Goal: Task Accomplishment & Management: Manage account settings

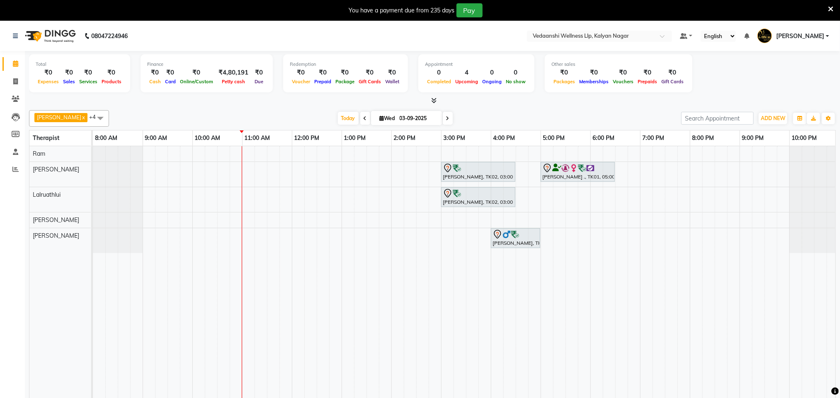
click at [832, 9] on icon at bounding box center [830, 8] width 5 height 7
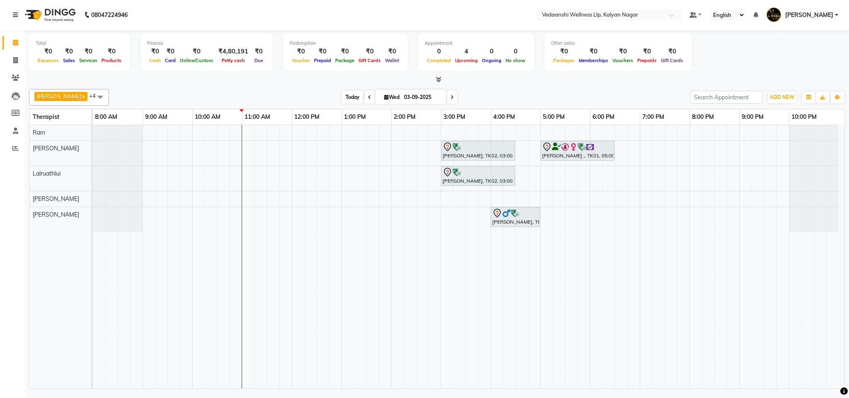
click at [342, 97] on span "Today" at bounding box center [352, 97] width 21 height 13
click at [92, 91] on span at bounding box center [100, 97] width 17 height 16
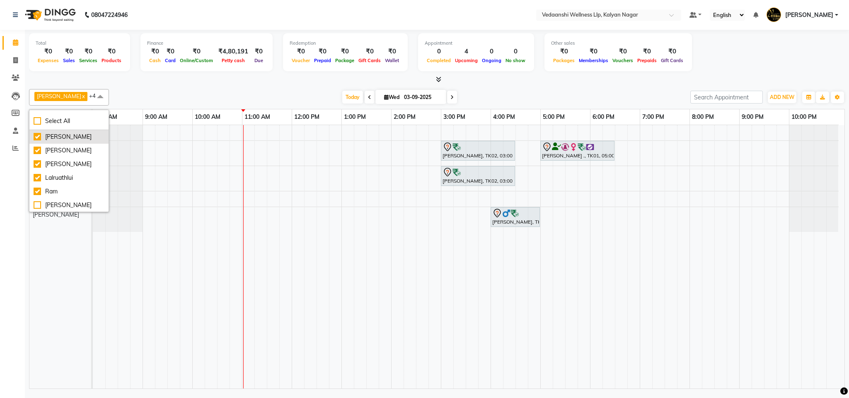
click at [49, 136] on div "[PERSON_NAME]" at bounding box center [69, 137] width 71 height 9
checkbox input "false"
click at [134, 94] on div "Today Wed 03-09-2025" at bounding box center [399, 97] width 573 height 12
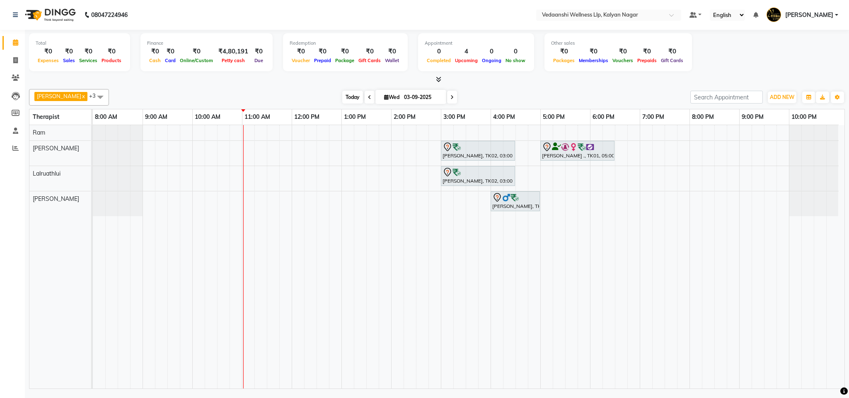
click at [342, 97] on span "Today" at bounding box center [352, 97] width 21 height 13
click at [342, 93] on span "Today" at bounding box center [352, 97] width 21 height 13
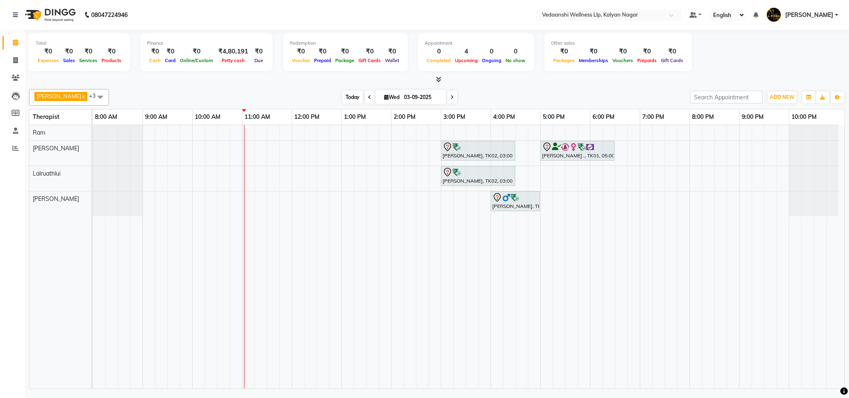
click at [342, 97] on span "Today" at bounding box center [352, 97] width 21 height 13
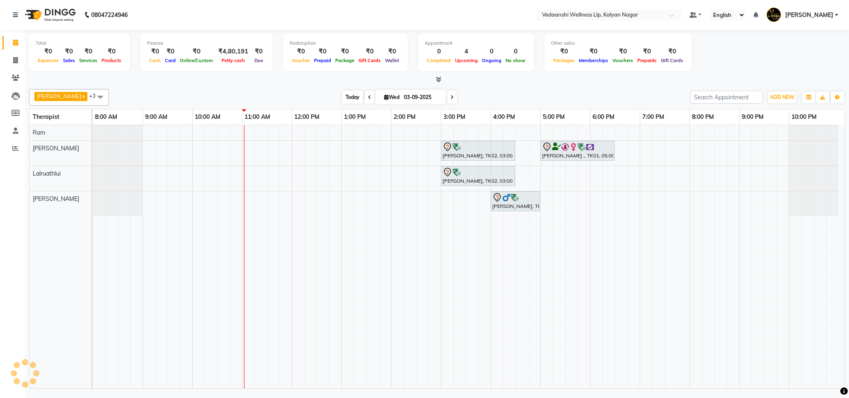
scroll to position [0, 4]
click at [344, 176] on div "Hafeez Abdulrahim, TK02, 03:00 PM-04:30 PM, Member Plan 90 Min Lavanya ., TK01,…" at bounding box center [469, 257] width 752 height 264
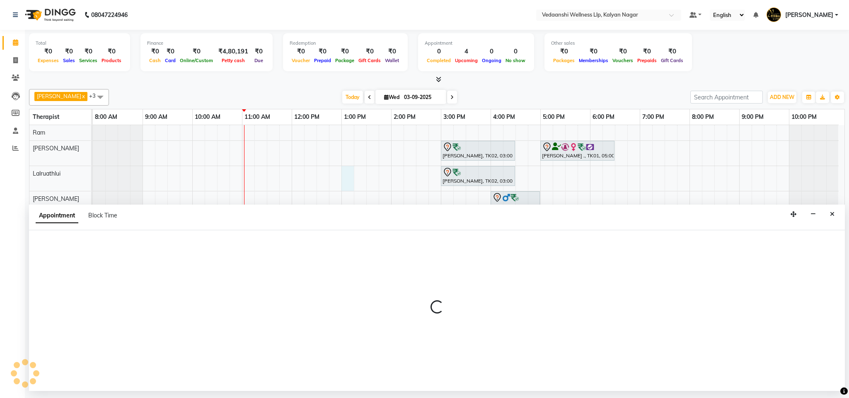
select select "67323"
select select "780"
select select "tentative"
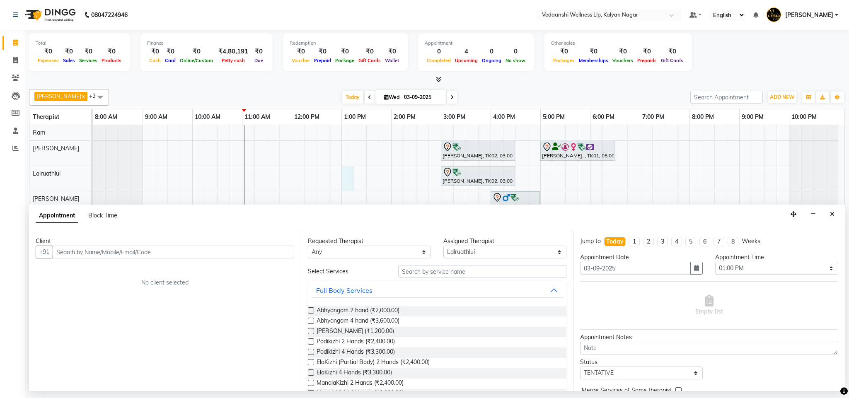
click at [106, 258] on input "text" at bounding box center [174, 252] width 242 height 13
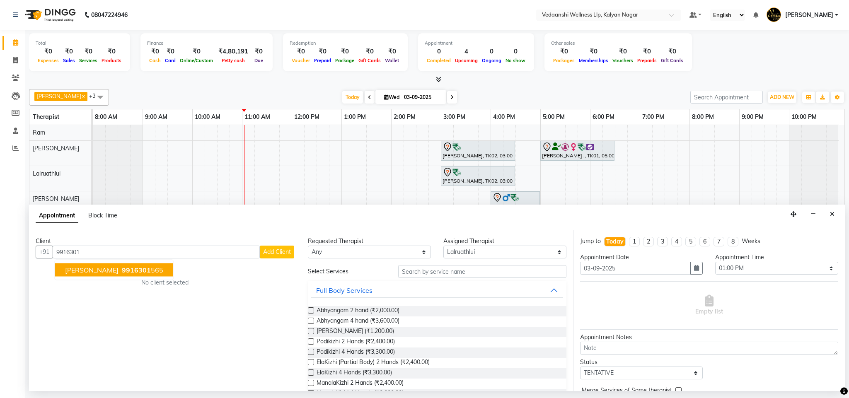
click at [115, 271] on span "[PERSON_NAME]" at bounding box center [91, 270] width 53 height 8
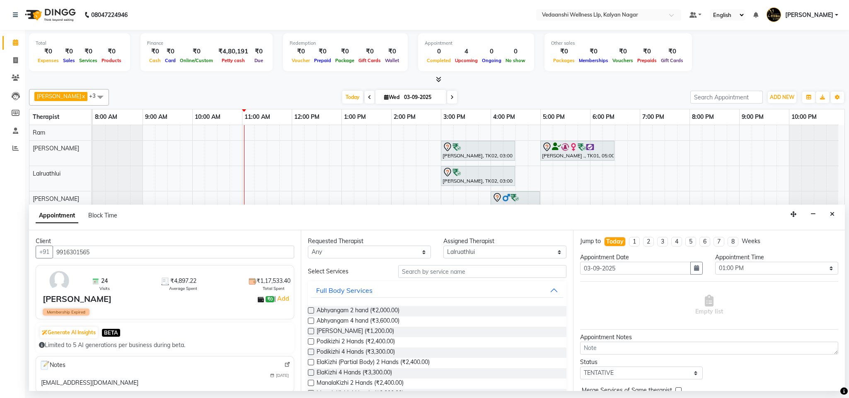
type input "9916301565"
click at [418, 275] on input "text" at bounding box center [482, 271] width 168 height 13
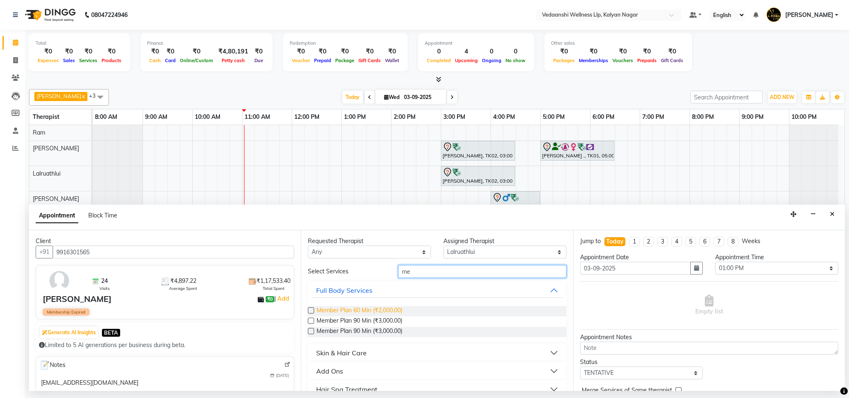
type input "me"
click at [396, 307] on span "Member Plan 60 Min (₹2,000.00)" at bounding box center [360, 311] width 86 height 10
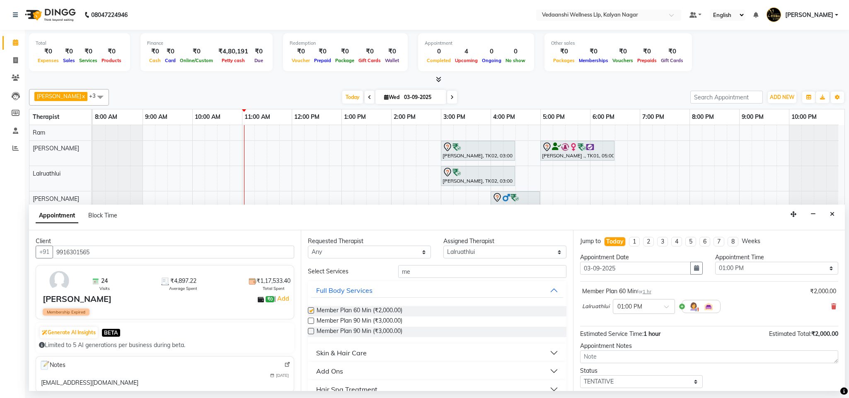
checkbox input "false"
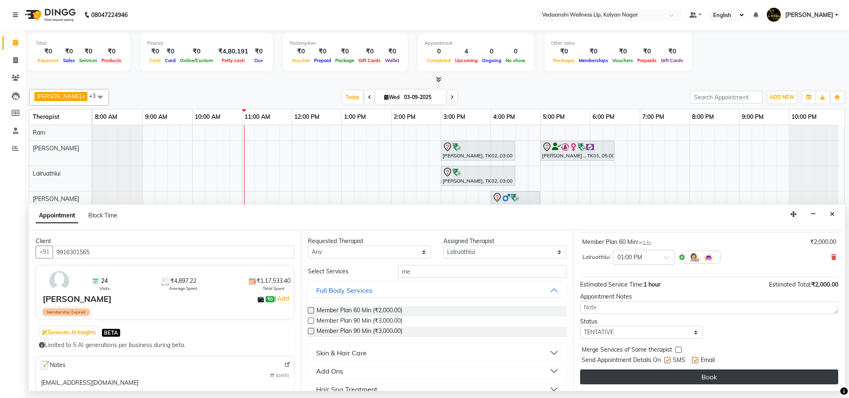
click at [637, 377] on button "Book" at bounding box center [709, 377] width 258 height 15
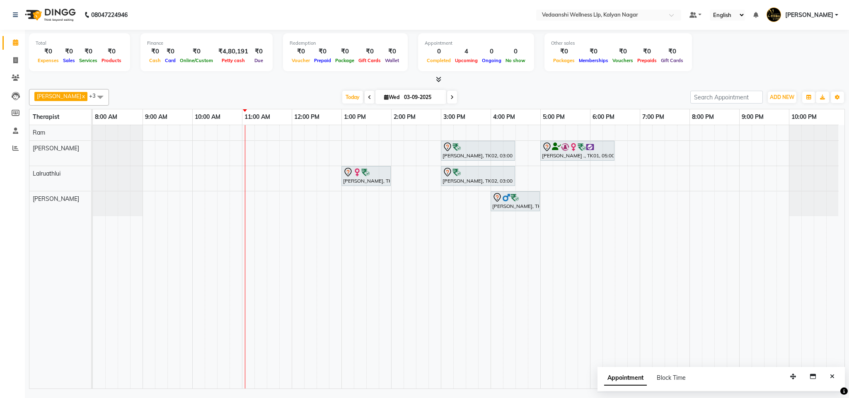
click at [402, 94] on input "03-09-2025" at bounding box center [422, 97] width 41 height 12
select select "9"
select select "2025"
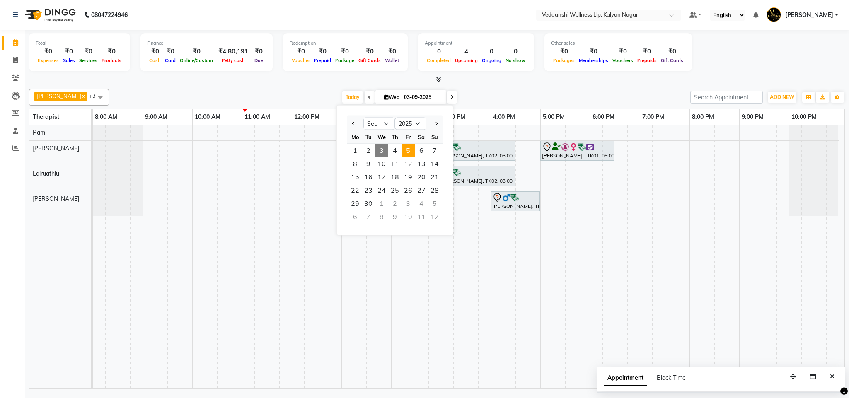
click at [409, 148] on span "5" at bounding box center [408, 150] width 13 height 13
type input "05-09-2025"
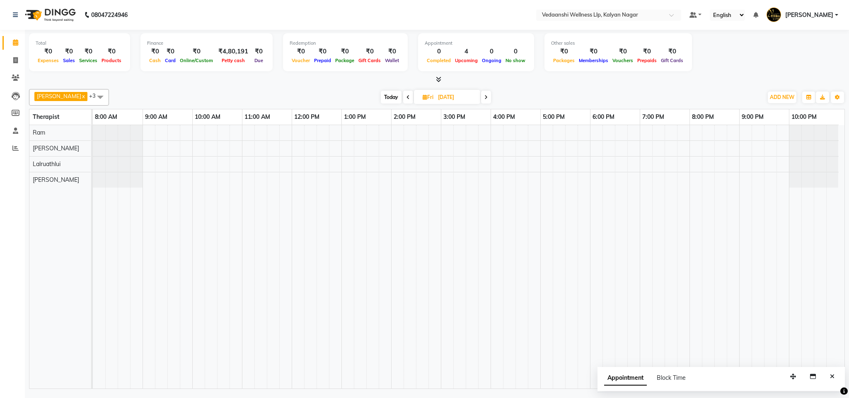
scroll to position [0, 4]
click at [652, 179] on div at bounding box center [469, 257] width 752 height 264
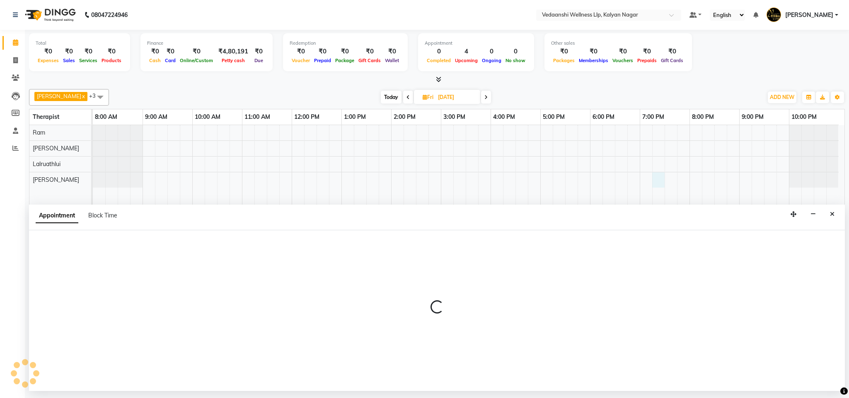
select select "79390"
select select "tentative"
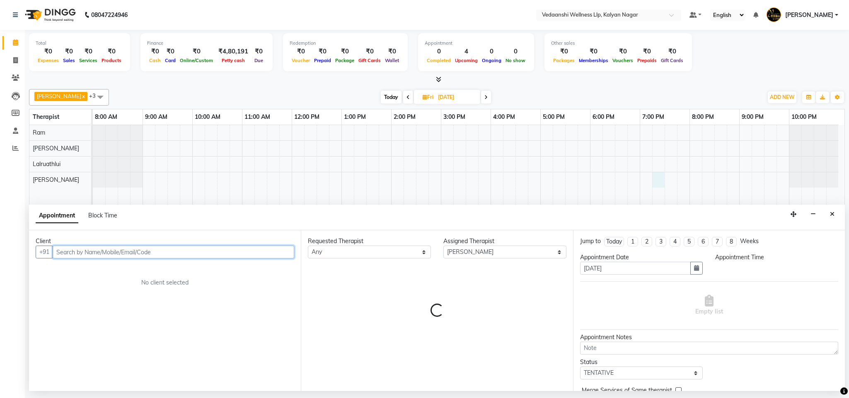
select select "1155"
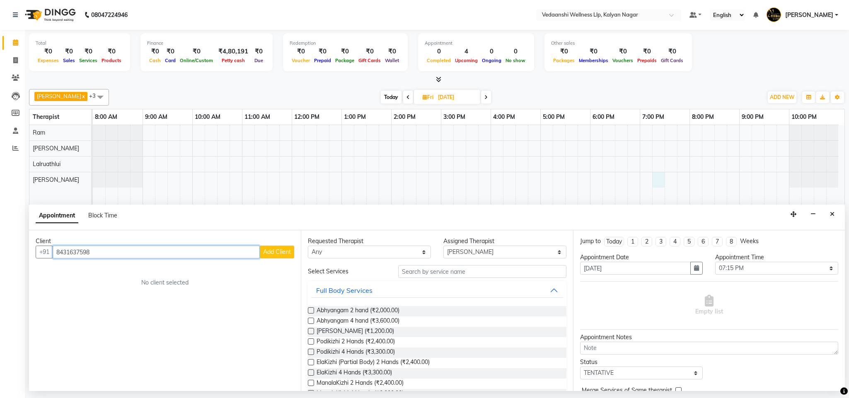
type input "8431637598"
click at [277, 247] on button "Add Client" at bounding box center [277, 252] width 34 height 13
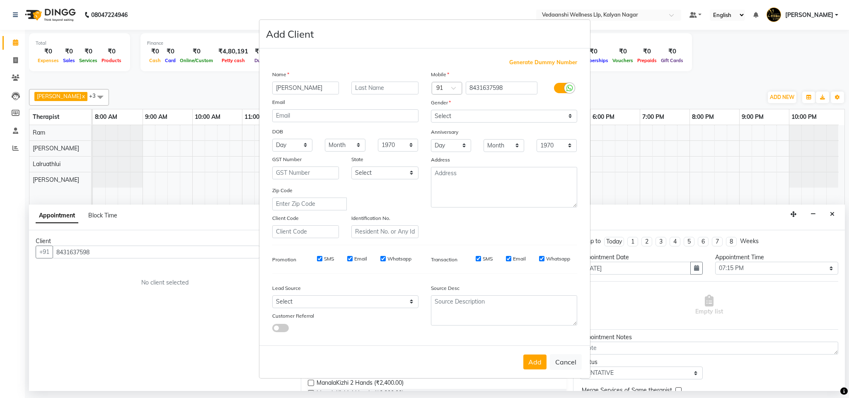
type input "Rakshit"
drag, startPoint x: 454, startPoint y: 112, endPoint x: 454, endPoint y: 121, distance: 8.7
click at [454, 112] on select "Select [DEMOGRAPHIC_DATA] [DEMOGRAPHIC_DATA] Other Prefer Not To Say" at bounding box center [504, 116] width 146 height 13
select select "male"
click at [431, 110] on select "Select [DEMOGRAPHIC_DATA] [DEMOGRAPHIC_DATA] Other Prefer Not To Say" at bounding box center [504, 116] width 146 height 13
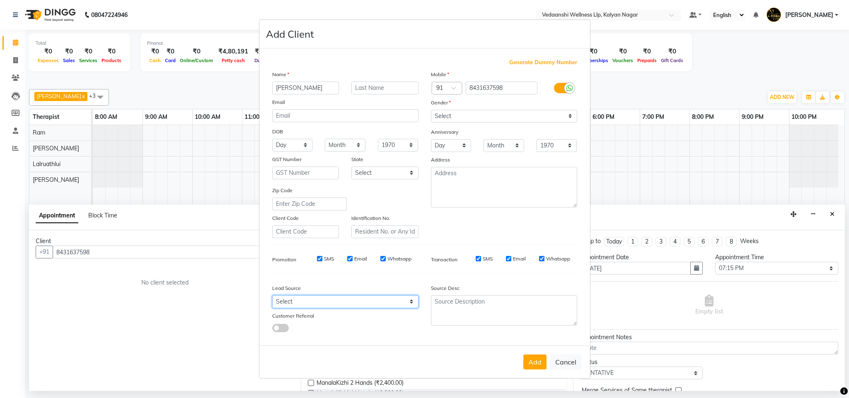
click at [302, 300] on select "Select Walk-in Referral Internet Friend Word of Mouth Advertisement Facebook Ju…" at bounding box center [345, 301] width 146 height 13
click at [529, 360] on button "Add" at bounding box center [534, 362] width 23 height 15
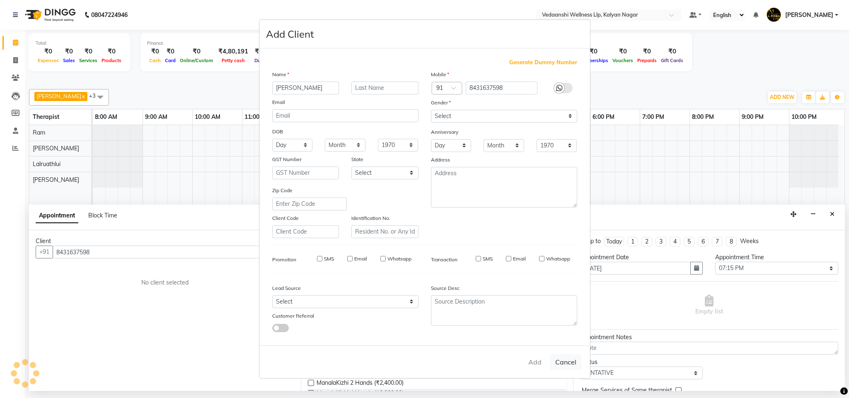
select select
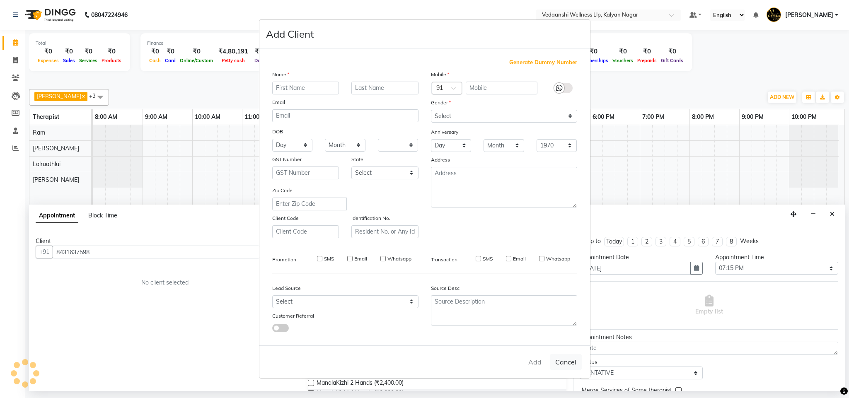
select select
checkbox input "false"
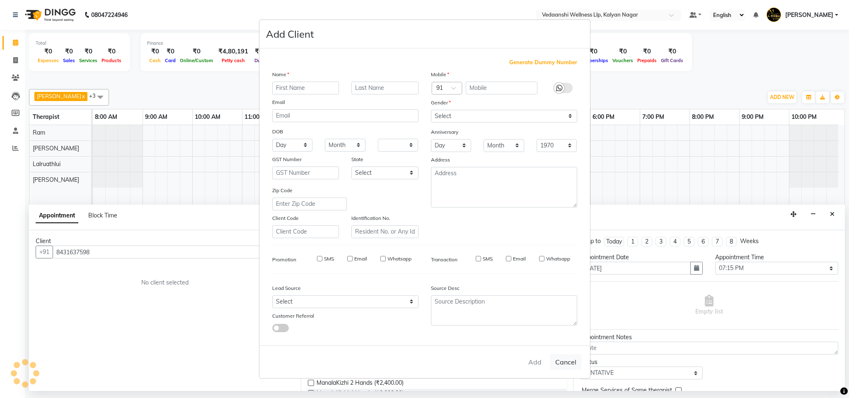
checkbox input "false"
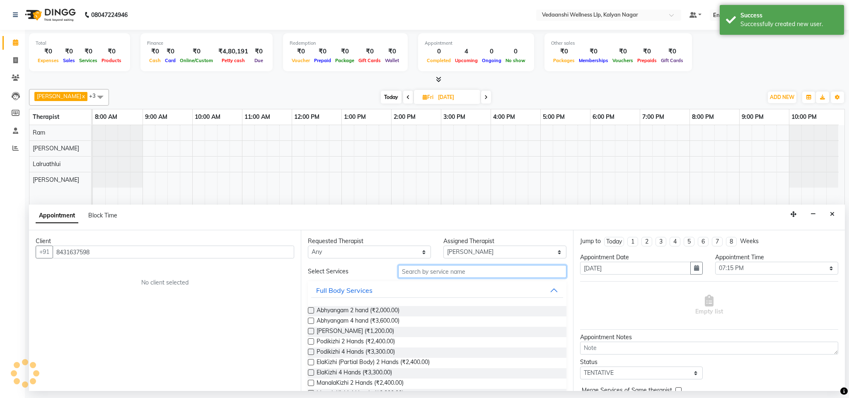
click at [408, 276] on input "text" at bounding box center [482, 271] width 168 height 13
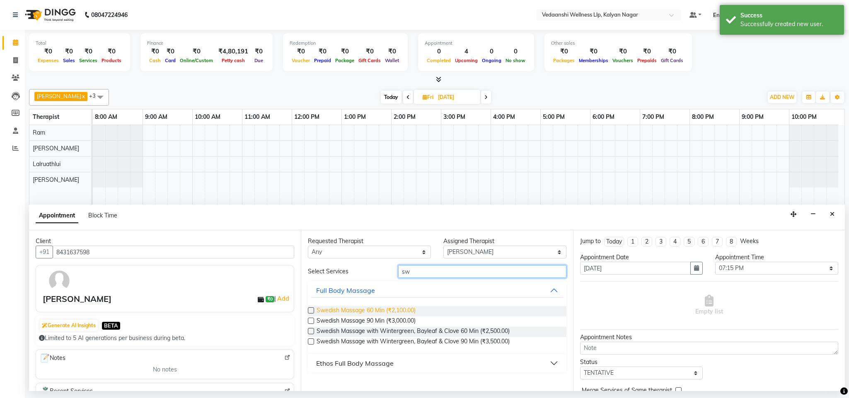
type input "sw"
click at [398, 315] on span "Swedish Massage 60 Min (₹2,100.00)" at bounding box center [366, 311] width 99 height 10
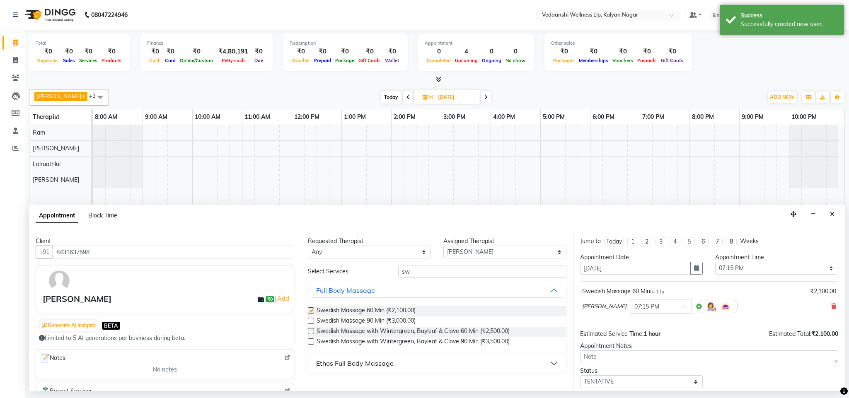
checkbox input "false"
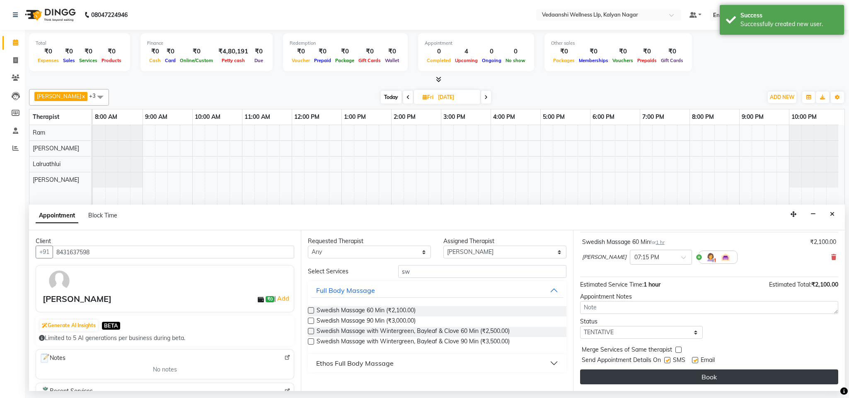
click at [653, 377] on button "Book" at bounding box center [709, 377] width 258 height 15
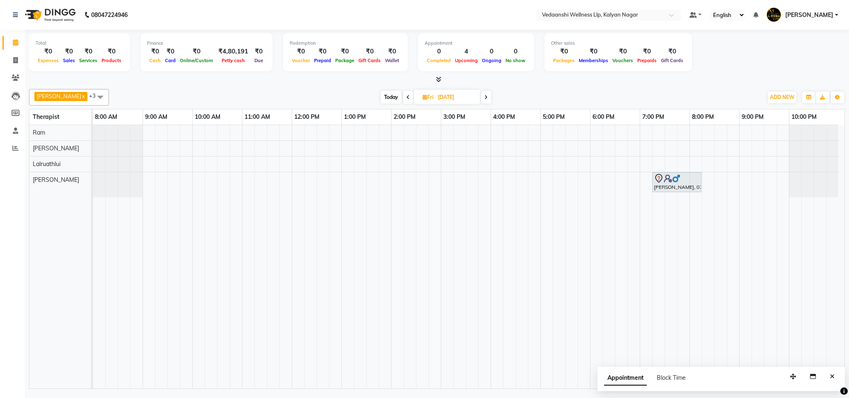
click at [381, 97] on span "Today" at bounding box center [391, 97] width 21 height 13
type input "03-09-2025"
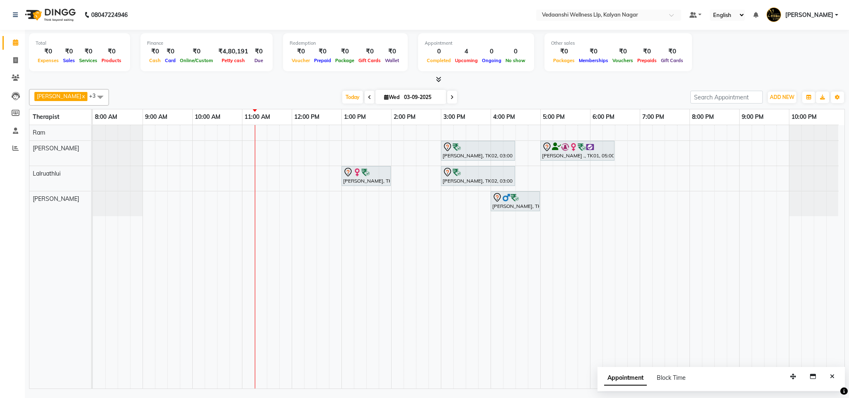
click at [446, 129] on div "Hafeez Abdulrahim, TK02, 03:00 PM-04:30 PM, Member Plan 90 Min Lavanya ., TK01,…" at bounding box center [469, 257] width 752 height 264
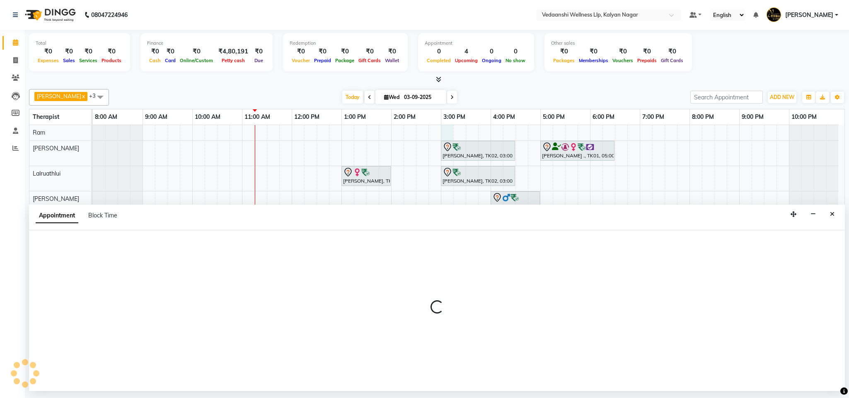
select select "67164"
select select "tentative"
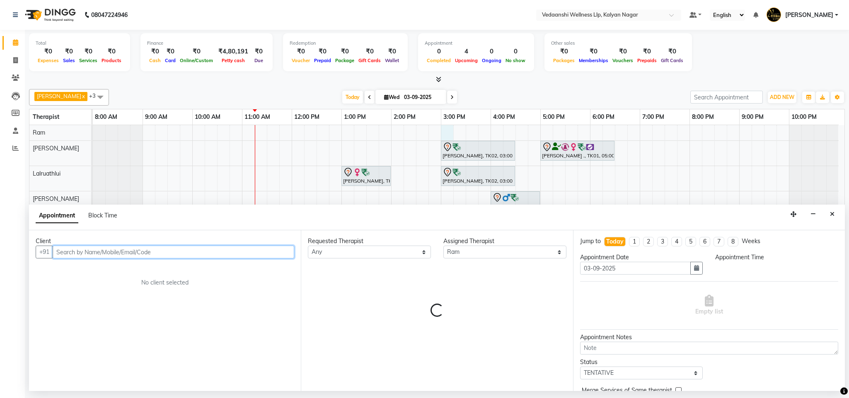
select select "900"
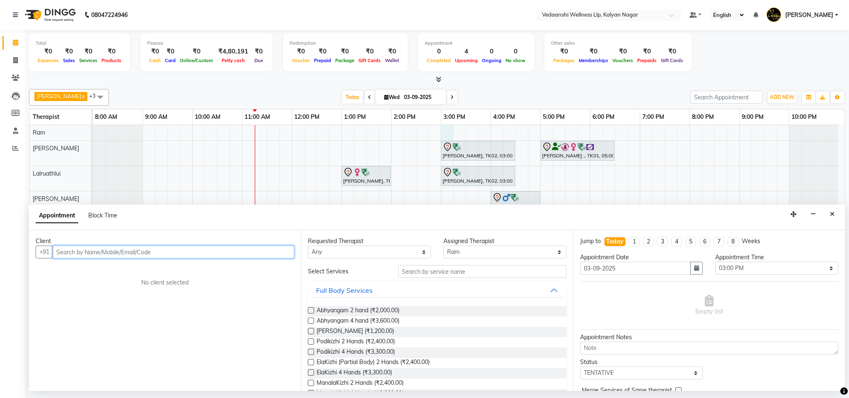
click at [109, 253] on input "text" at bounding box center [174, 252] width 242 height 13
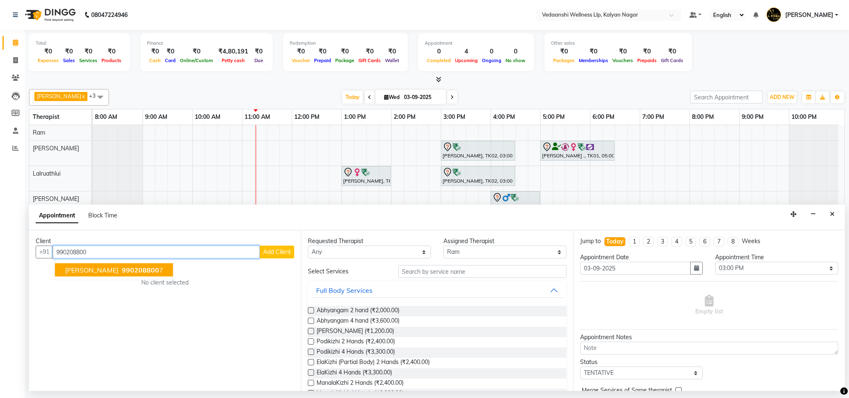
click at [128, 269] on span "990208800" at bounding box center [140, 270] width 37 height 8
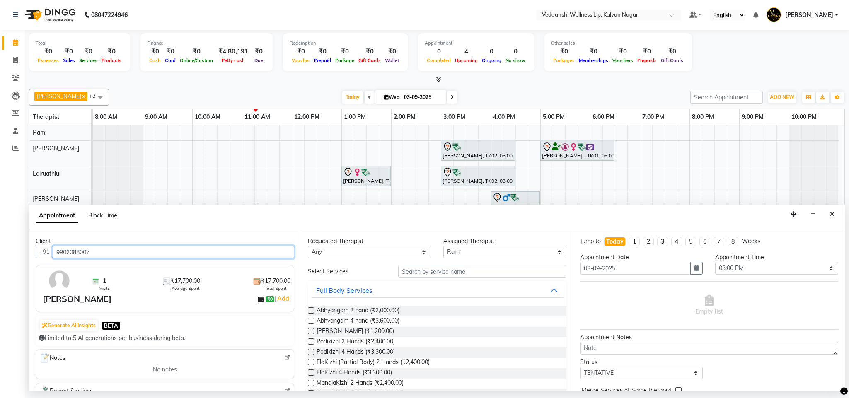
type input "9902088007"
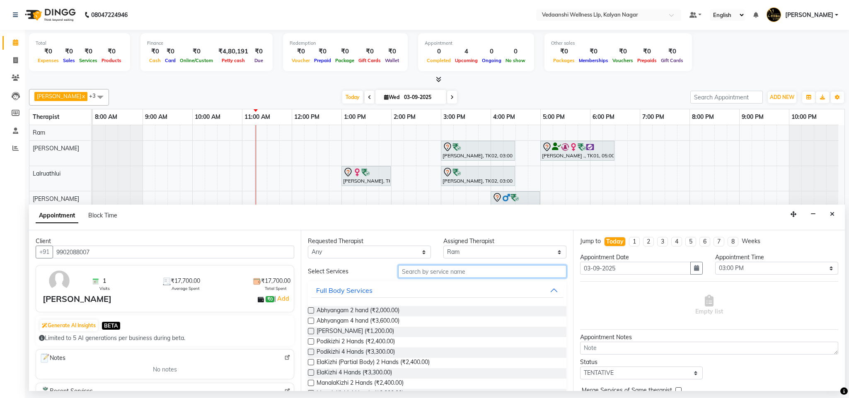
click at [407, 276] on input "text" at bounding box center [482, 271] width 168 height 13
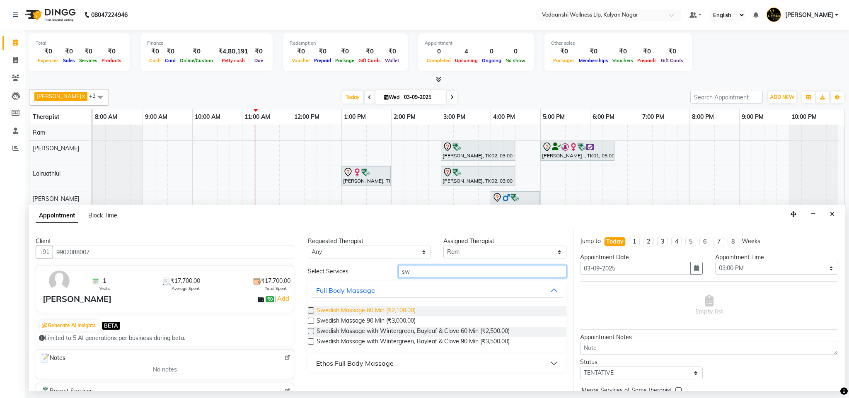
type input "sw"
click at [408, 311] on span "Swedish Massage 60 Min (₹2,100.00)" at bounding box center [366, 311] width 99 height 10
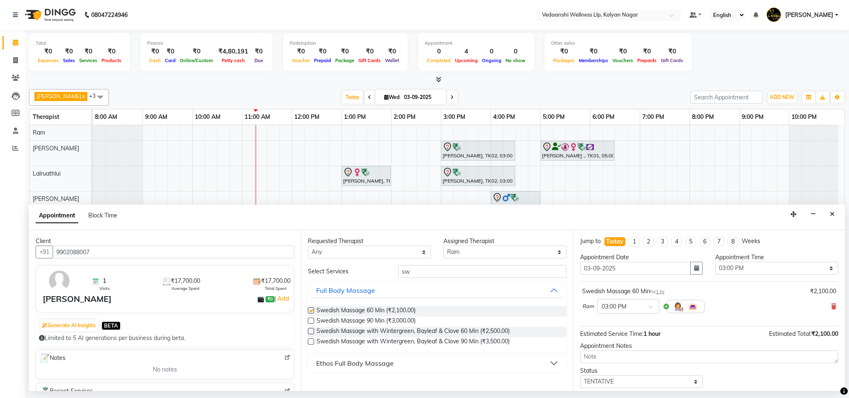
checkbox input "false"
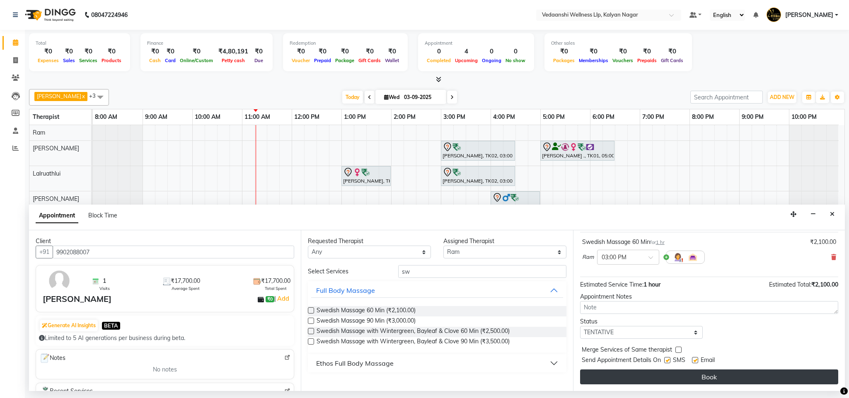
click at [634, 376] on button "Book" at bounding box center [709, 377] width 258 height 15
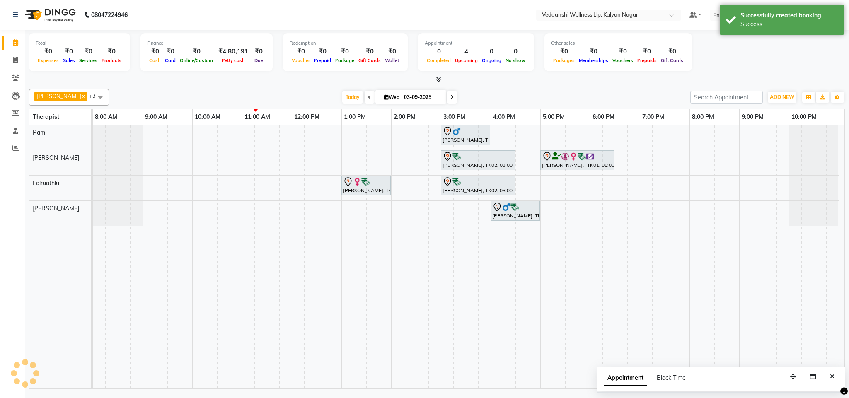
click at [501, 84] on div at bounding box center [437, 79] width 816 height 9
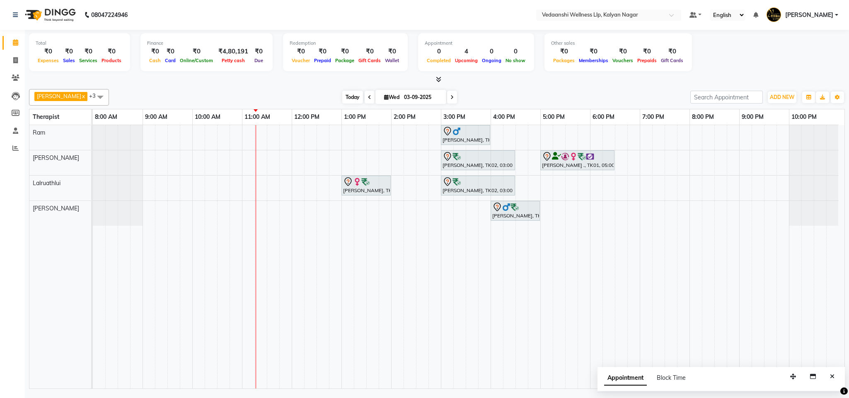
click at [342, 99] on span "Today" at bounding box center [352, 97] width 21 height 13
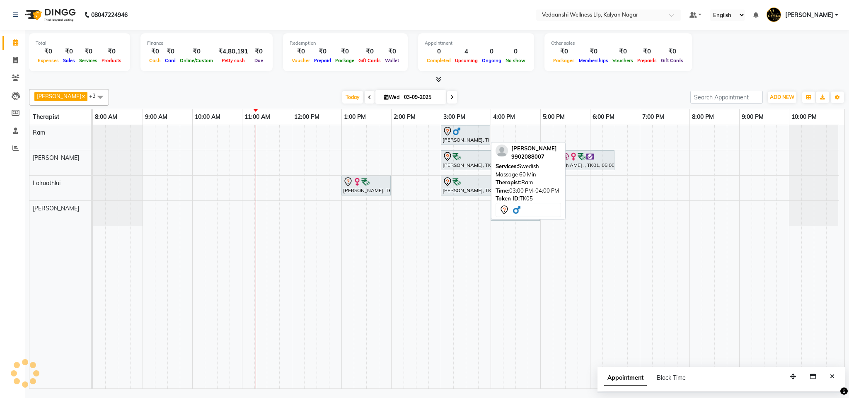
scroll to position [0, 4]
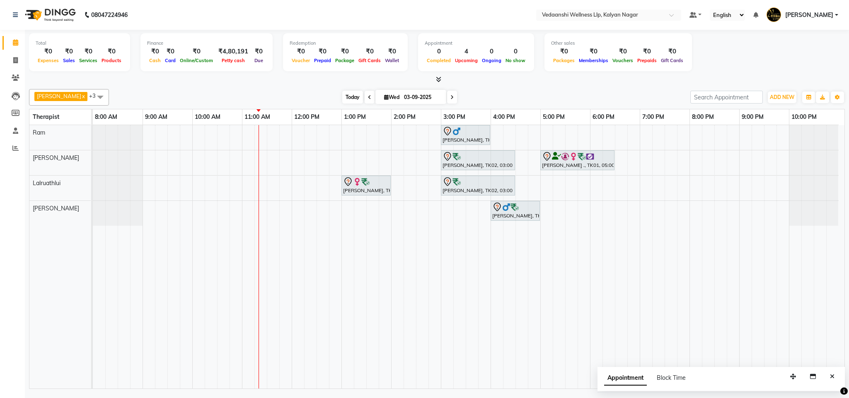
click at [342, 98] on span "Today" at bounding box center [352, 97] width 21 height 13
click at [465, 102] on div "[DATE] [DATE]" at bounding box center [399, 97] width 573 height 12
click at [346, 95] on span "Today" at bounding box center [352, 97] width 21 height 13
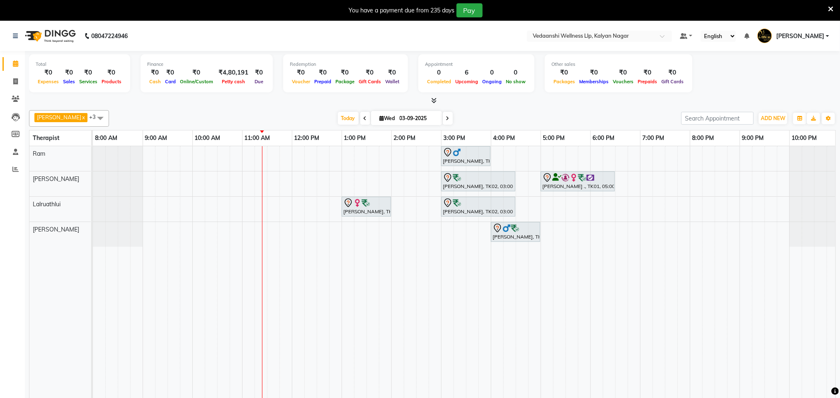
click at [831, 6] on icon at bounding box center [830, 8] width 5 height 7
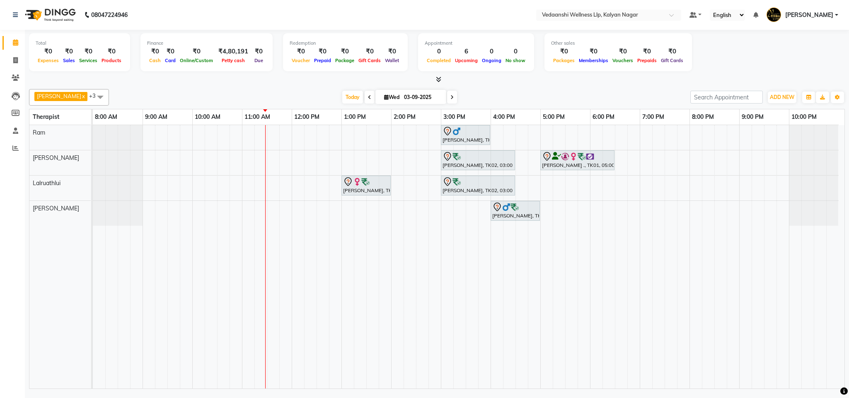
click at [450, 95] on icon at bounding box center [451, 97] width 3 height 5
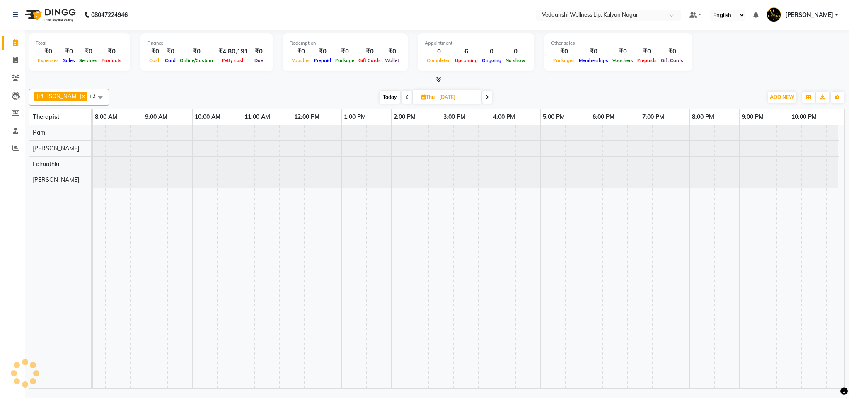
scroll to position [0, 4]
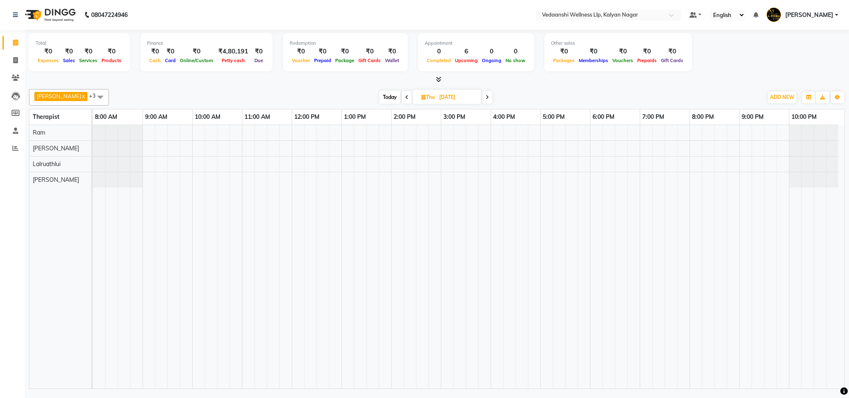
click at [478, 82] on div at bounding box center [437, 79] width 816 height 9
click at [482, 91] on span at bounding box center [487, 97] width 10 height 13
click at [381, 95] on span "Today" at bounding box center [391, 97] width 21 height 13
type input "03-09-2025"
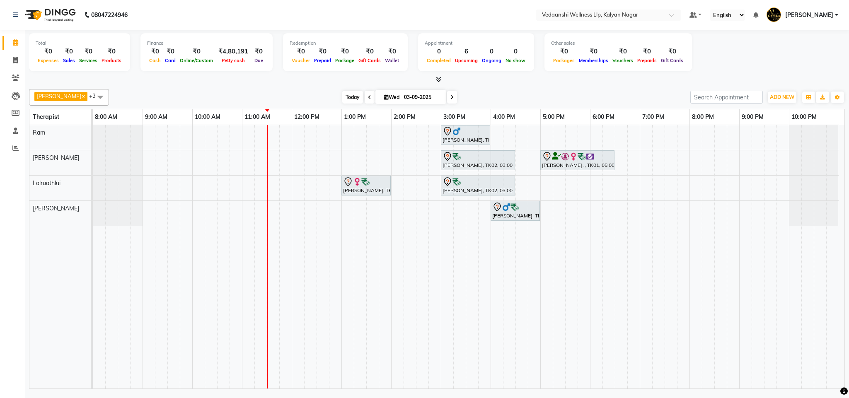
click at [342, 99] on span "Today" at bounding box center [352, 97] width 21 height 13
click at [345, 99] on span "Today" at bounding box center [352, 97] width 21 height 13
click at [402, 94] on input "03-09-2025" at bounding box center [422, 97] width 41 height 12
select select "9"
select select "2025"
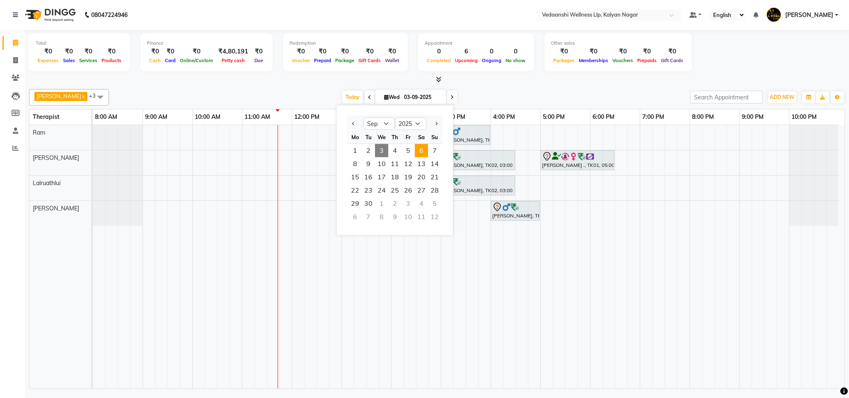
click at [418, 153] on span "6" at bounding box center [421, 150] width 13 height 13
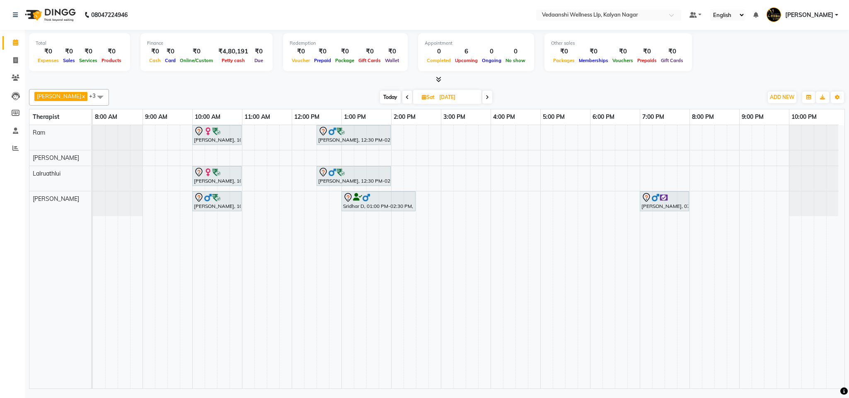
click at [482, 95] on span at bounding box center [487, 97] width 10 height 13
type input "07-09-2025"
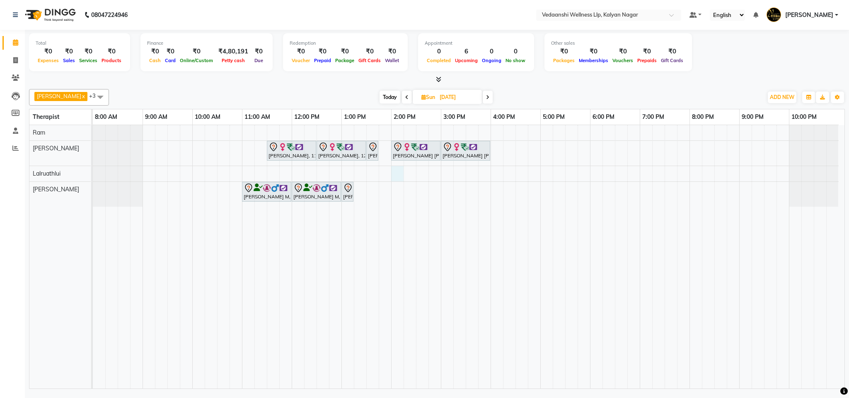
click at [393, 173] on div "Myah Mitra, 11:30 AM-12:30 PM, Swedish Massage 60 Min Myah Mitra, 12:30 PM-01:3…" at bounding box center [469, 257] width 752 height 264
select select "67323"
select select "840"
select select "tentative"
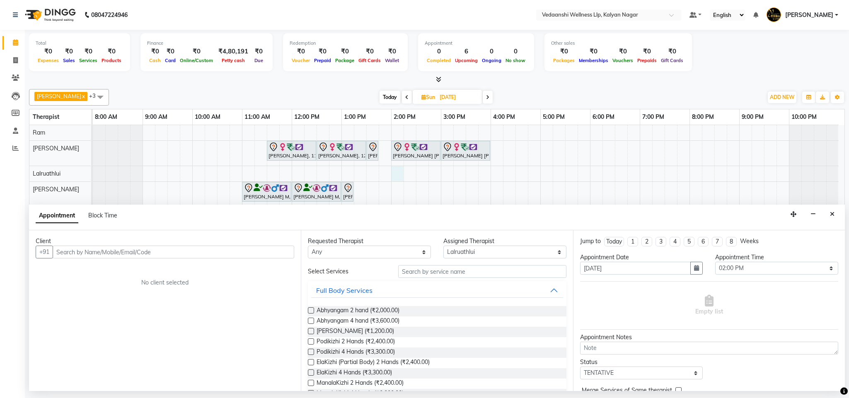
click at [85, 247] on input "text" at bounding box center [174, 252] width 242 height 13
click at [836, 213] on button "Close" at bounding box center [832, 214] width 12 height 13
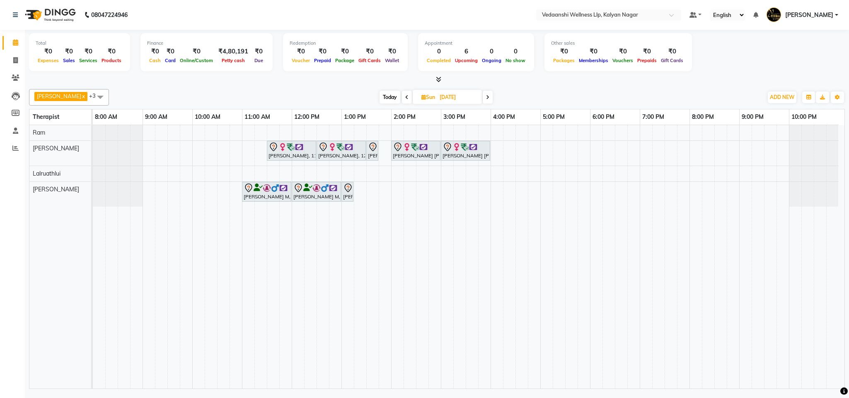
click at [392, 131] on div "Myah Mitra, 11:30 AM-12:30 PM, Swedish Massage 60 Min Myah Mitra, 12:30 PM-01:3…" at bounding box center [469, 257] width 752 height 264
select select "67164"
select select "tentative"
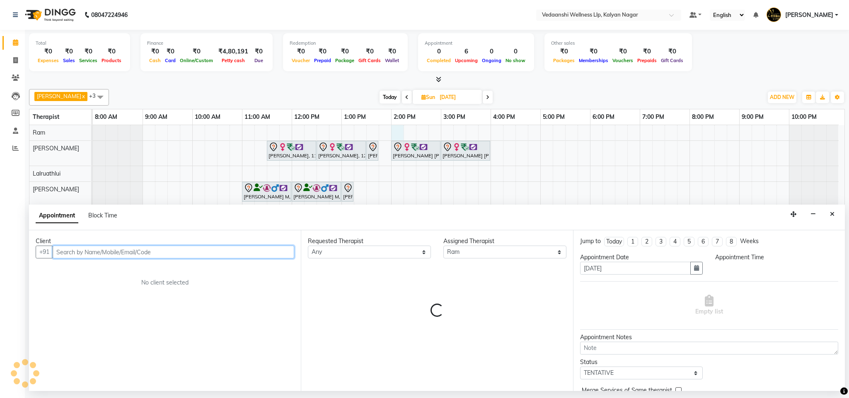
select select "840"
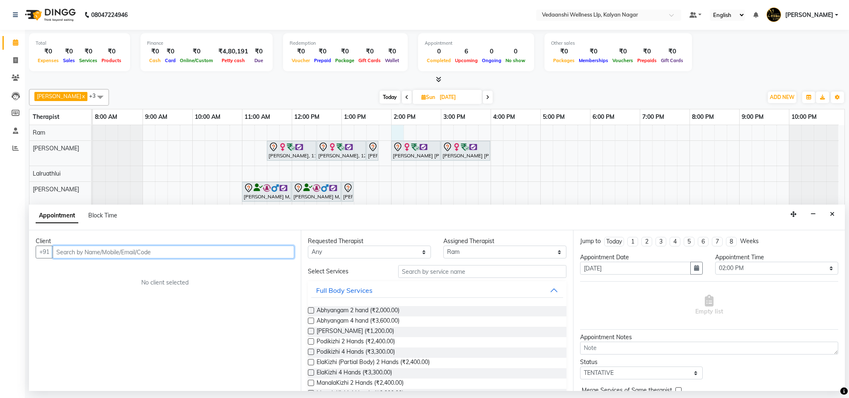
click at [122, 247] on input "text" at bounding box center [174, 252] width 242 height 13
click at [121, 271] on span "96866925" at bounding box center [110, 270] width 33 height 8
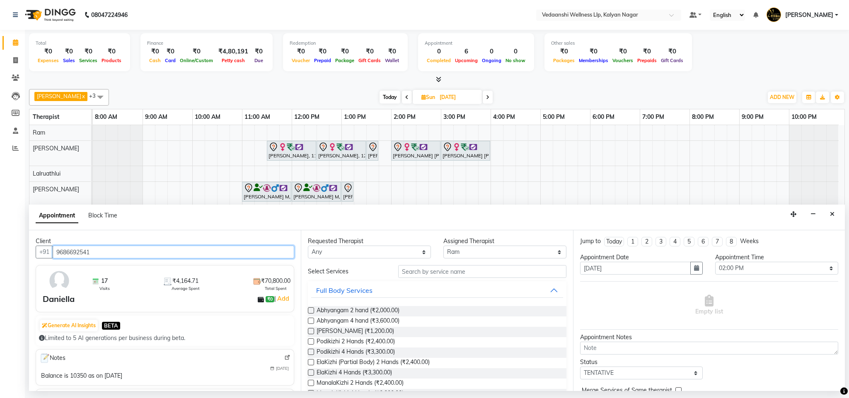
type input "9686692541"
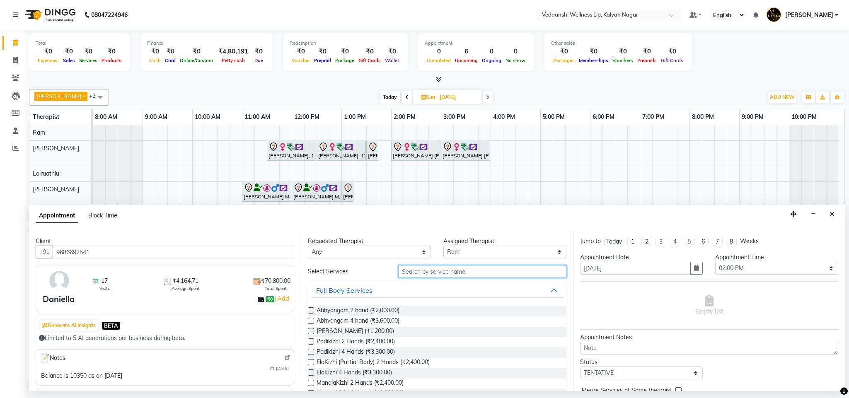
click at [420, 276] on input "text" at bounding box center [482, 271] width 168 height 13
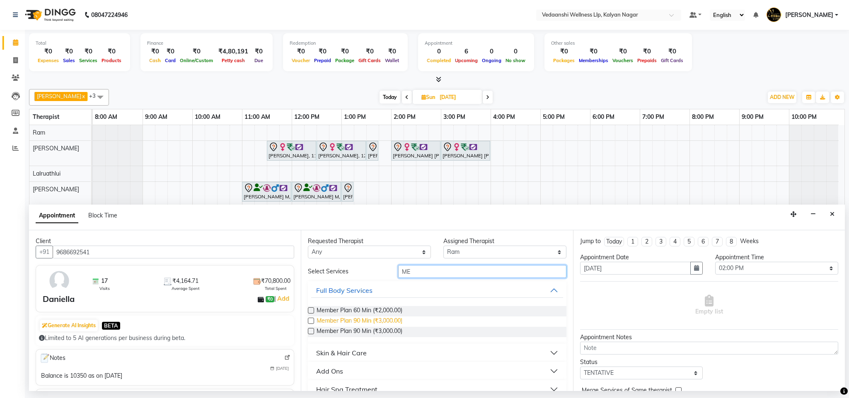
type input "ME"
click at [355, 317] on span "Member Plan 90 Min (₹3,000.00)" at bounding box center [360, 322] width 86 height 10
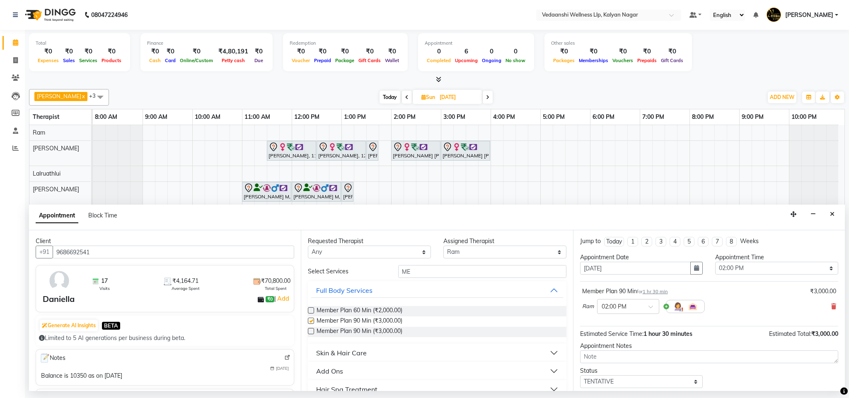
checkbox input "false"
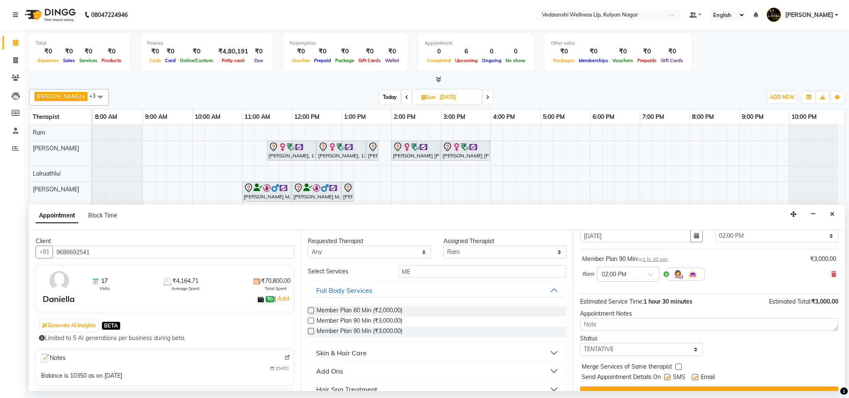
scroll to position [51, 0]
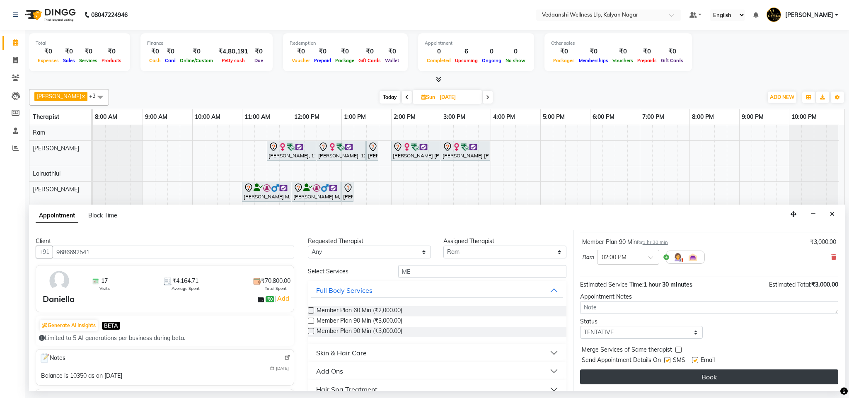
click at [641, 375] on button "Book" at bounding box center [709, 377] width 258 height 15
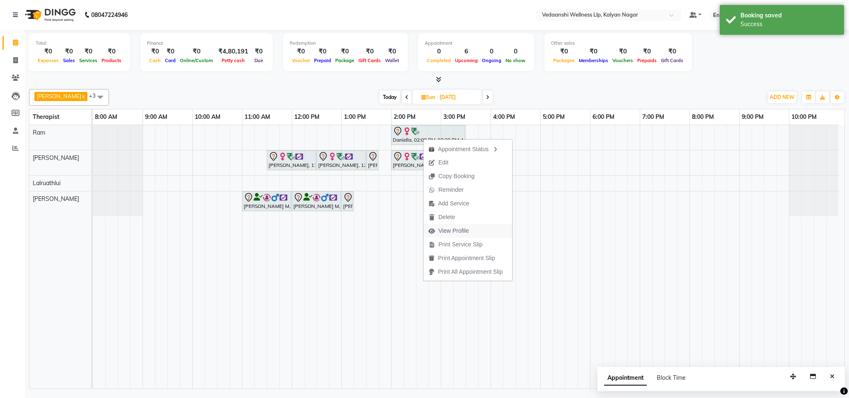
click at [454, 230] on span "View Profile" at bounding box center [453, 231] width 31 height 9
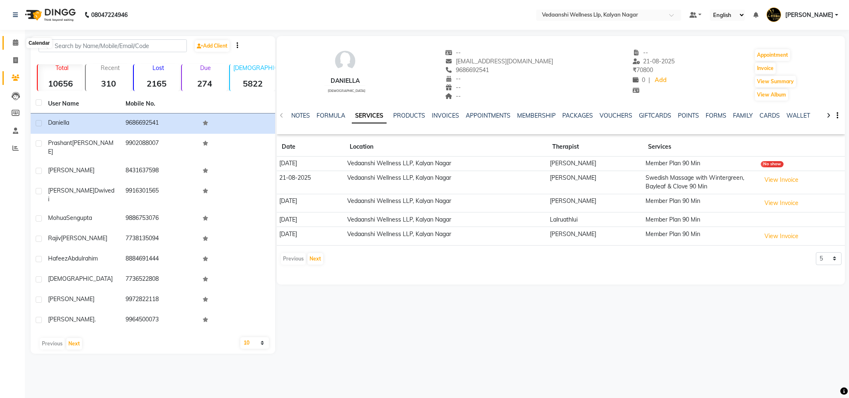
click at [18, 38] on span at bounding box center [15, 43] width 15 height 10
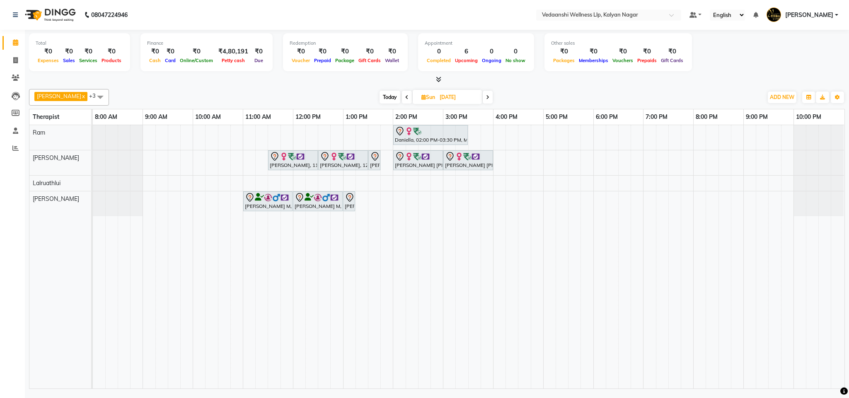
click at [382, 94] on span "Today" at bounding box center [390, 97] width 21 height 13
type input "03-09-2025"
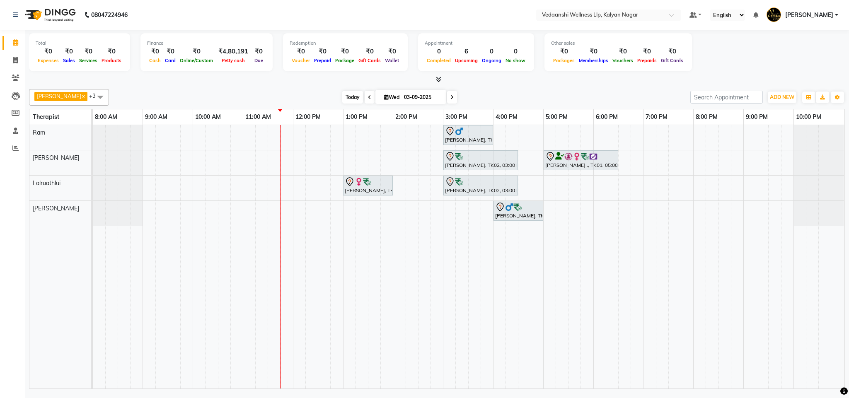
click at [346, 93] on span "Today" at bounding box center [352, 97] width 21 height 13
click at [402, 102] on input "03-09-2025" at bounding box center [422, 97] width 41 height 12
select select "9"
select select "2025"
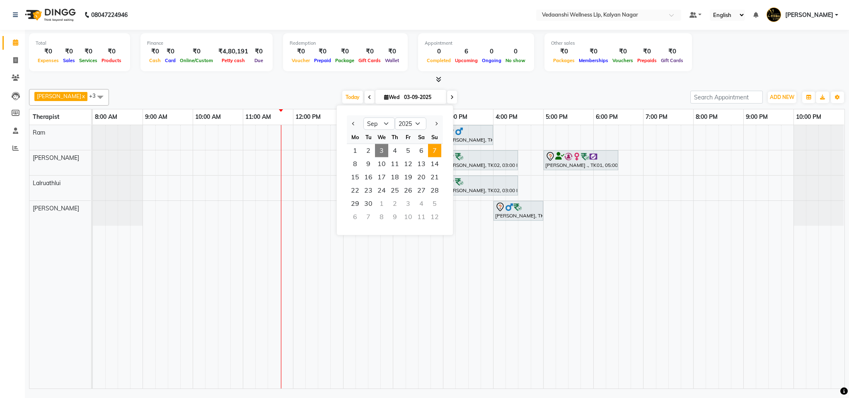
click at [437, 150] on span "7" at bounding box center [434, 150] width 13 height 13
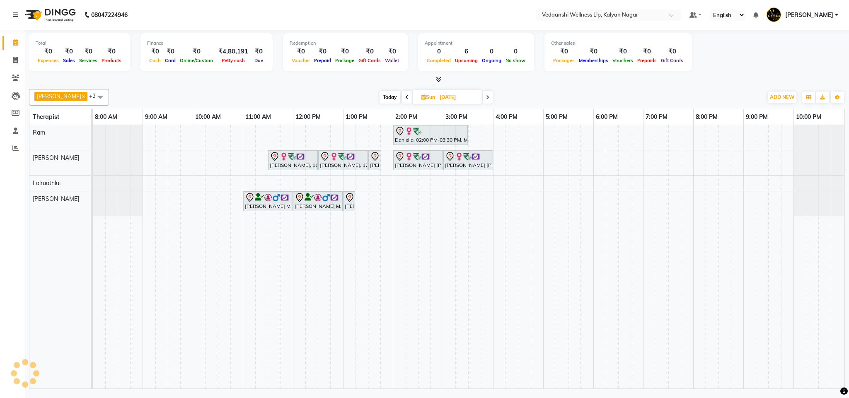
click at [380, 96] on span "Today" at bounding box center [390, 97] width 21 height 13
type input "03-09-2025"
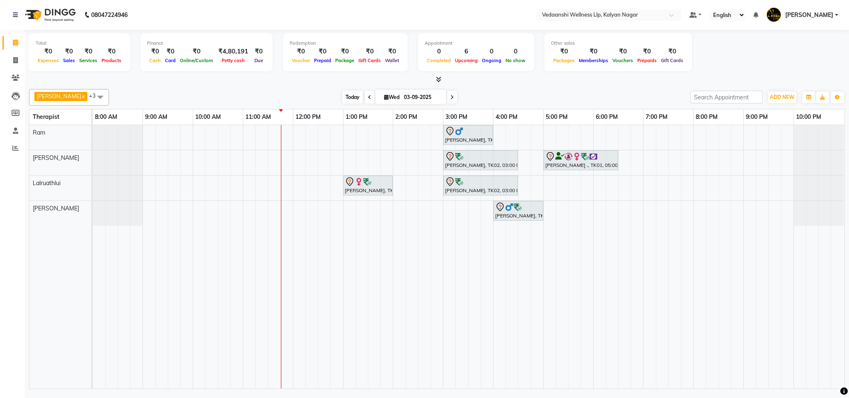
click at [345, 98] on span "Today" at bounding box center [352, 97] width 21 height 13
click at [550, 127] on div "Prashant Kumar, TK05, 03:00 PM-04:00 PM, Swedish Massage 60 Min Hafeez Abdulrah…" at bounding box center [469, 257] width 752 height 264
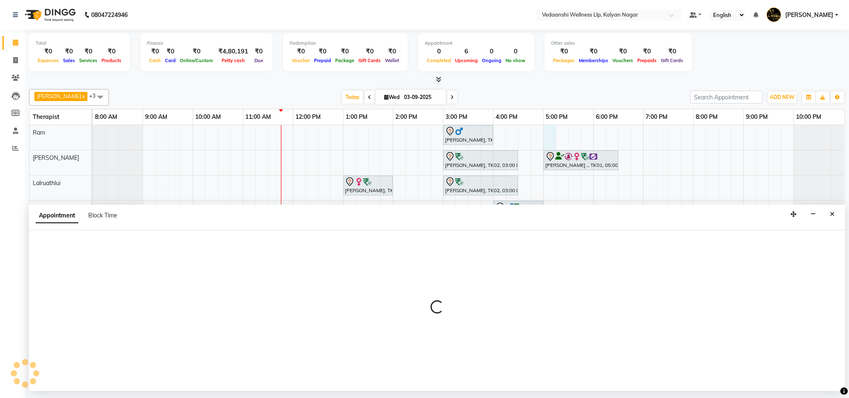
select select "67164"
select select "1020"
select select "tentative"
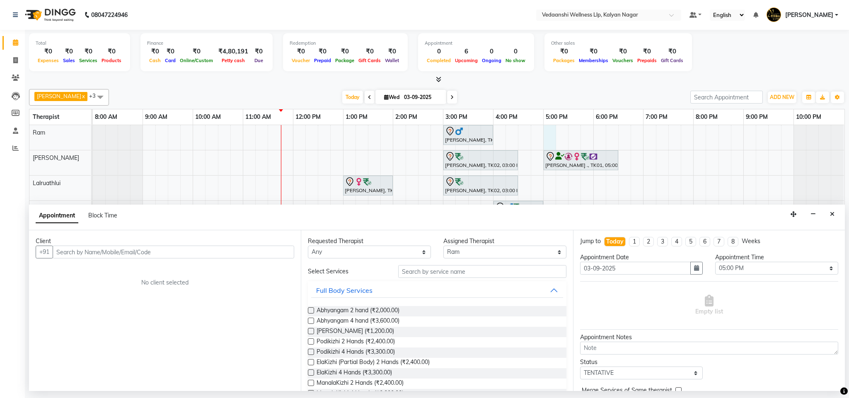
click at [111, 252] on input "text" at bounding box center [174, 252] width 242 height 13
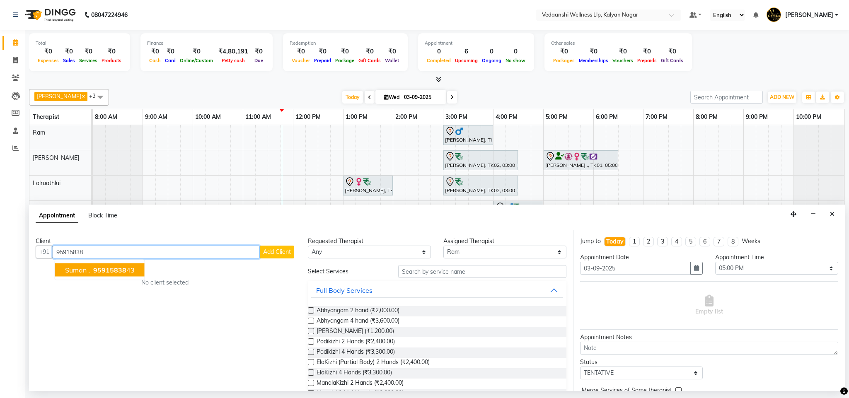
click at [126, 269] on ngb-highlight "95915838 43" at bounding box center [113, 270] width 43 height 8
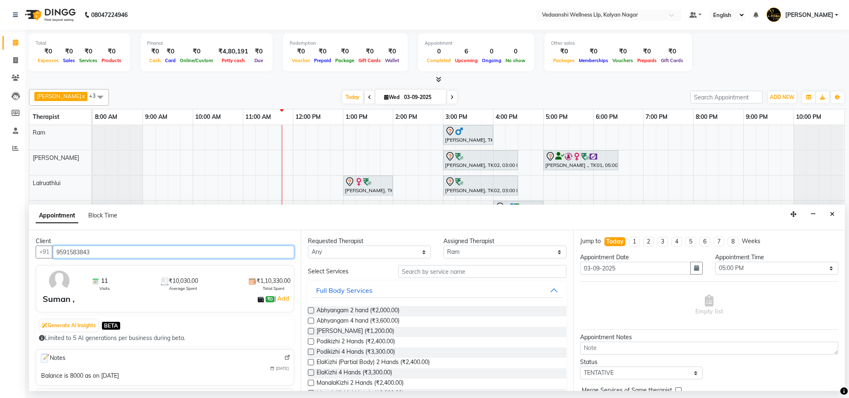
type input "9591583843"
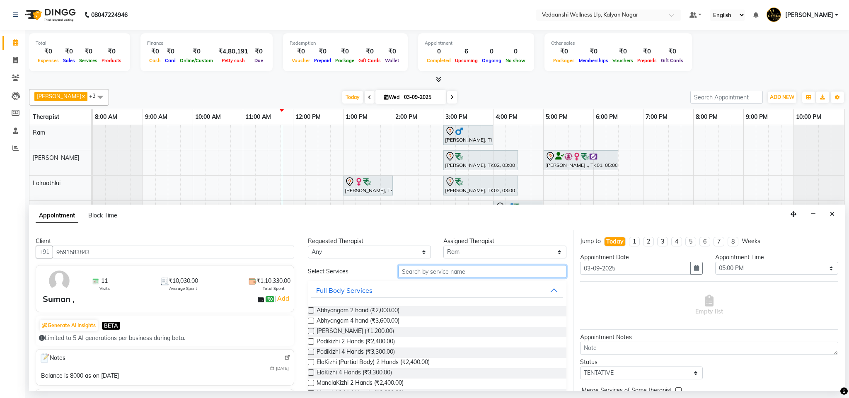
click at [408, 272] on input "text" at bounding box center [482, 271] width 168 height 13
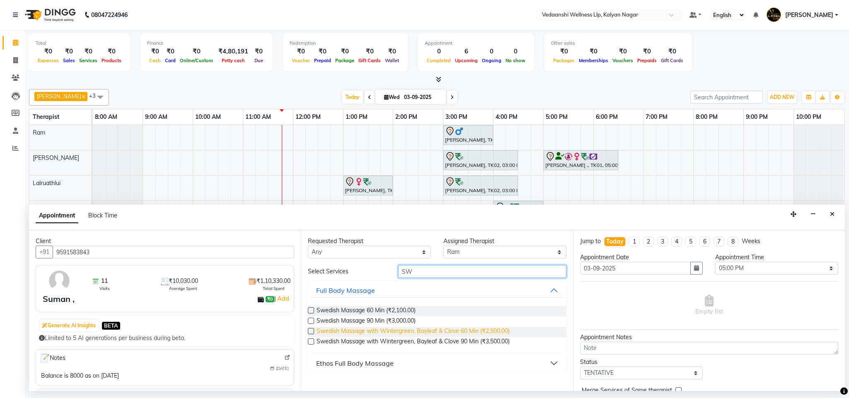
type input "SW"
click at [485, 329] on span "Swedish Massage with Wintergreen, Bayleaf & Clove 60 Min (₹2,500.00)" at bounding box center [413, 332] width 193 height 10
checkbox input "false"
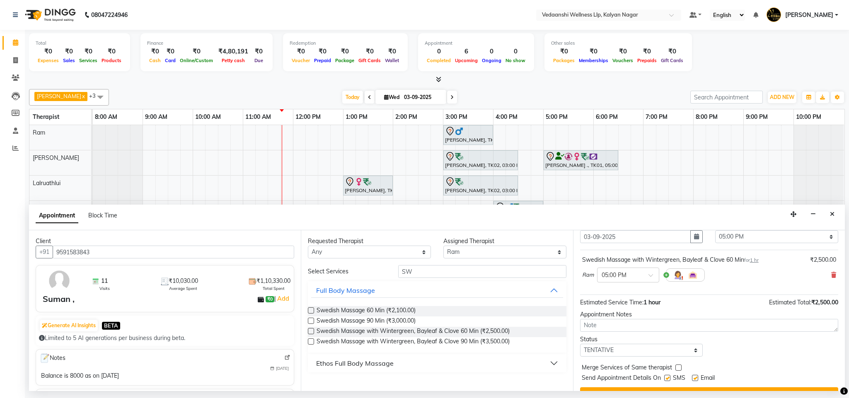
scroll to position [51, 0]
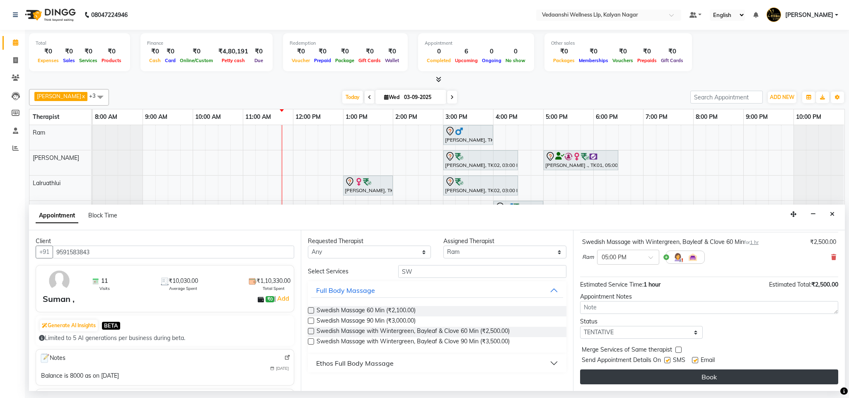
click at [666, 376] on button "Book" at bounding box center [709, 377] width 258 height 15
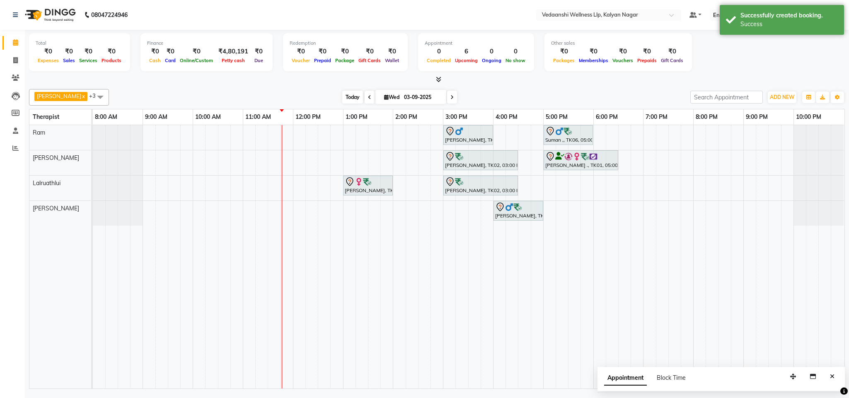
click at [342, 92] on span "Today" at bounding box center [352, 97] width 21 height 13
click at [492, 91] on div "Benjamin x Lalruathlui x Ram x Jennifer Zoramsangi x +3 Select All Amos Benjami…" at bounding box center [437, 97] width 816 height 17
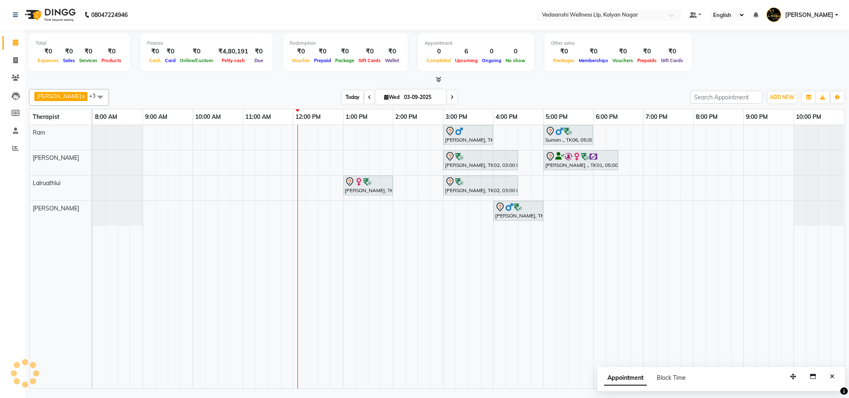
click at [347, 96] on span "Today" at bounding box center [352, 97] width 21 height 13
click at [460, 87] on div "Benjamin x Lalruathlui x Ram x Jennifer Zoramsangi x +3 Select All Amos Benjami…" at bounding box center [437, 237] width 816 height 303
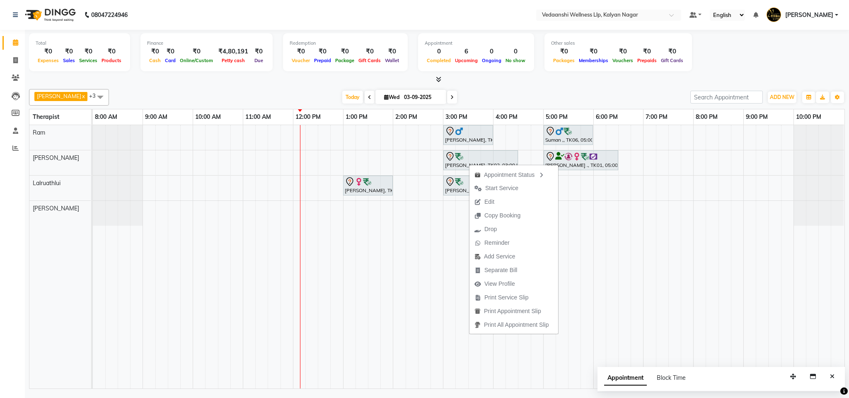
click at [487, 87] on div "Benjamin x Lalruathlui x Ram x Jennifer Zoramsangi x +3 Select All Amos Benjami…" at bounding box center [437, 237] width 816 height 303
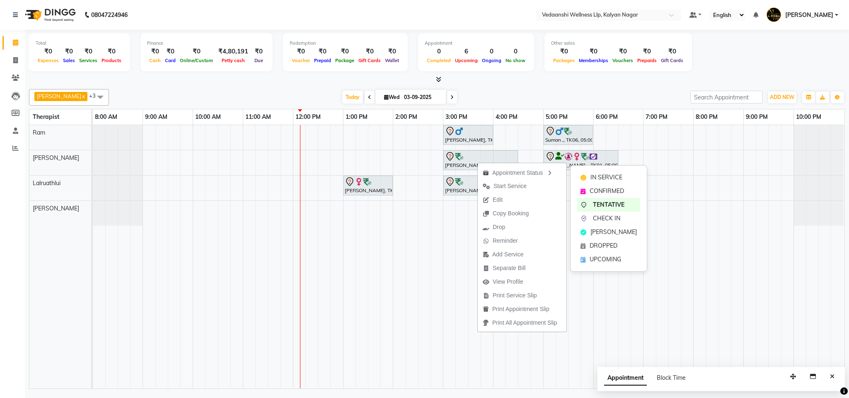
click at [598, 189] on span "CONFIRMED" at bounding box center [607, 191] width 34 height 9
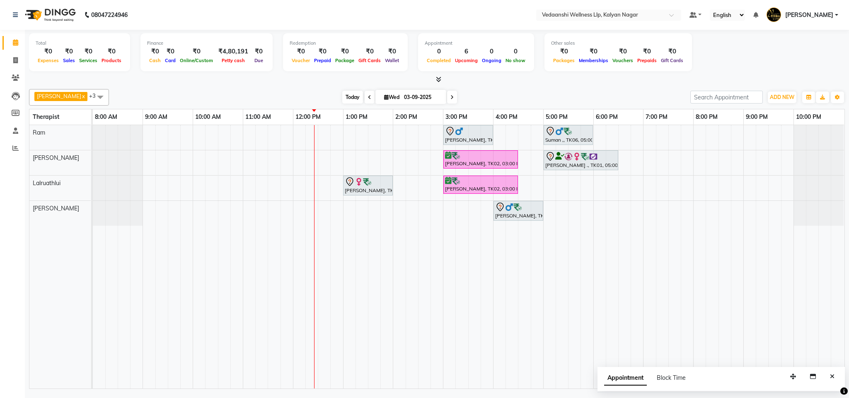
click at [344, 96] on span "Today" at bounding box center [352, 97] width 21 height 13
click at [12, 75] on icon at bounding box center [16, 78] width 8 height 6
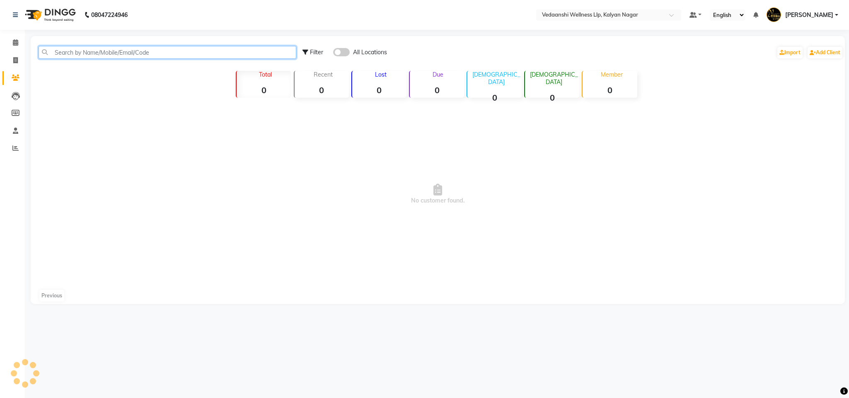
click at [103, 56] on input "text" at bounding box center [168, 52] width 258 height 13
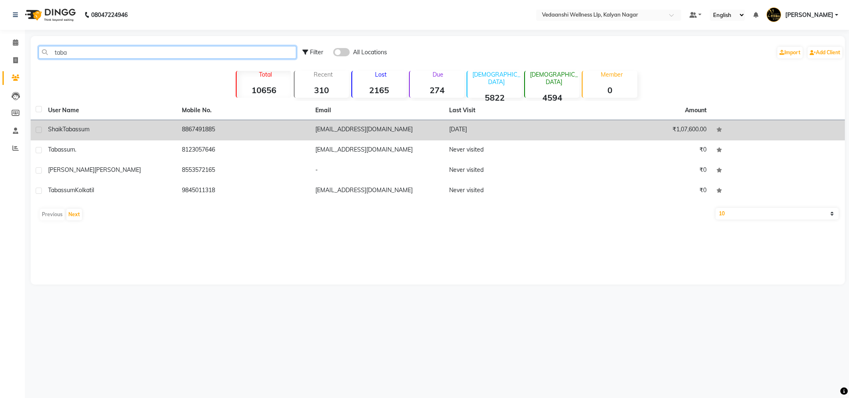
type input "taba"
click at [225, 130] on td "8867491885" at bounding box center [244, 130] width 134 height 20
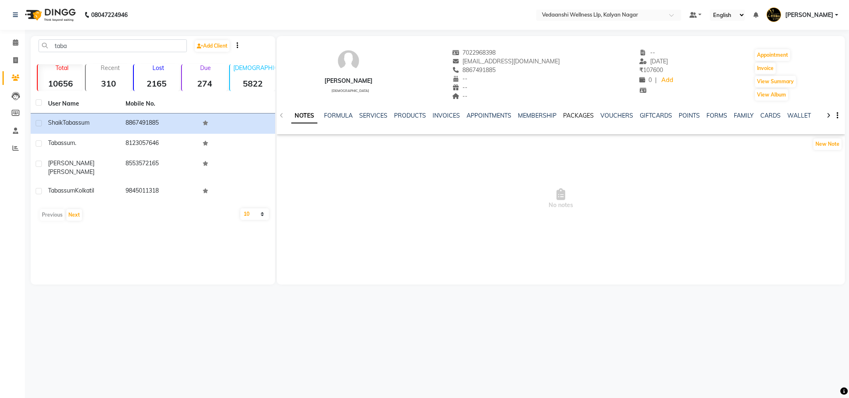
click at [576, 118] on link "PACKAGES" at bounding box center [578, 115] width 31 height 7
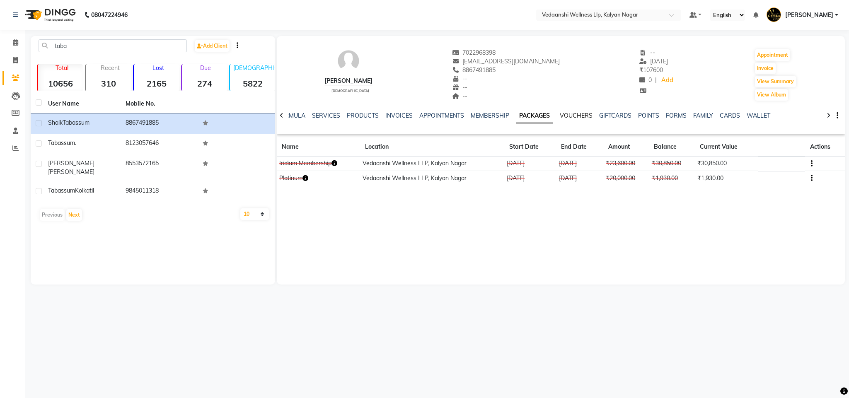
click at [576, 118] on link "VOUCHERS" at bounding box center [576, 115] width 33 height 7
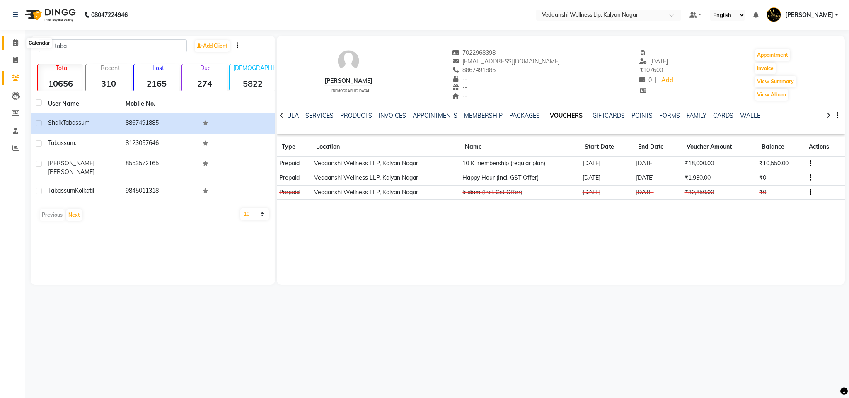
click at [19, 42] on span at bounding box center [15, 43] width 15 height 10
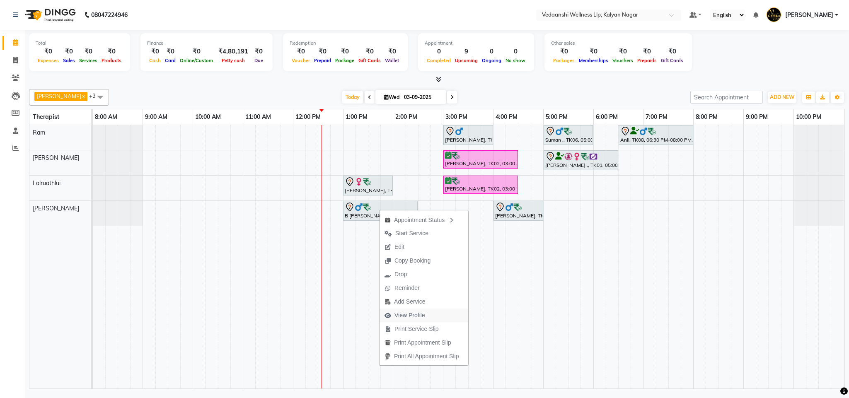
click at [442, 316] on button "View Profile" at bounding box center [424, 316] width 89 height 14
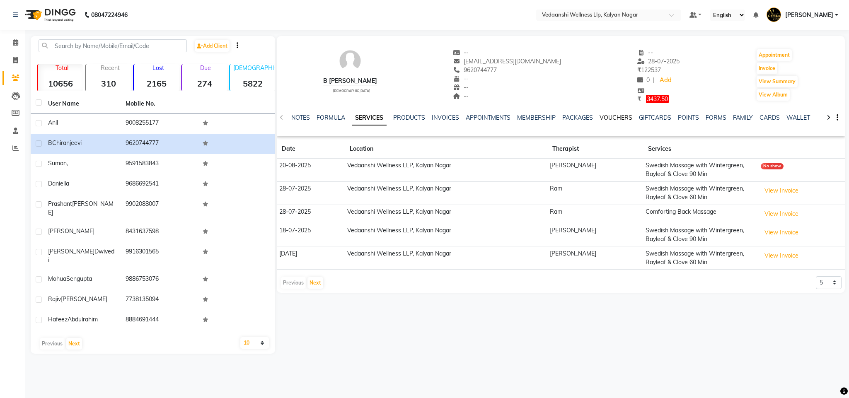
click at [614, 118] on link "VOUCHERS" at bounding box center [616, 117] width 33 height 7
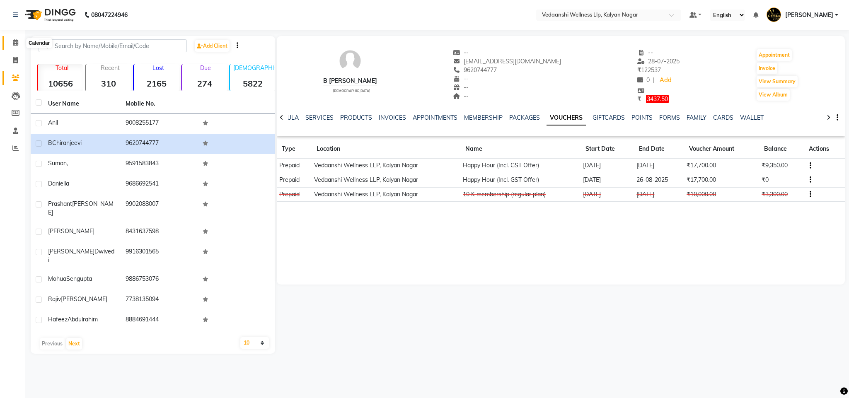
click at [21, 39] on span at bounding box center [15, 43] width 15 height 10
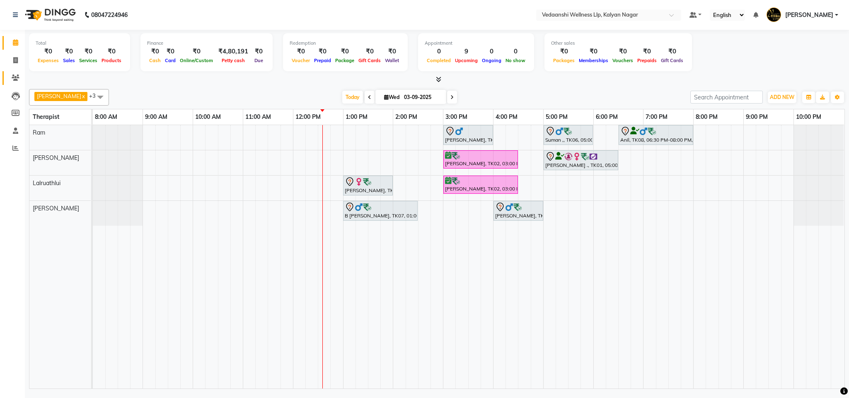
click at [15, 71] on link "Clients" at bounding box center [12, 78] width 20 height 14
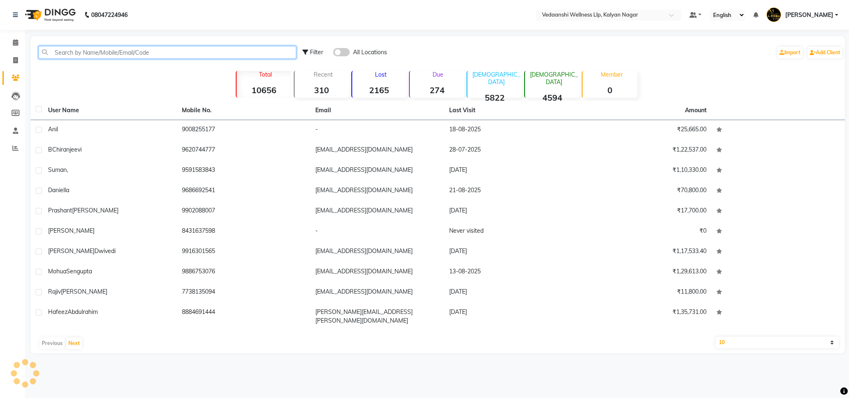
click at [76, 52] on input "text" at bounding box center [168, 52] width 258 height 13
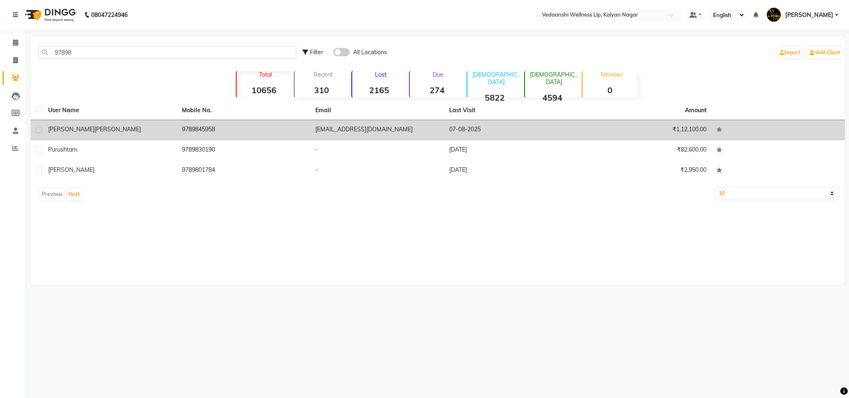
click at [212, 132] on td "9789845958" at bounding box center [244, 130] width 134 height 20
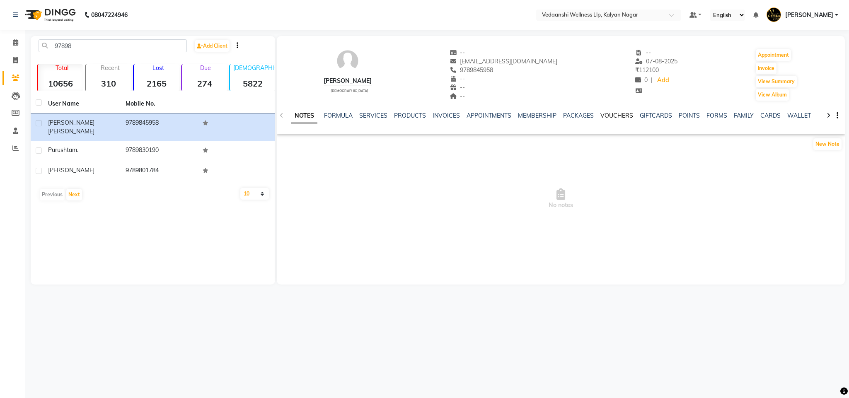
click at [601, 114] on link "VOUCHERS" at bounding box center [617, 115] width 33 height 7
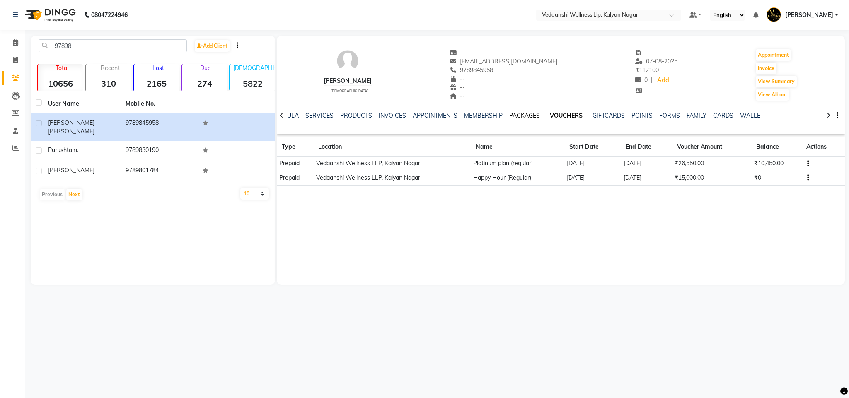
click at [509, 115] on link "PACKAGES" at bounding box center [524, 115] width 31 height 7
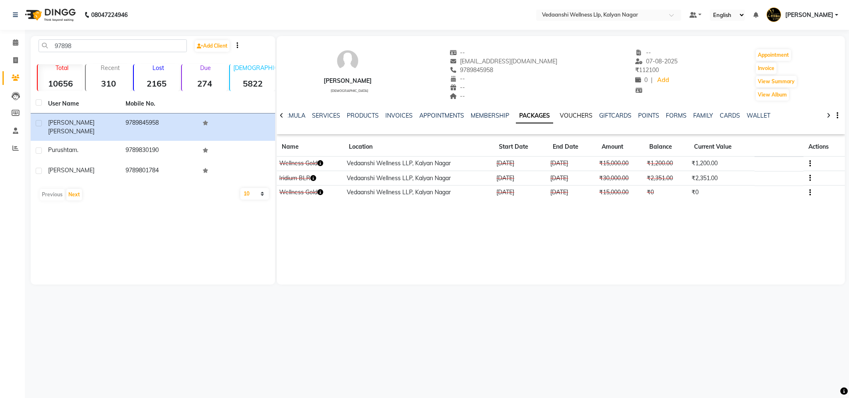
click at [567, 115] on link "VOUCHERS" at bounding box center [576, 115] width 33 height 7
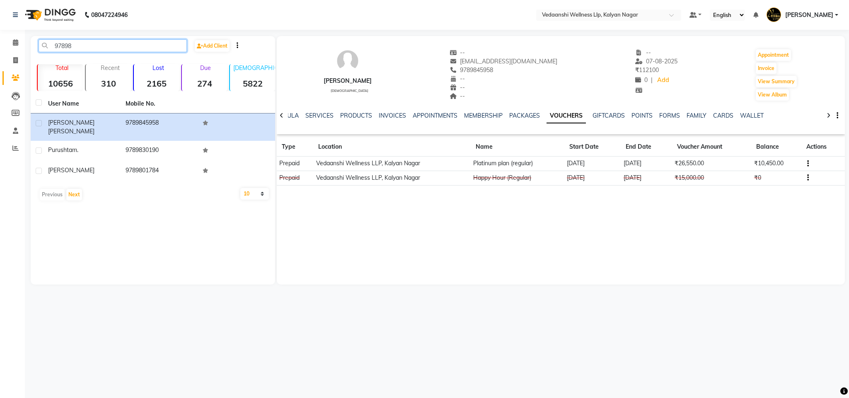
click at [68, 41] on input "97898" at bounding box center [113, 45] width 148 height 13
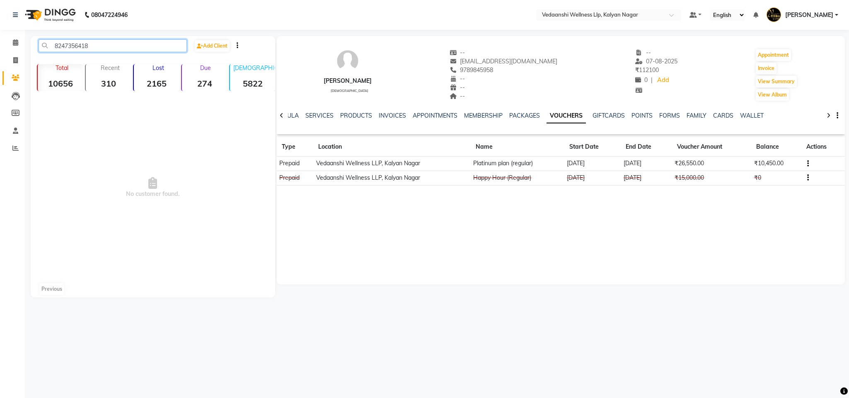
drag, startPoint x: 53, startPoint y: 42, endPoint x: 58, endPoint y: 44, distance: 5.1
click at [53, 42] on input "8247356418" at bounding box center [113, 45] width 148 height 13
type input "8247356418"
click at [19, 40] on span at bounding box center [15, 43] width 15 height 10
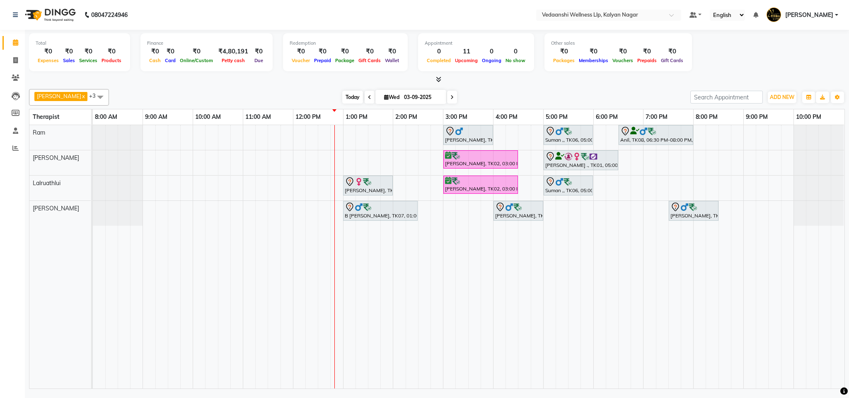
click at [343, 98] on span "Today" at bounding box center [352, 97] width 21 height 13
click at [342, 101] on span "Today" at bounding box center [352, 97] width 21 height 13
click at [342, 96] on span "Today" at bounding box center [352, 97] width 21 height 13
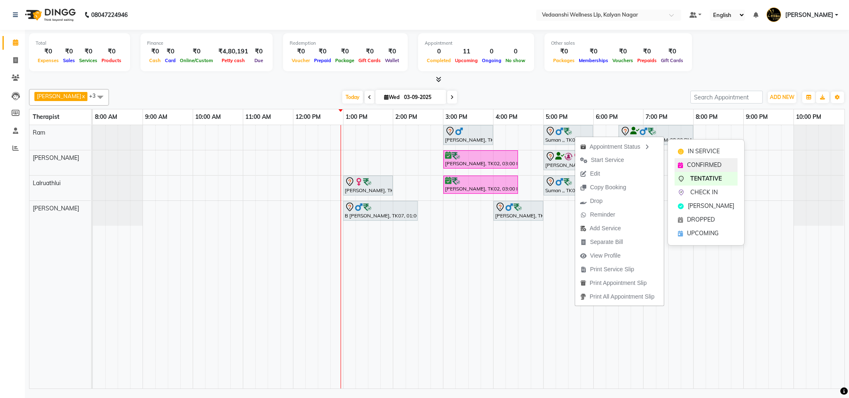
click at [690, 165] on span "CONFIRMED" at bounding box center [704, 165] width 34 height 9
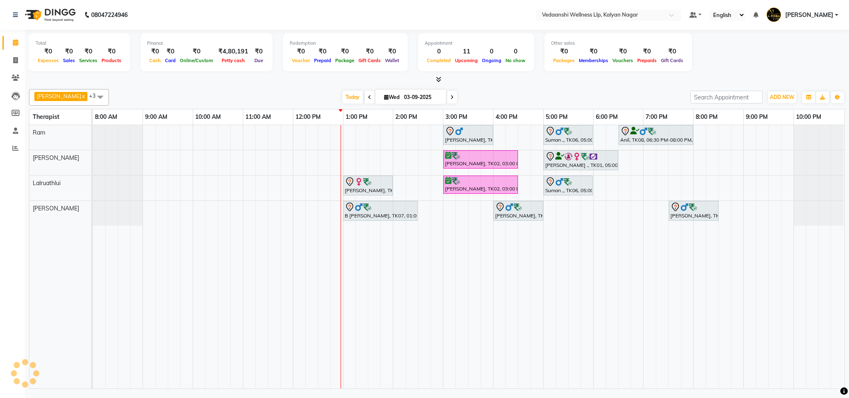
click at [610, 91] on div "[PERSON_NAME] x Lalruathlui x Ram x [PERSON_NAME] x +3 Select All [PERSON_NAME]…" at bounding box center [437, 97] width 816 height 17
click at [531, 80] on div at bounding box center [437, 79] width 816 height 9
click at [450, 99] on icon at bounding box center [451, 97] width 3 height 5
type input "[DATE]"
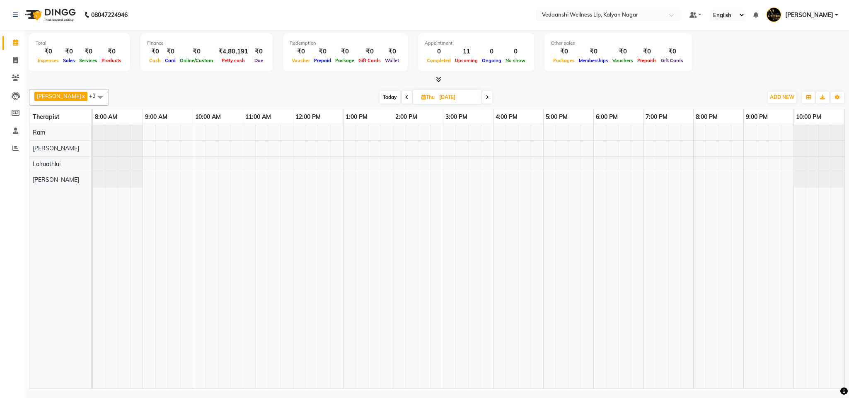
click at [449, 131] on div at bounding box center [469, 257] width 752 height 264
select select "67164"
select select "900"
select select "tentative"
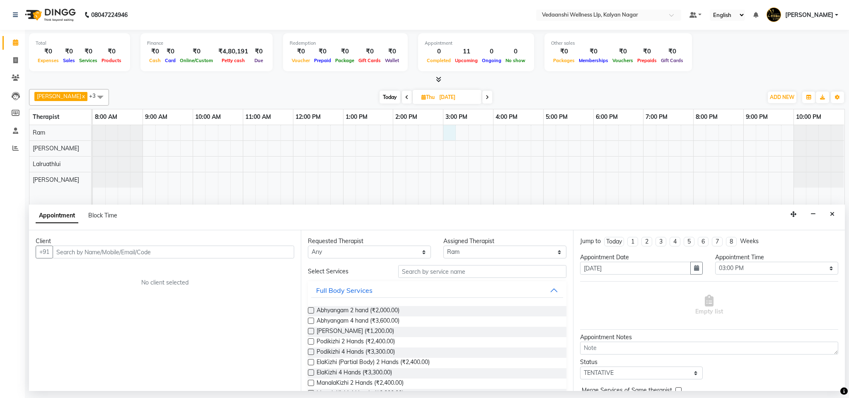
click at [96, 250] on input "text" at bounding box center [174, 252] width 242 height 13
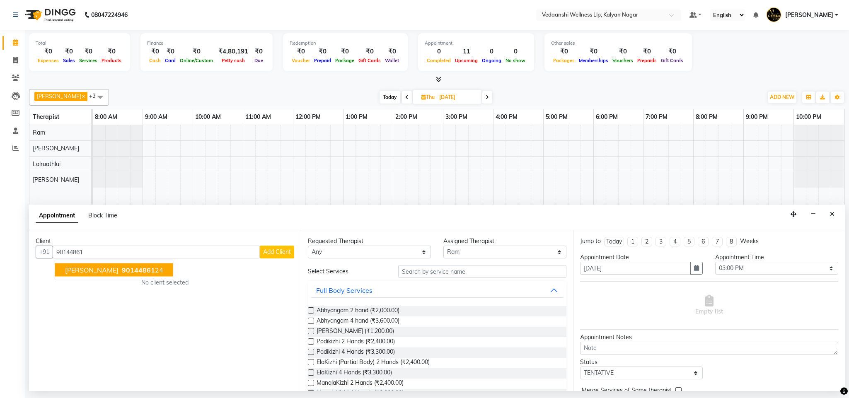
click at [122, 266] on span "90144861" at bounding box center [138, 270] width 33 height 8
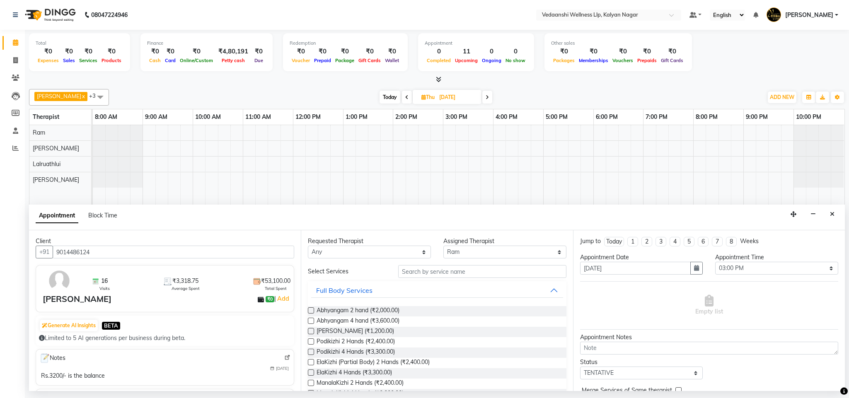
type input "9014486124"
click at [453, 255] on select "Select Amos Benjamin Jennifer Zoramsangi Lalruathlui Ram Rashika Khadse" at bounding box center [504, 252] width 123 height 13
select select "67323"
click at [443, 247] on select "Select Amos Benjamin Jennifer Zoramsangi Lalruathlui Ram Rashika Khadse" at bounding box center [504, 252] width 123 height 13
click at [418, 275] on input "text" at bounding box center [482, 271] width 168 height 13
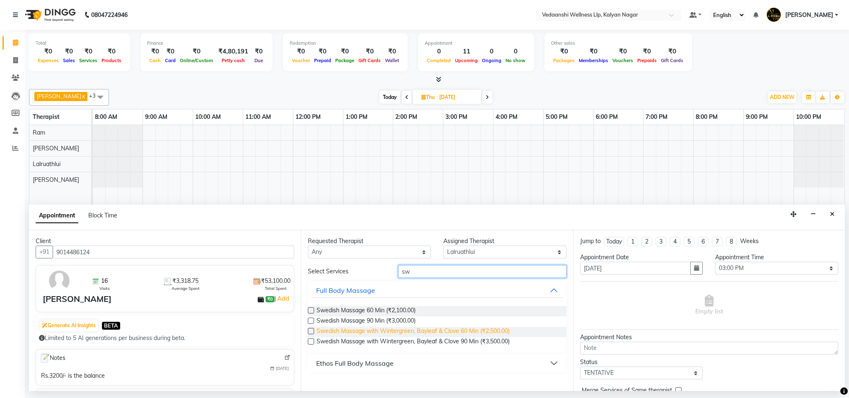
type input "sw"
click at [443, 331] on span "Swedish Massage with Wintergreen, Bayleaf & Clove 60 Min (₹2,500.00)" at bounding box center [413, 332] width 193 height 10
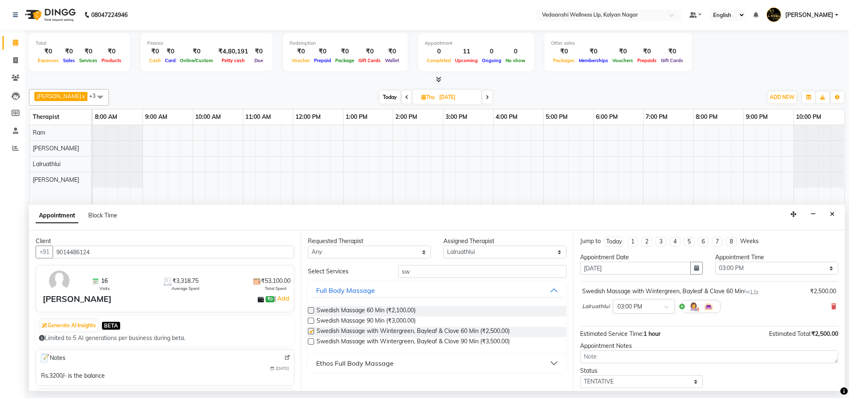
checkbox input "false"
click at [409, 275] on input "sw" at bounding box center [482, 271] width 168 height 13
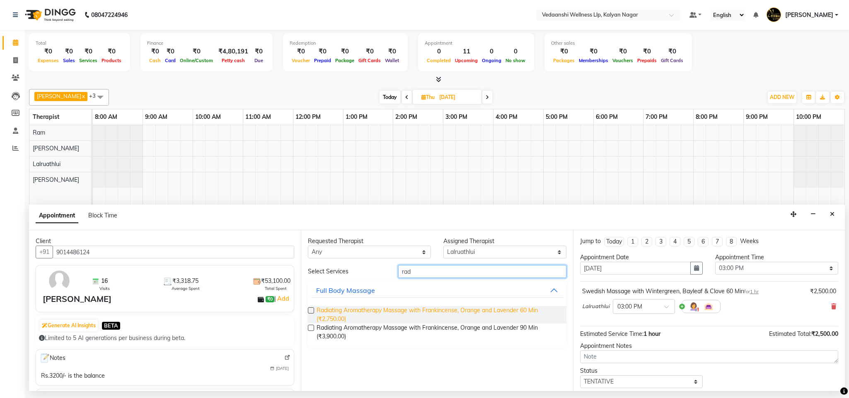
type input "rad"
click at [402, 318] on span "Radiating Aromatherapy Massage with Frankincense, Orange and Lavender 60 Min (₹…" at bounding box center [438, 314] width 243 height 17
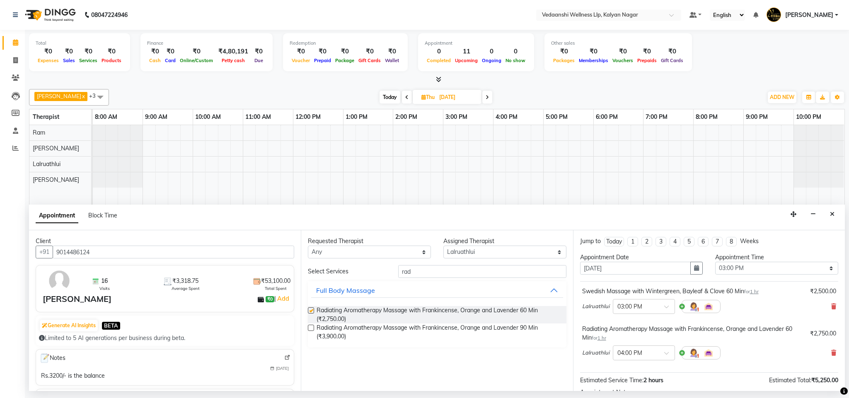
checkbox input "false"
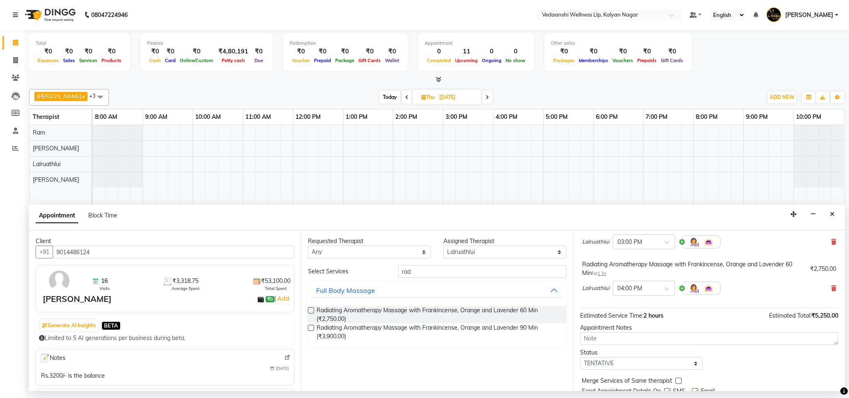
scroll to position [97, 0]
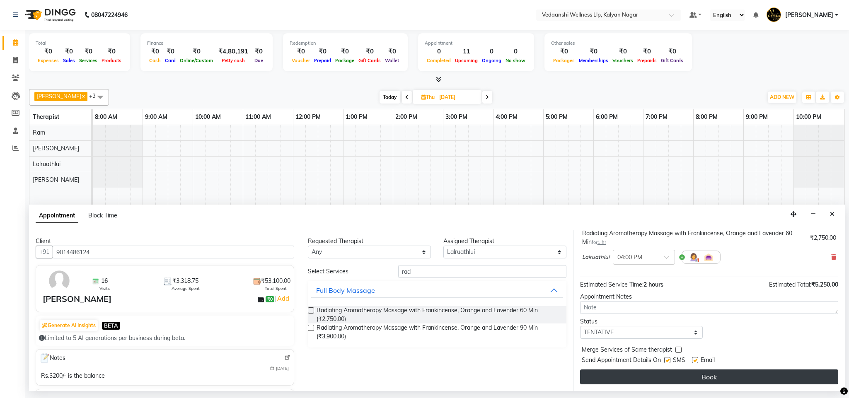
click at [650, 375] on button "Book" at bounding box center [709, 377] width 258 height 15
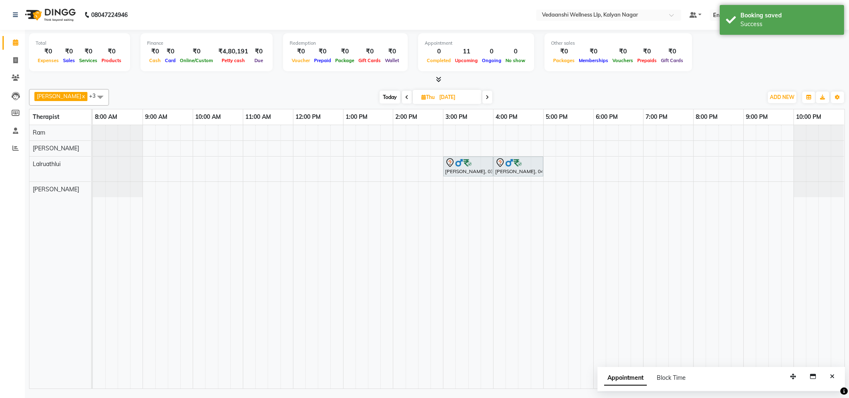
click at [380, 95] on span "Today" at bounding box center [390, 97] width 21 height 13
type input "03-09-2025"
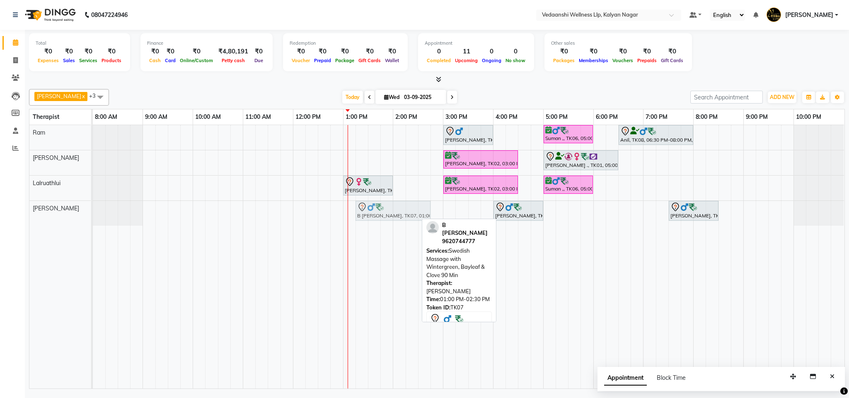
drag, startPoint x: 385, startPoint y: 214, endPoint x: 399, endPoint y: 214, distance: 13.7
click at [93, 214] on div "B Chiranjeevi, TK07, 01:00 PM-02:30 PM, Swedish Massage with Wintergreen, Bayle…" at bounding box center [93, 213] width 0 height 25
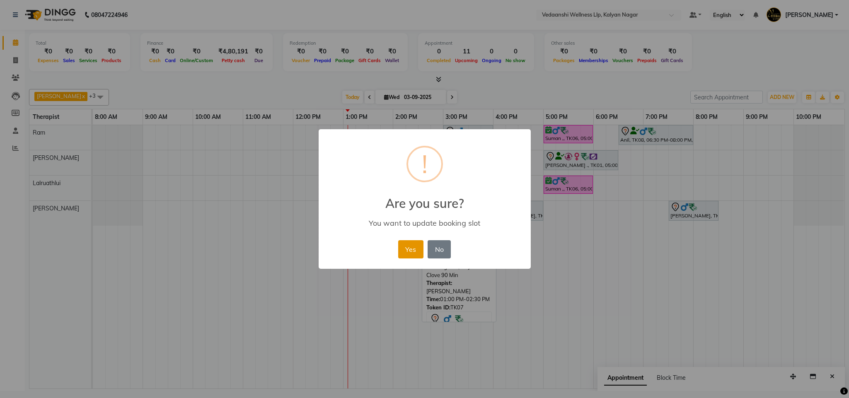
click at [412, 250] on button "Yes" at bounding box center [410, 249] width 25 height 18
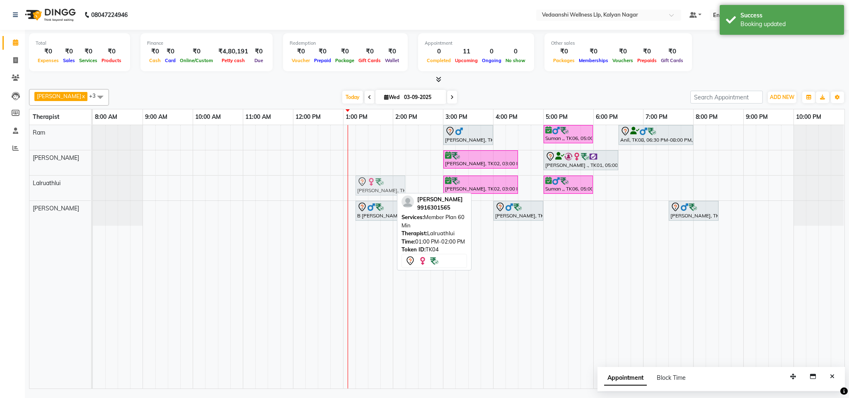
drag, startPoint x: 354, startPoint y: 186, endPoint x: 367, endPoint y: 187, distance: 12.9
click at [93, 187] on div "Dr.Shalini Dwivedi, TK04, 01:00 PM-02:00 PM, Member Plan 60 Min Hafeez Abdulrah…" at bounding box center [93, 188] width 0 height 25
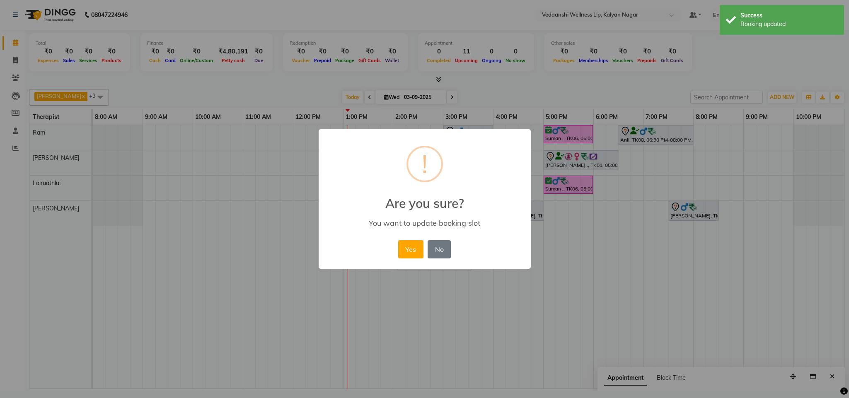
drag, startPoint x: 414, startPoint y: 246, endPoint x: 541, endPoint y: 107, distance: 188.0
click at [413, 241] on button "Yes" at bounding box center [410, 249] width 25 height 18
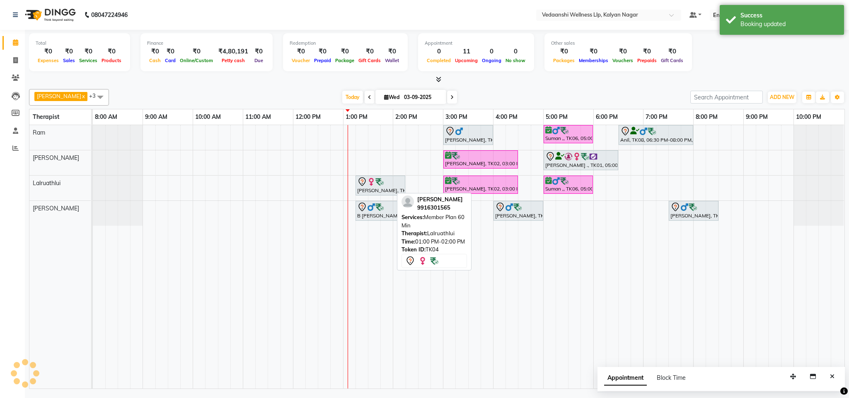
click at [530, 95] on div "[DATE] [DATE]" at bounding box center [399, 97] width 573 height 12
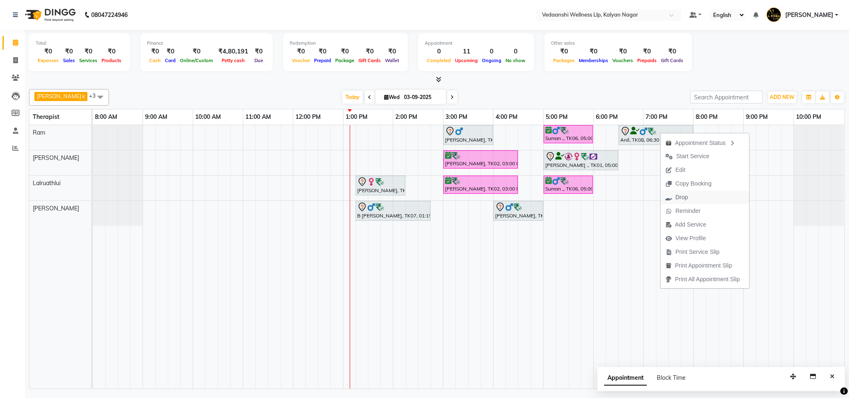
click at [690, 200] on span "Drop" at bounding box center [677, 198] width 32 height 14
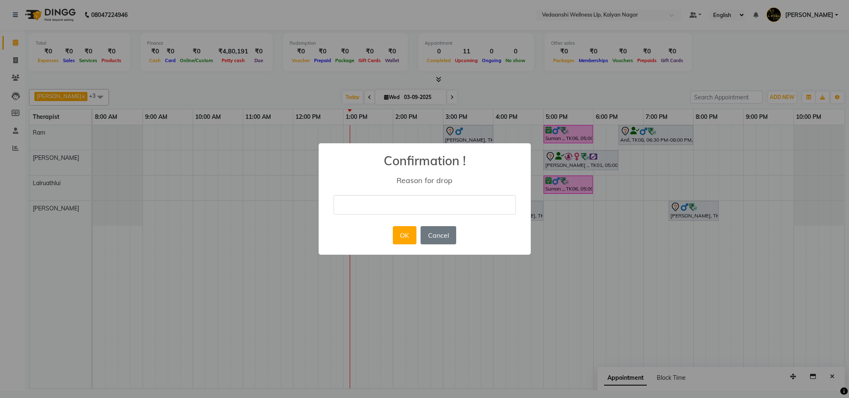
click at [413, 204] on input "text" at bounding box center [425, 204] width 182 height 19
type input "ugy"
click at [433, 236] on button "Cancel" at bounding box center [439, 235] width 36 height 18
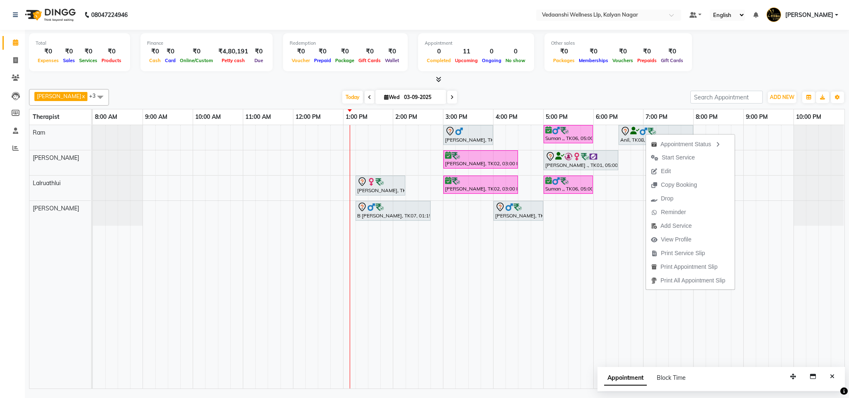
click at [447, 94] on span at bounding box center [452, 97] width 10 height 13
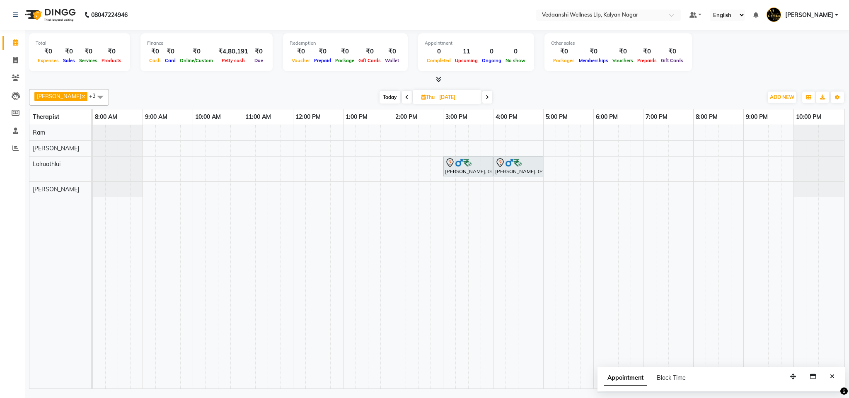
click at [405, 97] on icon at bounding box center [406, 97] width 3 height 5
type input "03-09-2025"
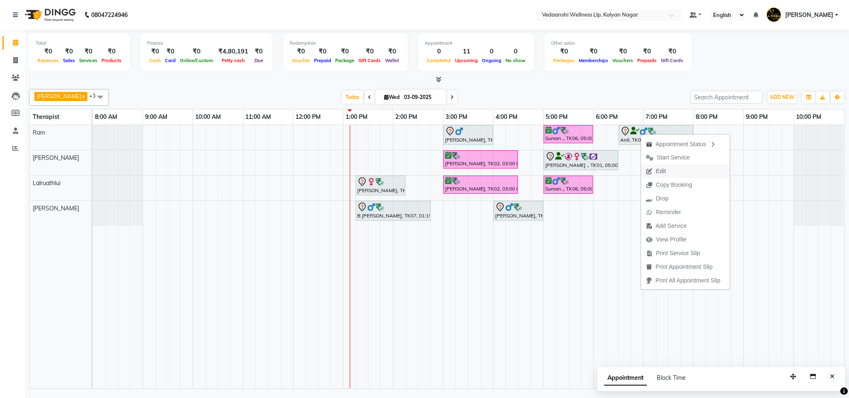
click at [666, 171] on span "Edit" at bounding box center [661, 171] width 10 height 9
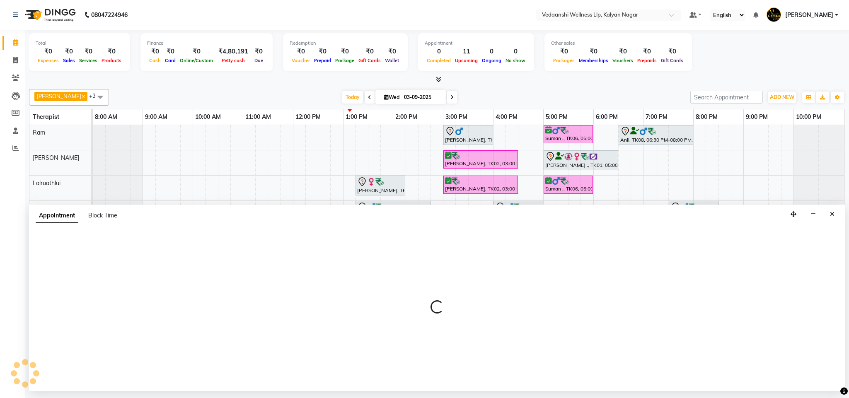
select select "tentative"
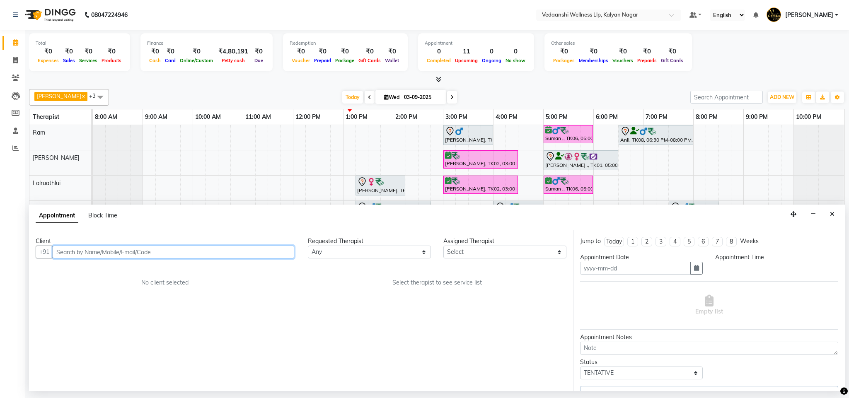
type input "03-09-2025"
select select "1110"
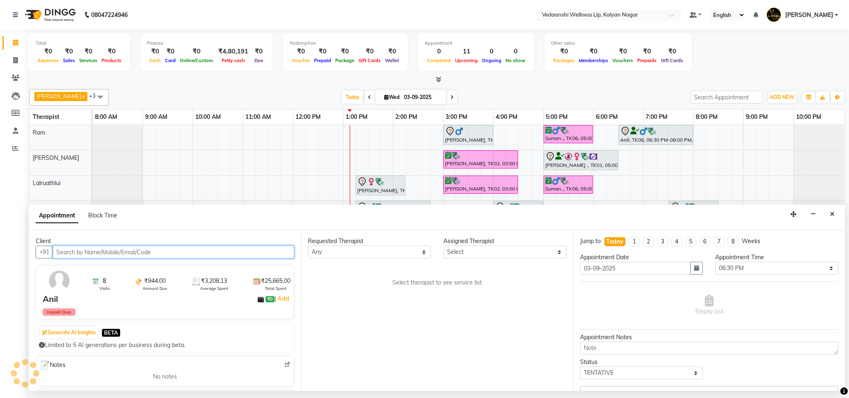
select select "67164"
select select "1336"
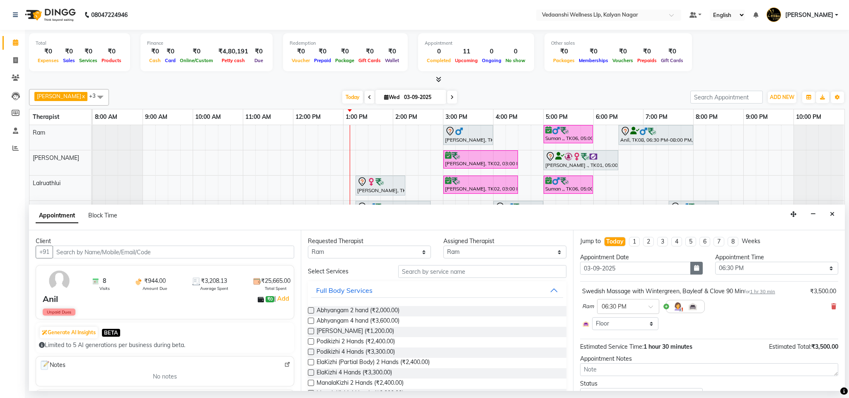
click at [690, 265] on button "button" at bounding box center [696, 268] width 12 height 13
click at [624, 310] on div "4" at bounding box center [628, 311] width 13 height 13
type input "04-09-2025"
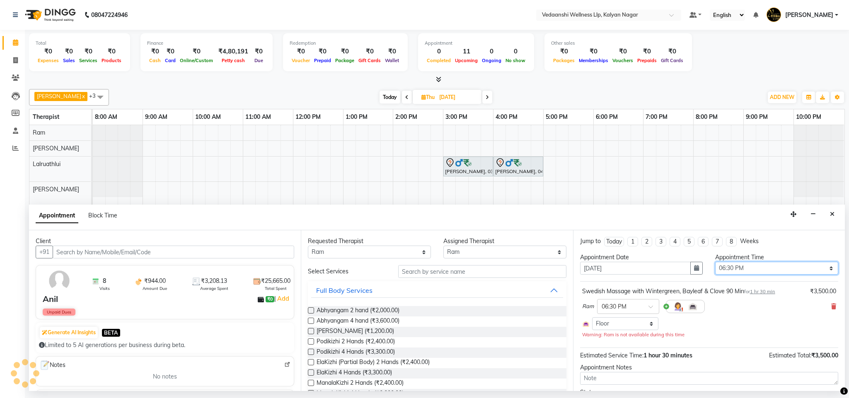
click at [736, 267] on select "Select 09:00 AM 09:15 AM 09:30 AM 09:45 AM 10:00 AM 10:15 AM 10:30 AM 10:45 AM …" at bounding box center [776, 268] width 123 height 13
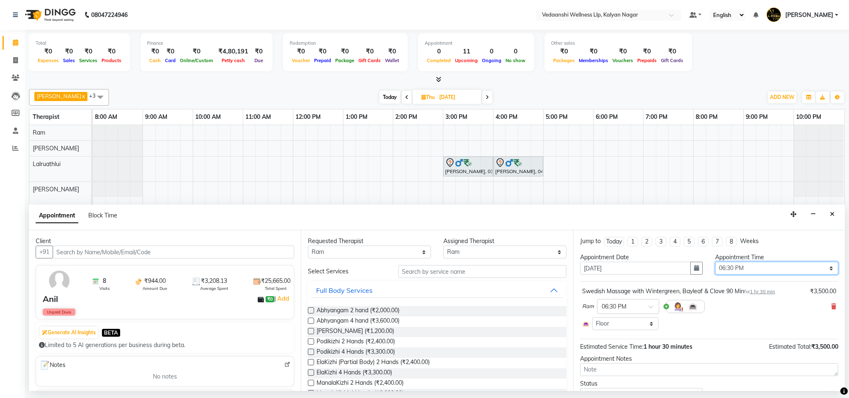
select select "960"
click at [715, 263] on select "Select 09:00 AM 09:15 AM 09:30 AM 09:45 AM 10:00 AM 10:15 AM 10:30 AM 10:45 AM …" at bounding box center [776, 268] width 123 height 13
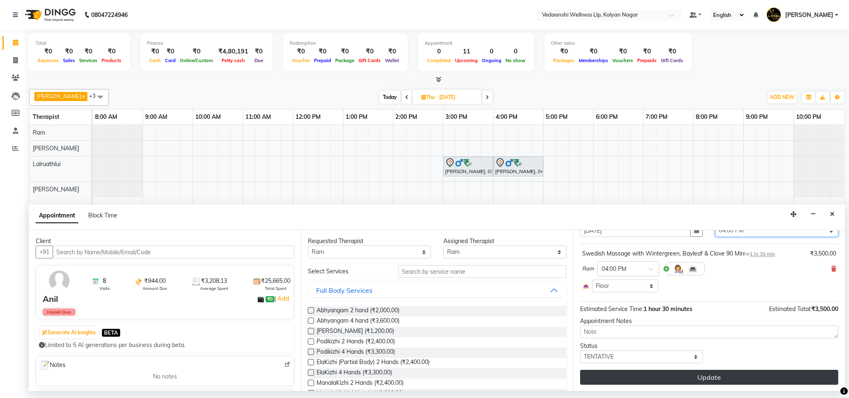
scroll to position [40, 0]
click at [676, 373] on button "Update" at bounding box center [709, 377] width 258 height 15
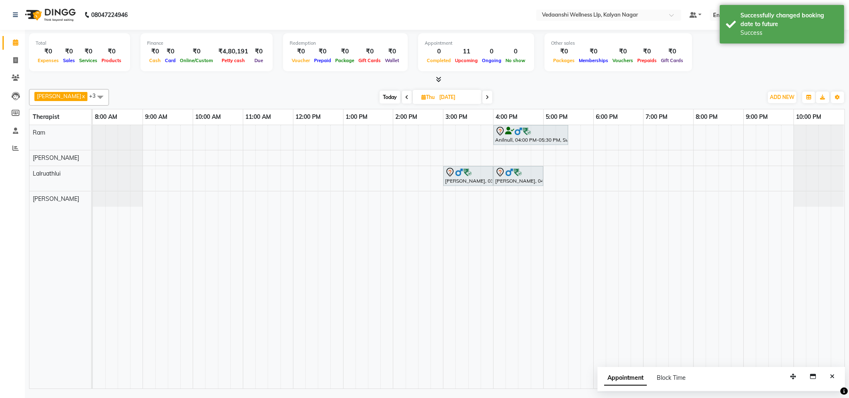
click at [380, 95] on span "Today" at bounding box center [390, 97] width 21 height 13
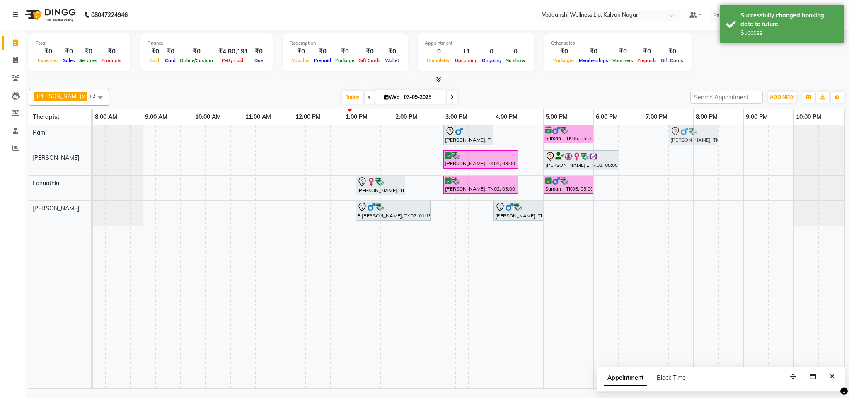
drag, startPoint x: 693, startPoint y: 207, endPoint x: 695, endPoint y: 129, distance: 77.5
click at [695, 129] on tbody "Prashant Kumar, TK05, 03:00 PM-04:00 PM, Swedish Massage 60 Min Suman ,, TK06, …" at bounding box center [468, 175] width 751 height 101
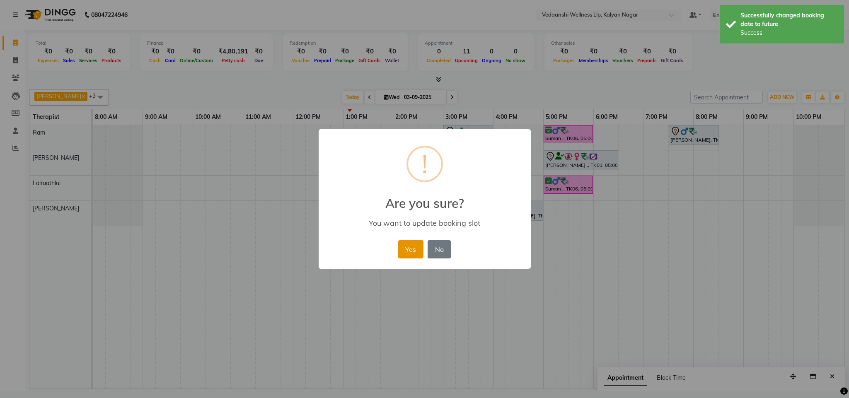
click at [412, 248] on button "Yes" at bounding box center [410, 249] width 25 height 18
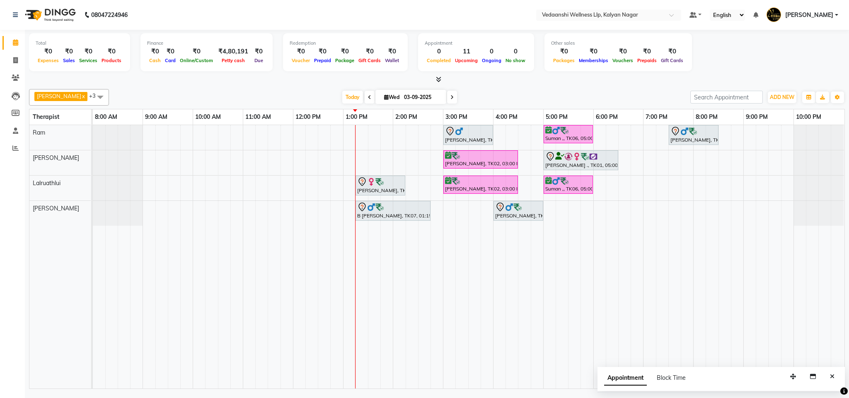
click at [506, 82] on div at bounding box center [437, 79] width 816 height 9
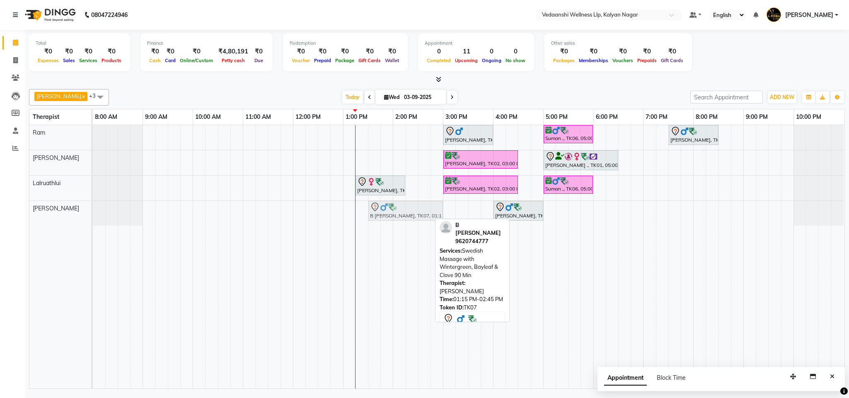
drag, startPoint x: 393, startPoint y: 210, endPoint x: 407, endPoint y: 212, distance: 13.4
click at [93, 212] on div "B Chiranjeevi, TK07, 01:15 PM-02:45 PM, Swedish Massage with Wintergreen, Bayle…" at bounding box center [93, 213] width 0 height 25
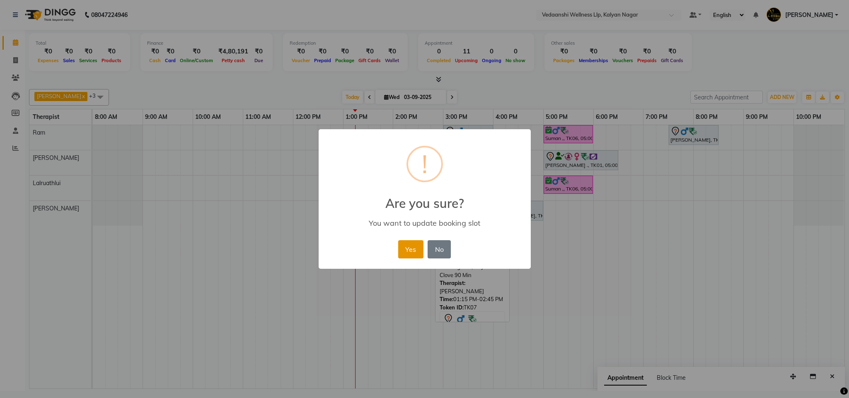
click at [412, 247] on button "Yes" at bounding box center [410, 249] width 25 height 18
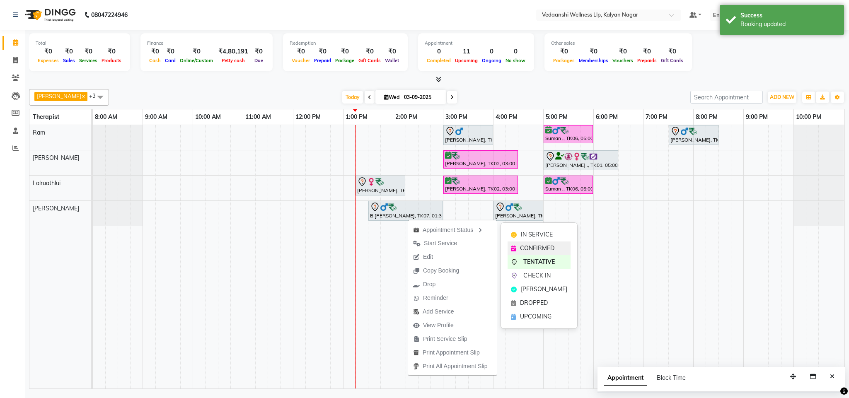
click at [536, 247] on span "CONFIRMED" at bounding box center [537, 248] width 34 height 9
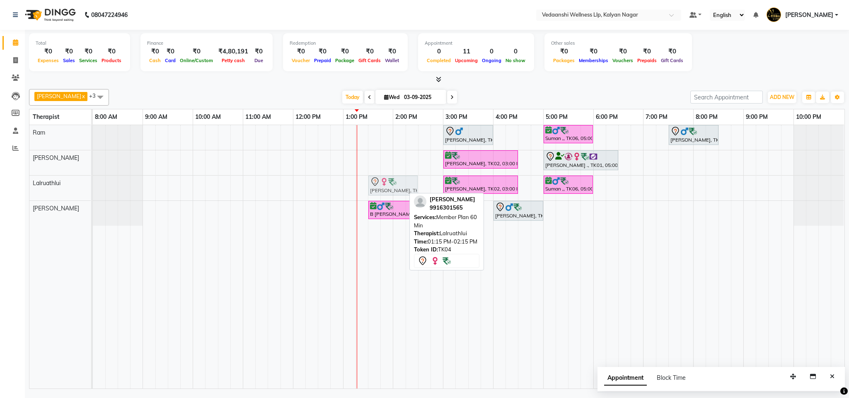
drag, startPoint x: 366, startPoint y: 188, endPoint x: 378, endPoint y: 186, distance: 12.5
click at [93, 186] on div "Dr.Shalini Dwivedi, TK04, 01:15 PM-02:15 PM, Member Plan 60 Min Hafeez Abdulrah…" at bounding box center [93, 188] width 0 height 25
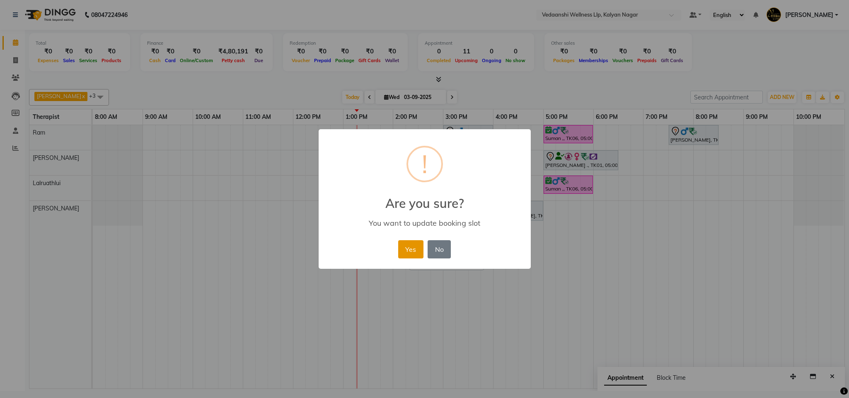
click at [416, 244] on button "Yes" at bounding box center [410, 249] width 25 height 18
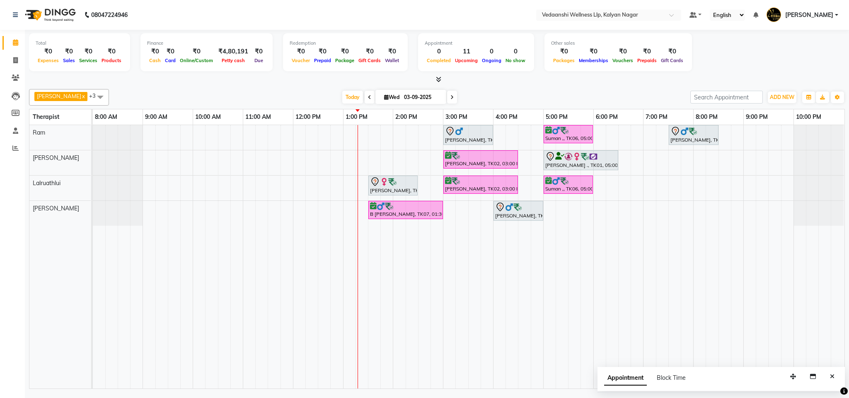
click at [447, 94] on span at bounding box center [452, 97] width 10 height 13
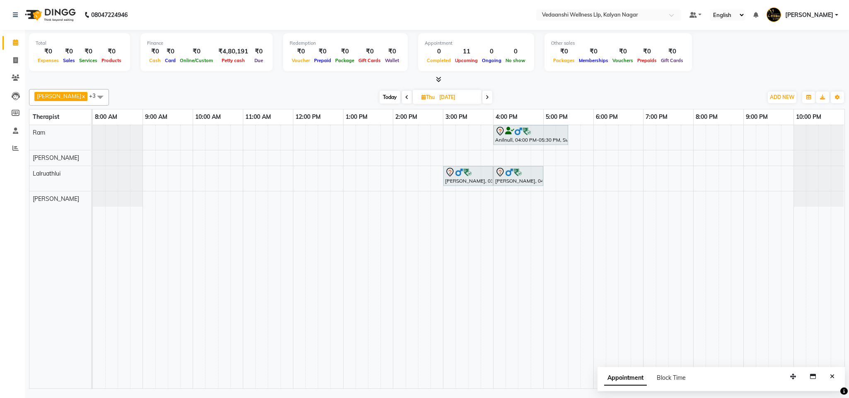
click at [383, 95] on span "Today" at bounding box center [390, 97] width 21 height 13
type input "03-09-2025"
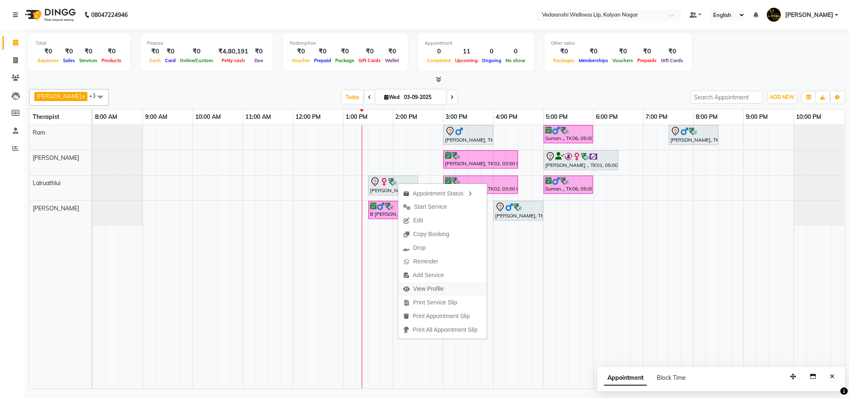
click at [427, 283] on span "View Profile" at bounding box center [423, 289] width 51 height 14
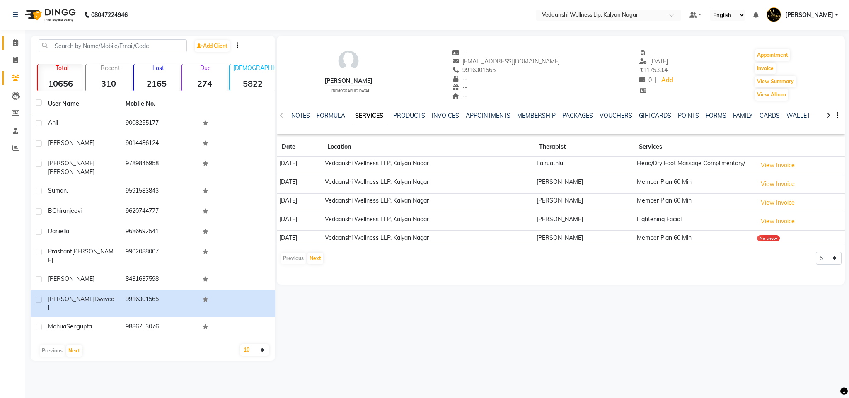
click at [20, 36] on link "Calendar" at bounding box center [12, 43] width 20 height 14
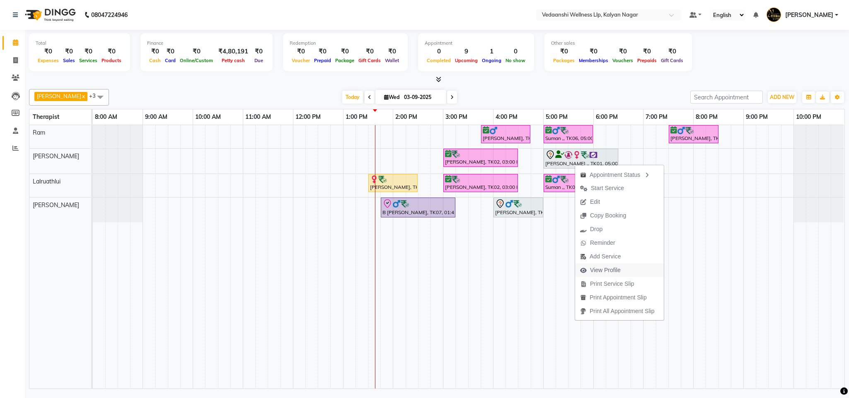
click at [619, 267] on span "View Profile" at bounding box center [605, 270] width 31 height 9
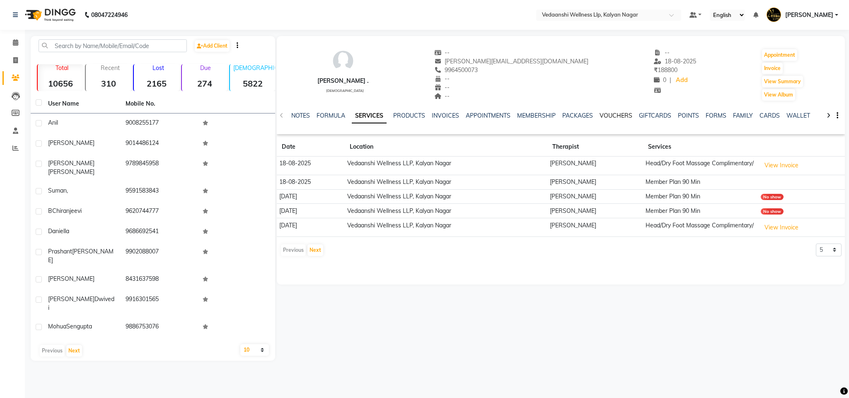
click at [620, 114] on link "VOUCHERS" at bounding box center [616, 115] width 33 height 7
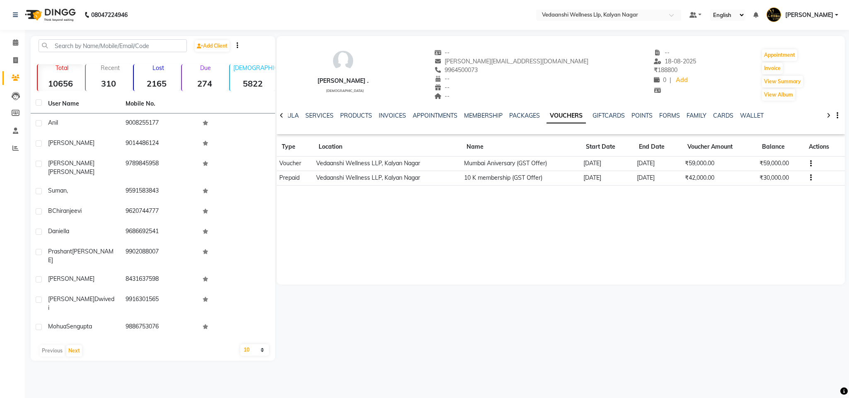
click at [808, 162] on button "button" at bounding box center [809, 163] width 5 height 9
click at [809, 176] on button "button" at bounding box center [809, 178] width 5 height 9
click at [761, 219] on div "Lavanya . female -- lavanya.kites@gmail.com 9964500073 -- -- -- -- 18-08-2025 ₹…" at bounding box center [561, 160] width 569 height 249
click at [16, 45] on icon at bounding box center [15, 42] width 5 height 6
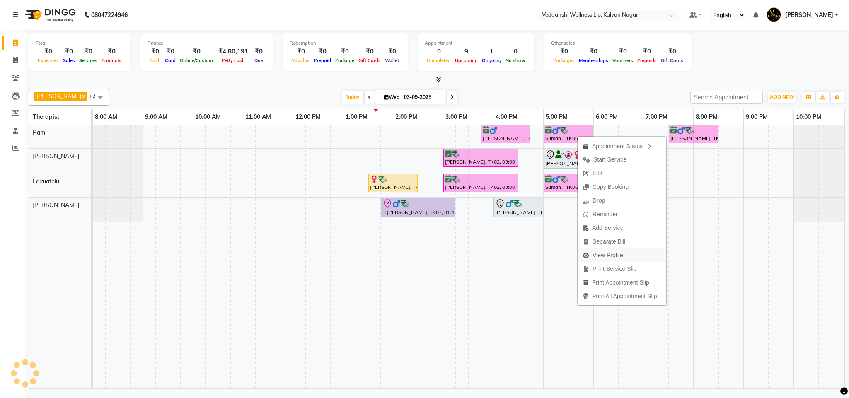
click at [603, 252] on span "View Profile" at bounding box center [608, 255] width 31 height 9
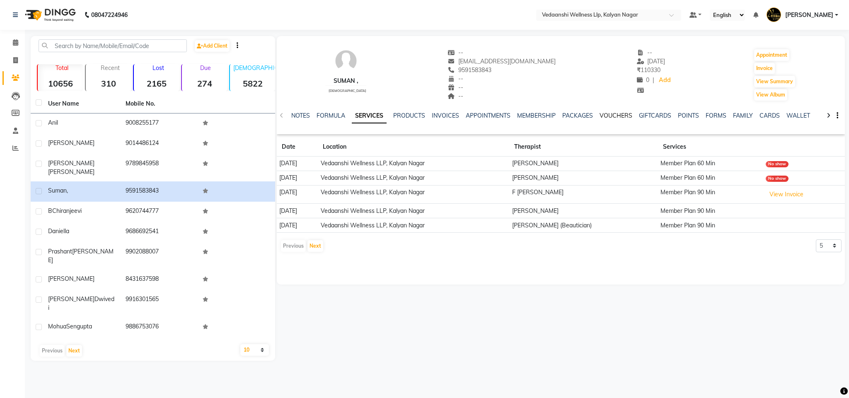
click at [601, 114] on link "VOUCHERS" at bounding box center [616, 115] width 33 height 7
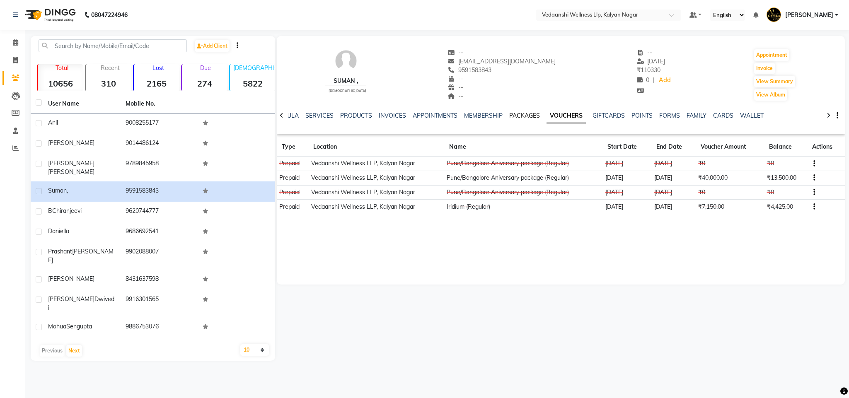
click at [509, 115] on link "PACKAGES" at bounding box center [524, 115] width 31 height 7
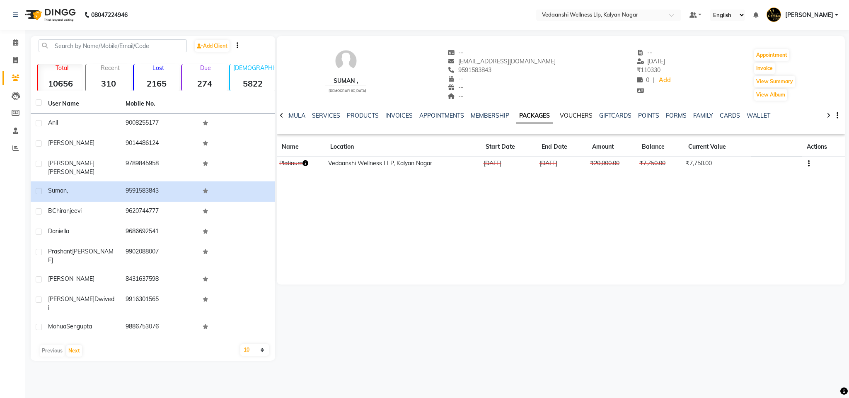
click at [566, 113] on link "VOUCHERS" at bounding box center [576, 115] width 33 height 7
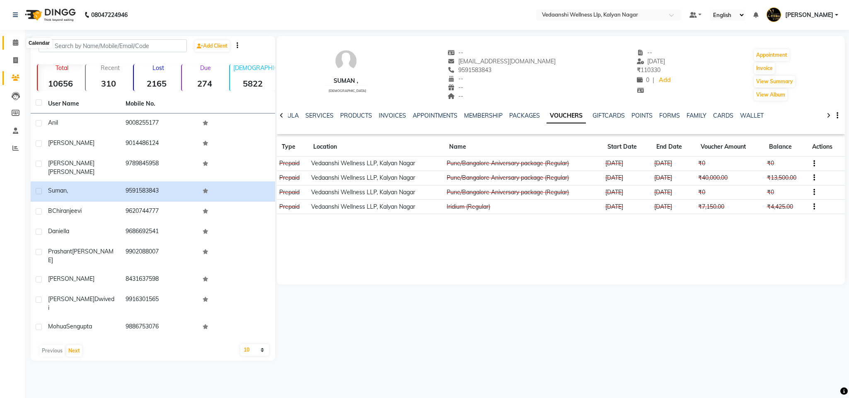
click at [14, 42] on icon at bounding box center [15, 42] width 5 height 6
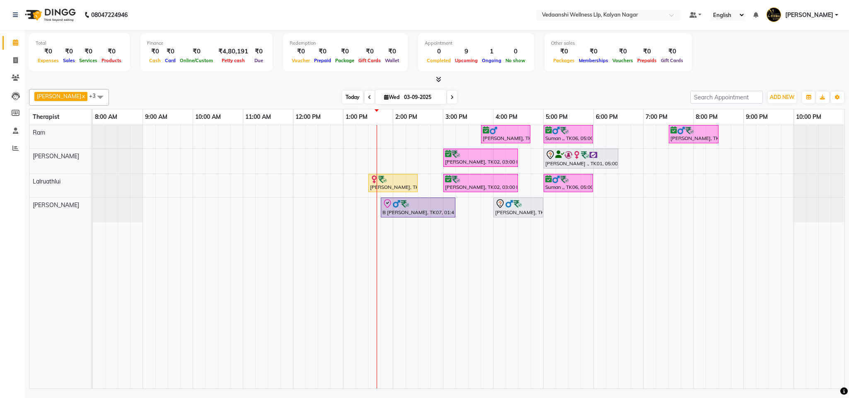
click at [344, 94] on span "Today" at bounding box center [352, 97] width 21 height 13
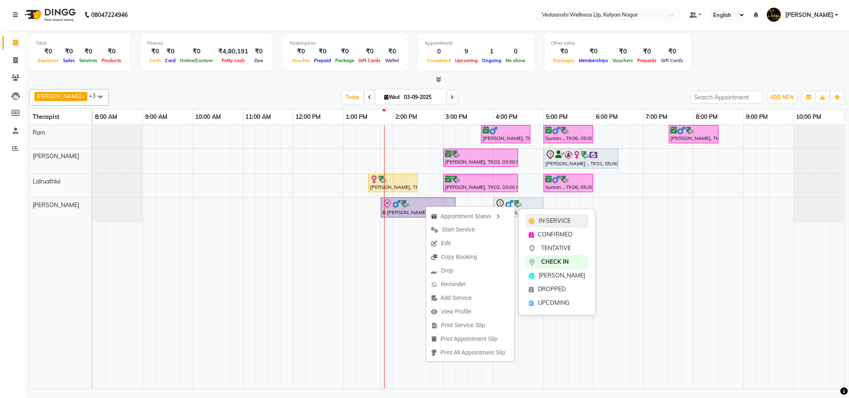
click at [543, 220] on span "IN SERVICE" at bounding box center [555, 221] width 32 height 9
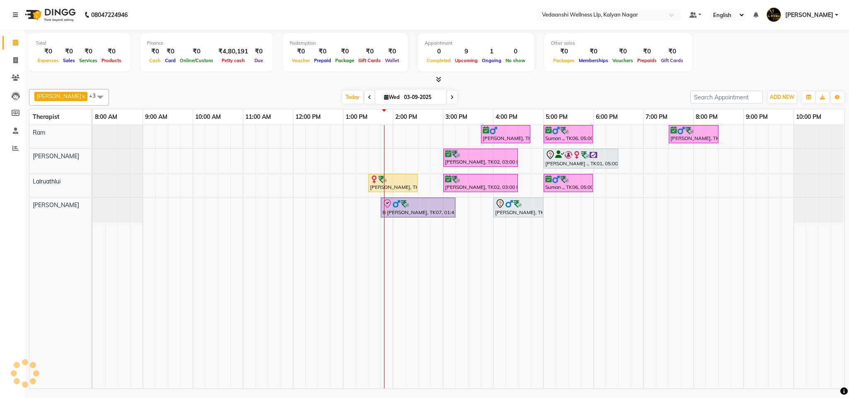
click at [570, 77] on div at bounding box center [437, 79] width 816 height 9
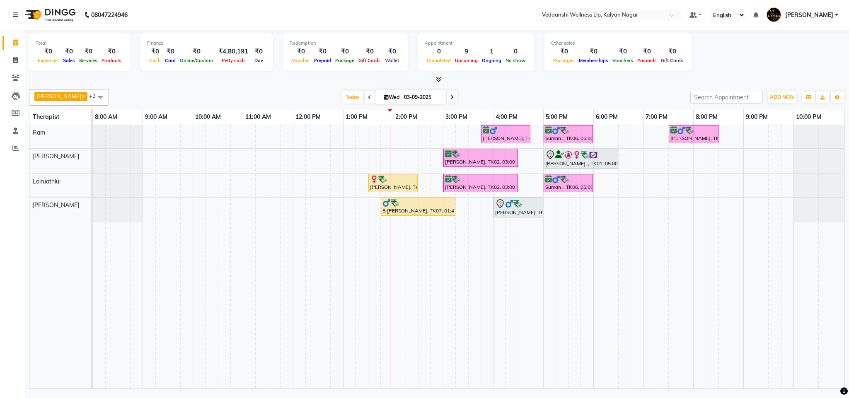
click at [402, 98] on input "03-09-2025" at bounding box center [422, 97] width 41 height 12
select select "9"
select select "2025"
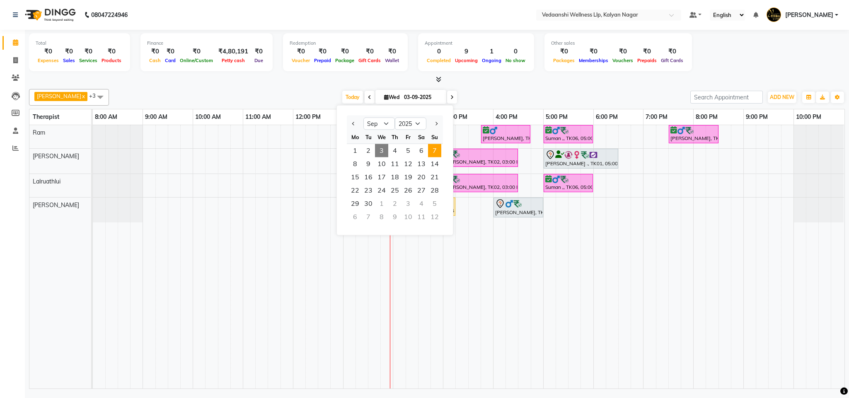
click at [433, 152] on span "7" at bounding box center [434, 150] width 13 height 13
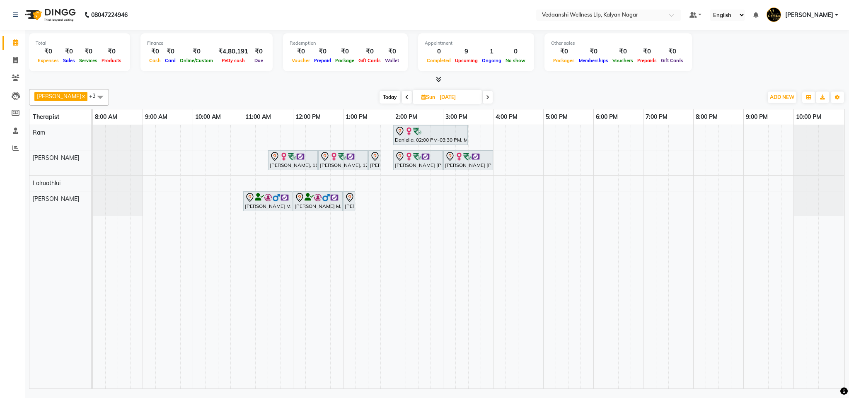
click at [405, 97] on icon at bounding box center [406, 97] width 3 height 5
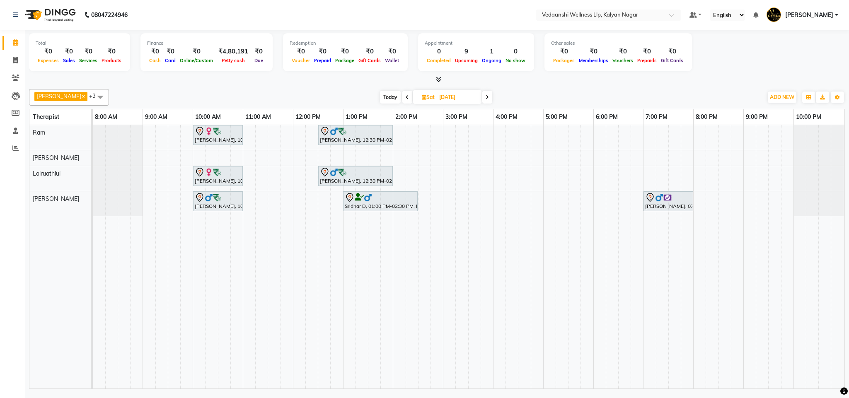
click at [482, 99] on span at bounding box center [487, 97] width 10 height 13
type input "[DATE]"
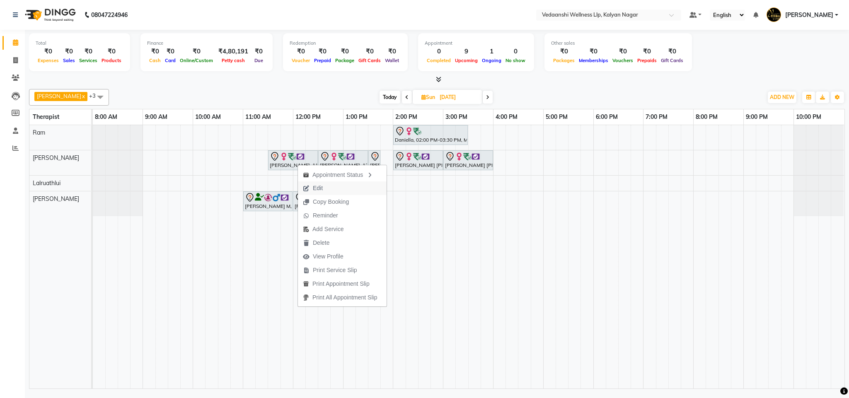
click at [336, 188] on button "Edit" at bounding box center [342, 189] width 89 height 14
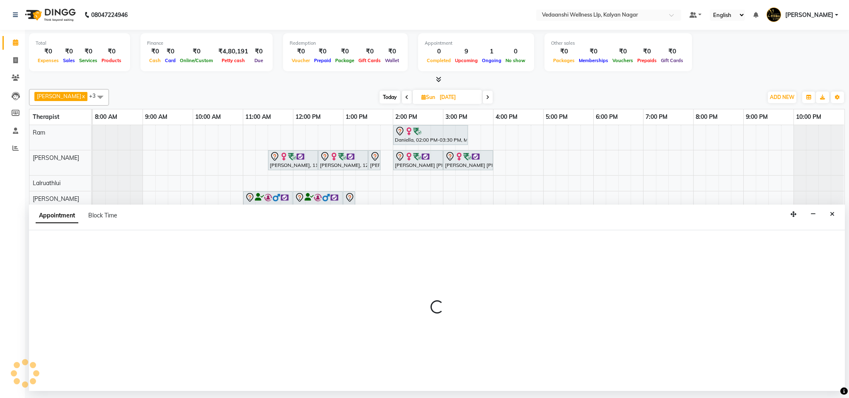
select select "tentative"
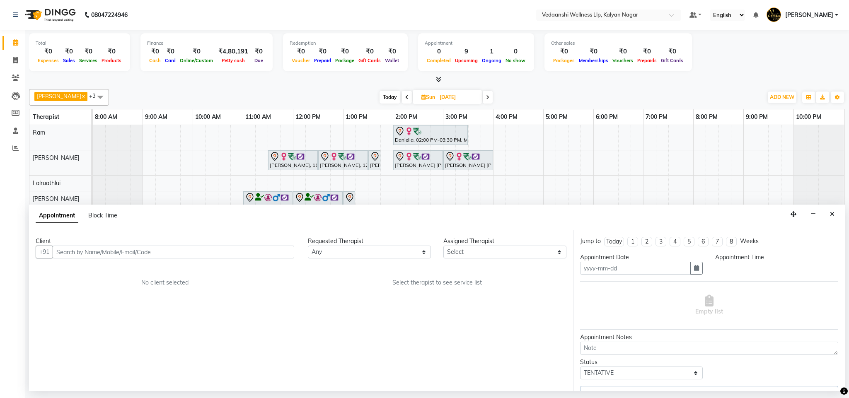
type input "[DATE]"
select select "690"
select select "67322"
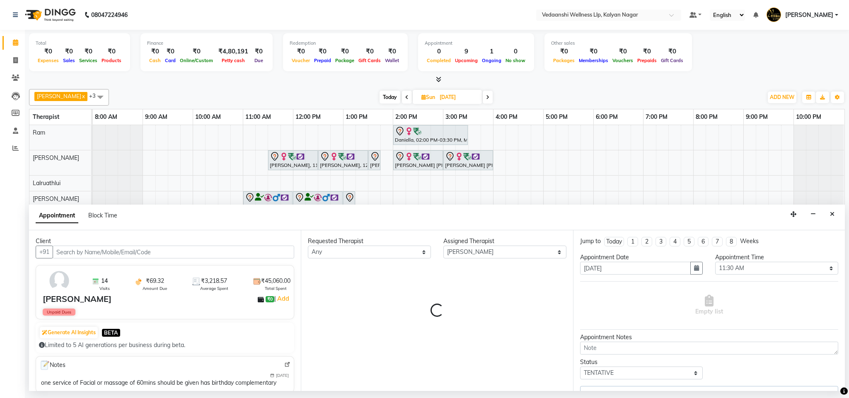
select select "1336"
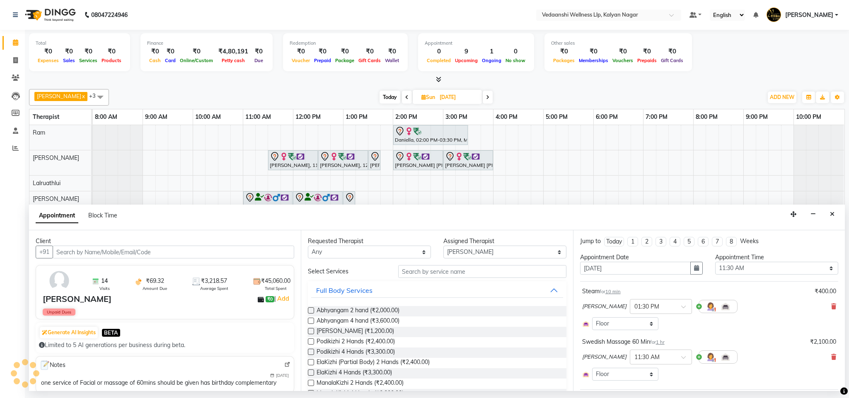
select select "1336"
click at [696, 270] on button "button" at bounding box center [696, 268] width 12 height 13
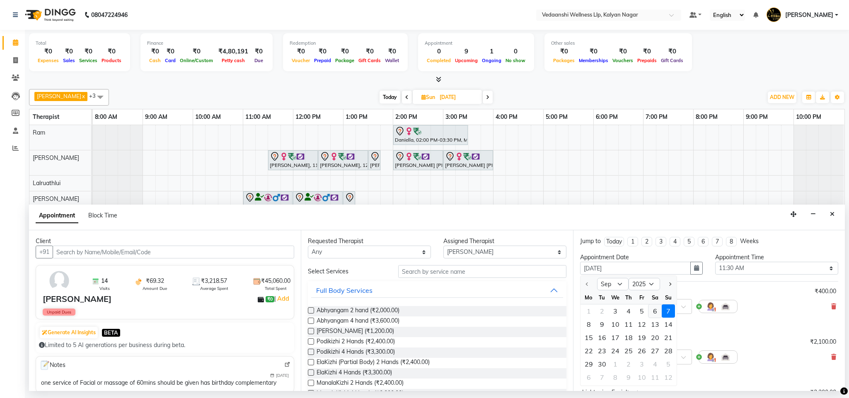
click at [657, 311] on div "6" at bounding box center [655, 311] width 13 height 13
type input "06-09-2025"
select select "690"
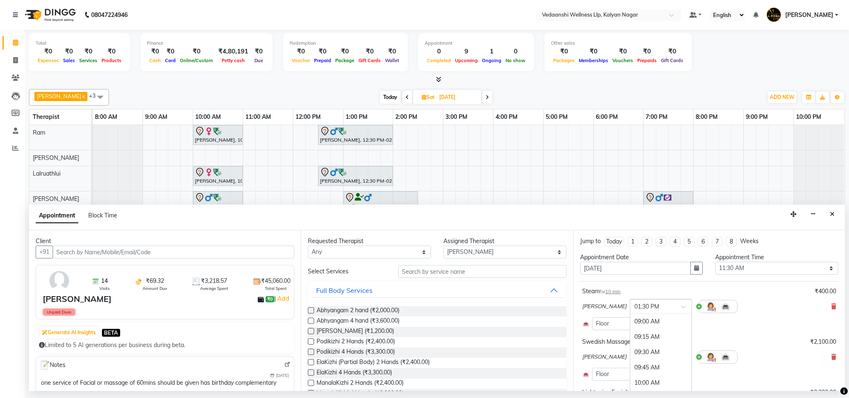
click at [666, 310] on input "text" at bounding box center [652, 306] width 36 height 9
click at [651, 339] on div "12:30 PM" at bounding box center [660, 335] width 61 height 15
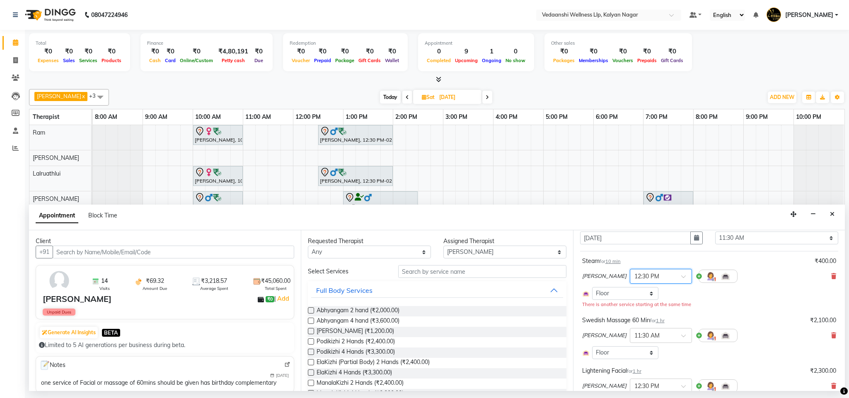
scroll to position [4, 0]
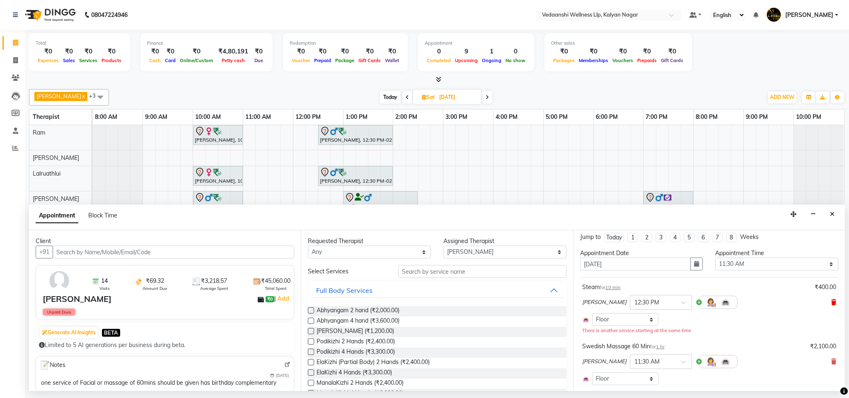
click at [831, 305] on icon at bounding box center [833, 303] width 5 height 6
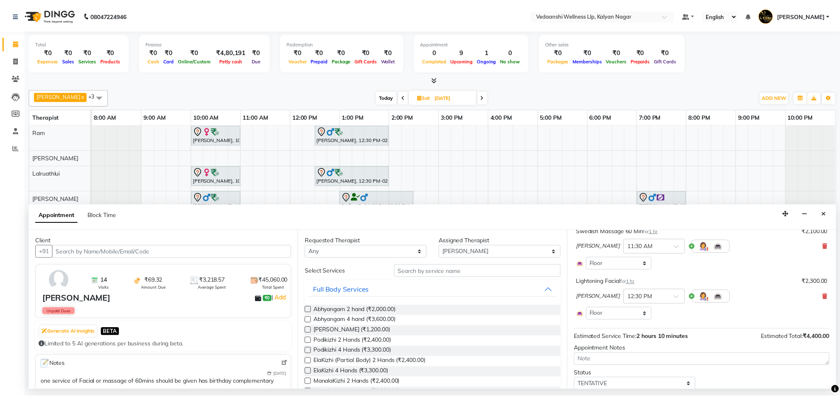
scroll to position [97, 0]
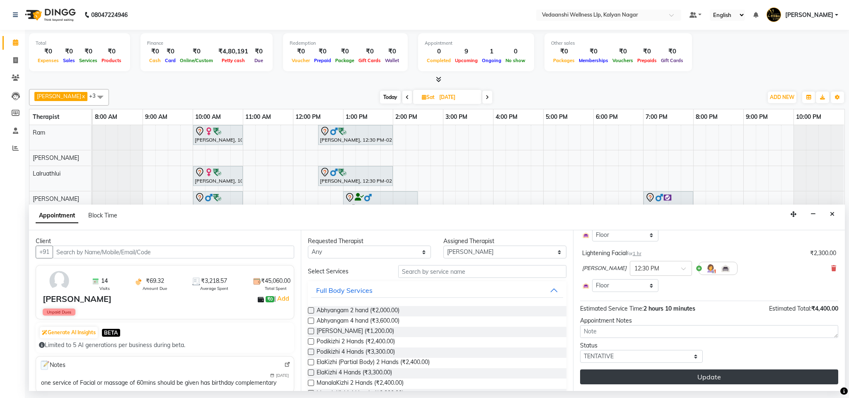
click at [675, 377] on button "Update" at bounding box center [709, 377] width 258 height 15
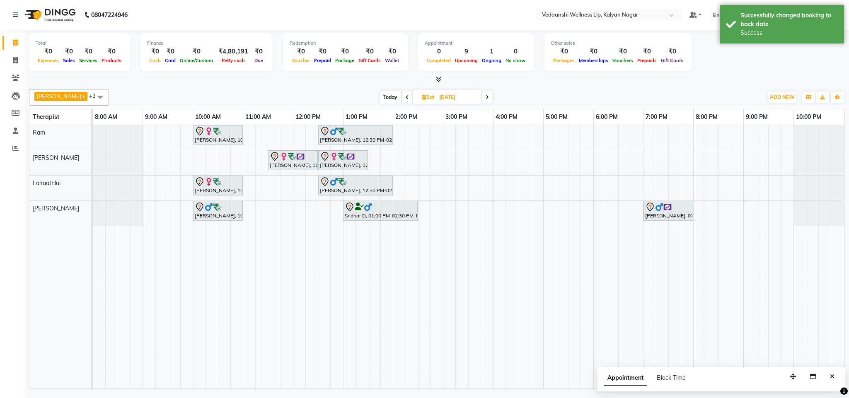
click at [482, 95] on span at bounding box center [487, 97] width 10 height 13
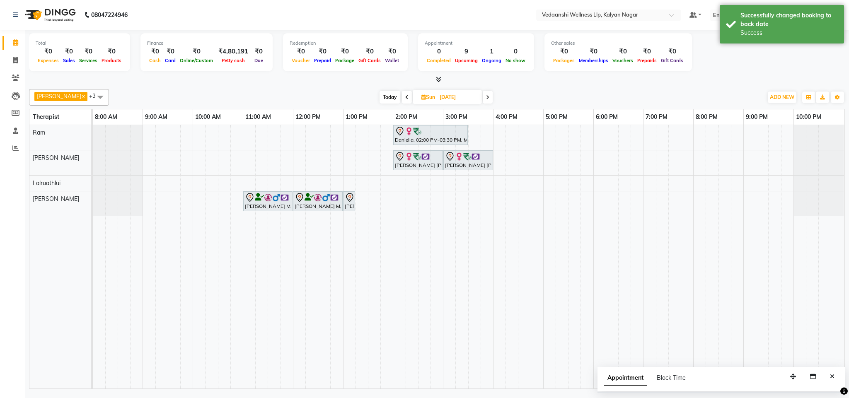
click at [391, 99] on div "Today Sun 07-09-2025" at bounding box center [436, 97] width 115 height 12
click at [402, 102] on span at bounding box center [407, 97] width 10 height 13
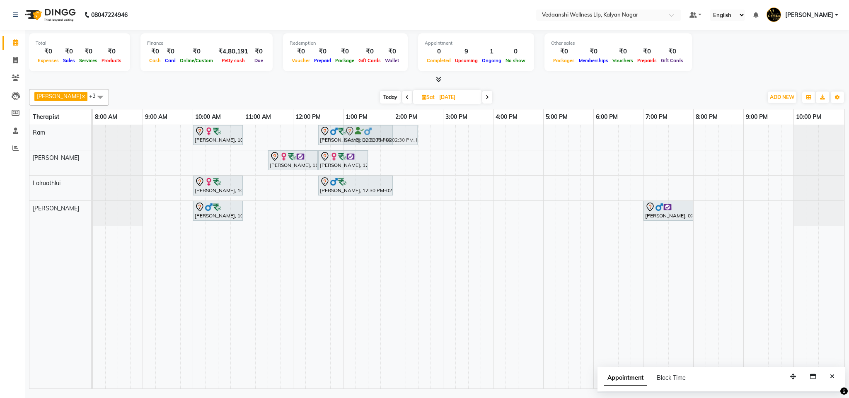
drag, startPoint x: 368, startPoint y: 212, endPoint x: 367, endPoint y: 143, distance: 68.4
click at [367, 143] on tbody "Nitasha Bansal, 10:00 AM-11:00 AM, Swedish Massage with Wintergreen, Bayleaf & …" at bounding box center [468, 175] width 751 height 101
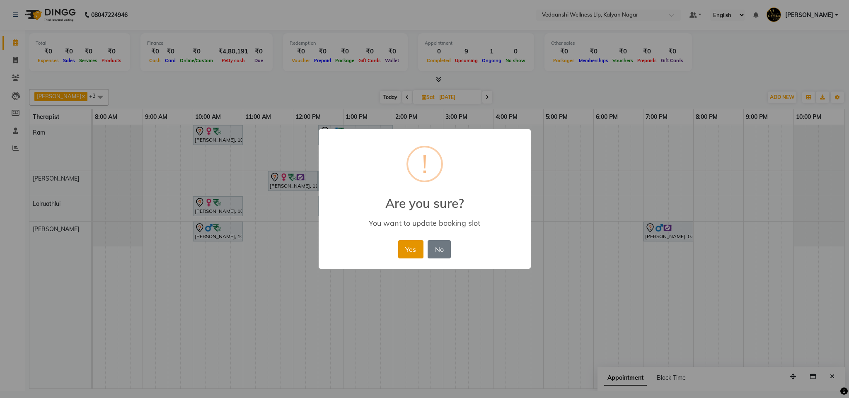
click at [411, 245] on button "Yes" at bounding box center [410, 249] width 25 height 18
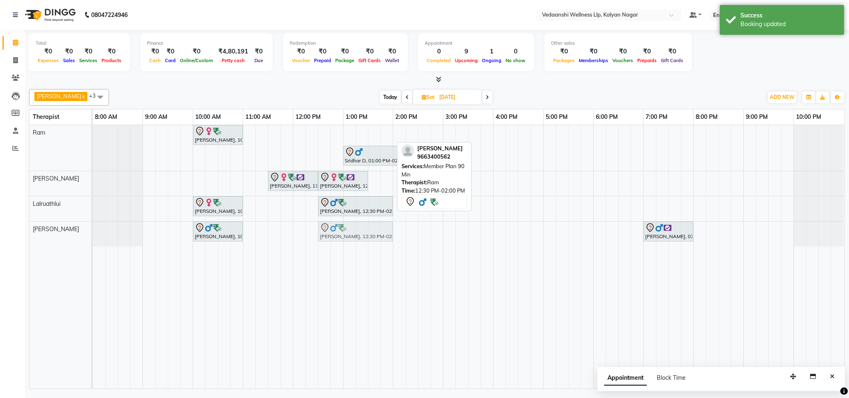
drag, startPoint x: 347, startPoint y: 134, endPoint x: 351, endPoint y: 229, distance: 95.0
click at [351, 234] on tbody "Nitasha Bansal, 10:00 AM-11:00 AM, Swedish Massage with Wintergreen, Bayleaf & …" at bounding box center [468, 185] width 751 height 121
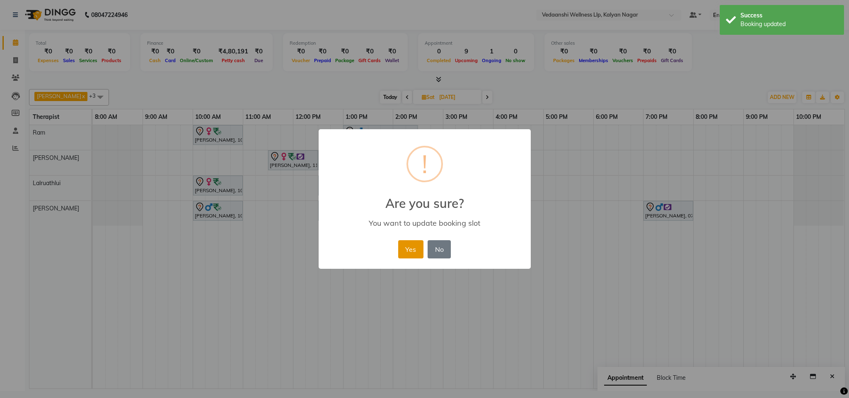
click at [409, 249] on button "Yes" at bounding box center [410, 249] width 25 height 18
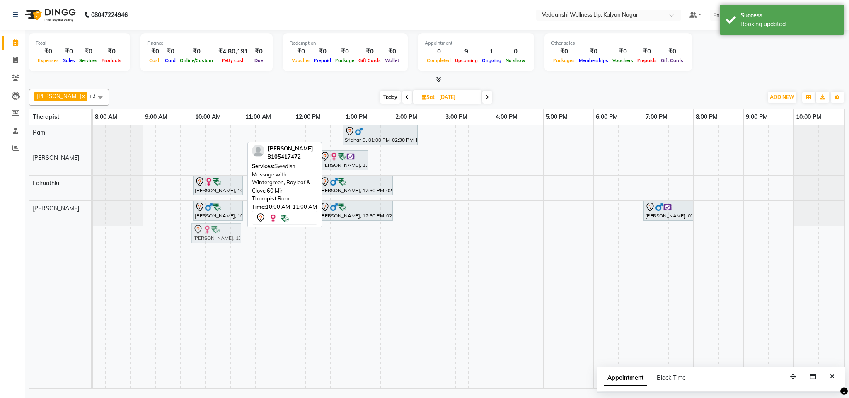
drag, startPoint x: 229, startPoint y: 133, endPoint x: 226, endPoint y: 230, distance: 97.0
click at [226, 230] on full-calendar "Therapist 8:00 AM 9:00 AM 10:00 AM 11:00 AM 12:00 PM 1:00 PM 2:00 PM 3:00 PM 4:…" at bounding box center [437, 249] width 816 height 280
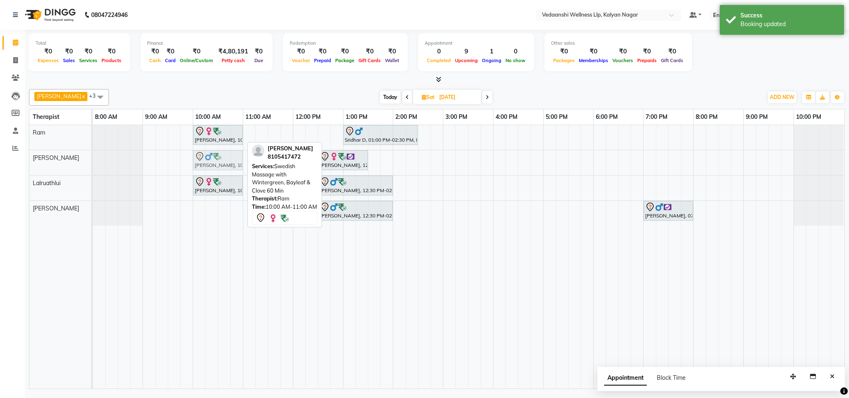
drag, startPoint x: 223, startPoint y: 207, endPoint x: 223, endPoint y: 166, distance: 41.0
click at [223, 166] on tbody "Nitasha Bansal, 10:00 AM-11:00 AM, Swedish Massage with Wintergreen, Bayleaf & …" at bounding box center [468, 175] width 751 height 101
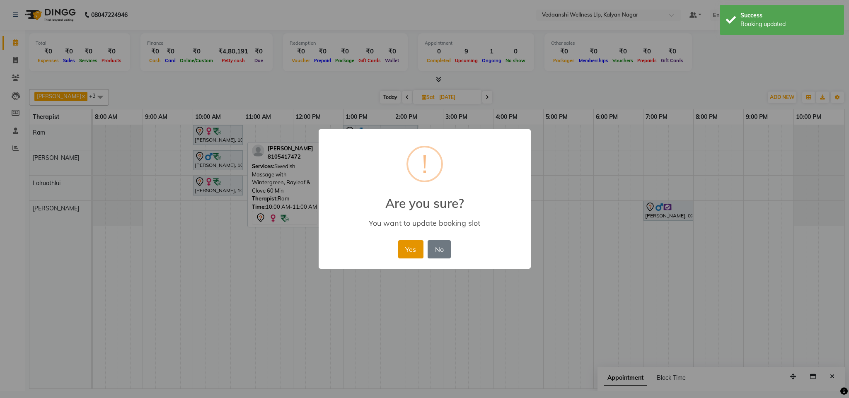
click at [416, 247] on button "Yes" at bounding box center [410, 249] width 25 height 18
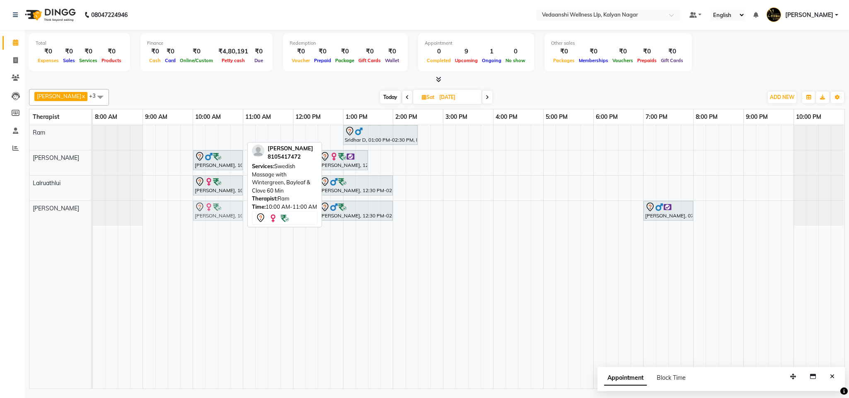
drag, startPoint x: 208, startPoint y: 174, endPoint x: 208, endPoint y: 207, distance: 32.7
click at [208, 207] on tbody "Nitasha Bansal, 10:00 AM-11:00 AM, Swedish Massage with Wintergreen, Bayleaf & …" at bounding box center [468, 175] width 751 height 101
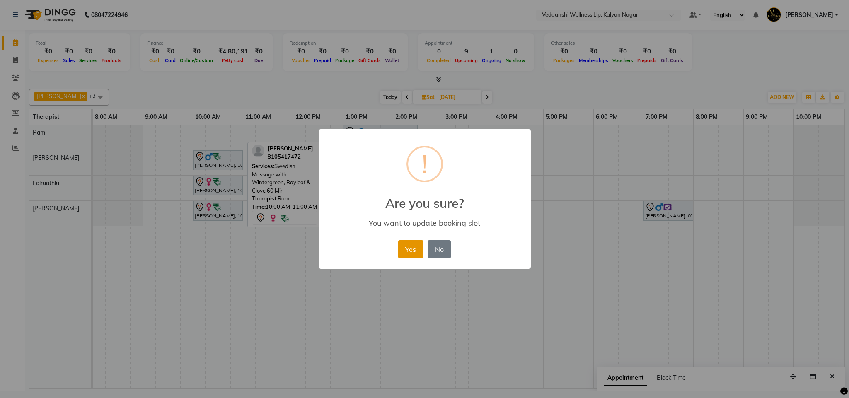
click at [402, 251] on button "Yes" at bounding box center [410, 249] width 25 height 18
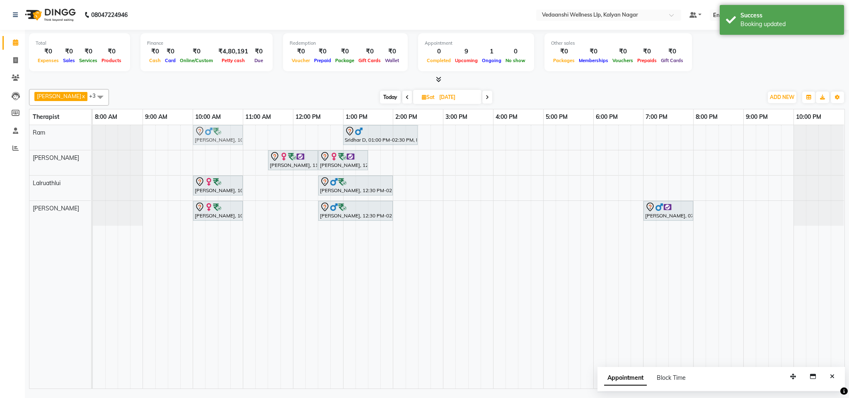
drag, startPoint x: 203, startPoint y: 155, endPoint x: 204, endPoint y: 133, distance: 22.0
click at [204, 133] on tbody "Sridhar D, 01:00 PM-02:30 PM, Member Plan 90 Min Daniel Manuel, 10:00 AM-11:00 …" at bounding box center [468, 175] width 751 height 101
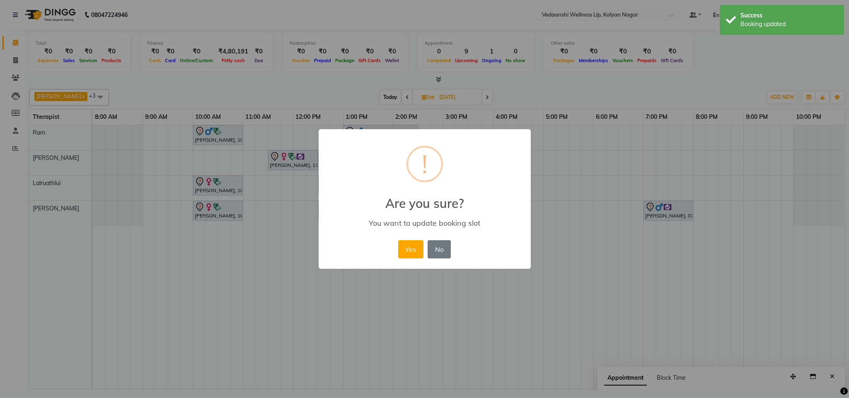
click at [407, 251] on button "Yes" at bounding box center [410, 249] width 25 height 18
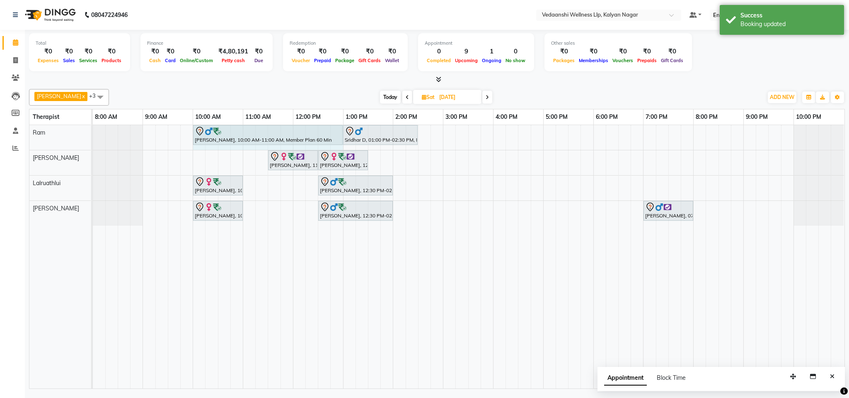
drag, startPoint x: 241, startPoint y: 138, endPoint x: 338, endPoint y: 138, distance: 97.0
click at [93, 138] on div "Daniel Manuel, 10:00 AM-11:00 AM, Member Plan 60 Min Sridhar D, 01:00 PM-02:30 …" at bounding box center [93, 137] width 0 height 25
click at [383, 97] on span "Today" at bounding box center [390, 97] width 21 height 13
type input "03-09-2025"
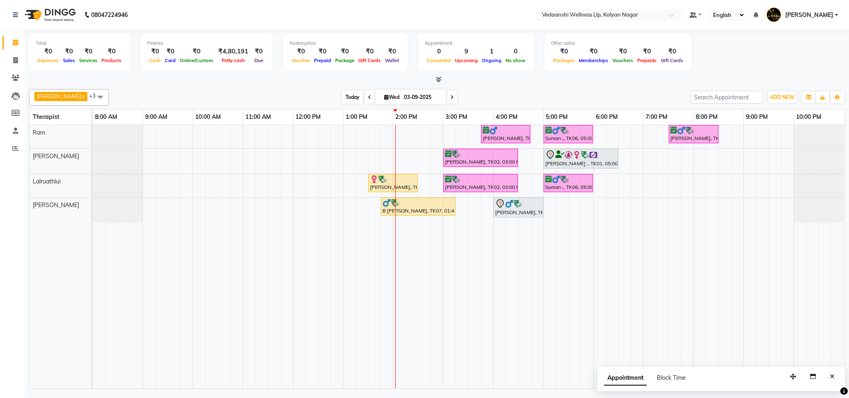
click at [342, 93] on span "Today" at bounding box center [352, 97] width 21 height 13
click at [558, 86] on div "Benjamin x Lalruathlui x Ram x Jennifer Zoramsangi x +3 Select All Amos Benjami…" at bounding box center [437, 237] width 816 height 303
click at [568, 86] on div "Benjamin x Lalruathlui x Ram x Jennifer Zoramsangi x +3 Select All Amos Benjami…" at bounding box center [437, 237] width 816 height 303
click at [19, 78] on icon at bounding box center [16, 78] width 8 height 6
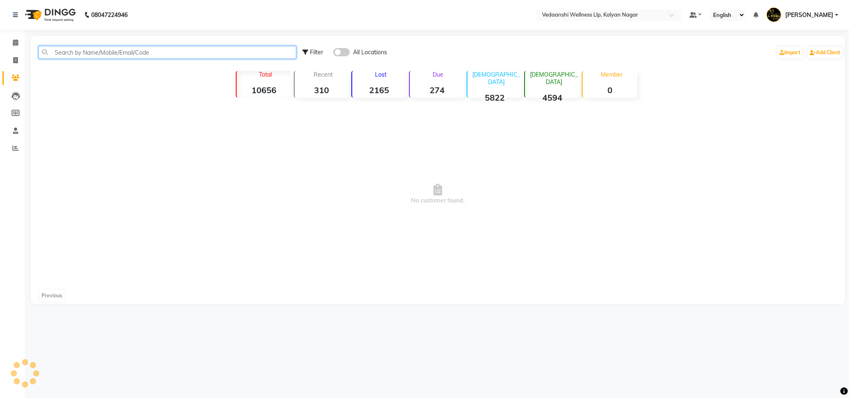
click at [79, 46] on input "text" at bounding box center [168, 52] width 258 height 13
type input "9656753711"
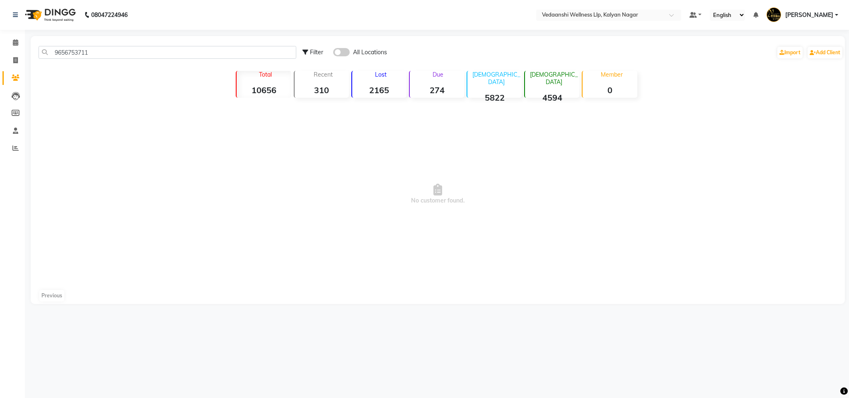
click at [346, 52] on span at bounding box center [341, 52] width 17 height 8
click at [333, 53] on input "checkbox" at bounding box center [333, 53] width 0 height 0
click at [8, 38] on span at bounding box center [15, 43] width 15 height 10
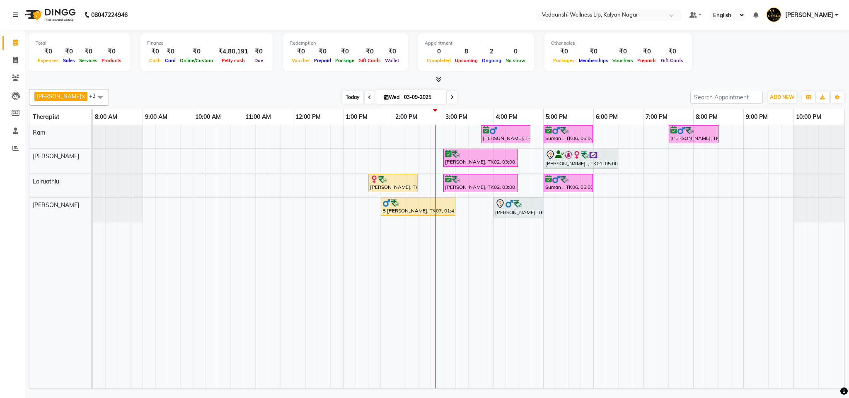
click at [342, 96] on span "Today" at bounding box center [352, 97] width 21 height 13
click at [346, 96] on span "Today" at bounding box center [352, 97] width 21 height 13
click at [347, 101] on span "Today" at bounding box center [352, 97] width 21 height 13
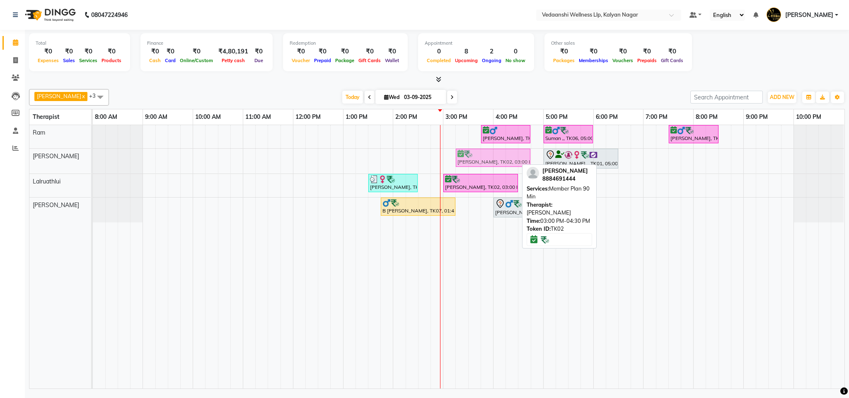
drag, startPoint x: 495, startPoint y: 157, endPoint x: 500, endPoint y: 157, distance: 5.0
click at [93, 157] on div "Hafeez Abdulrahim, TK02, 03:00 PM-04:30 PM, Member Plan 90 Min Lavanya ., TK01,…" at bounding box center [93, 161] width 0 height 25
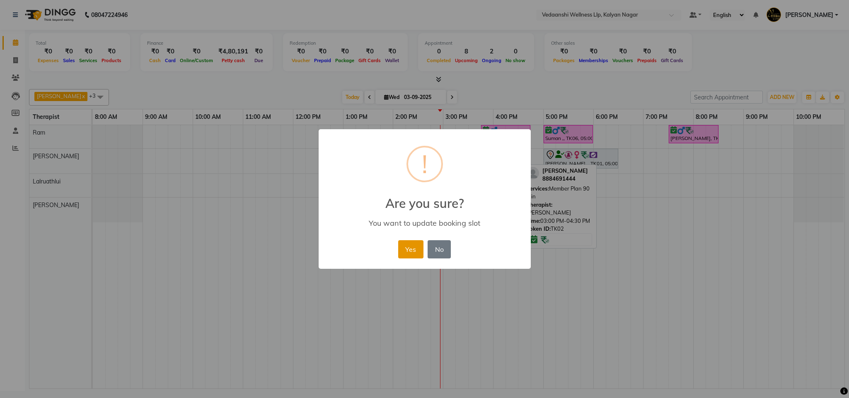
click at [398, 248] on button "Yes" at bounding box center [410, 249] width 25 height 18
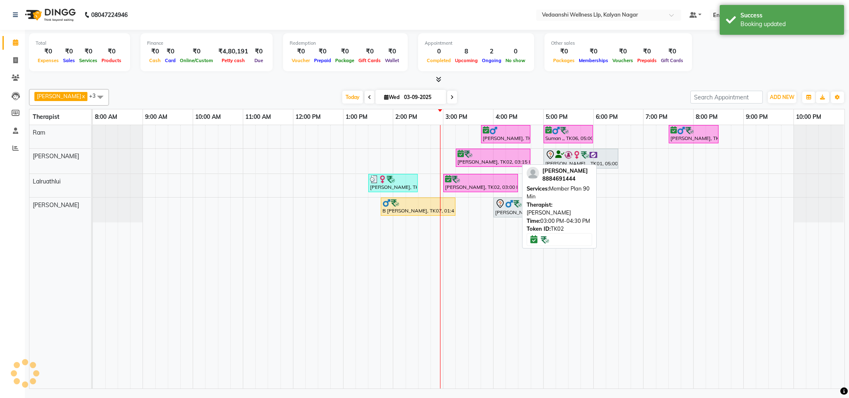
click at [535, 79] on div at bounding box center [437, 79] width 816 height 9
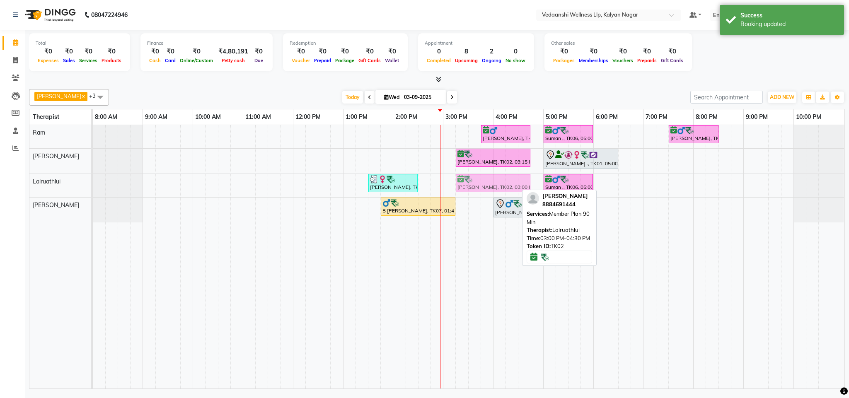
click at [93, 186] on div "Dr.Shalini Dwivedi, TK04, 01:30 PM-02:30 PM, Member Plan 60 Min Hafeez Abdulrah…" at bounding box center [93, 185] width 0 height 23
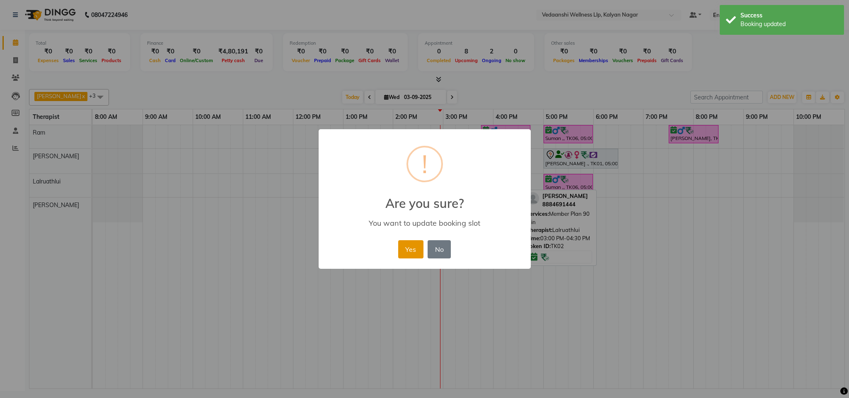
click at [404, 247] on button "Yes" at bounding box center [410, 249] width 25 height 18
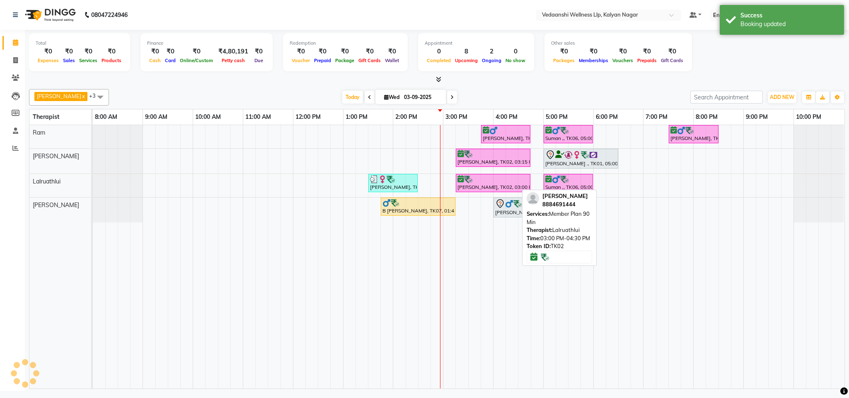
click at [510, 44] on div "Appointment" at bounding box center [476, 43] width 103 height 7
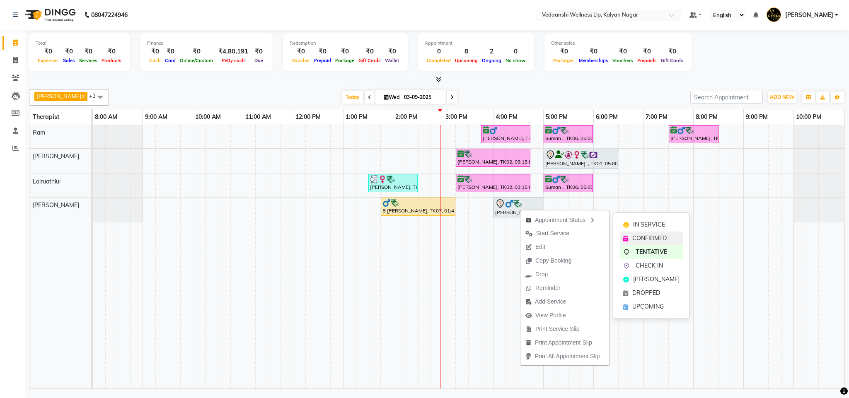
click at [658, 232] on div "CONFIRMED" at bounding box center [651, 239] width 63 height 14
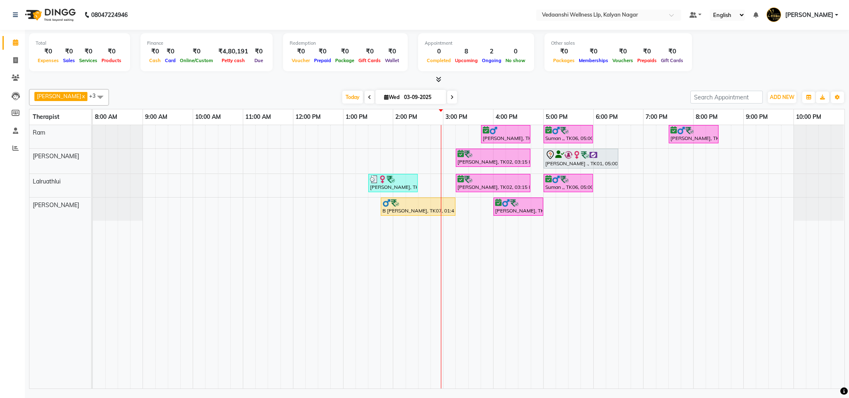
click at [450, 96] on icon at bounding box center [451, 97] width 3 height 5
type input "04-09-2025"
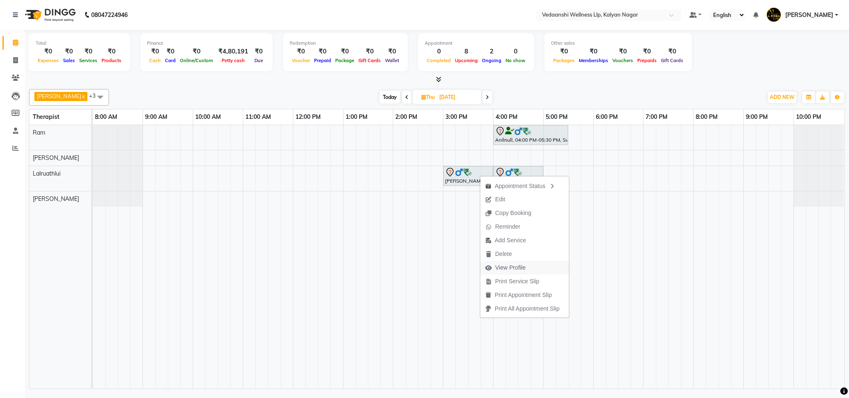
click at [517, 269] on span "View Profile" at bounding box center [510, 268] width 31 height 9
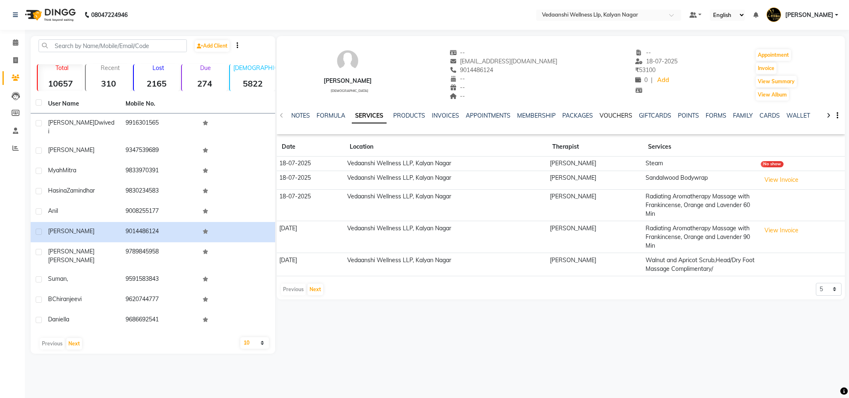
click at [619, 112] on link "VOUCHERS" at bounding box center [616, 115] width 33 height 7
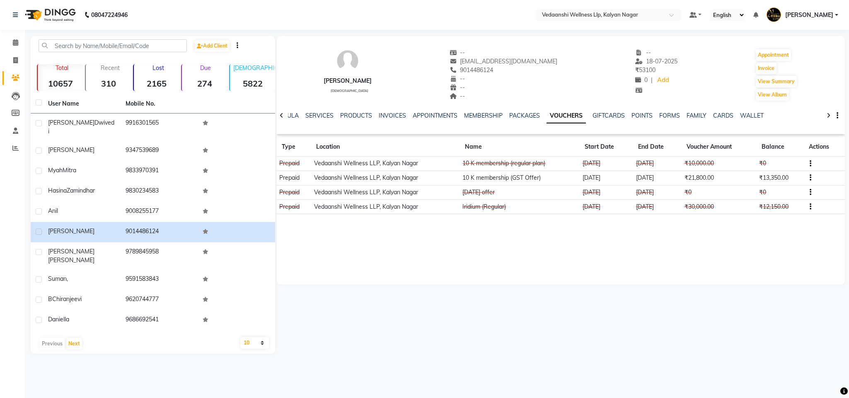
drag, startPoint x: 573, startPoint y: 163, endPoint x: 614, endPoint y: 163, distance: 41.0
click at [614, 163] on td "31-03-2025" at bounding box center [606, 164] width 53 height 15
click at [603, 244] on div "Karthik male -- hyperagni@gmail.com 9014486124 -- -- -- -- 18-07-2025 ₹ 53100 0…" at bounding box center [561, 160] width 569 height 249
click at [18, 38] on span at bounding box center [15, 43] width 15 height 10
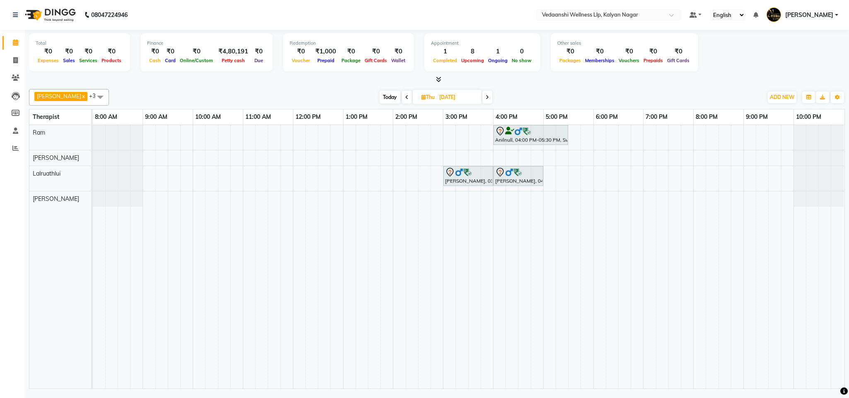
click at [384, 96] on span "Today" at bounding box center [390, 97] width 21 height 13
type input "03-09-2025"
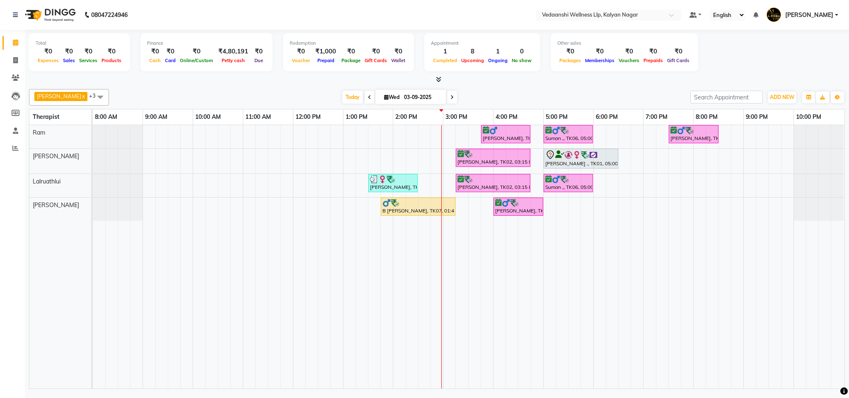
click at [506, 94] on div "Today Wed 03-09-2025" at bounding box center [399, 97] width 573 height 12
click at [17, 77] on icon at bounding box center [16, 78] width 8 height 6
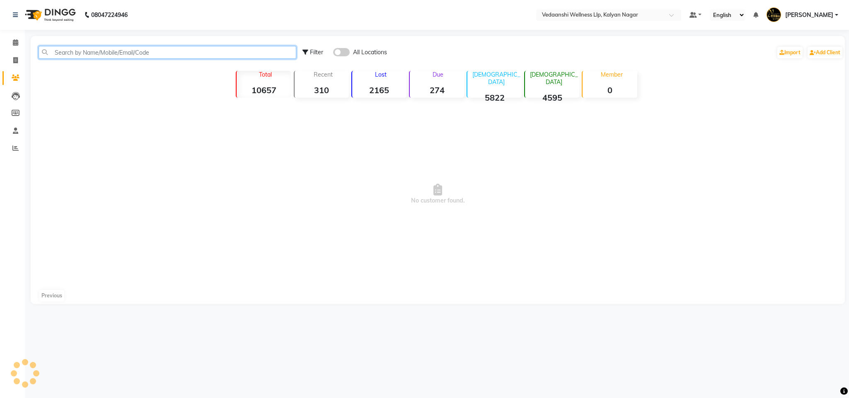
click at [108, 55] on input "text" at bounding box center [168, 52] width 258 height 13
type input "97407482"
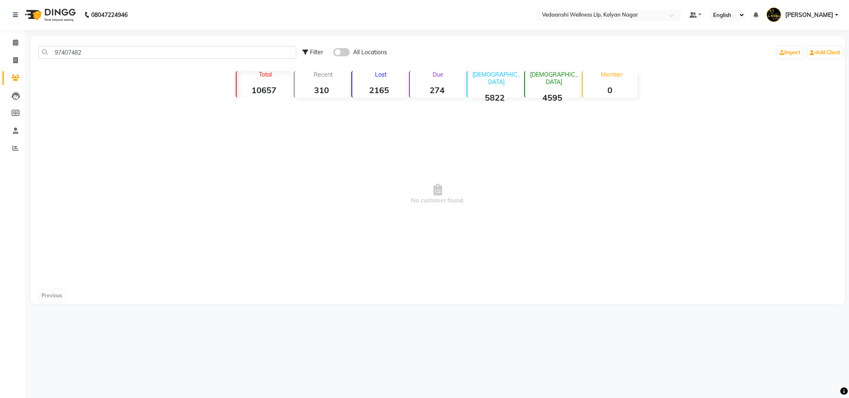
click at [348, 53] on span at bounding box center [341, 52] width 17 height 8
click at [333, 53] on input "checkbox" at bounding box center [333, 53] width 0 height 0
click at [21, 39] on span at bounding box center [15, 43] width 15 height 10
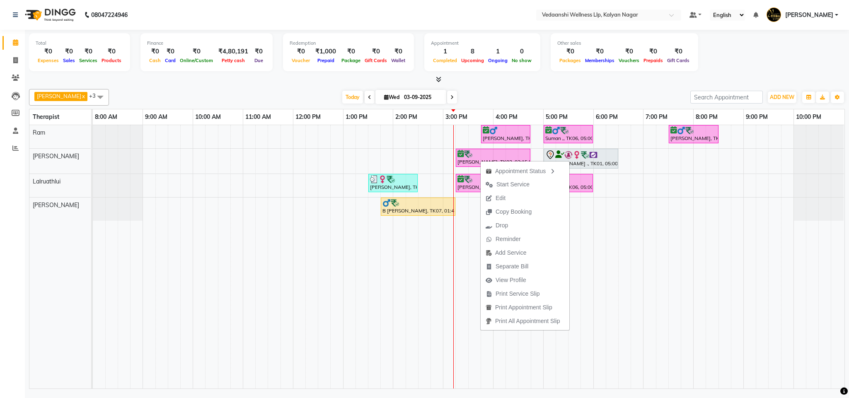
click at [506, 95] on div "Today Wed 03-09-2025" at bounding box center [399, 97] width 573 height 12
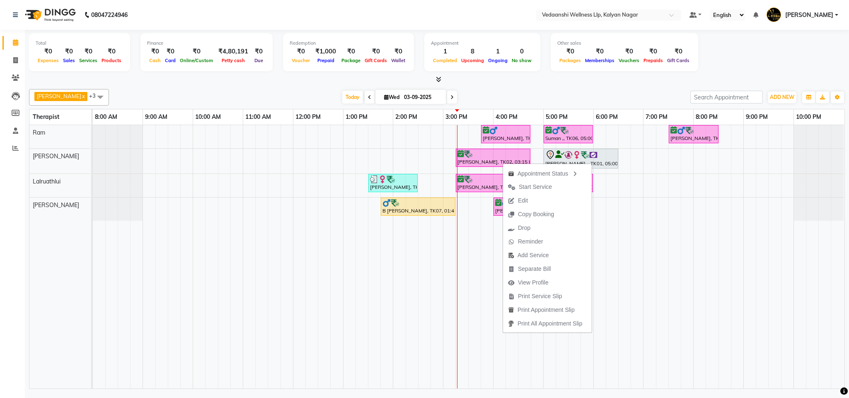
click at [499, 80] on div at bounding box center [437, 79] width 816 height 9
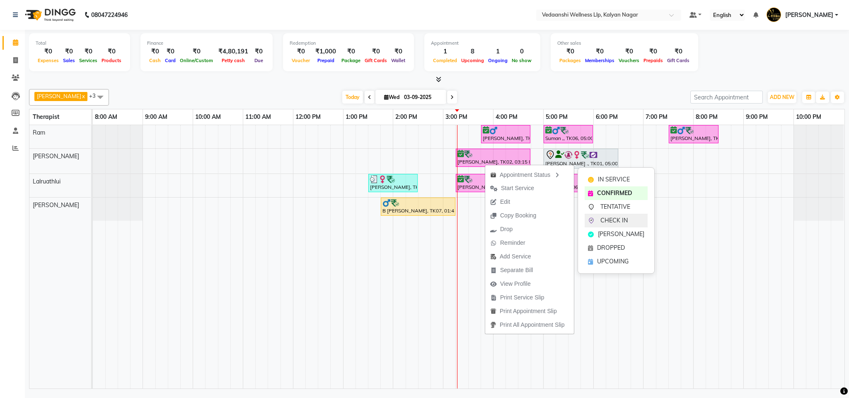
click at [617, 224] on span "CHECK IN" at bounding box center [614, 220] width 27 height 9
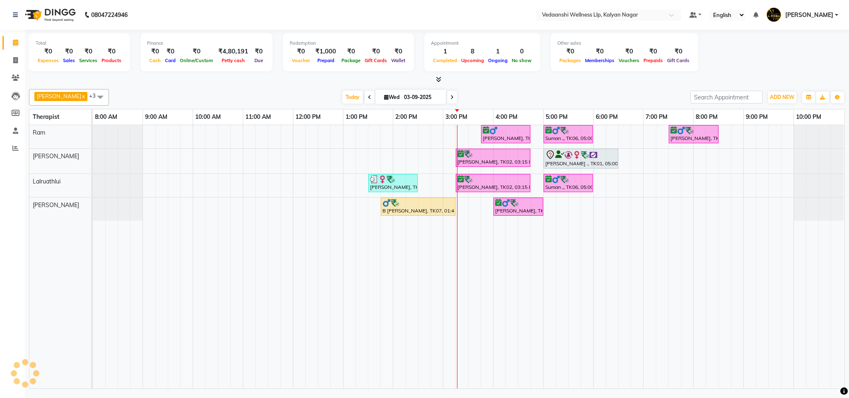
click at [593, 86] on div "Benjamin x Lalruathlui x Ram x Jennifer Zoramsangi x +3 Select All Amos Benjami…" at bounding box center [437, 237] width 816 height 303
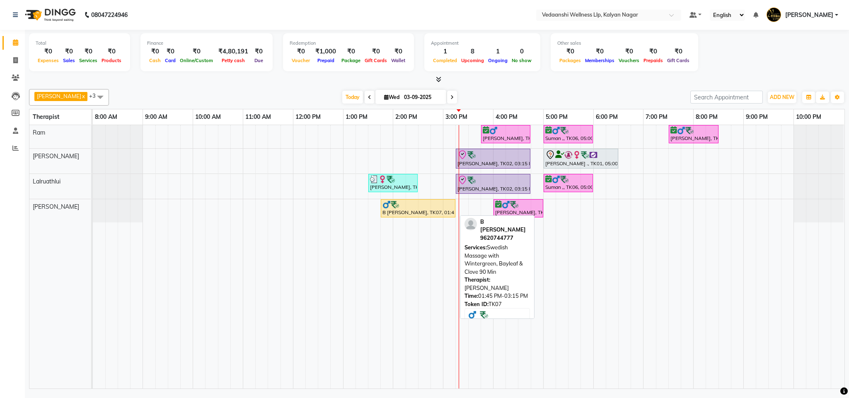
click at [426, 204] on div at bounding box center [418, 205] width 71 height 8
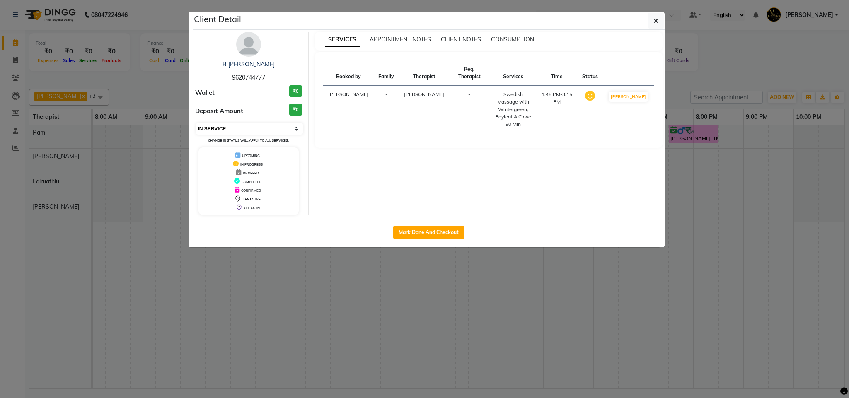
click at [226, 132] on select "Select IN SERVICE CONFIRMED TENTATIVE CHECK IN MARK DONE DROPPED UPCOMING" at bounding box center [249, 129] width 107 height 12
select select "3"
click at [196, 123] on select "Select IN SERVICE CONFIRMED TENTATIVE CHECK IN MARK DONE DROPPED UPCOMING" at bounding box center [249, 129] width 107 height 12
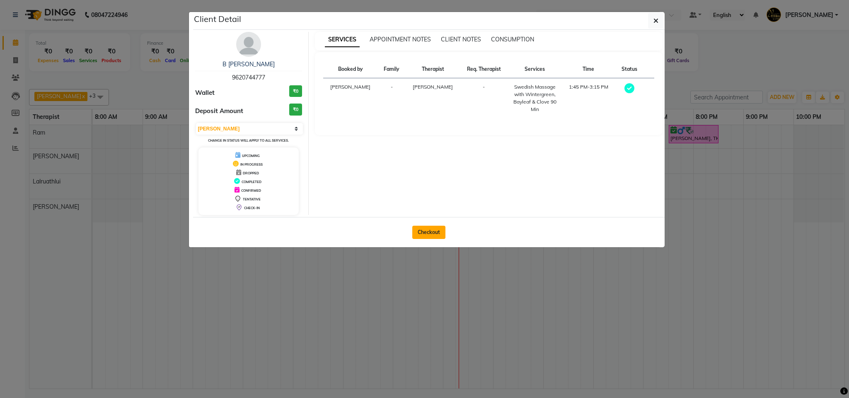
click at [428, 228] on button "Checkout" at bounding box center [428, 232] width 33 height 13
select select "service"
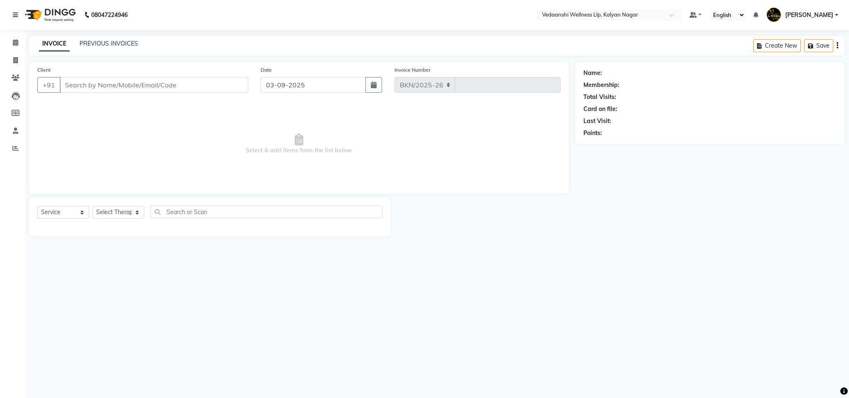
select select "4293"
type input "1268"
type input "9620744777"
select select "79390"
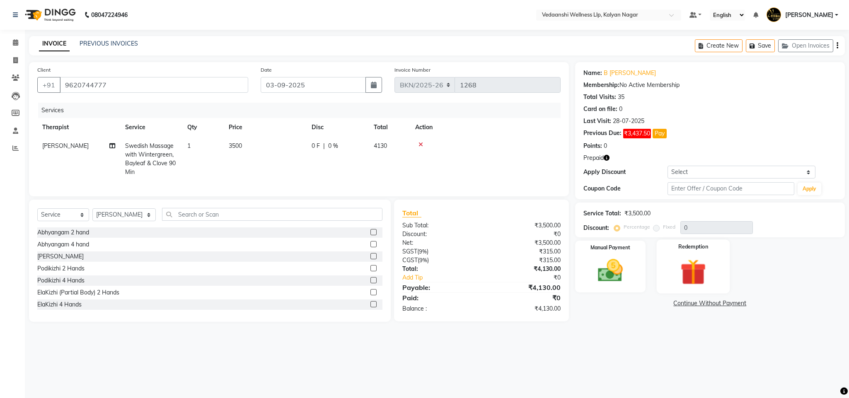
click at [698, 280] on img at bounding box center [693, 272] width 42 height 32
click at [682, 304] on span "1" at bounding box center [684, 305] width 5 height 5
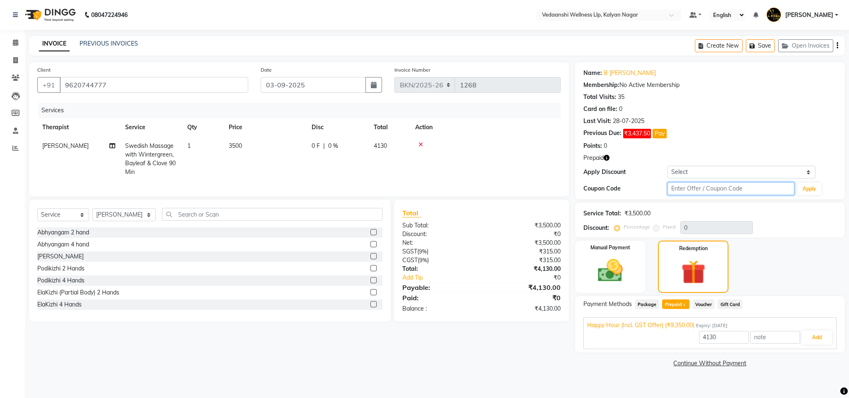
click at [695, 189] on input "text" at bounding box center [731, 188] width 127 height 13
type input "d50%"
click at [818, 186] on button "Apply" at bounding box center [810, 189] width 24 height 12
type input "50"
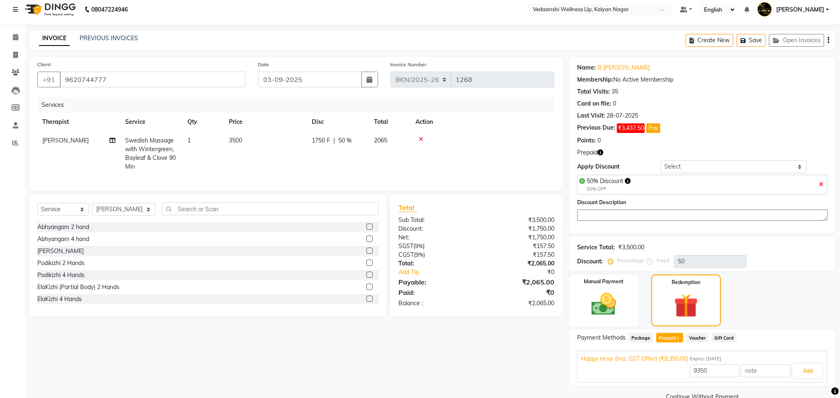
scroll to position [24, 0]
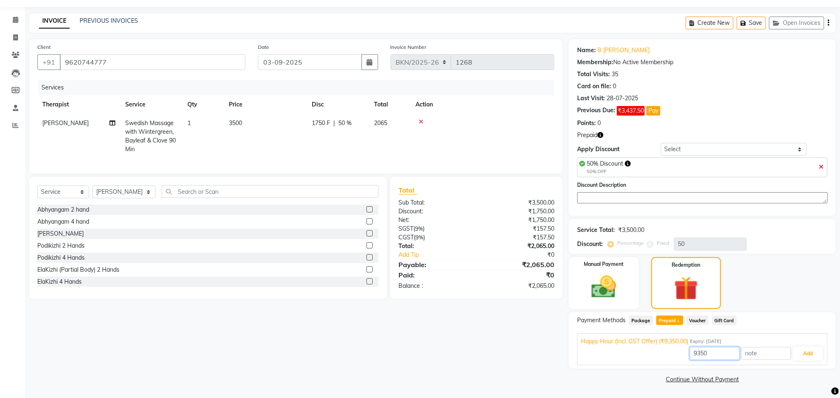
click at [690, 355] on input "9350" at bounding box center [715, 353] width 50 height 13
type input "1750"
click at [808, 346] on div "1750 Add" at bounding box center [702, 354] width 243 height 16
click at [815, 349] on button "Add" at bounding box center [807, 354] width 30 height 14
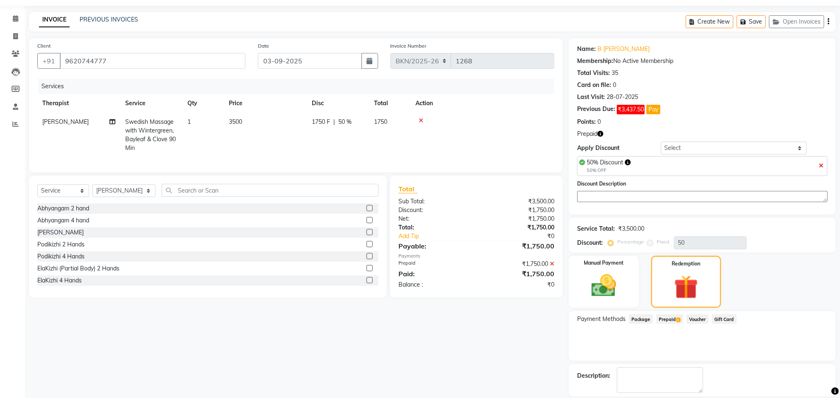
scroll to position [65, 0]
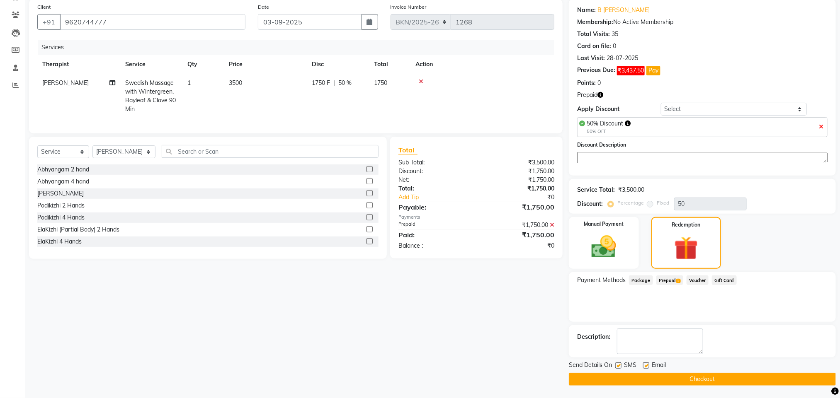
click at [678, 380] on button "Checkout" at bounding box center [702, 379] width 267 height 13
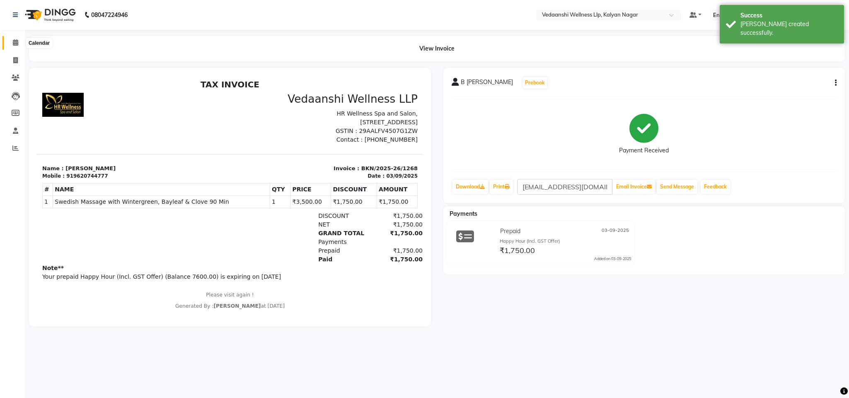
click at [20, 38] on span at bounding box center [15, 43] width 15 height 10
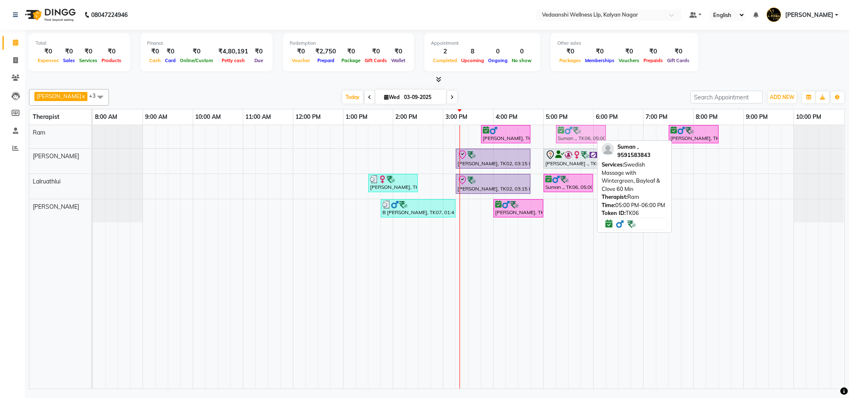
drag, startPoint x: 582, startPoint y: 131, endPoint x: 592, endPoint y: 132, distance: 10.4
click at [93, 132] on div "Prashant Kumar, TK05, 03:45 PM-04:45 PM, Swedish Massage 60 Min Suman ,, TK06, …" at bounding box center [93, 136] width 0 height 23
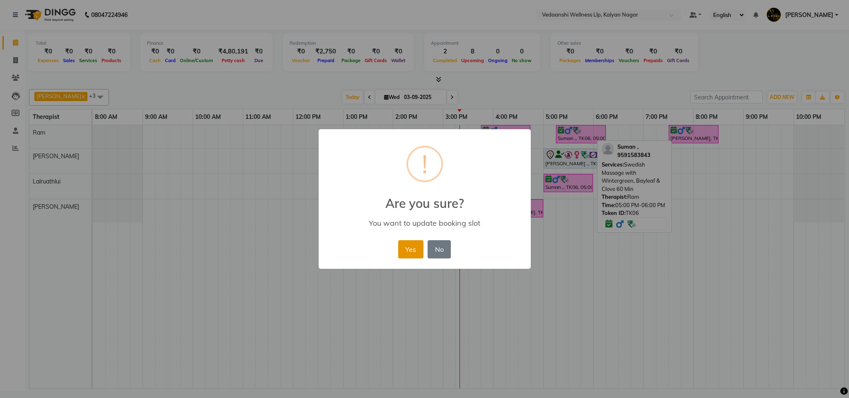
click at [404, 244] on button "Yes" at bounding box center [410, 249] width 25 height 18
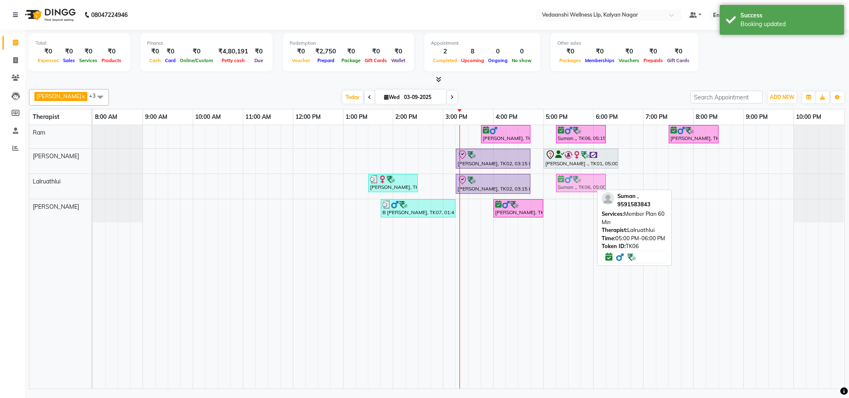
drag, startPoint x: 555, startPoint y: 183, endPoint x: 568, endPoint y: 183, distance: 13.7
click at [93, 183] on div "Dr.Shalini Dwivedi, TK04, 01:30 PM-02:30 PM, Member Plan 60 Min Hafeez Abdulrah…" at bounding box center [93, 186] width 0 height 25
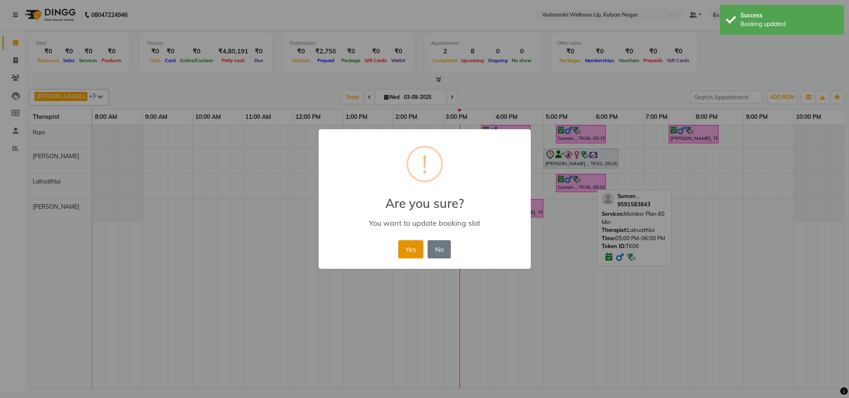
click at [401, 245] on button "Yes" at bounding box center [410, 249] width 25 height 18
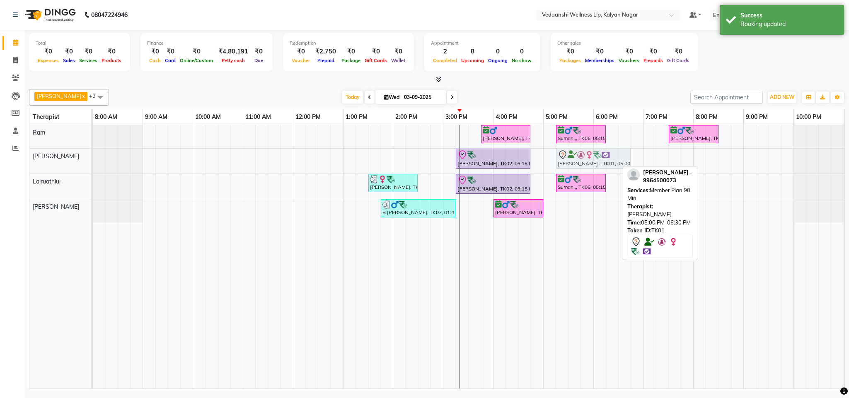
drag, startPoint x: 581, startPoint y: 160, endPoint x: 593, endPoint y: 160, distance: 12.9
click at [93, 160] on div "Hafeez Abdulrahim, TK02, 03:15 PM-04:45 PM, Member Plan 90 Min Lavanya ., TK01,…" at bounding box center [93, 161] width 0 height 25
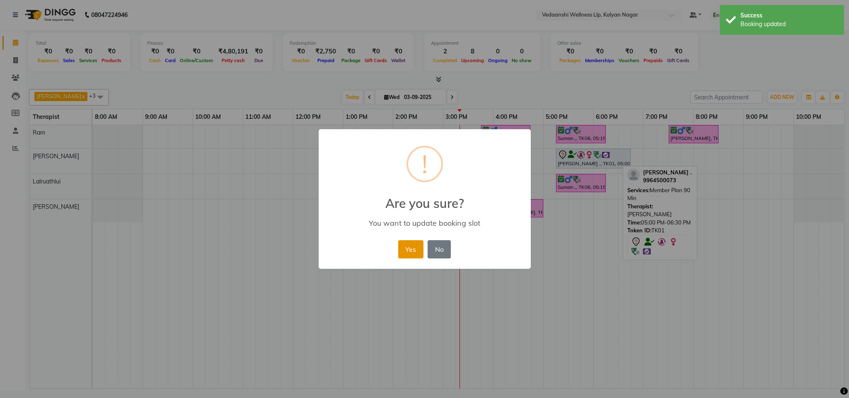
click at [411, 244] on button "Yes" at bounding box center [410, 249] width 25 height 18
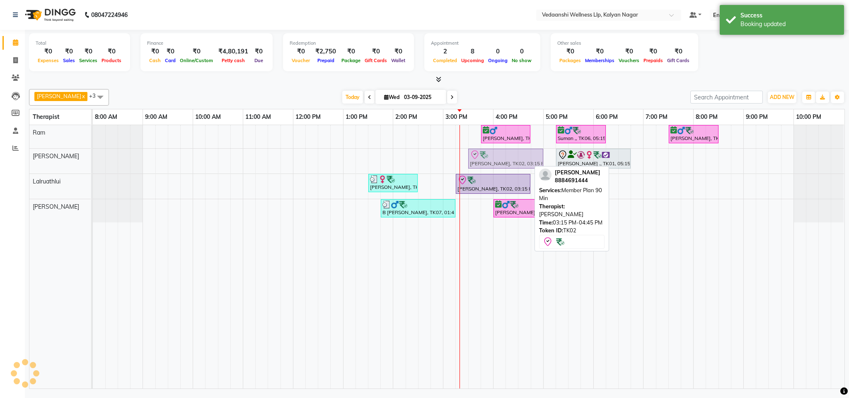
drag, startPoint x: 505, startPoint y: 163, endPoint x: 514, endPoint y: 163, distance: 9.1
click at [93, 163] on div "Hafeez Abdulrahim, TK02, 03:15 PM-04:45 PM, Member Plan 90 Min Lavanya ., TK01,…" at bounding box center [93, 161] width 0 height 25
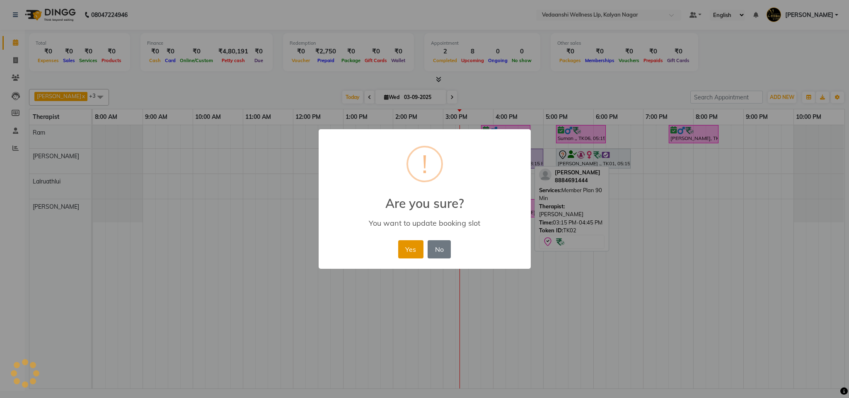
click at [420, 249] on button "Yes" at bounding box center [410, 249] width 25 height 18
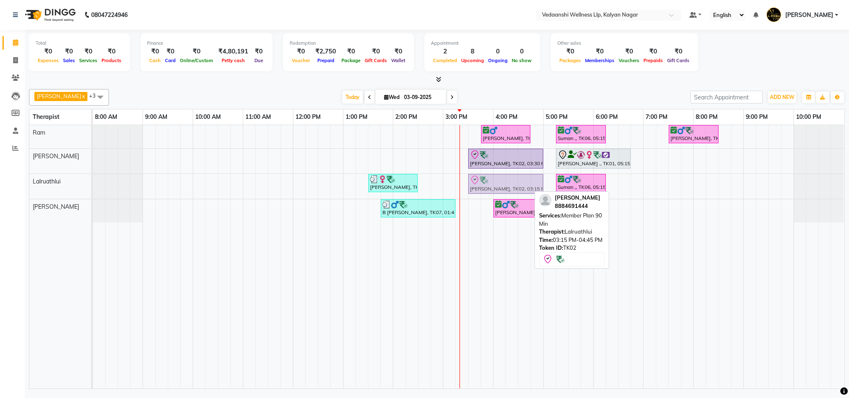
drag, startPoint x: 513, startPoint y: 186, endPoint x: 521, endPoint y: 187, distance: 8.7
click at [93, 187] on div "Dr.Shalini Dwivedi, TK04, 01:30 PM-02:30 PM, Member Plan 60 Min Hafeez Abdulrah…" at bounding box center [93, 186] width 0 height 25
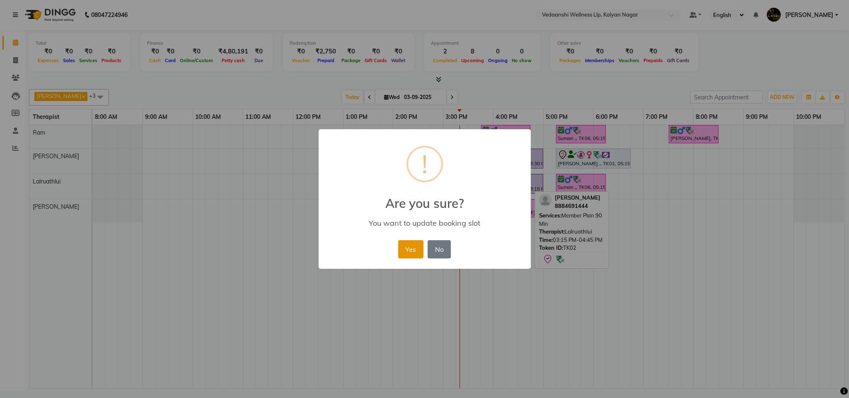
click at [406, 252] on button "Yes" at bounding box center [410, 249] width 25 height 18
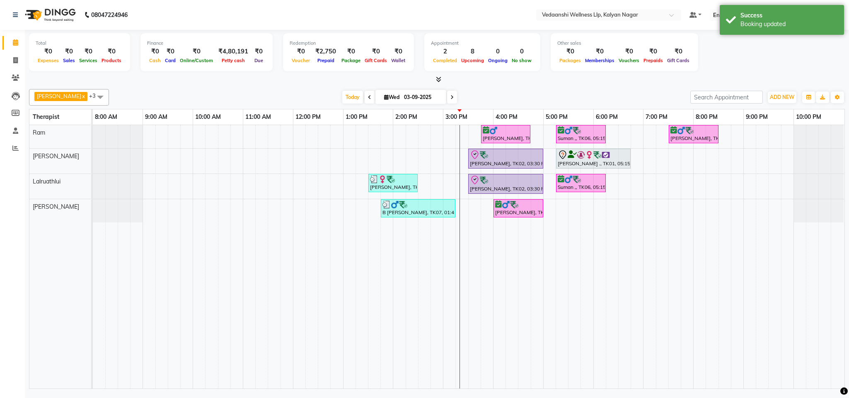
click at [516, 92] on div "Today Wed 03-09-2025" at bounding box center [399, 97] width 573 height 12
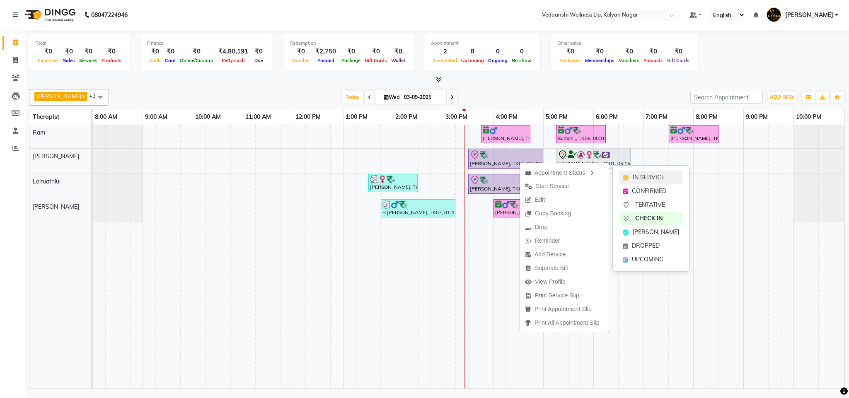
click at [634, 173] on div "IN SERVICE" at bounding box center [651, 178] width 63 height 14
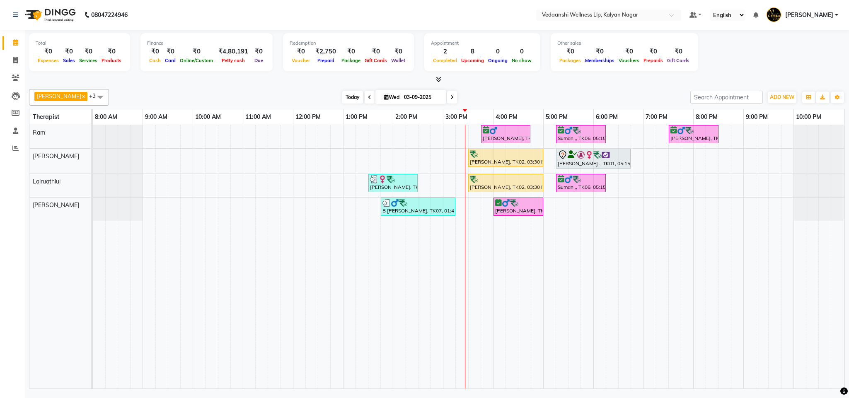
click at [344, 95] on span "Today" at bounding box center [352, 97] width 21 height 13
click at [346, 95] on span "Today" at bounding box center [352, 97] width 21 height 13
click at [342, 98] on span "Today" at bounding box center [352, 97] width 21 height 13
click at [592, 119] on div "5:00 PM" at bounding box center [569, 116] width 50 height 15
click at [342, 96] on span "Today" at bounding box center [352, 97] width 21 height 13
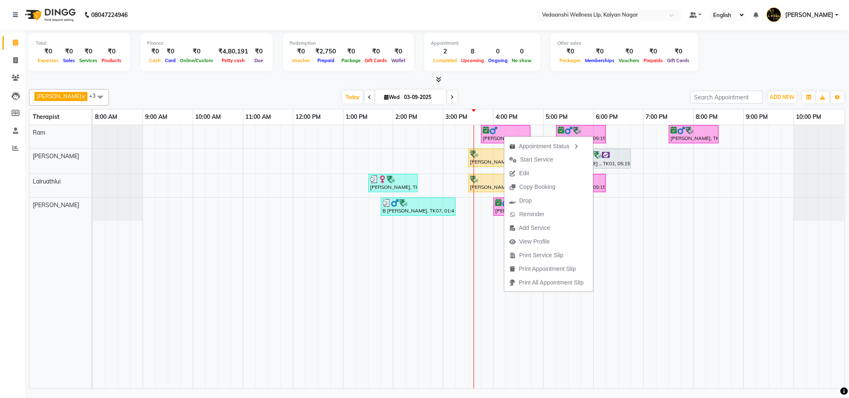
click at [511, 86] on div "Benjamin x Lalruathlui x Ram x Jennifer Zoramsangi x +3 Select All Amos Benjami…" at bounding box center [437, 237] width 816 height 303
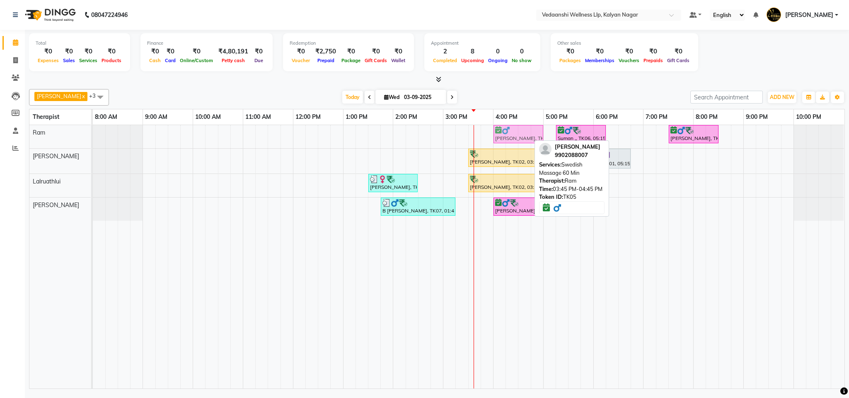
drag, startPoint x: 509, startPoint y: 136, endPoint x: 517, endPoint y: 136, distance: 8.7
click at [93, 136] on div "Prashant Kumar, TK05, 03:45 PM-04:45 PM, Swedish Massage 60 Min Suman ,, TK06, …" at bounding box center [93, 136] width 0 height 23
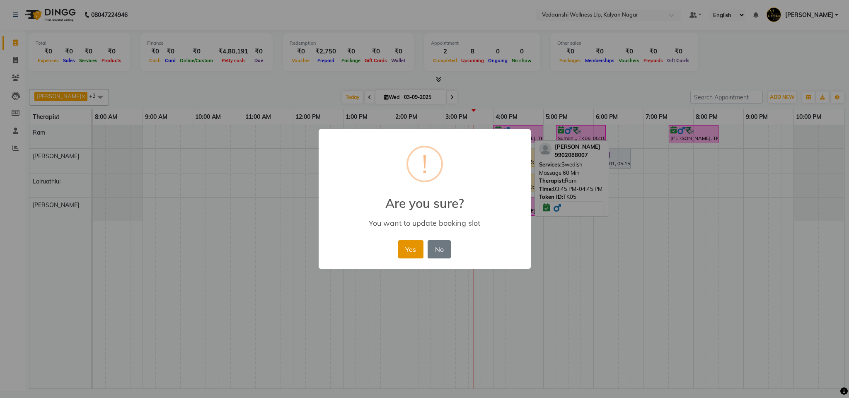
click at [416, 245] on button "Yes" at bounding box center [410, 249] width 25 height 18
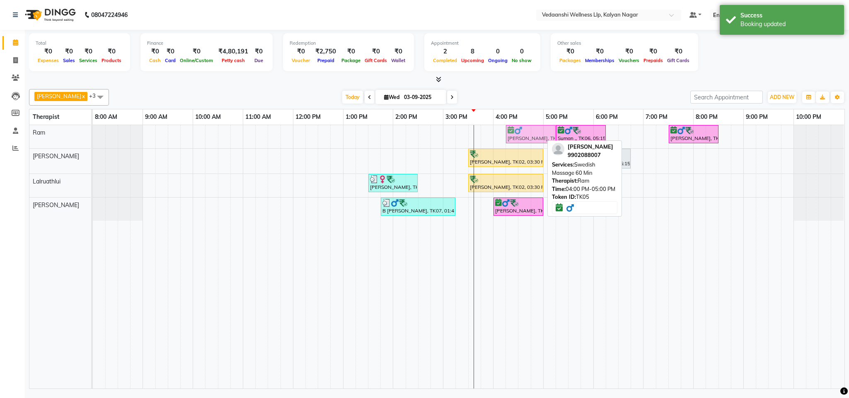
drag, startPoint x: 530, startPoint y: 138, endPoint x: 539, endPoint y: 137, distance: 8.7
click at [93, 137] on div "Prashant Kumar, TK05, 04:00 PM-05:00 PM, Swedish Massage 60 Min Suman ,, TK06, …" at bounding box center [93, 136] width 0 height 23
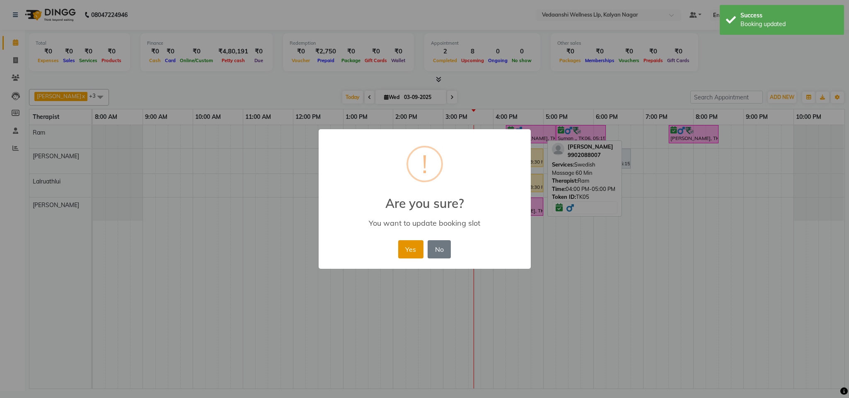
click at [403, 250] on button "Yes" at bounding box center [410, 249] width 25 height 18
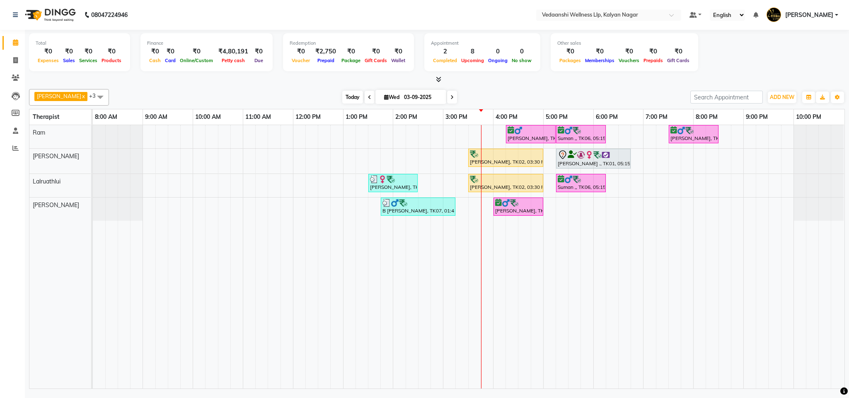
click at [342, 94] on span "Today" at bounding box center [352, 97] width 21 height 13
click at [555, 90] on div "Benjamin x Lalruathlui x Ram x Jennifer Zoramsangi x +3 Select All Amos Benjami…" at bounding box center [437, 97] width 816 height 17
click at [342, 96] on span "Today" at bounding box center [352, 97] width 21 height 13
click at [511, 101] on div "Today Wed 03-09-2025" at bounding box center [399, 97] width 573 height 12
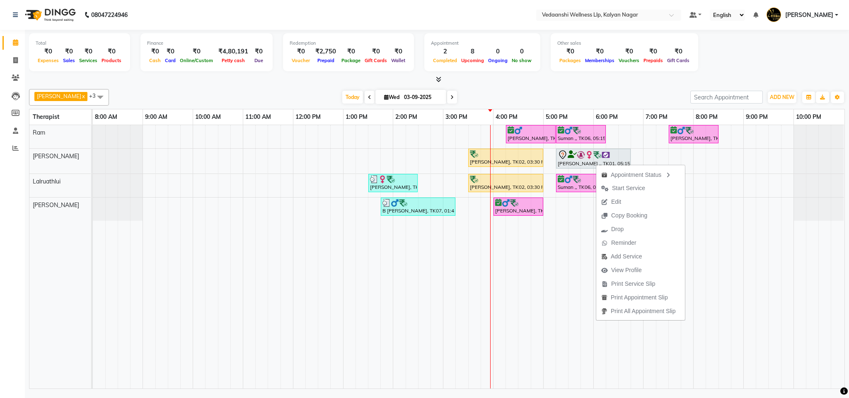
click at [599, 86] on div "Benjamin x Lalruathlui x Ram x Jennifer Zoramsangi x +3 Select All Amos Benjami…" at bounding box center [437, 237] width 816 height 303
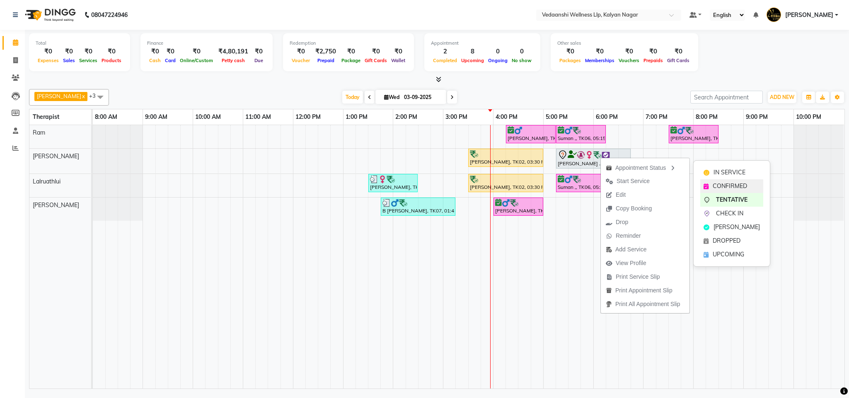
click at [744, 181] on div "CONFIRMED" at bounding box center [731, 186] width 63 height 14
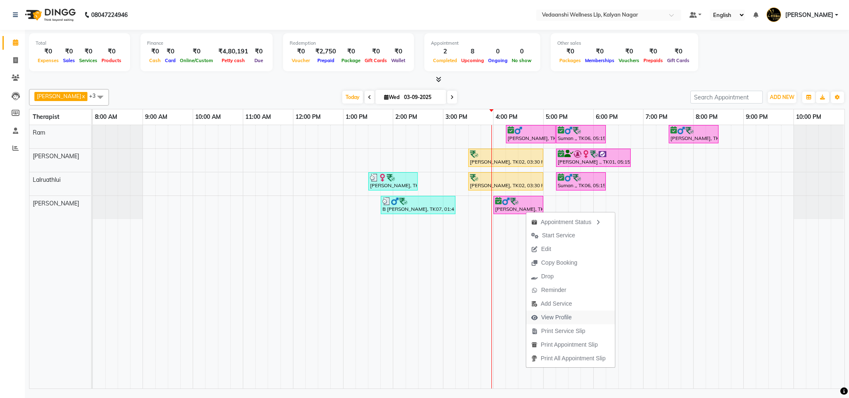
click at [559, 319] on span "View Profile" at bounding box center [556, 317] width 31 height 9
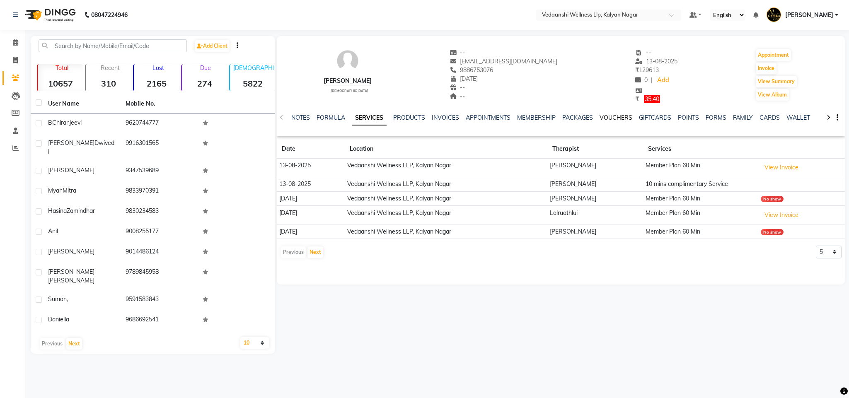
click at [617, 119] on link "VOUCHERS" at bounding box center [616, 117] width 33 height 7
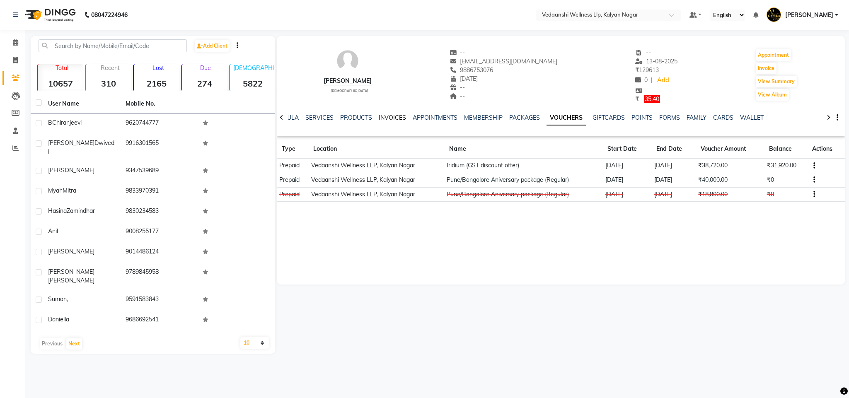
click at [390, 114] on link "INVOICES" at bounding box center [392, 117] width 27 height 7
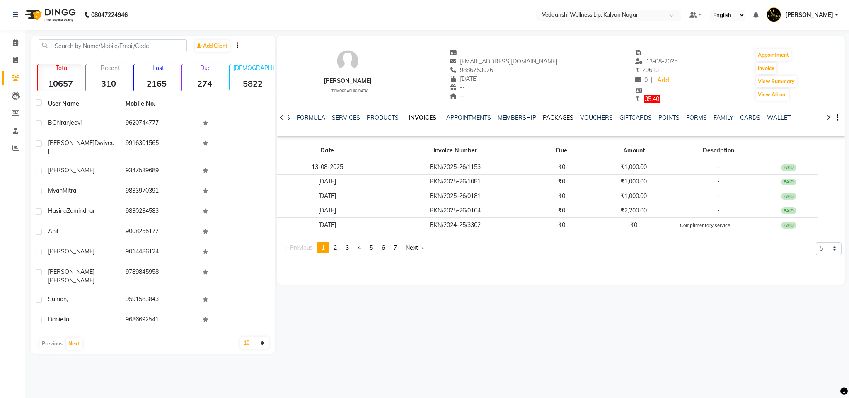
click at [555, 117] on link "PACKAGES" at bounding box center [558, 117] width 31 height 7
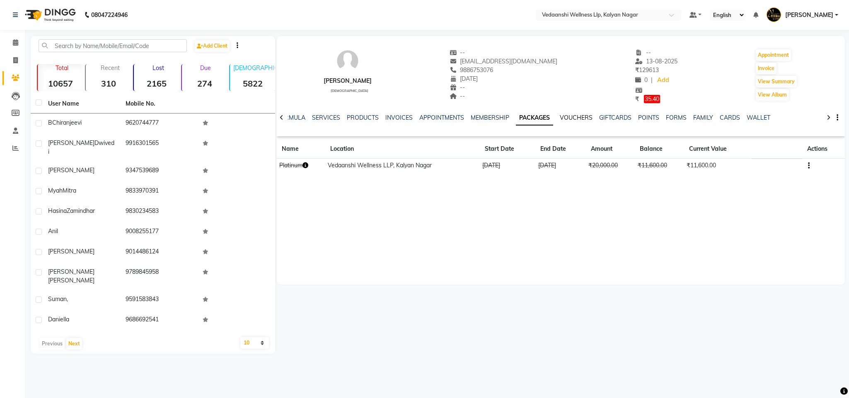
click at [574, 115] on link "VOUCHERS" at bounding box center [576, 117] width 33 height 7
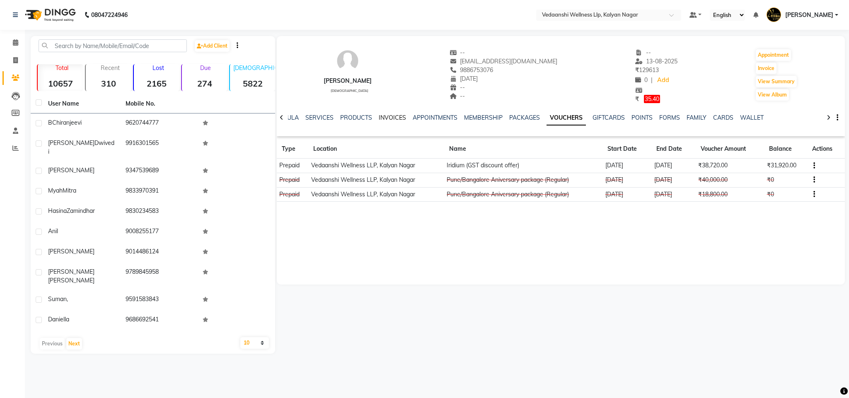
click at [388, 117] on link "INVOICES" at bounding box center [392, 117] width 27 height 7
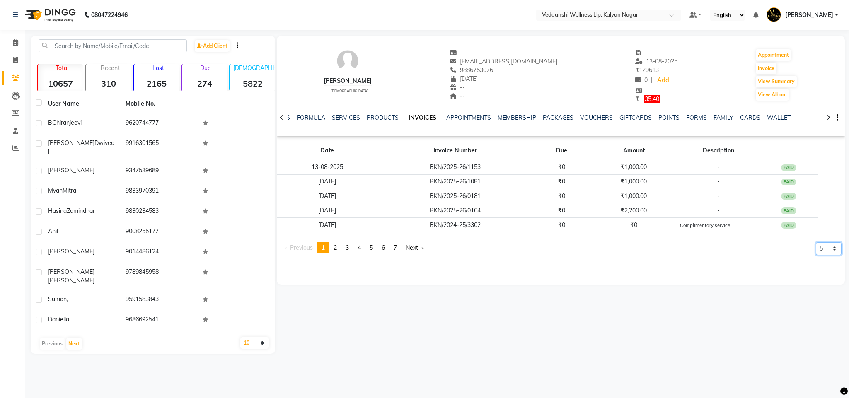
click at [828, 255] on select "5 10 50 100 500" at bounding box center [829, 248] width 26 height 13
select select "500"
click at [816, 255] on select "5 10 50 100 500" at bounding box center [829, 248] width 26 height 13
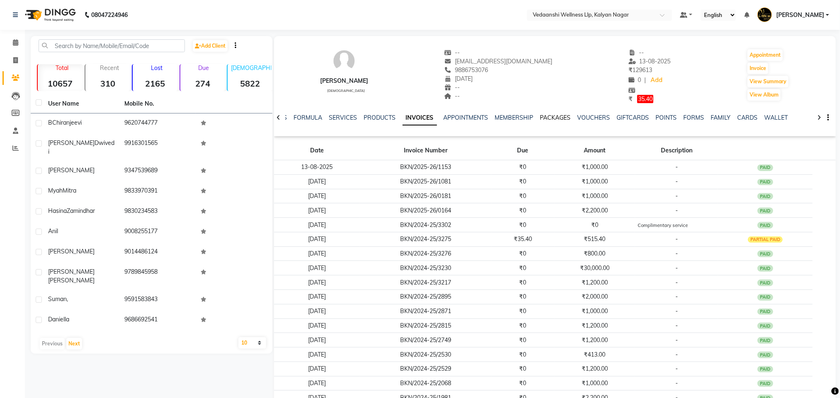
click at [540, 120] on link "PACKAGES" at bounding box center [555, 117] width 31 height 7
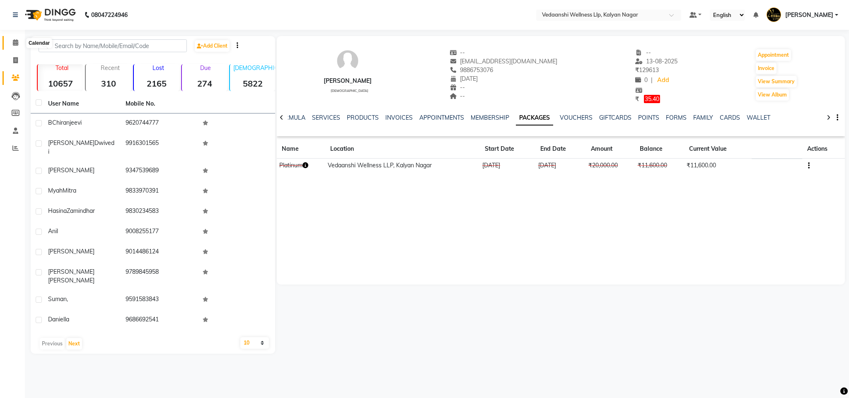
click at [19, 41] on span at bounding box center [15, 43] width 15 height 10
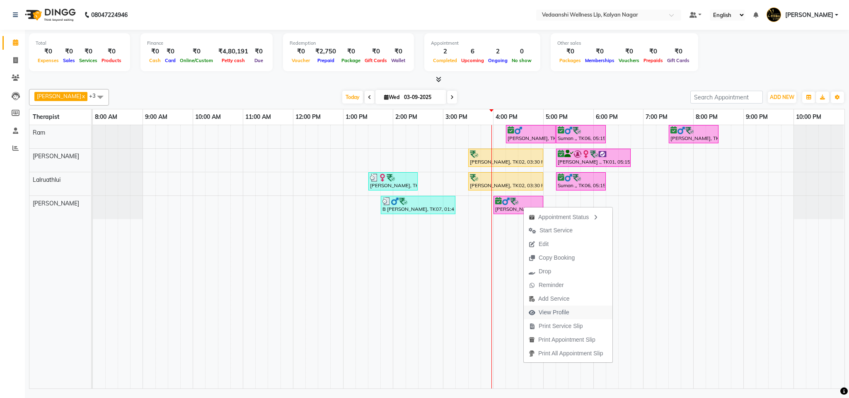
click at [568, 310] on span "View Profile" at bounding box center [554, 312] width 31 height 9
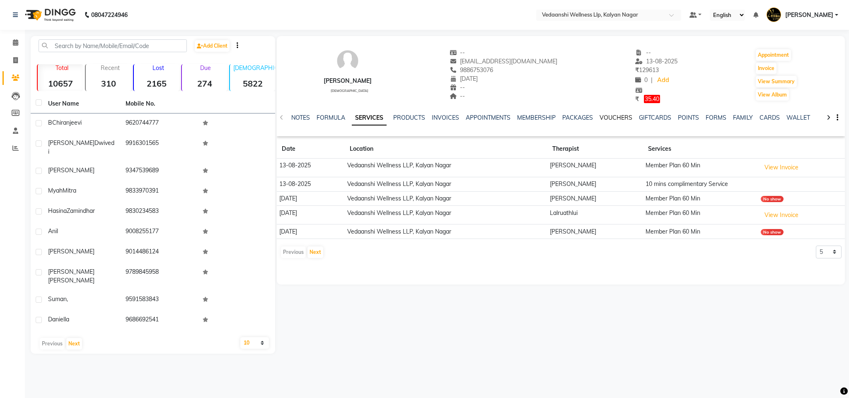
click at [617, 117] on link "VOUCHERS" at bounding box center [616, 117] width 33 height 7
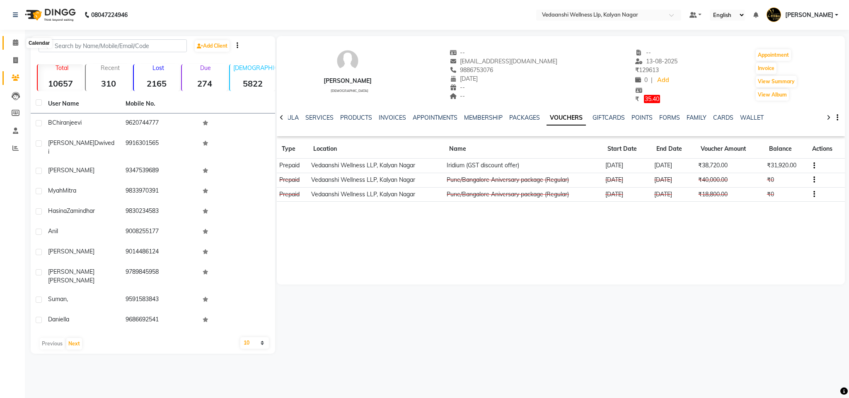
click at [9, 40] on span at bounding box center [15, 43] width 15 height 10
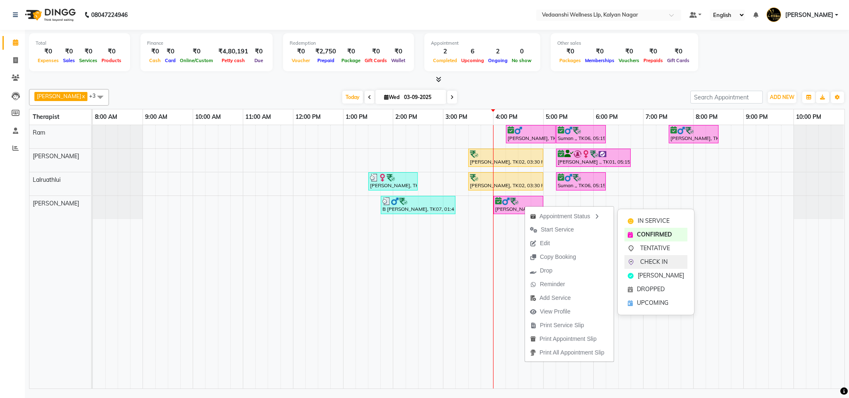
click at [654, 258] on span "CHECK IN" at bounding box center [653, 262] width 27 height 9
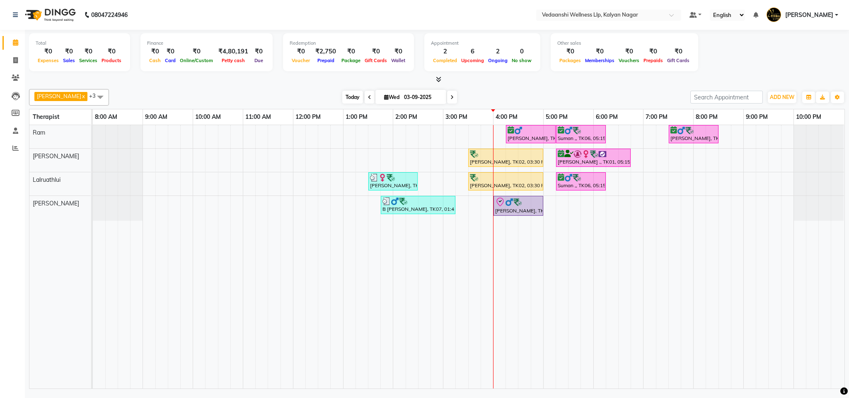
click at [342, 96] on span "Today" at bounding box center [352, 97] width 21 height 13
click at [388, 97] on span "Wed" at bounding box center [391, 97] width 19 height 6
select select "9"
select select "2025"
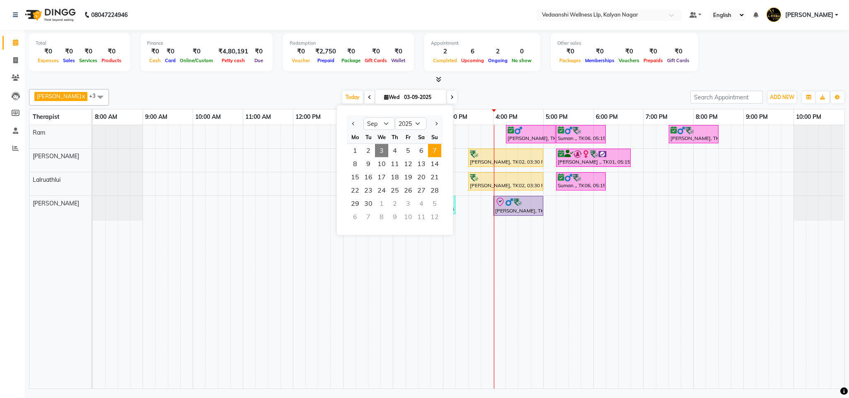
click at [439, 150] on span "7" at bounding box center [434, 150] width 13 height 13
type input "[DATE]"
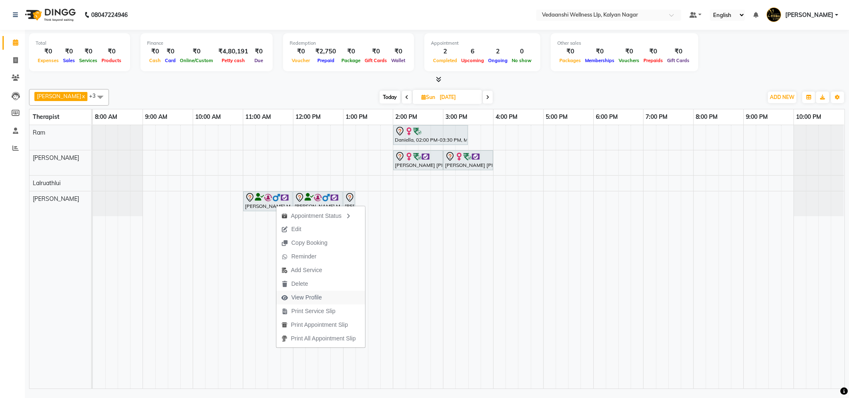
click at [301, 295] on span "View Profile" at bounding box center [306, 297] width 31 height 9
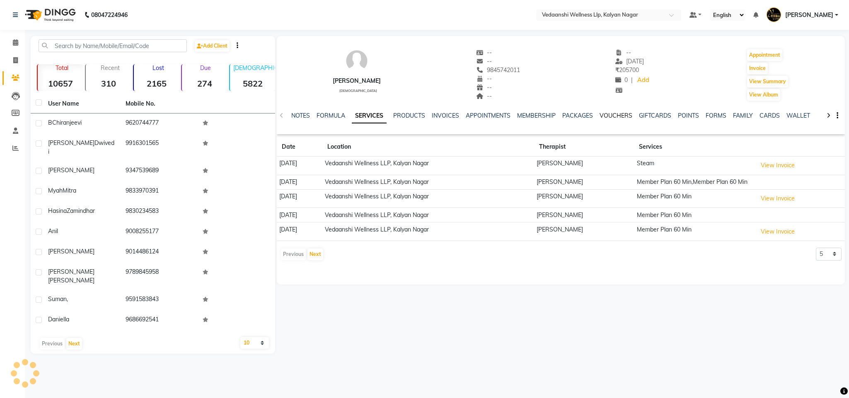
click at [615, 113] on link "VOUCHERS" at bounding box center [616, 115] width 33 height 7
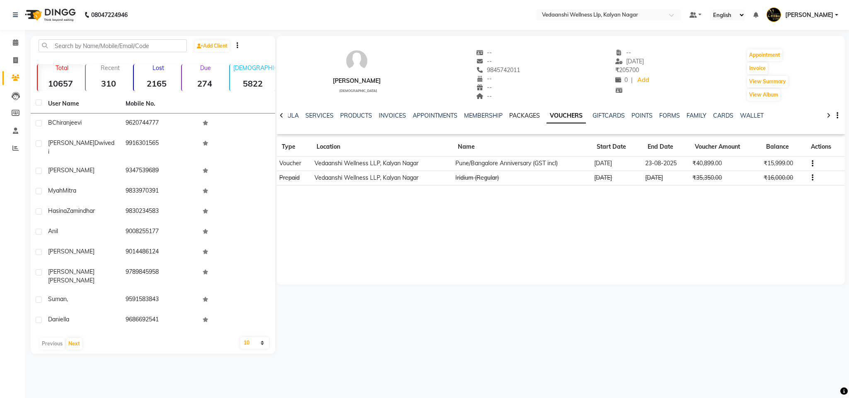
click at [516, 115] on link "PACKAGES" at bounding box center [524, 115] width 31 height 7
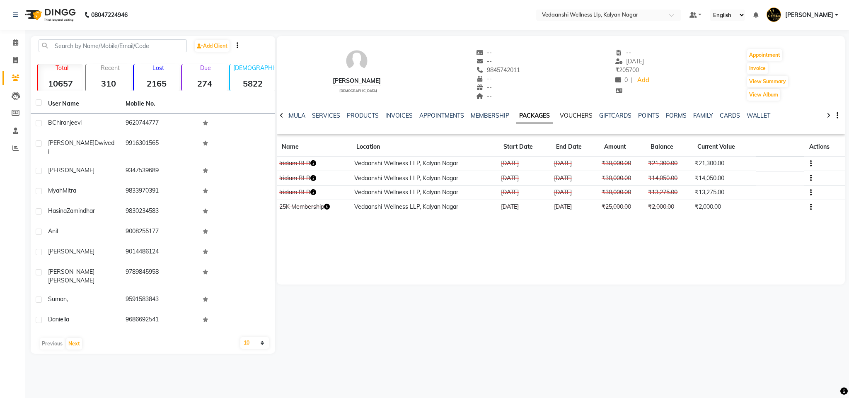
click at [567, 112] on link "VOUCHERS" at bounding box center [576, 115] width 33 height 7
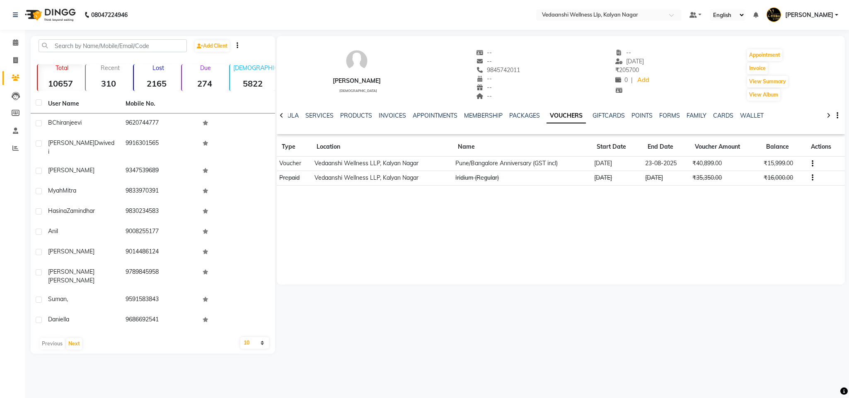
click at [374, 109] on div "NOTES FORMULA SERVICES PRODUCTS INVOICES APPOINTMENTS MEMBERSHIP PACKAGES VOUCH…" at bounding box center [561, 116] width 569 height 29
click at [382, 116] on link "INVOICES" at bounding box center [392, 115] width 27 height 7
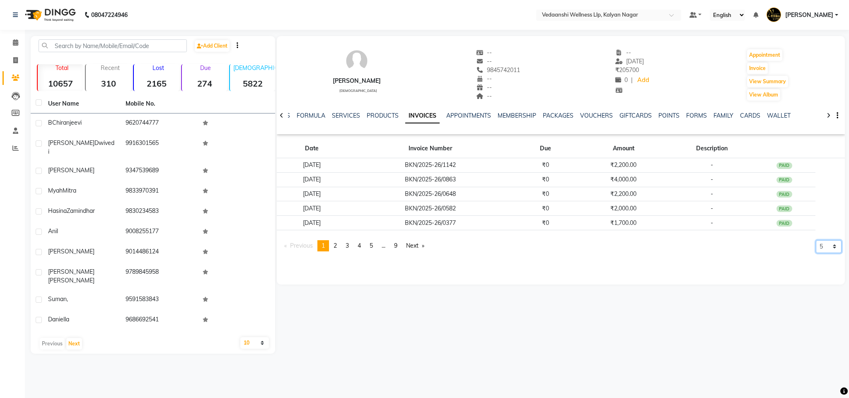
click at [833, 242] on select "5 10 50 100 500" at bounding box center [829, 246] width 26 height 13
select select "500"
click at [816, 253] on select "5 10 50 100 500" at bounding box center [829, 246] width 26 height 13
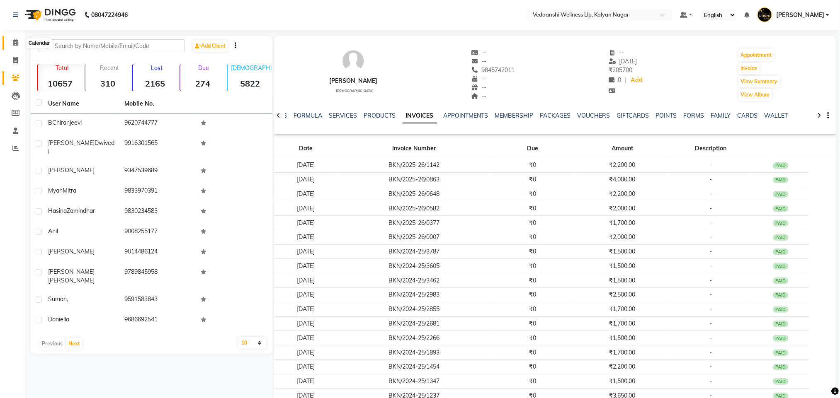
click at [17, 47] on span at bounding box center [15, 43] width 15 height 10
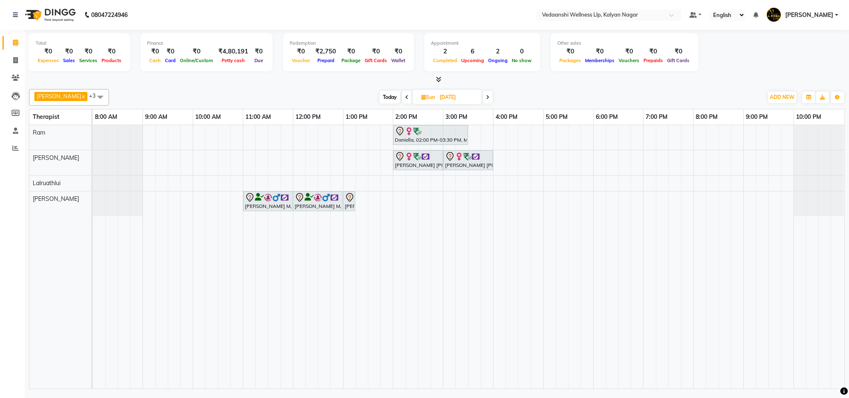
click at [380, 98] on span "Today" at bounding box center [390, 97] width 21 height 13
type input "03-09-2025"
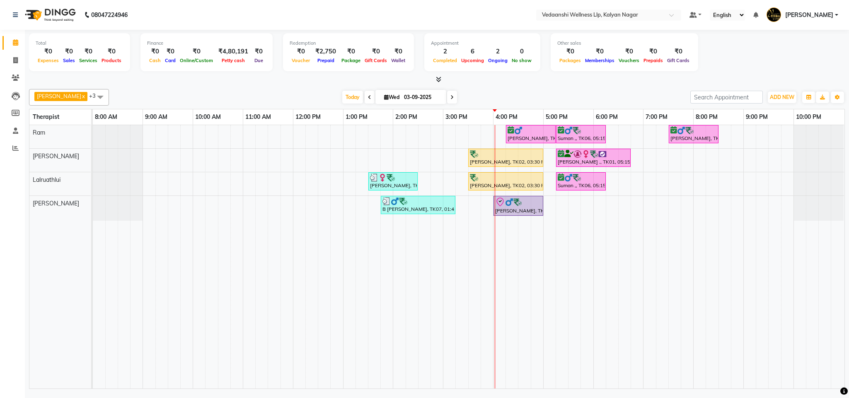
click at [533, 80] on div at bounding box center [437, 79] width 816 height 9
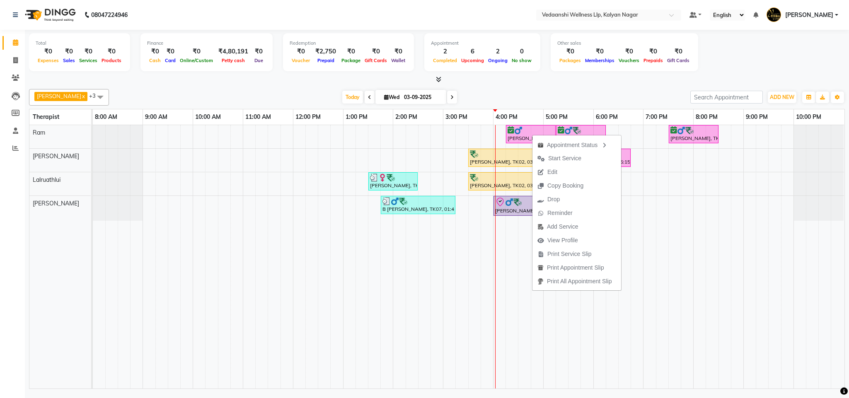
click at [580, 81] on div at bounding box center [437, 79] width 816 height 9
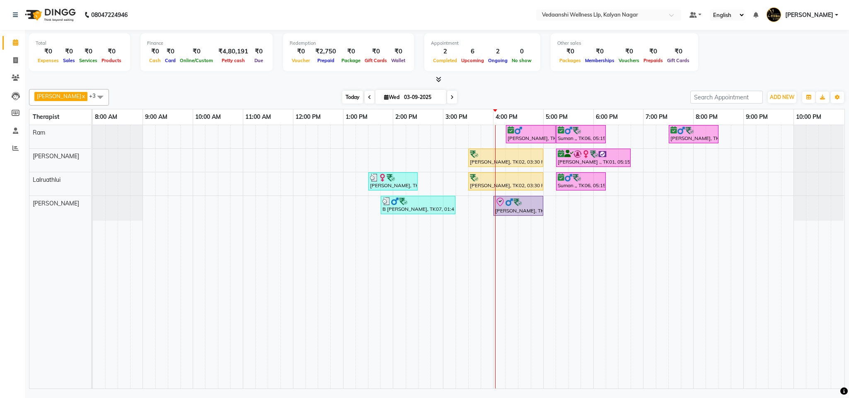
click at [345, 92] on span "Today" at bounding box center [352, 97] width 21 height 13
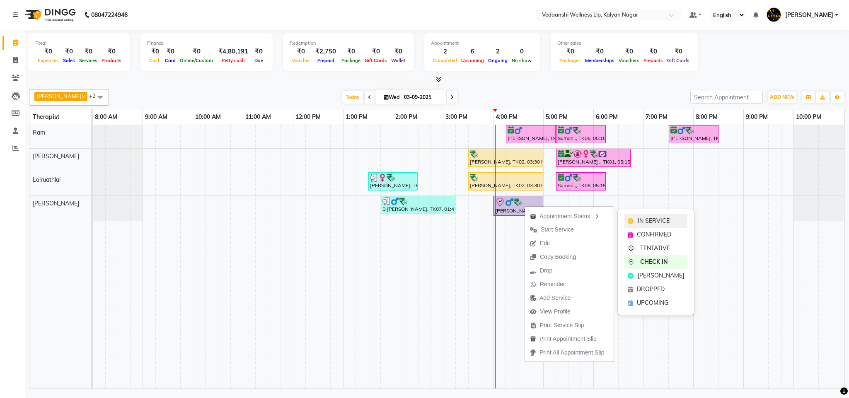
click at [648, 223] on span "IN SERVICE" at bounding box center [654, 221] width 32 height 9
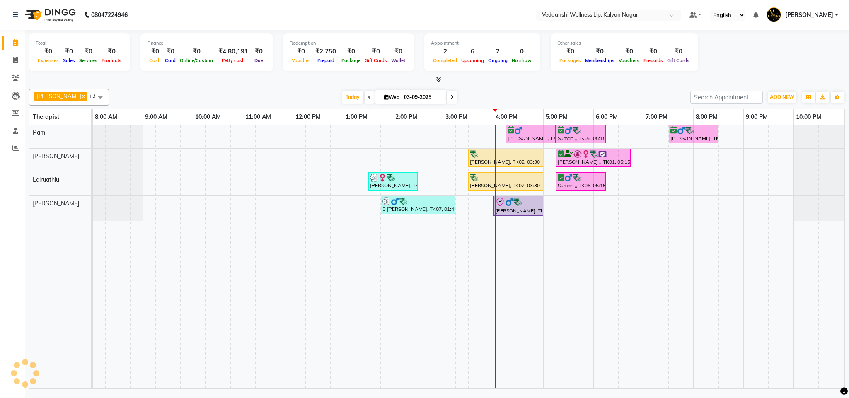
click at [568, 82] on div at bounding box center [437, 79] width 816 height 9
click at [509, 94] on div "Today Wed 03-09-2025" at bounding box center [399, 97] width 573 height 12
click at [342, 96] on span "Today" at bounding box center [352, 97] width 21 height 13
click at [505, 101] on div "Today Wed 03-09-2025" at bounding box center [399, 97] width 573 height 12
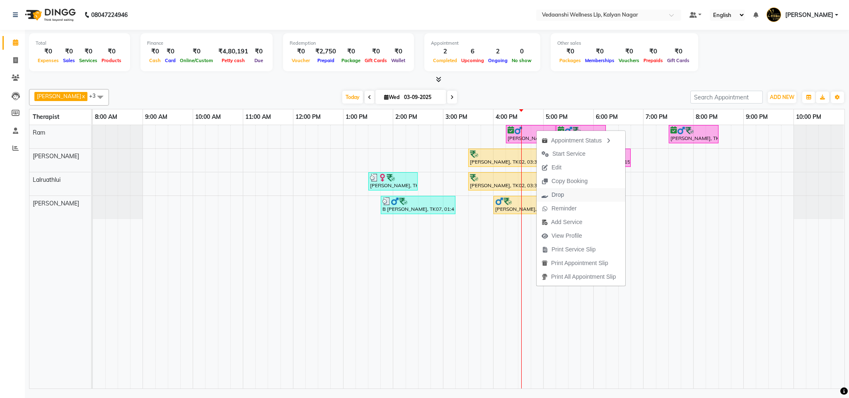
click at [561, 194] on span "Drop" at bounding box center [558, 195] width 12 height 9
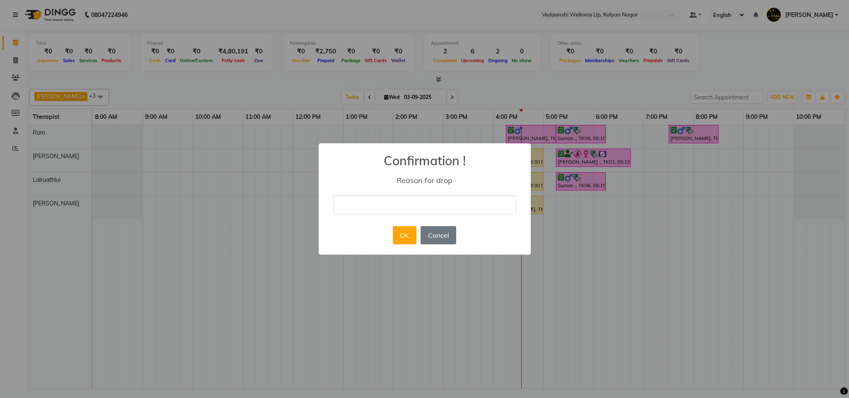
click at [421, 207] on input "text" at bounding box center [425, 204] width 182 height 19
type input "ugy"
click at [394, 238] on button "OK" at bounding box center [405, 235] width 24 height 18
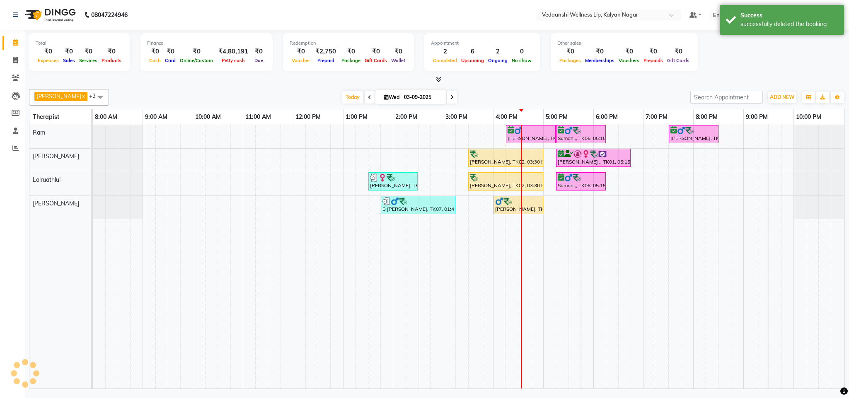
click at [509, 91] on div "Benjamin x Lalruathlui x Ram x Jennifer Zoramsangi x +3 Select All Amos Benjami…" at bounding box center [437, 97] width 816 height 17
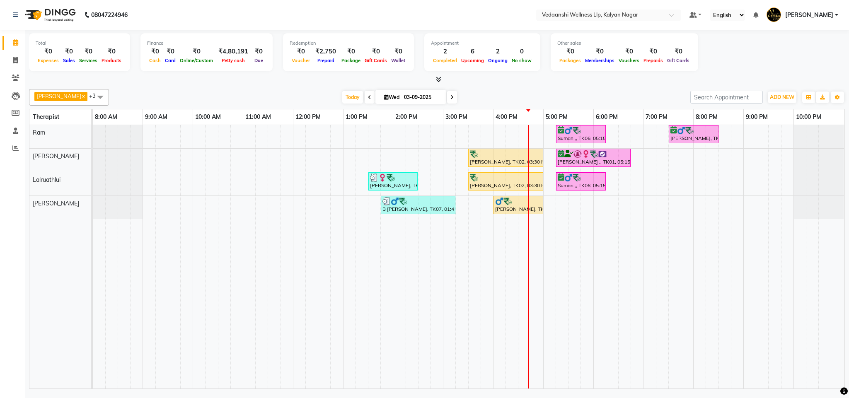
click at [489, 75] on div at bounding box center [437, 79] width 816 height 9
click at [536, 278] on span "View Profile" at bounding box center [545, 278] width 31 height 9
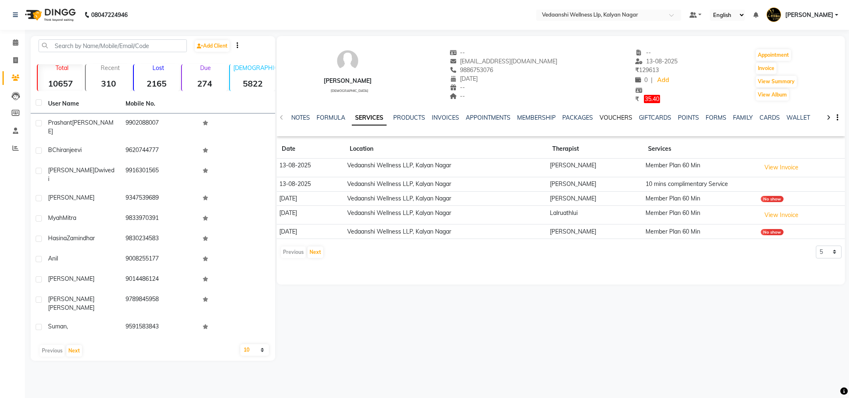
click at [611, 119] on link "VOUCHERS" at bounding box center [616, 117] width 33 height 7
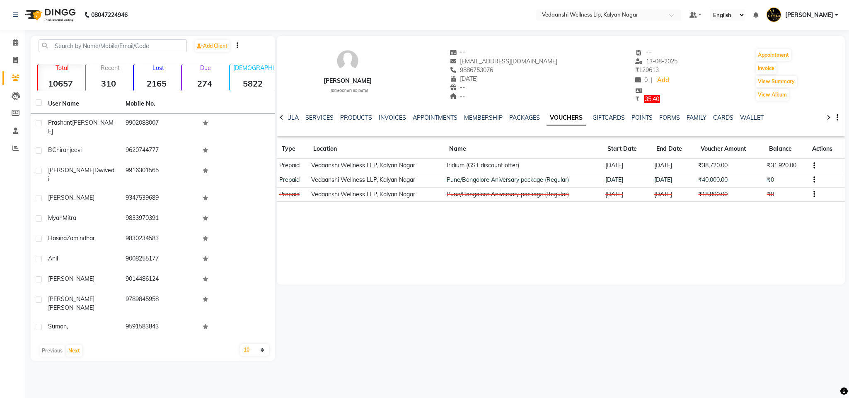
click at [281, 116] on icon at bounding box center [282, 118] width 4 height 6
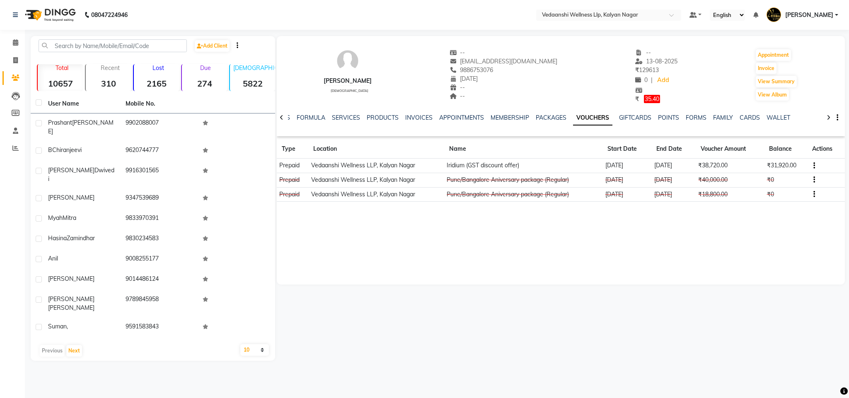
click at [281, 116] on icon at bounding box center [282, 118] width 4 height 6
click at [308, 114] on link "NOTES" at bounding box center [300, 117] width 19 height 7
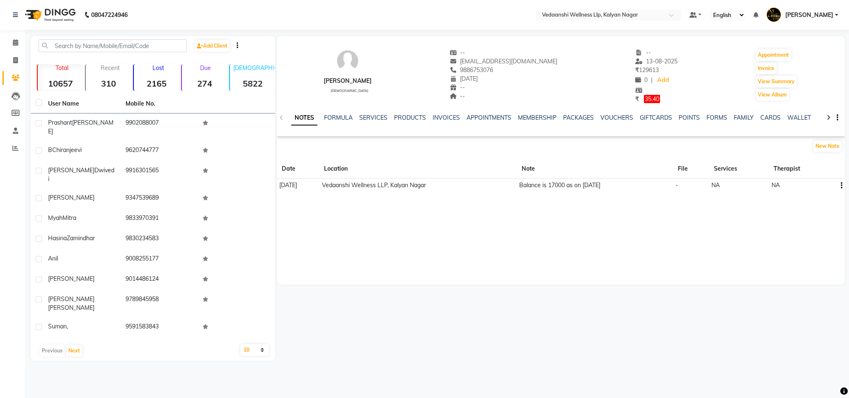
click at [839, 183] on button "button" at bounding box center [840, 185] width 5 height 9
click at [822, 183] on div "Edit" at bounding box center [821, 185] width 13 height 10
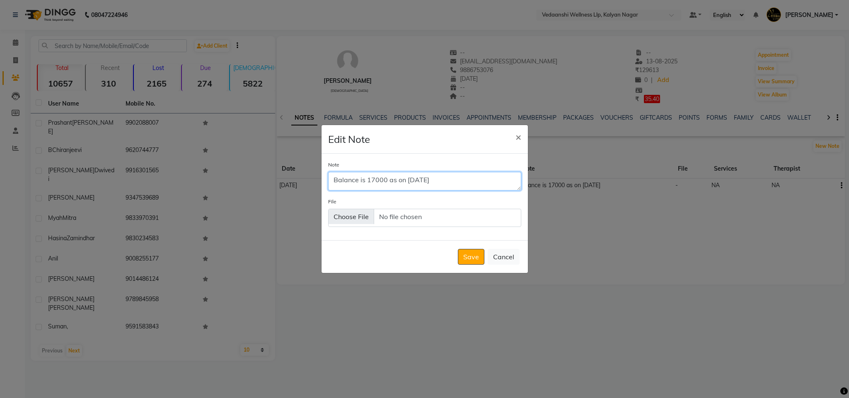
click at [377, 175] on textarea "Balance is 17000 as on 18.01.25" at bounding box center [424, 181] width 193 height 18
click at [451, 183] on textarea "Balance is 25000 as on 18.01.25" at bounding box center [424, 181] width 193 height 18
click at [372, 177] on textarea "Balance is 25000 as on 03.09.25" at bounding box center [424, 181] width 193 height 18
type textarea "Balance is 24000 as on 03.09.25"
click at [477, 251] on button "Save" at bounding box center [471, 257] width 27 height 16
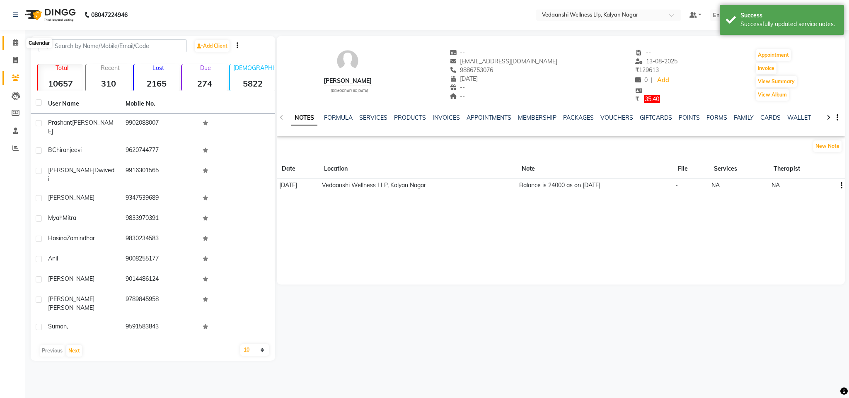
click at [15, 45] on icon at bounding box center [15, 42] width 5 height 6
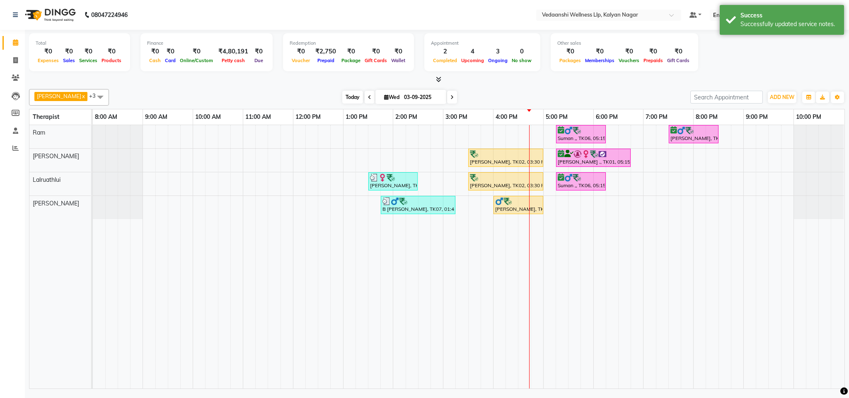
click at [342, 99] on span "Today" at bounding box center [352, 97] width 21 height 13
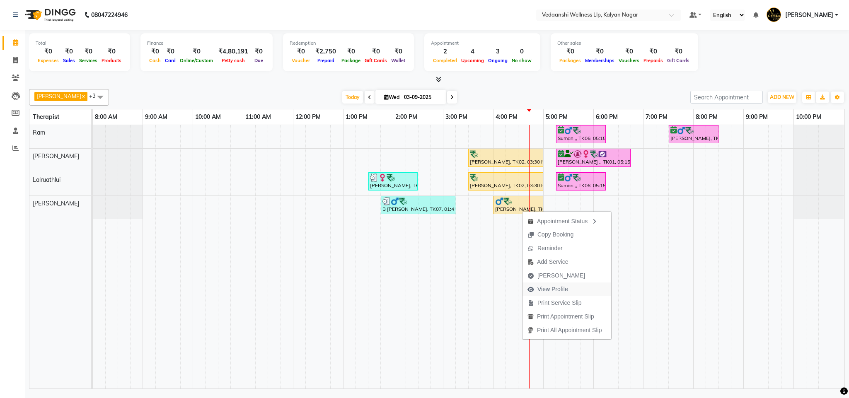
click at [542, 290] on span "View Profile" at bounding box center [553, 289] width 31 height 9
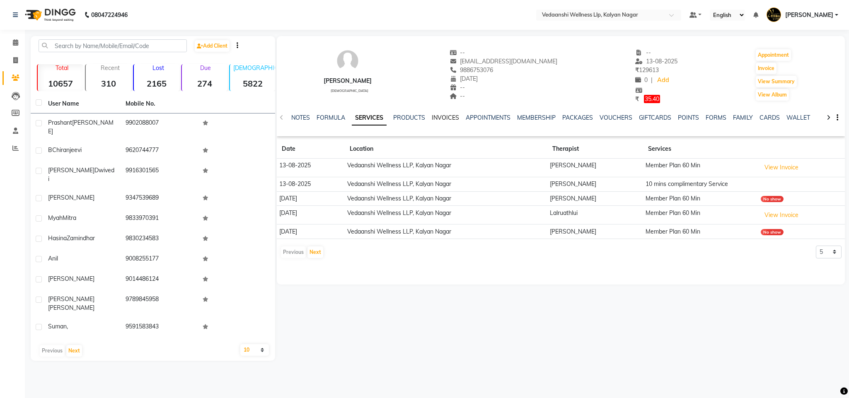
click at [445, 119] on link "INVOICES" at bounding box center [445, 117] width 27 height 7
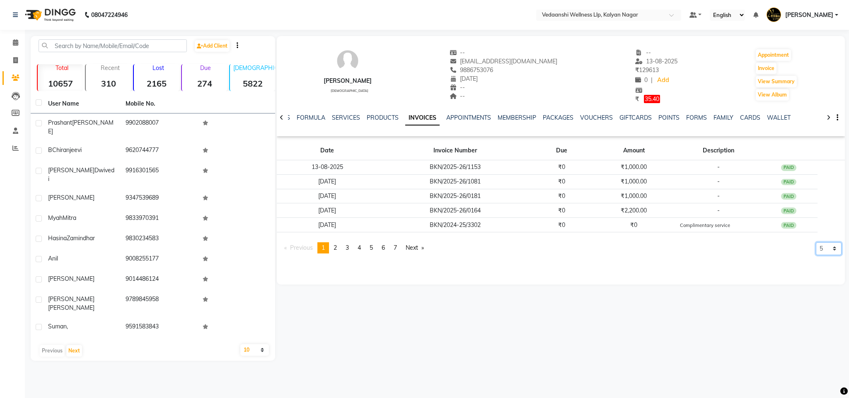
click at [819, 249] on select "5 10 50 100 500" at bounding box center [829, 248] width 26 height 13
select select "500"
click at [816, 255] on select "5 10 50 100 500" at bounding box center [829, 248] width 26 height 13
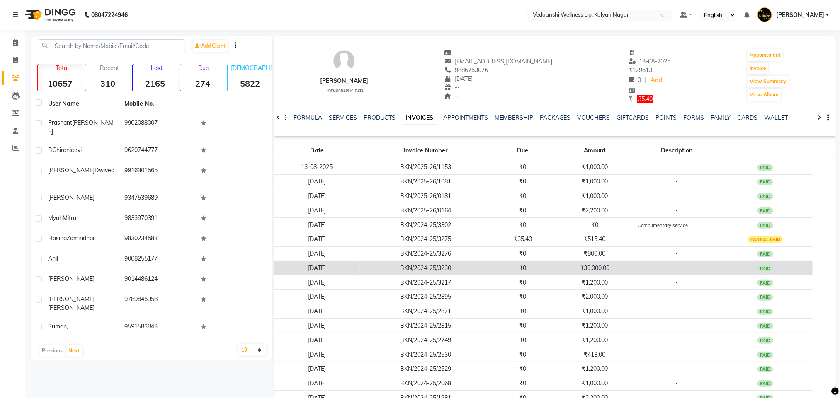
click at [628, 271] on td "₹30,000.00" at bounding box center [594, 268] width 81 height 15
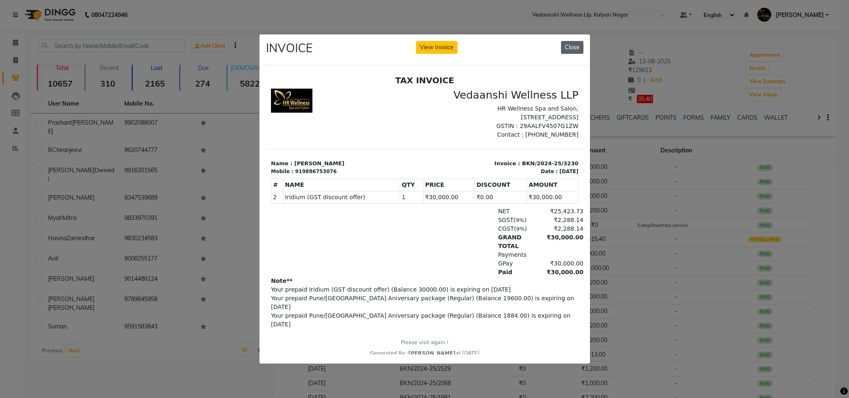
click at [572, 41] on button "Close" at bounding box center [572, 47] width 22 height 13
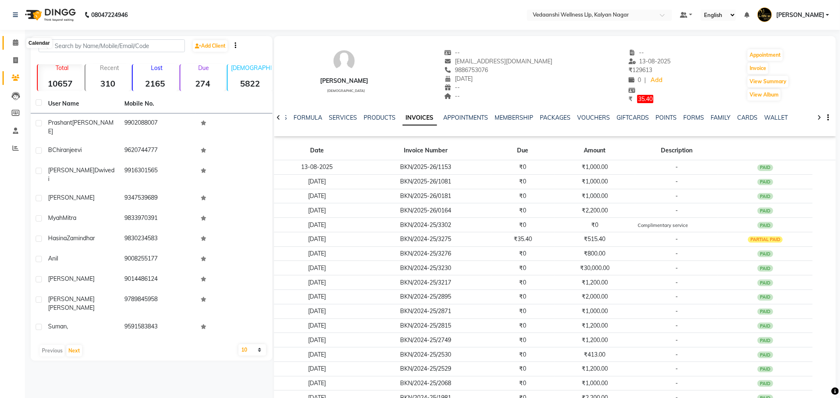
click at [13, 45] on icon at bounding box center [15, 42] width 5 height 6
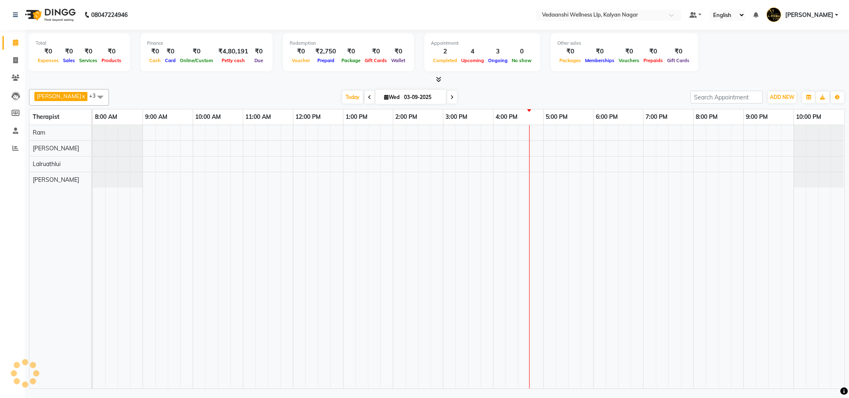
click at [550, 77] on div at bounding box center [437, 79] width 816 height 9
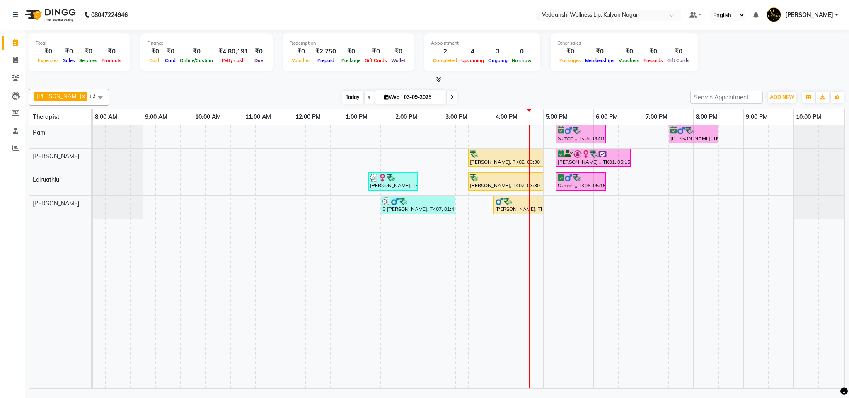
click at [342, 97] on span "Today" at bounding box center [352, 97] width 21 height 13
click at [520, 91] on div "Benjamin x Lalruathlui x Ram x Jennifer Zoramsangi x +3 Select All Amos Benjami…" at bounding box center [437, 97] width 816 height 17
click at [346, 96] on span "Today" at bounding box center [352, 97] width 21 height 13
click at [488, 96] on div "Today Wed 03-09-2025" at bounding box center [399, 97] width 573 height 12
click at [343, 99] on span "Today" at bounding box center [352, 97] width 21 height 13
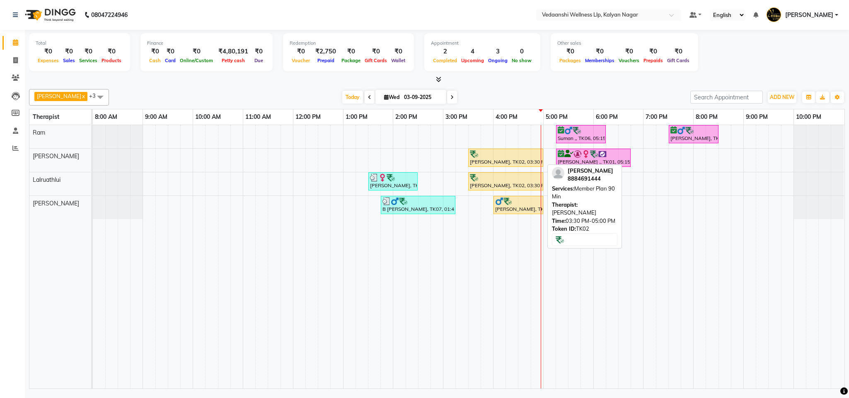
click at [490, 158] on div at bounding box center [506, 154] width 72 height 8
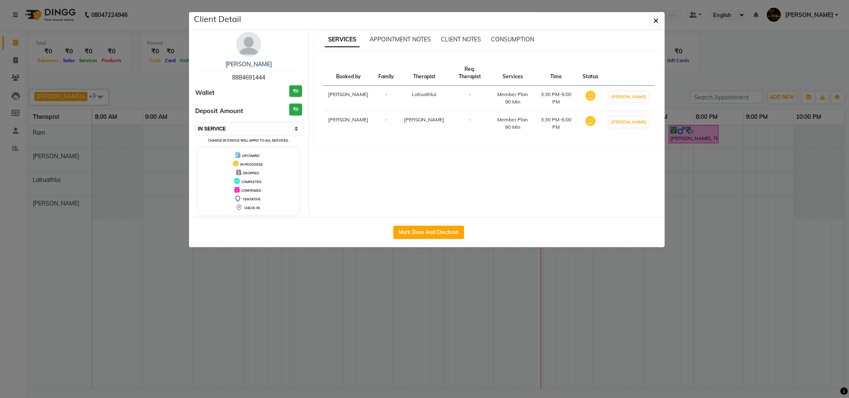
click at [265, 128] on select "Select IN SERVICE CONFIRMED TENTATIVE CHECK IN MARK DONE DROPPED UPCOMING" at bounding box center [249, 129] width 107 height 12
select select "3"
click at [196, 123] on select "Select IN SERVICE CONFIRMED TENTATIVE CHECK IN MARK DONE DROPPED UPCOMING" at bounding box center [249, 129] width 107 height 12
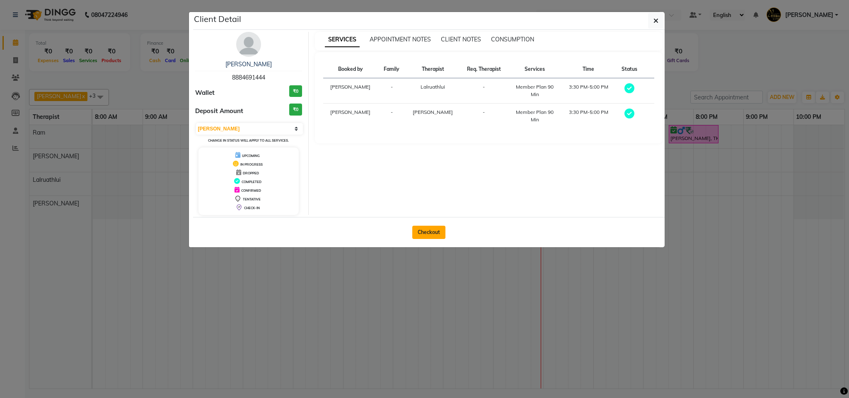
click at [440, 231] on button "Checkout" at bounding box center [428, 232] width 33 height 13
select select "service"
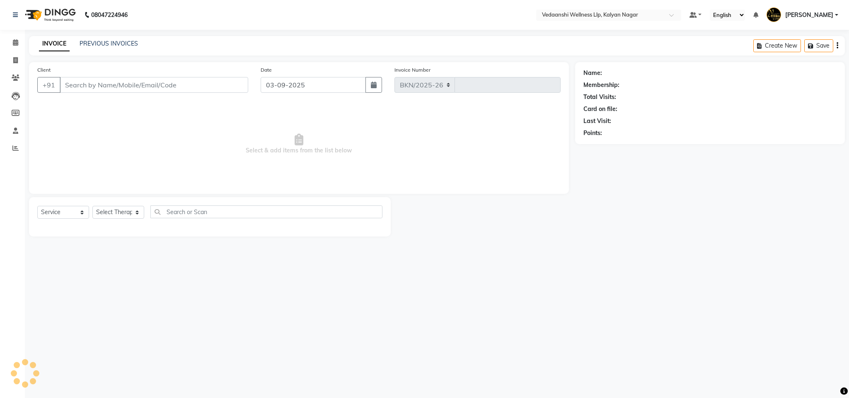
select select "4293"
type input "1269"
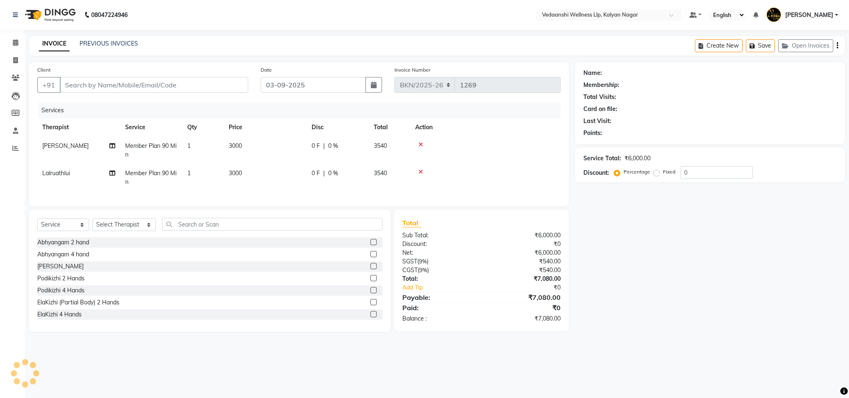
type input "8884691444"
select select "67323"
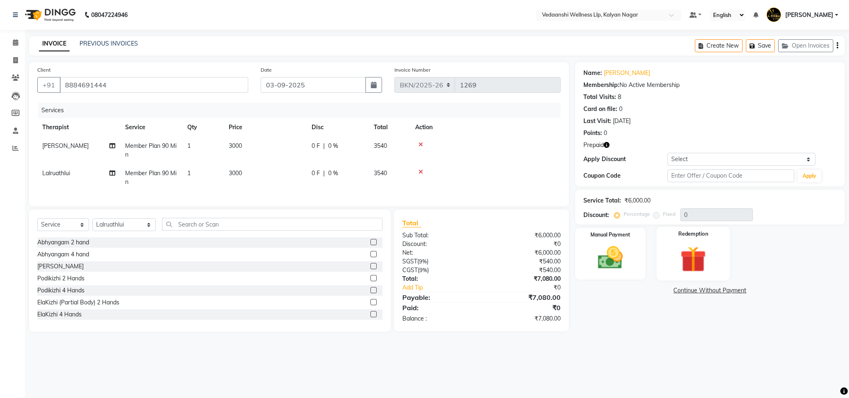
click at [685, 244] on img at bounding box center [693, 259] width 42 height 32
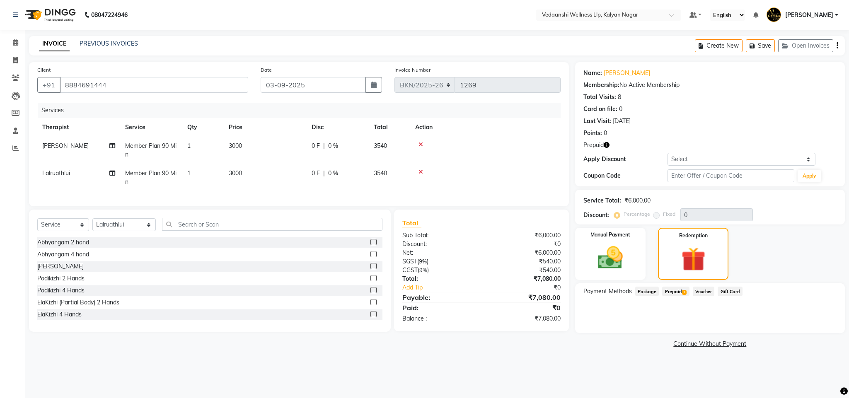
click at [680, 291] on span "Prepaid 1" at bounding box center [675, 292] width 27 height 10
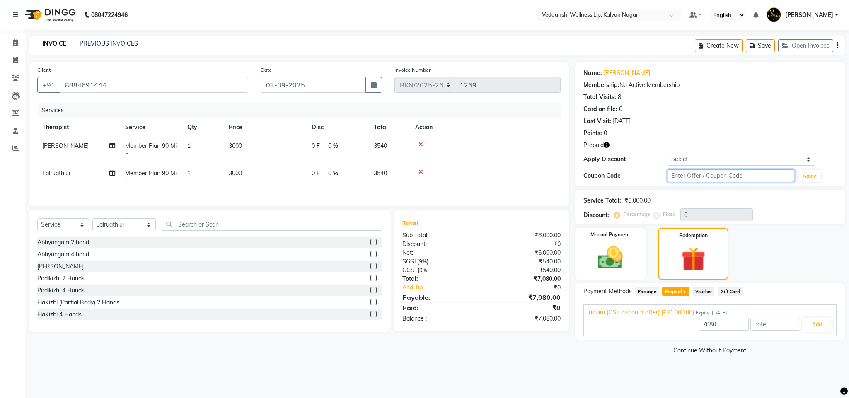
click at [689, 174] on input "text" at bounding box center [731, 176] width 127 height 13
type input "d50%"
click at [816, 179] on button "Apply" at bounding box center [810, 176] width 24 height 12
type input "50"
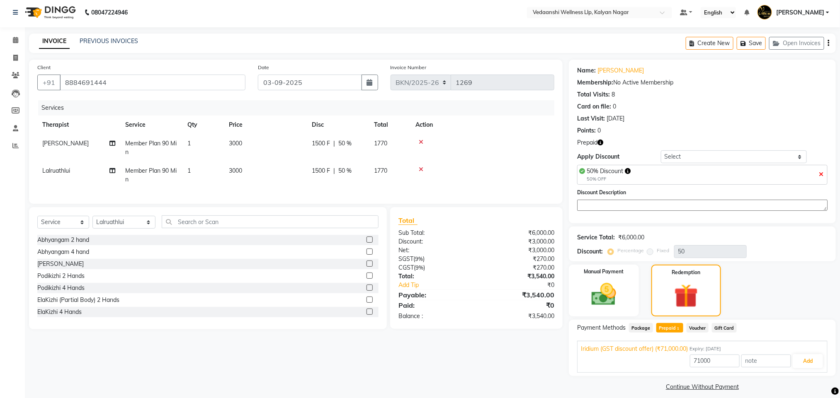
scroll to position [10, 0]
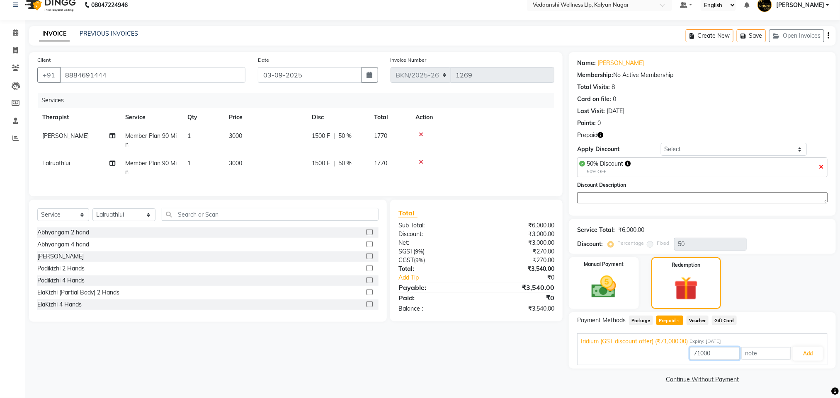
click at [701, 354] on input "71000" at bounding box center [715, 353] width 50 height 13
type input "3000"
click at [813, 352] on button "Add" at bounding box center [807, 354] width 30 height 14
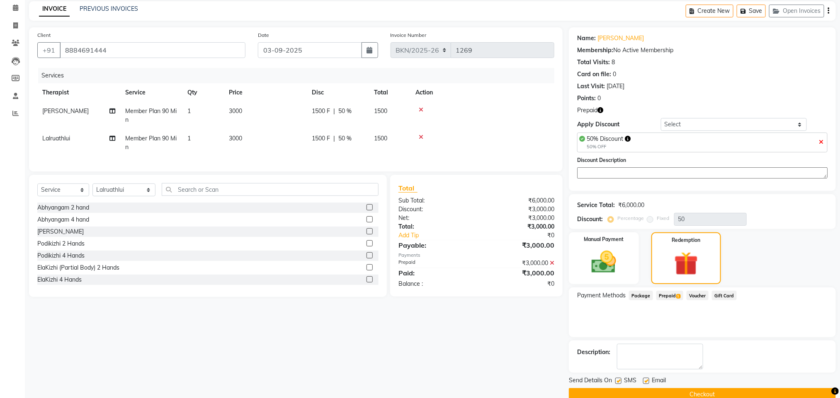
scroll to position [51, 0]
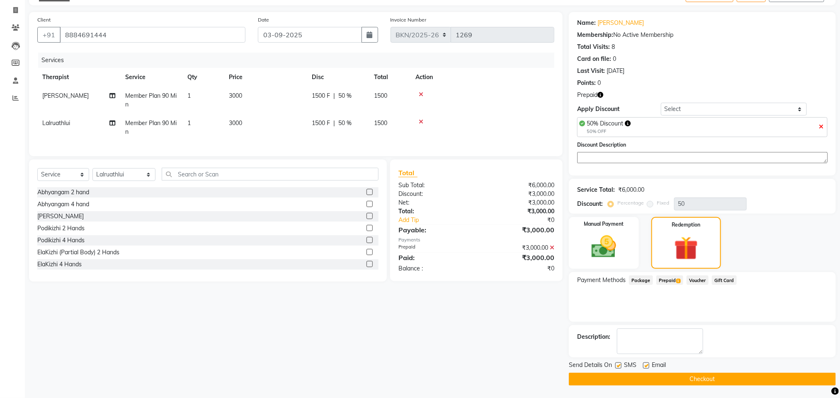
click at [692, 386] on main "INVOICE PREVIOUS INVOICES Create New Save Open Invoices Client +91 8884691444 D…" at bounding box center [432, 192] width 815 height 412
click at [690, 385] on button "Checkout" at bounding box center [702, 379] width 267 height 13
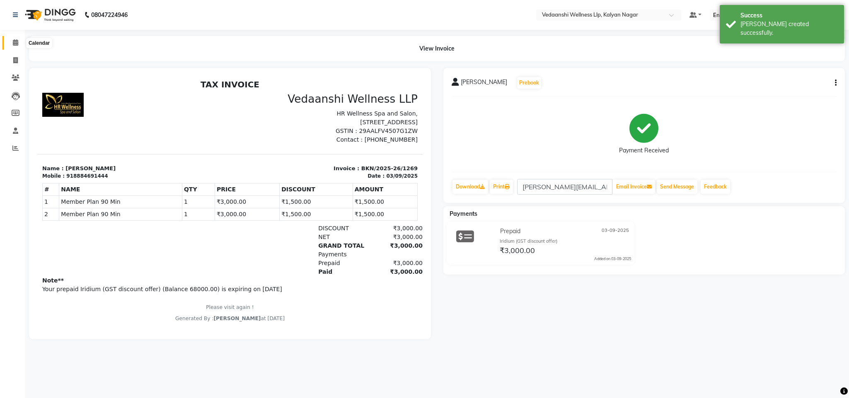
click at [19, 44] on span at bounding box center [15, 43] width 15 height 10
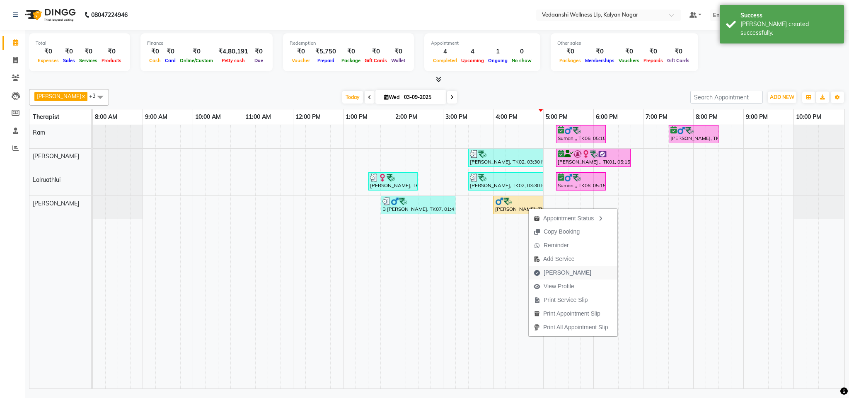
click at [563, 271] on span "Mark Done" at bounding box center [568, 273] width 48 height 9
select select "service"
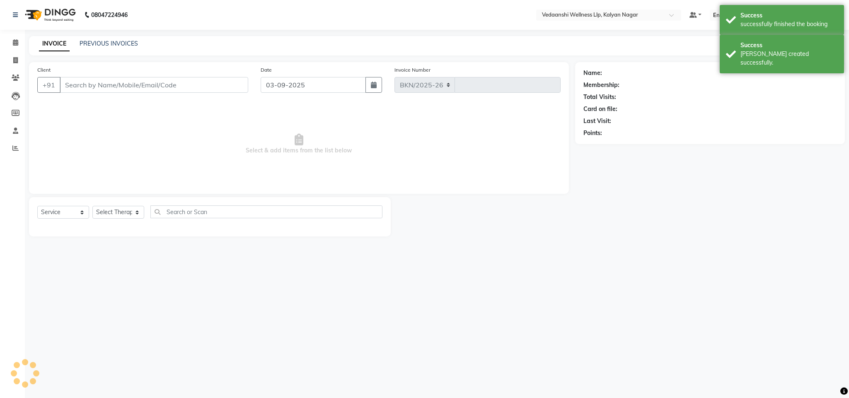
select select "4293"
type input "1270"
type input "9886753076"
select select "79390"
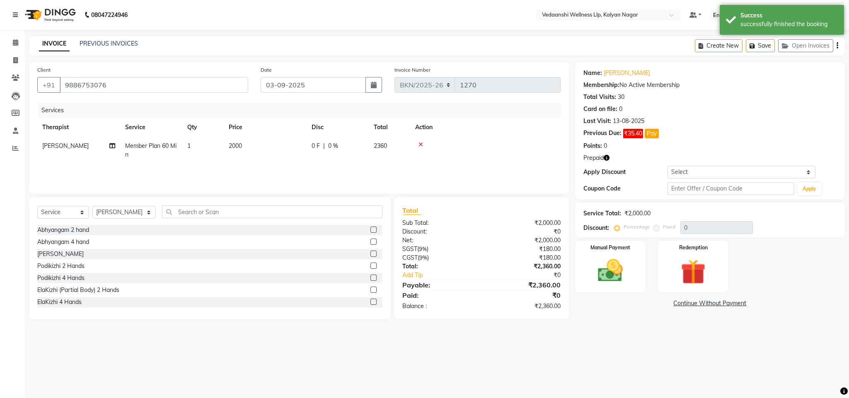
click at [190, 145] on span "1" at bounding box center [188, 145] width 3 height 7
select select "79390"
click at [707, 268] on img at bounding box center [693, 272] width 42 height 32
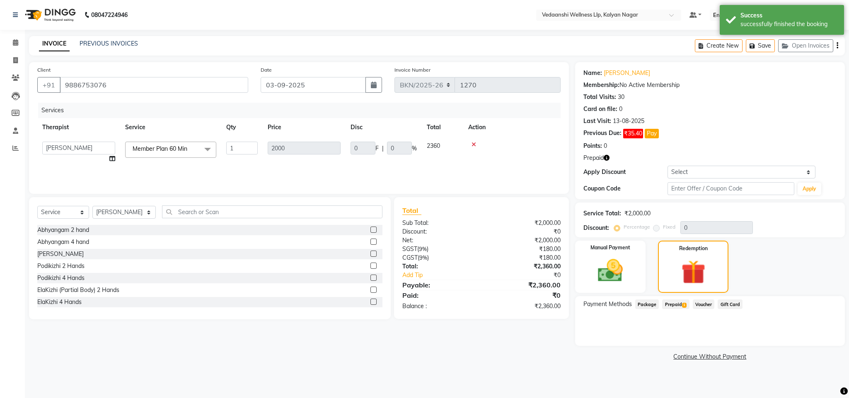
click at [679, 301] on span "Prepaid 1" at bounding box center [675, 305] width 27 height 10
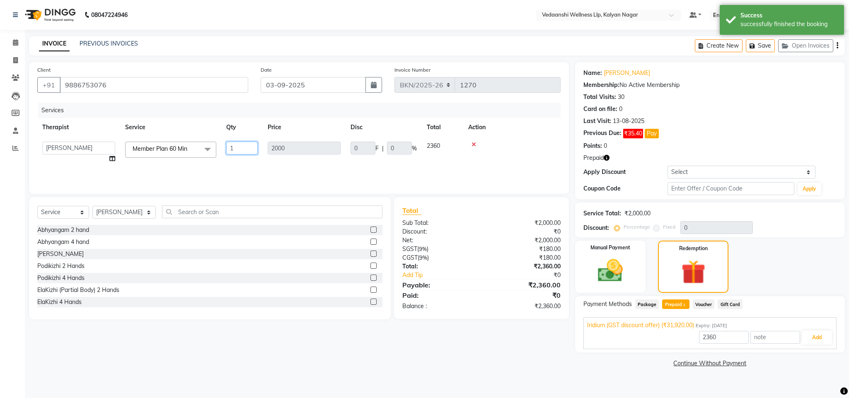
click at [232, 145] on input "1" at bounding box center [241, 148] width 31 height 13
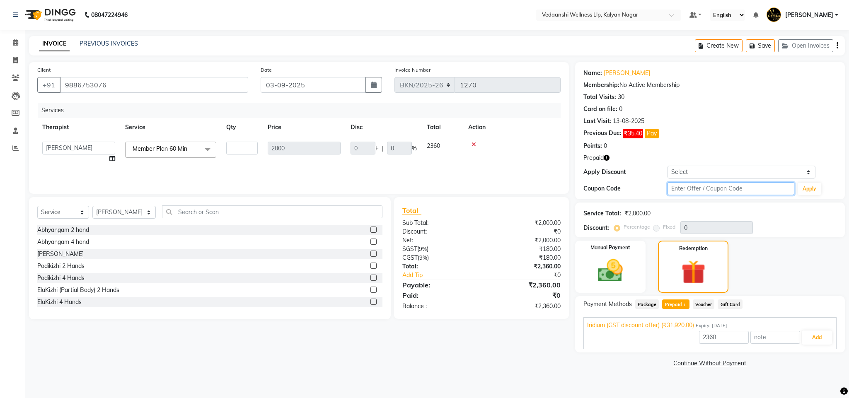
type input "31920"
click at [688, 190] on input "text" at bounding box center [731, 188] width 127 height 13
type input "d50%"
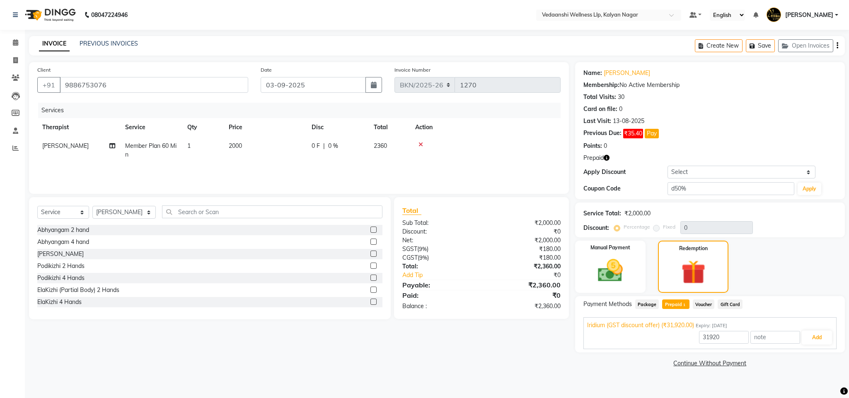
click at [822, 188] on div "Coupon Code d50% Apply" at bounding box center [710, 189] width 253 height 14
click at [815, 189] on button "Apply" at bounding box center [810, 189] width 24 height 12
type input "50"
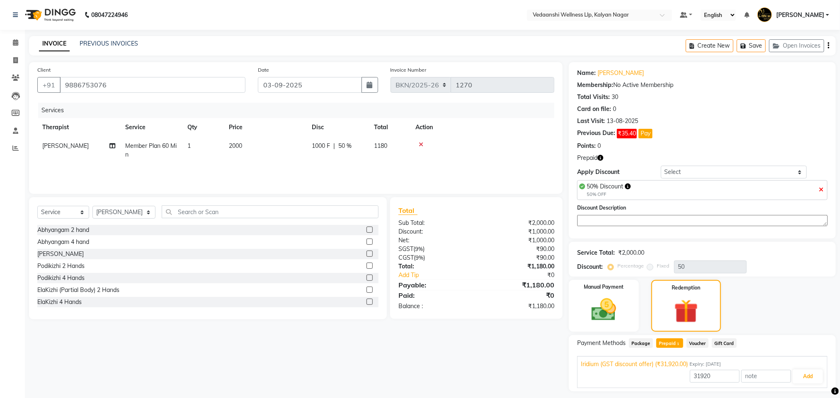
click at [192, 143] on td "1" at bounding box center [202, 150] width 41 height 27
select select "79390"
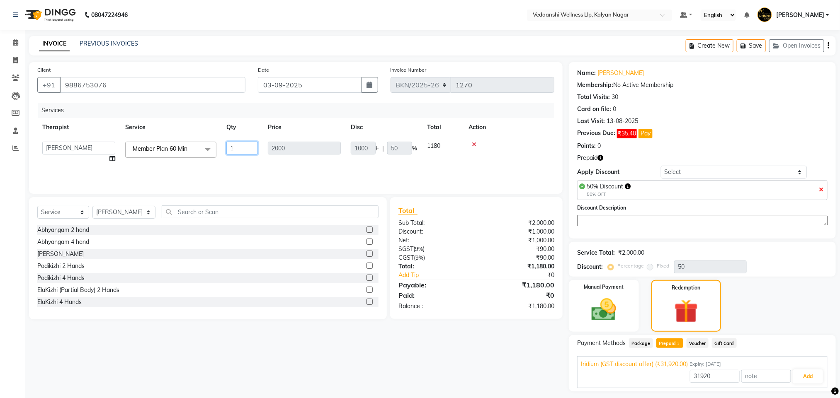
click at [230, 150] on input "1" at bounding box center [241, 148] width 31 height 13
type input "7"
click at [604, 312] on img at bounding box center [603, 309] width 41 height 29
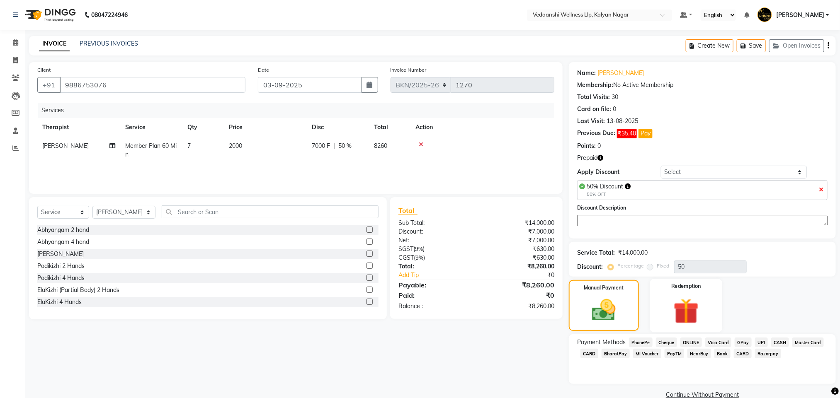
click at [662, 309] on div "Redemption" at bounding box center [685, 305] width 73 height 53
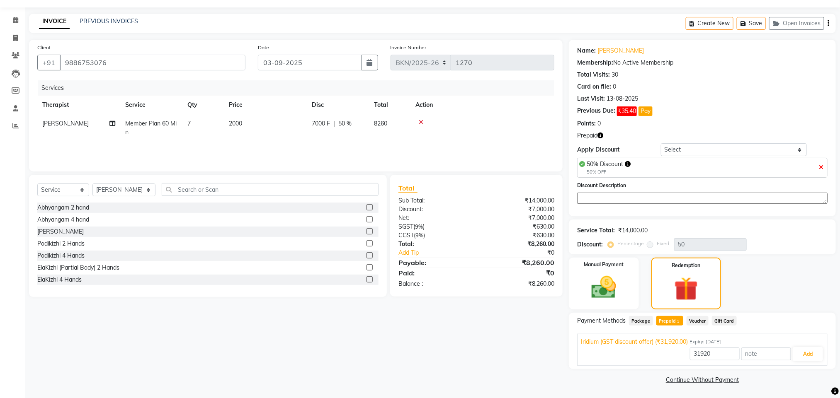
scroll to position [24, 0]
click at [804, 355] on button "Add" at bounding box center [807, 354] width 30 height 14
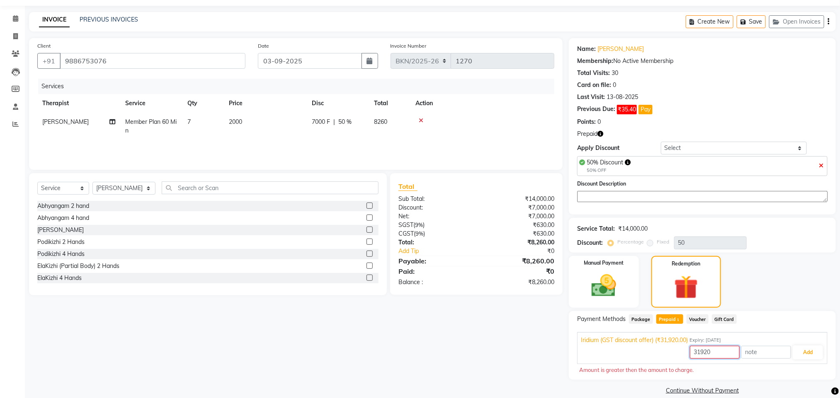
click at [690, 357] on input "31920" at bounding box center [715, 352] width 50 height 13
type input "7000"
click at [812, 356] on button "Add" at bounding box center [807, 353] width 30 height 14
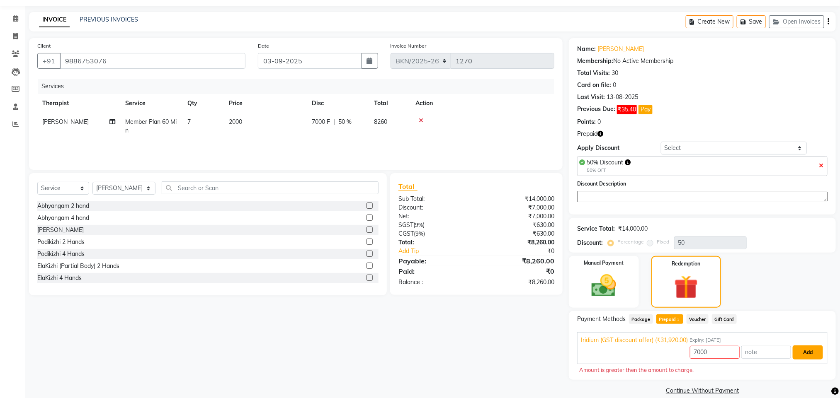
click at [812, 356] on button "Add" at bounding box center [807, 353] width 30 height 14
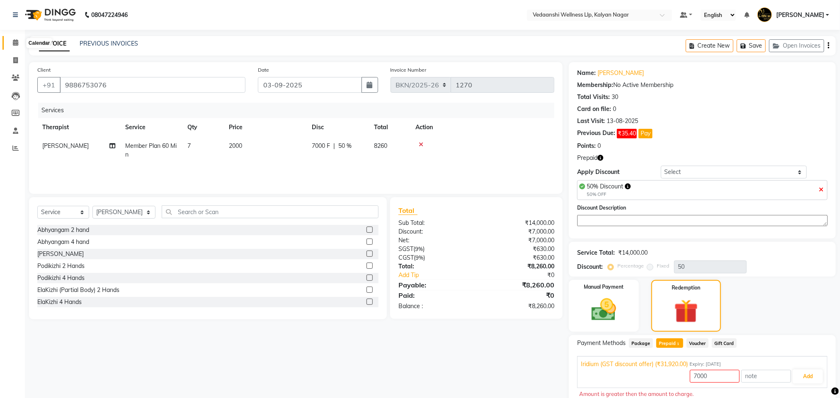
click at [19, 38] on span at bounding box center [15, 43] width 15 height 10
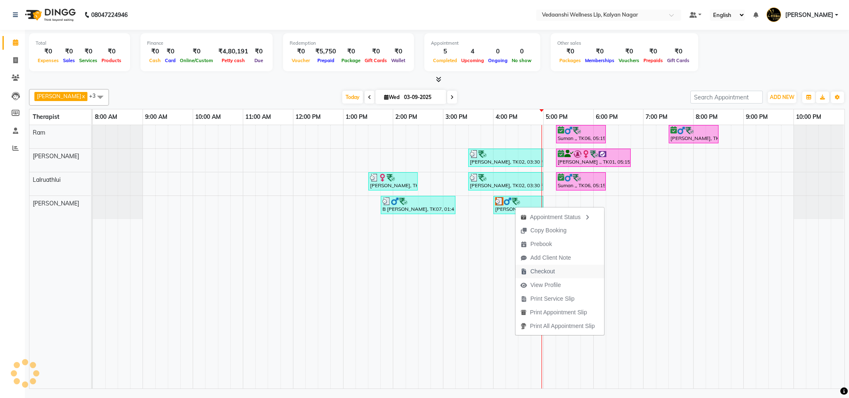
click at [551, 267] on span "Checkout" at bounding box center [542, 271] width 24 height 9
select select "service"
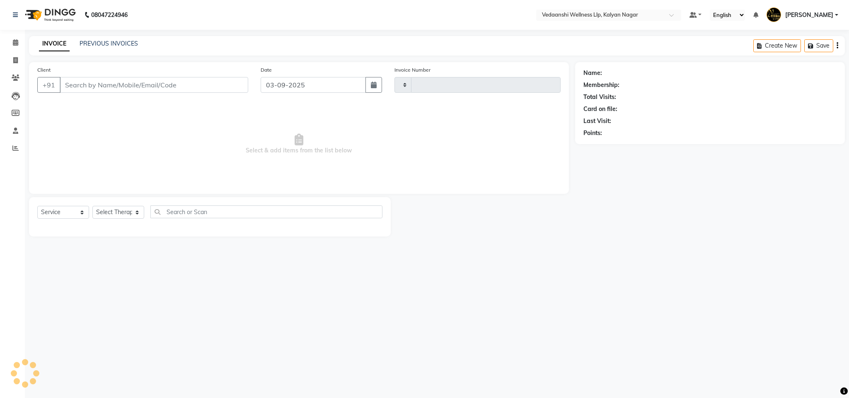
type input "1270"
select select "4293"
type input "9886753076"
select select "79390"
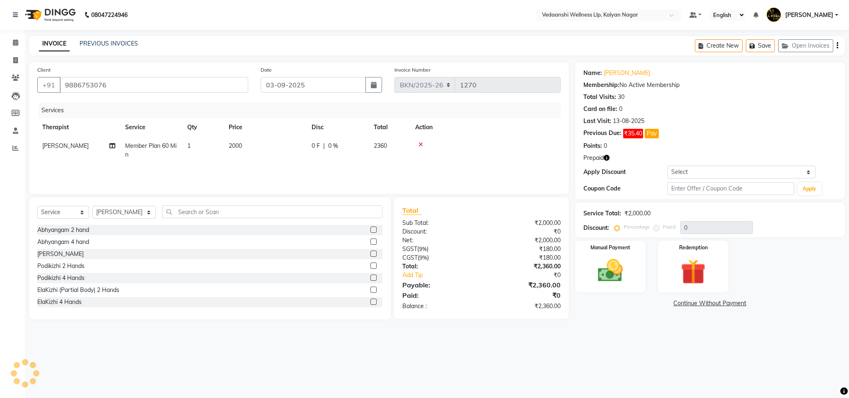
click at [192, 143] on td "1" at bounding box center [202, 150] width 41 height 27
select select "79390"
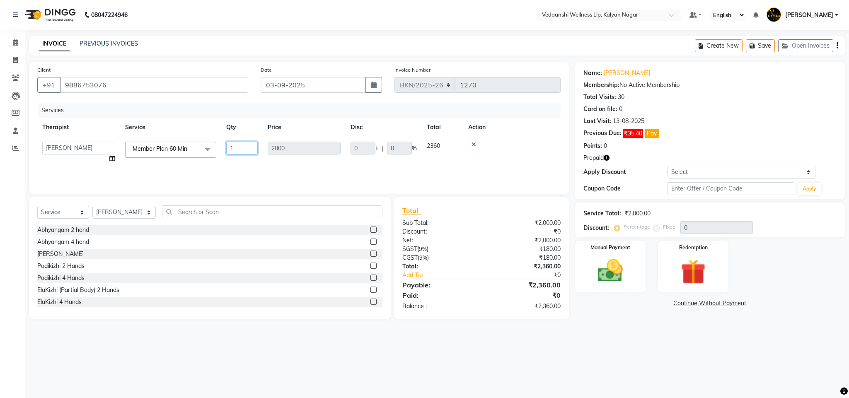
click at [232, 147] on input "1" at bounding box center [241, 148] width 31 height 13
type input "7"
click at [285, 168] on div "Services Therapist Service Qty Price Disc Total Action Afreen (Beautician) Amos…" at bounding box center [298, 144] width 523 height 83
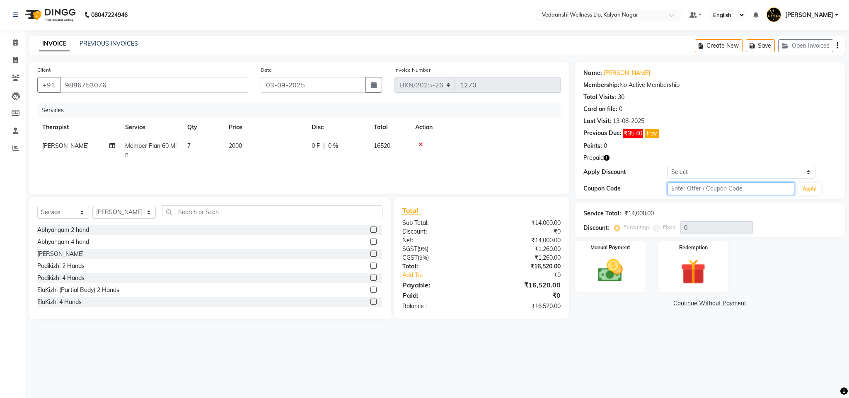
click at [684, 185] on input "text" at bounding box center [731, 188] width 127 height 13
type input "d50%"
click at [818, 189] on button "Apply" at bounding box center [810, 189] width 24 height 12
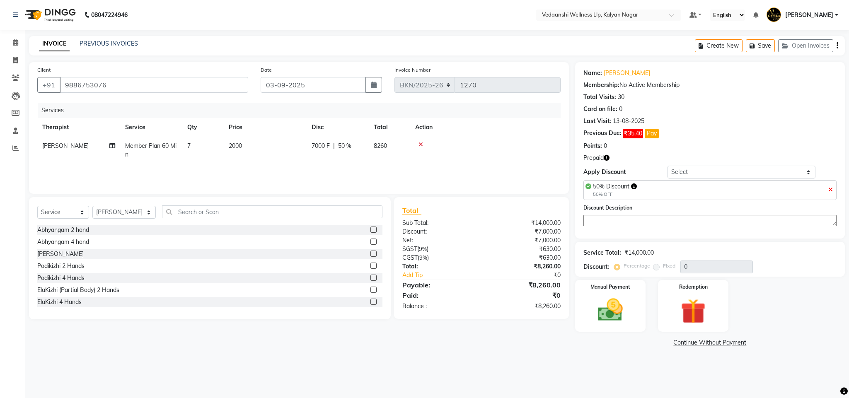
type input "50"
click at [702, 312] on img at bounding box center [693, 311] width 42 height 32
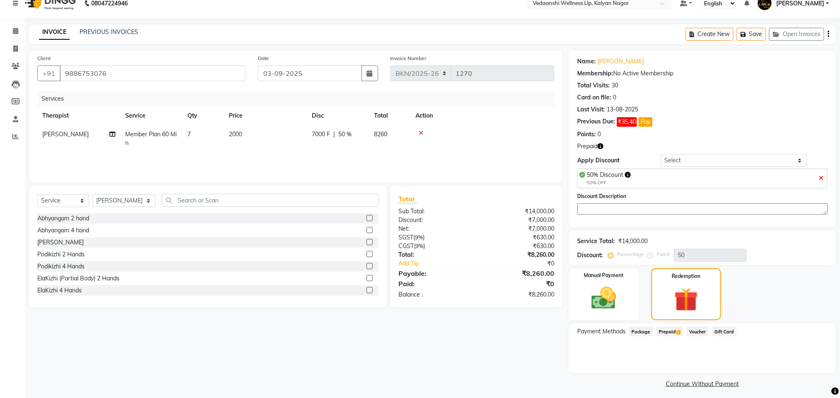
scroll to position [17, 0]
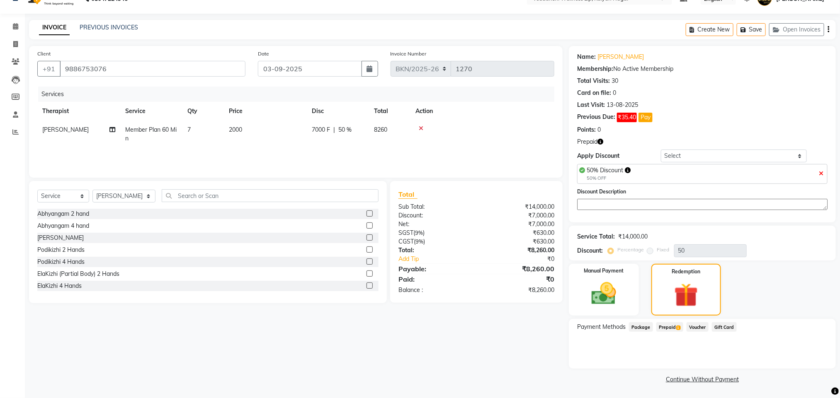
click at [666, 329] on span "Prepaid 1" at bounding box center [669, 327] width 27 height 10
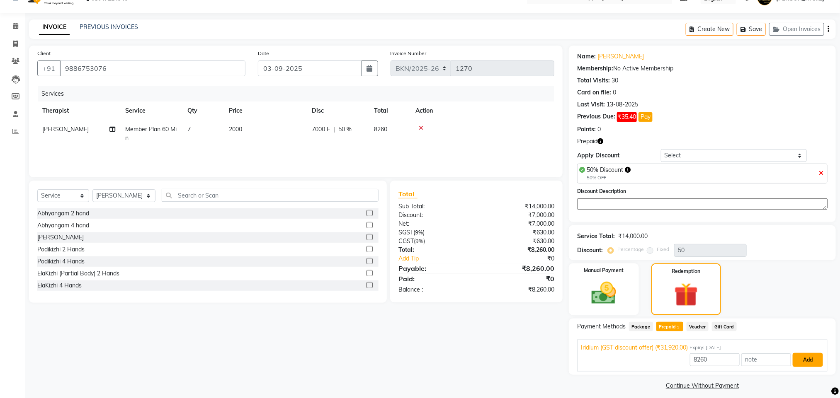
click at [821, 356] on button "Add" at bounding box center [807, 360] width 30 height 14
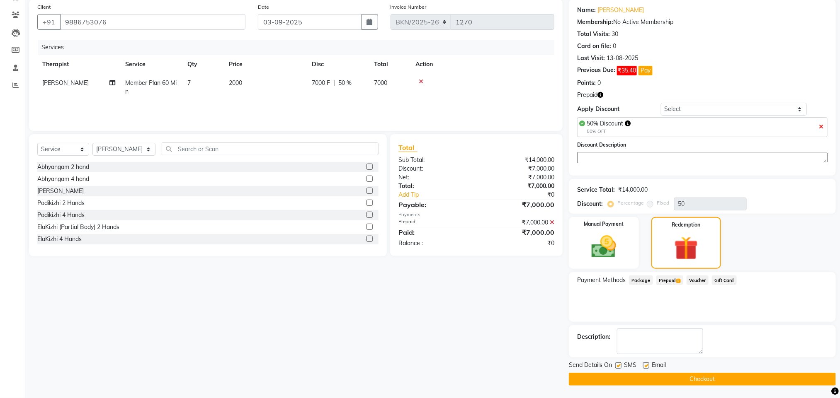
scroll to position [65, 0]
click at [644, 365] on label at bounding box center [646, 366] width 6 height 6
click at [644, 365] on input "checkbox" at bounding box center [645, 365] width 5 height 5
checkbox input "false"
click at [617, 363] on label at bounding box center [618, 366] width 6 height 6
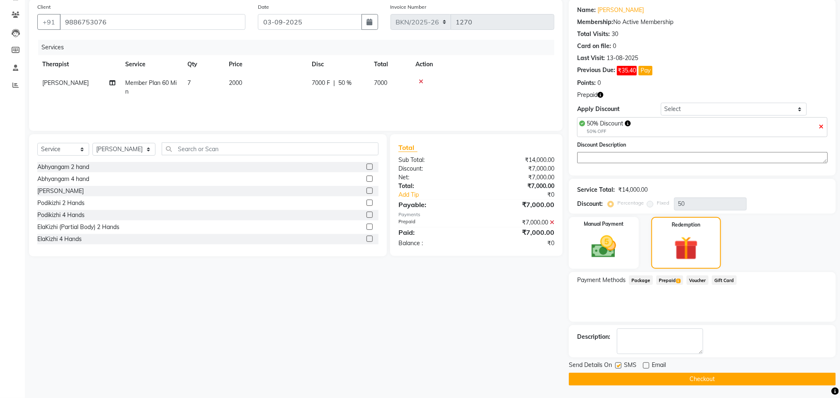
click at [617, 363] on input "checkbox" at bounding box center [617, 365] width 5 height 5
checkbox input "false"
click at [623, 380] on button "Checkout" at bounding box center [702, 379] width 267 height 13
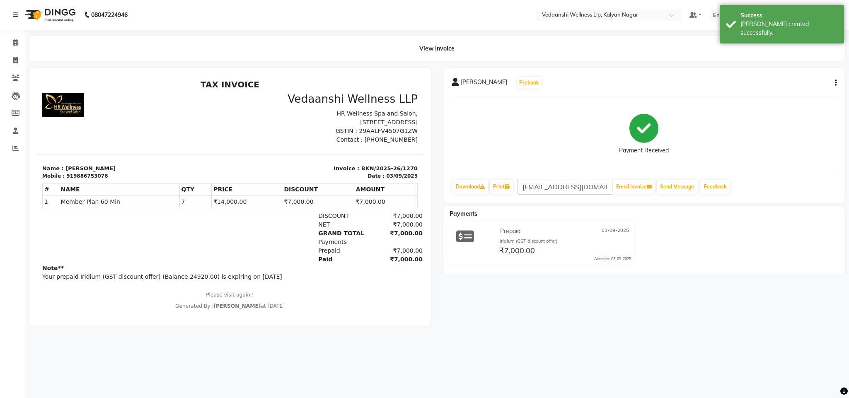
scroll to position [7, 0]
click at [7, 41] on link "Calendar" at bounding box center [12, 43] width 20 height 14
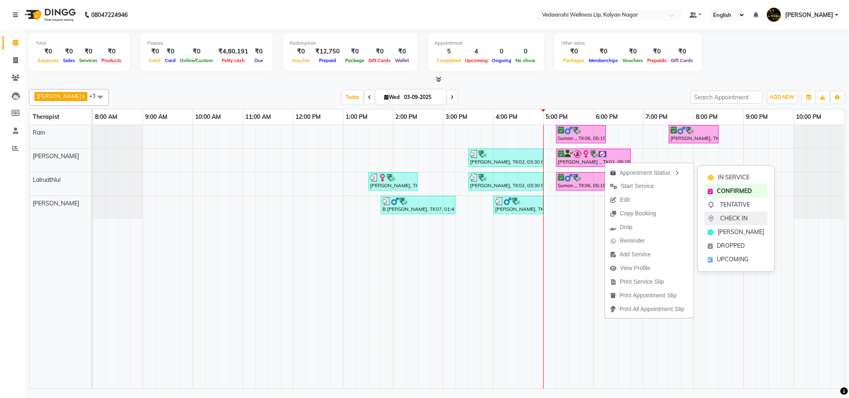
click at [743, 216] on span "CHECK IN" at bounding box center [733, 218] width 27 height 9
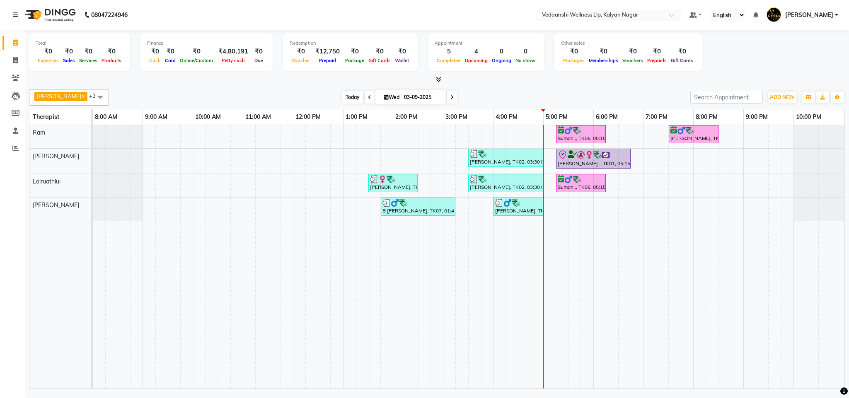
click at [342, 100] on span "Today" at bounding box center [352, 97] width 21 height 13
click at [294, 80] on div at bounding box center [437, 79] width 816 height 9
click at [344, 101] on span "Today" at bounding box center [352, 97] width 21 height 13
click at [387, 97] on span "Wed" at bounding box center [391, 97] width 19 height 6
select select "9"
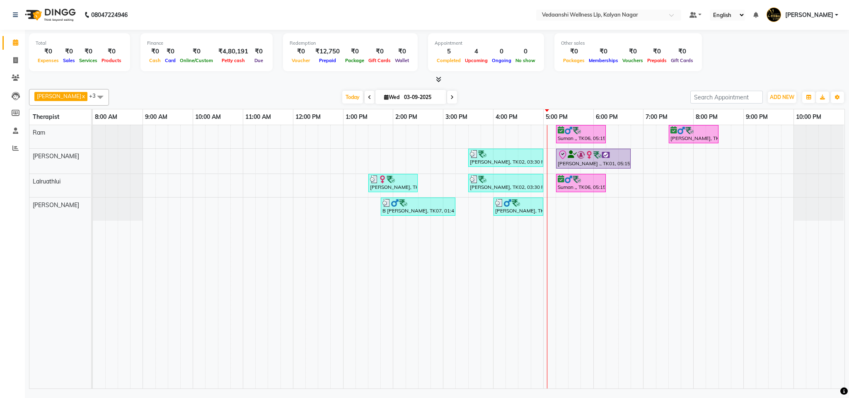
select select "2025"
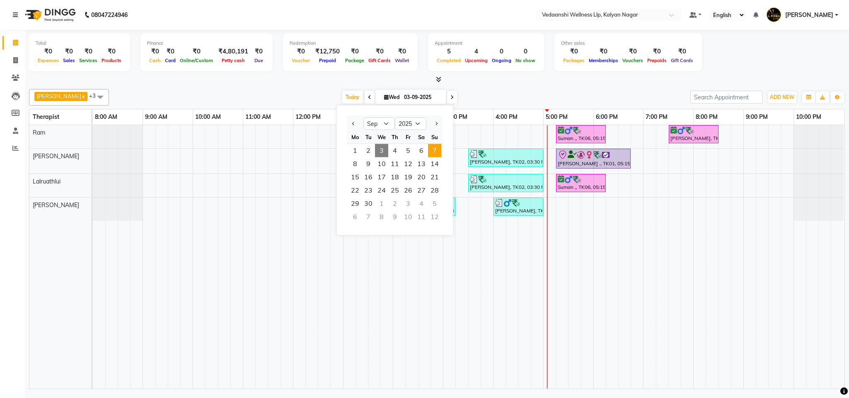
click at [431, 153] on span "7" at bounding box center [434, 150] width 13 height 13
type input "[DATE]"
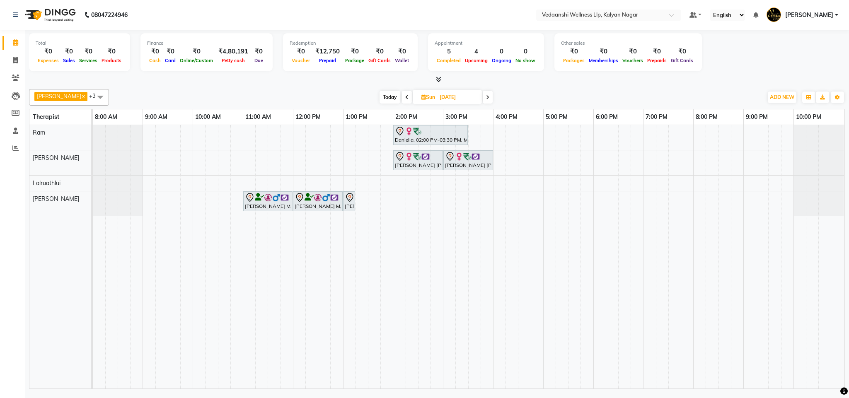
click at [446, 183] on div "Daniella, 02:00 PM-03:30 PM, Member Plan 90 Min Deepti shiva kumar, 02:00 PM-03…" at bounding box center [469, 257] width 752 height 264
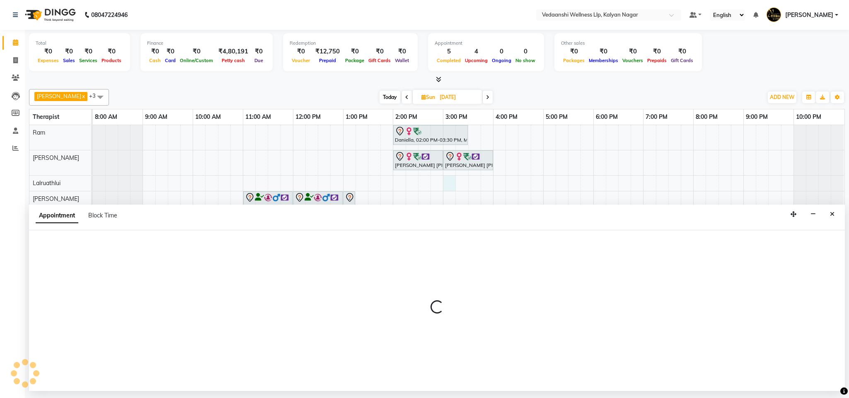
select select "67323"
select select "tentative"
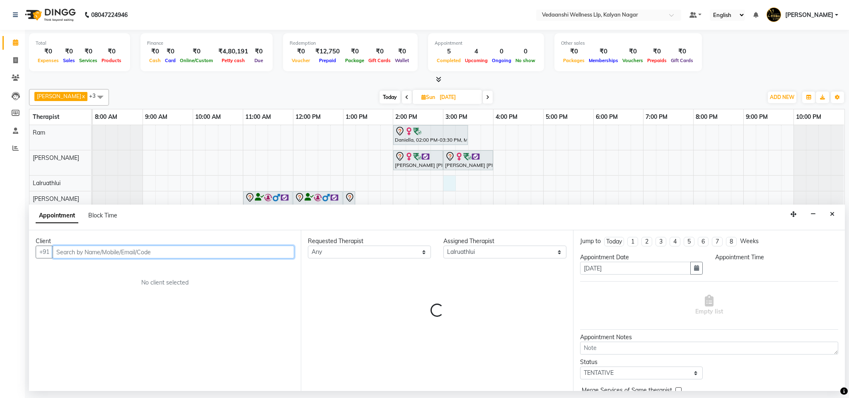
select select "900"
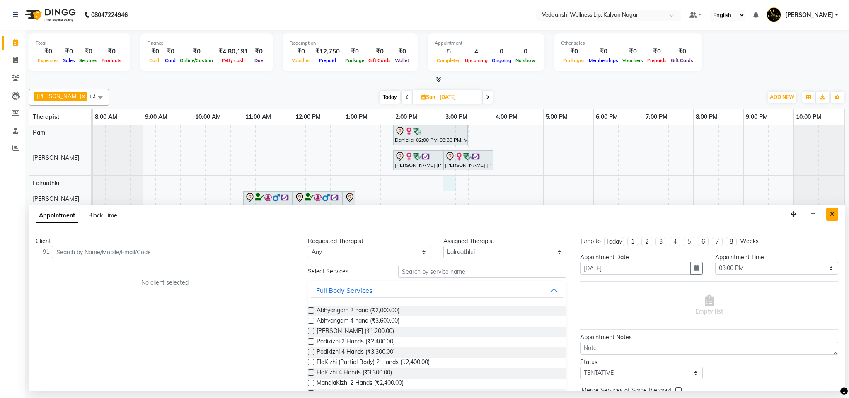
click at [836, 214] on button "Close" at bounding box center [832, 214] width 12 height 13
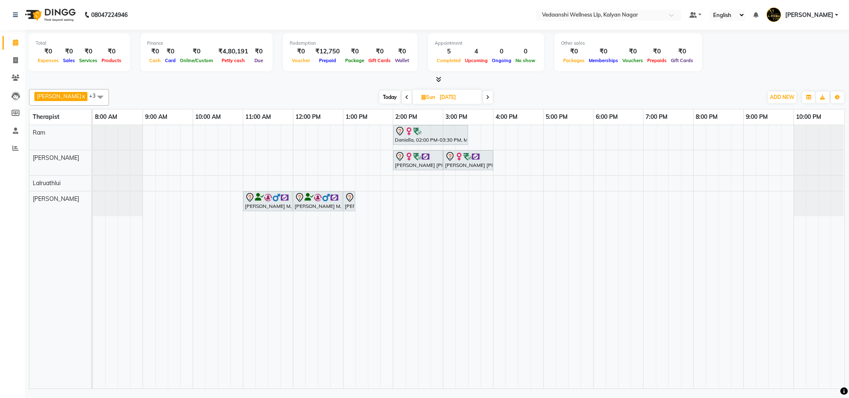
click at [445, 184] on div "Daniella, 02:00 PM-03:30 PM, Member Plan 90 Min Deepti shiva kumar, 02:00 PM-03…" at bounding box center [469, 257] width 752 height 264
select select "67323"
select select "tentative"
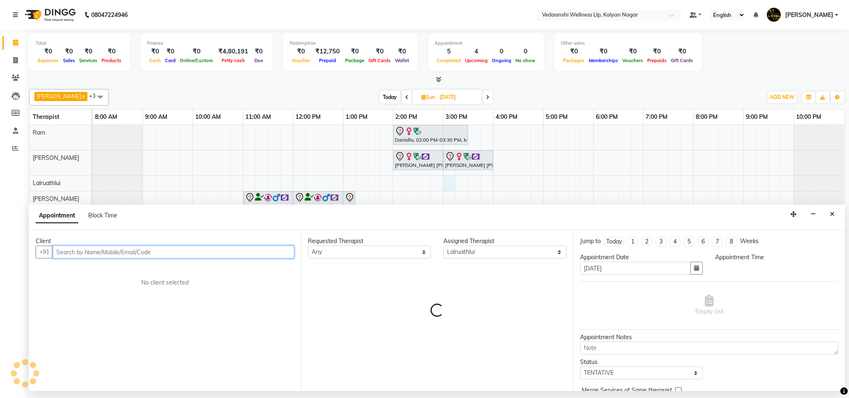
select select "900"
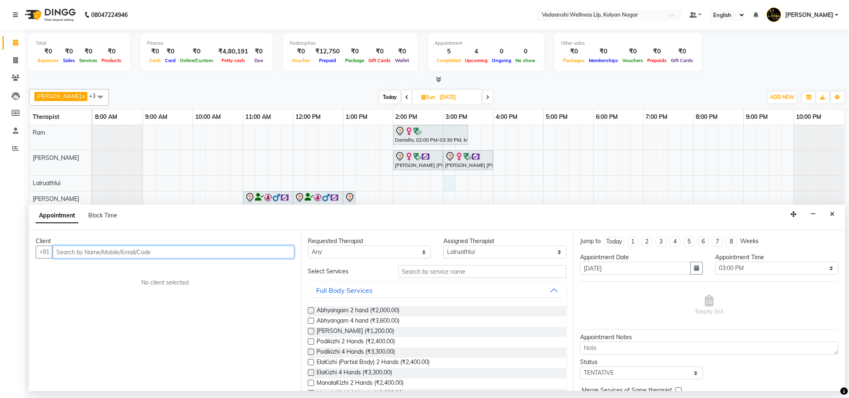
click at [94, 257] on input "text" at bounding box center [174, 252] width 242 height 13
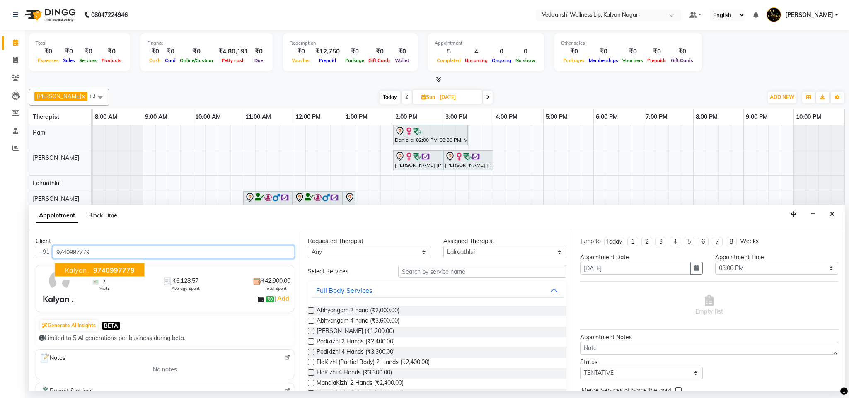
click at [121, 274] on span "9740997779" at bounding box center [113, 270] width 41 height 8
type input "9740997779"
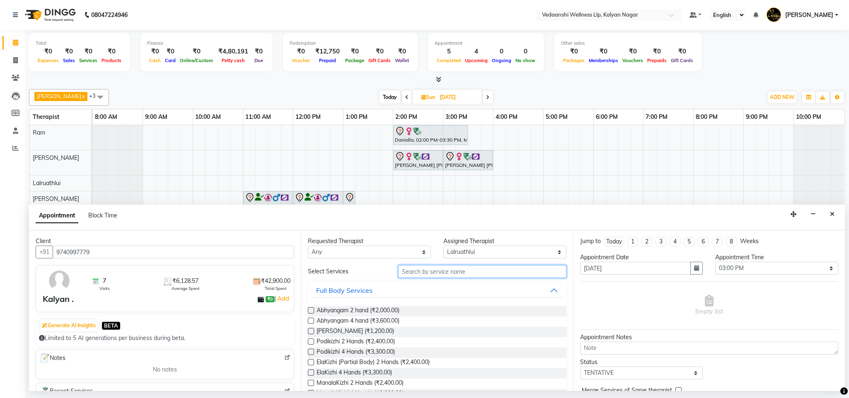
click at [434, 277] on input "text" at bounding box center [482, 271] width 168 height 13
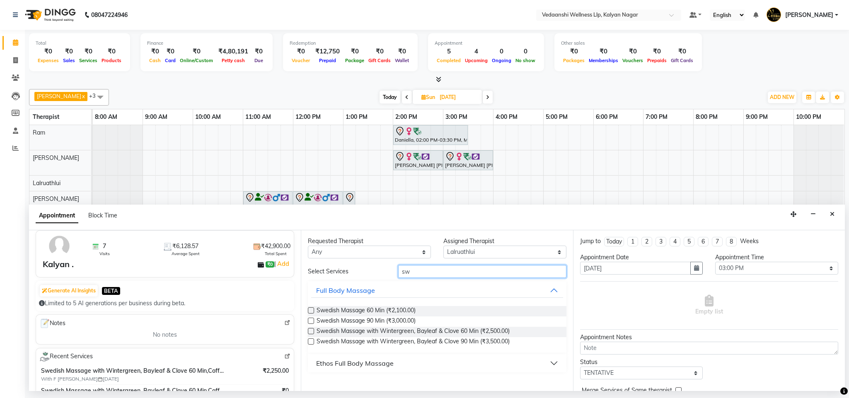
scroll to position [60, 0]
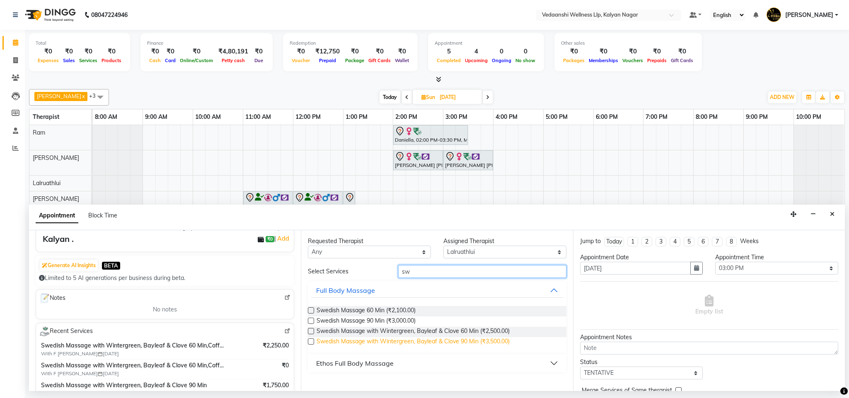
type input "sw"
click at [460, 341] on span "Swedish Massage with Wintergreen, Bayleaf & Clove 90 Min (₹3,500.00)" at bounding box center [413, 342] width 193 height 10
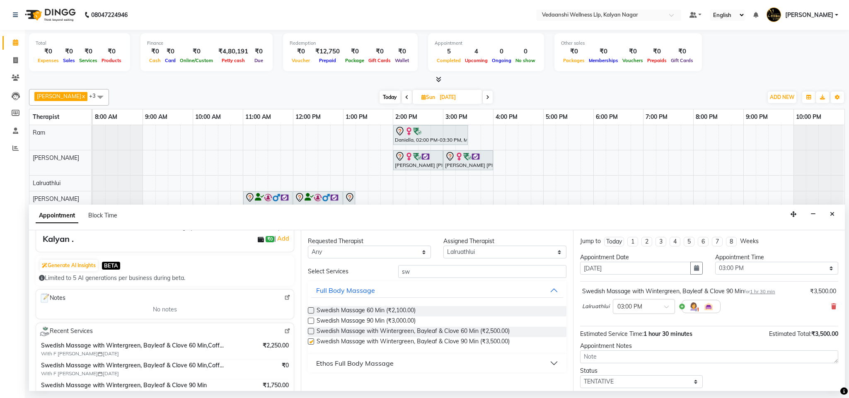
checkbox input "false"
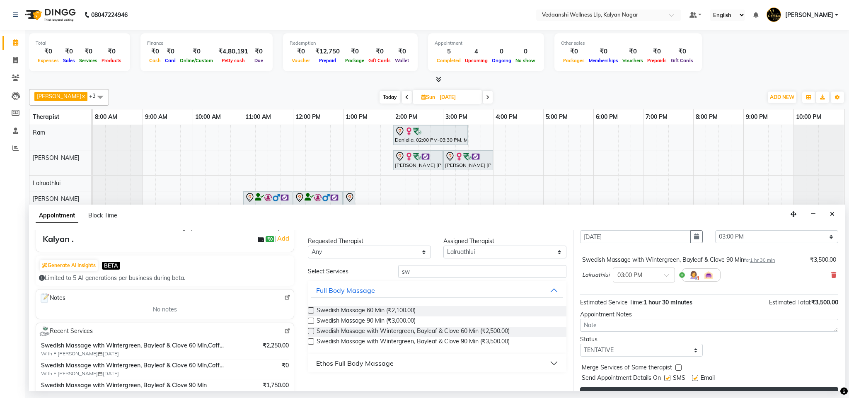
scroll to position [51, 0]
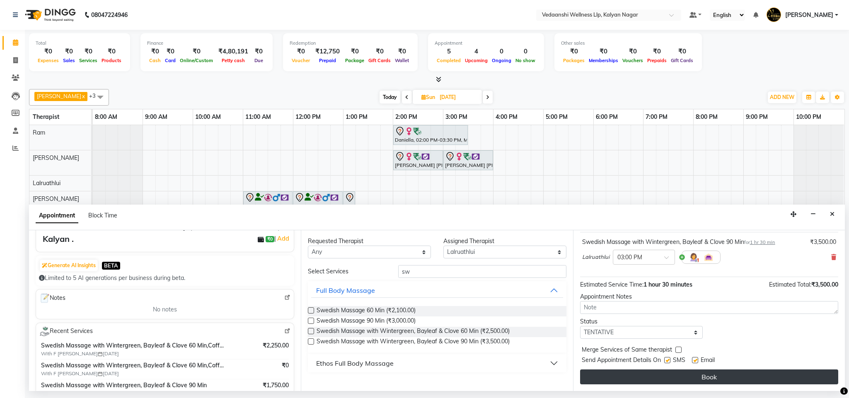
click at [655, 382] on button "Book" at bounding box center [709, 377] width 258 height 15
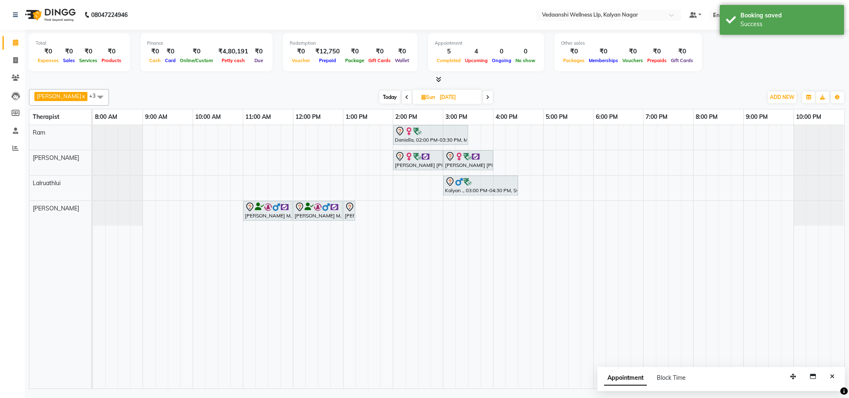
click at [380, 97] on span "Today" at bounding box center [390, 97] width 21 height 13
type input "03-09-2025"
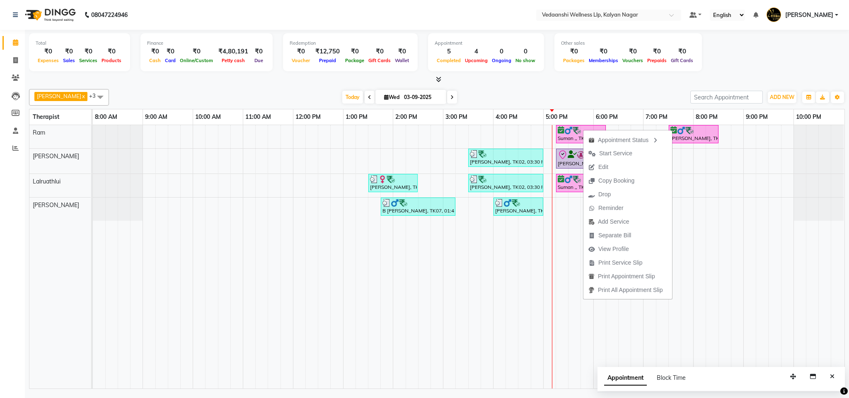
click at [586, 90] on div "Benjamin x Lalruathlui x Ram x Jennifer Zoramsangi x +3 Select All Amos Benjami…" at bounding box center [437, 97] width 816 height 17
click at [582, 87] on div "Benjamin x Lalruathlui x Ram x Jennifer Zoramsangi x +3 Select All Amos Benjami…" at bounding box center [437, 237] width 816 height 303
click at [575, 92] on div "Today Wed 03-09-2025" at bounding box center [399, 97] width 573 height 12
drag, startPoint x: 591, startPoint y: 138, endPoint x: 566, endPoint y: 99, distance: 46.6
click at [570, 81] on div at bounding box center [437, 79] width 816 height 9
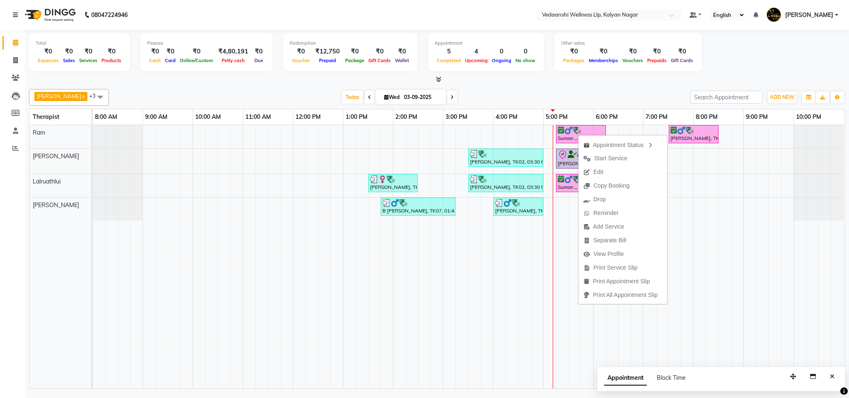
click at [579, 85] on div "Total ₹0 Expenses ₹0 Sales ₹0 Services ₹0 Products Finance ₹0 Cash ₹0 Card ₹0 O…" at bounding box center [437, 210] width 824 height 361
drag, startPoint x: 591, startPoint y: 122, endPoint x: 541, endPoint y: 89, distance: 59.4
click at [541, 89] on div "Benjamin x Lalruathlui x Ram x Jennifer Zoramsangi x +3 Select All Amos Benjami…" at bounding box center [437, 97] width 816 height 17
click at [602, 250] on span "View Profile" at bounding box center [611, 249] width 31 height 9
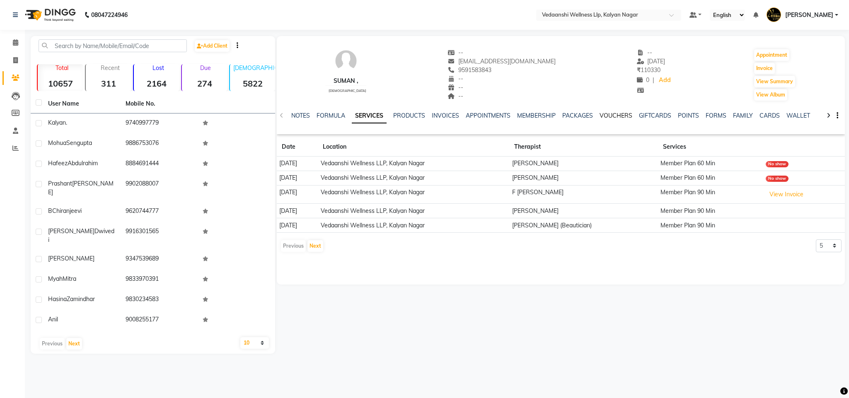
click at [610, 114] on link "VOUCHERS" at bounding box center [616, 115] width 33 height 7
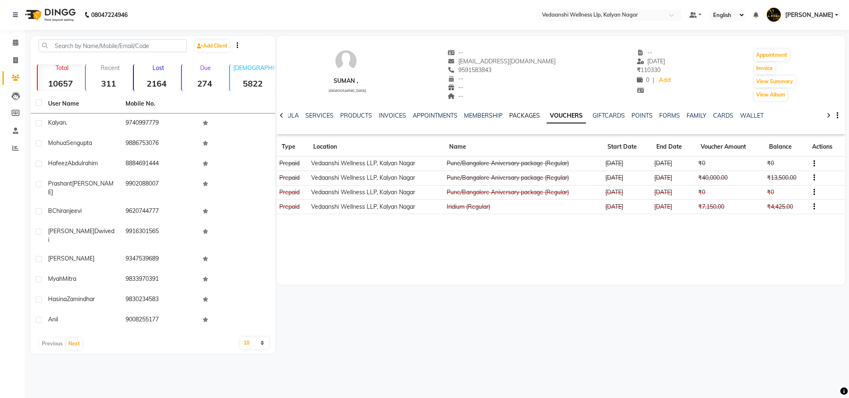
click at [516, 115] on link "PACKAGES" at bounding box center [524, 115] width 31 height 7
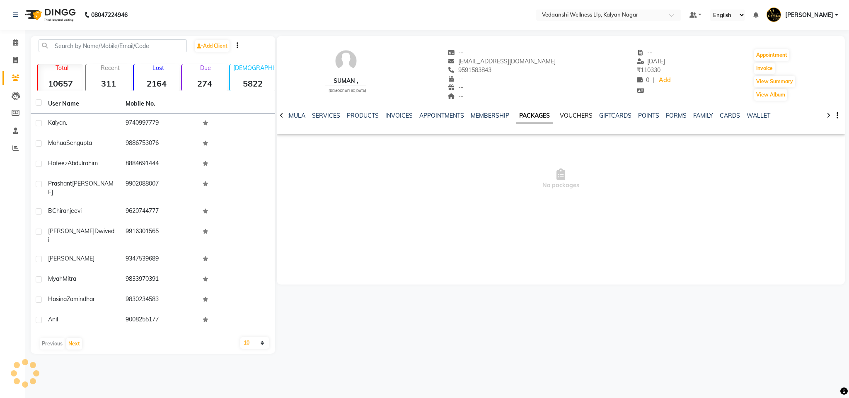
click at [561, 112] on link "VOUCHERS" at bounding box center [576, 115] width 33 height 7
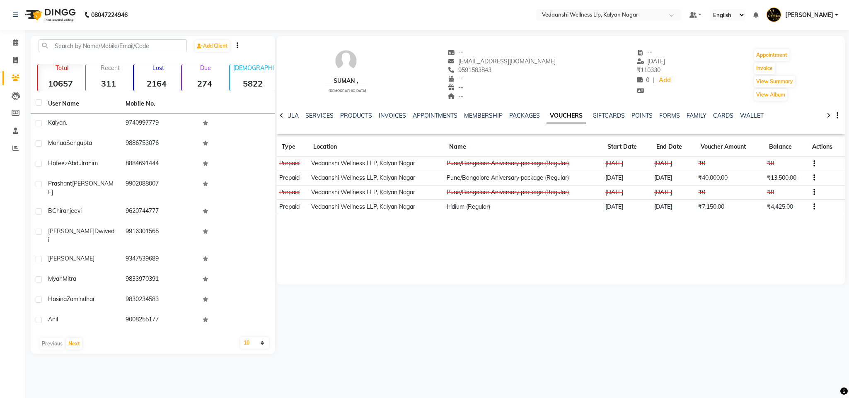
click at [812, 206] on button "button" at bounding box center [812, 207] width 5 height 9
click at [679, 257] on div "Suman , male -- sumanrocs@gmail.com 9591583843 -- -- -- -- 07-09-2024 ₹ 110330 …" at bounding box center [561, 160] width 569 height 249
drag, startPoint x: 459, startPoint y: 70, endPoint x: 497, endPoint y: 73, distance: 38.3
click at [497, 73] on div "9591583843 Mobile No." at bounding box center [502, 70] width 108 height 9
copy span "9591583843"
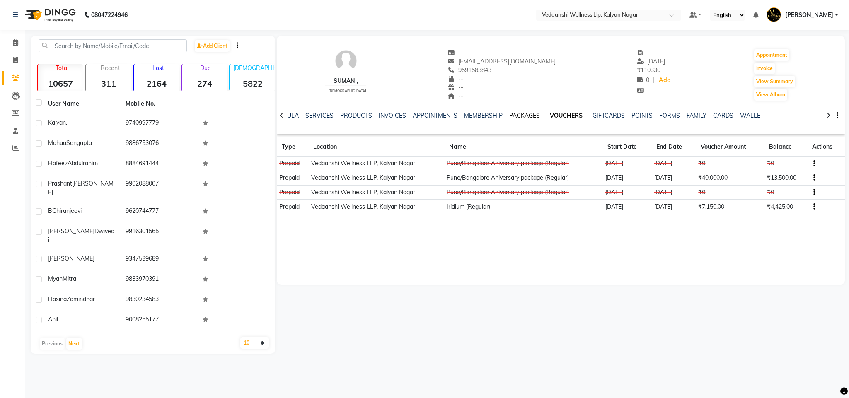
click at [520, 112] on link "PACKAGES" at bounding box center [524, 115] width 31 height 7
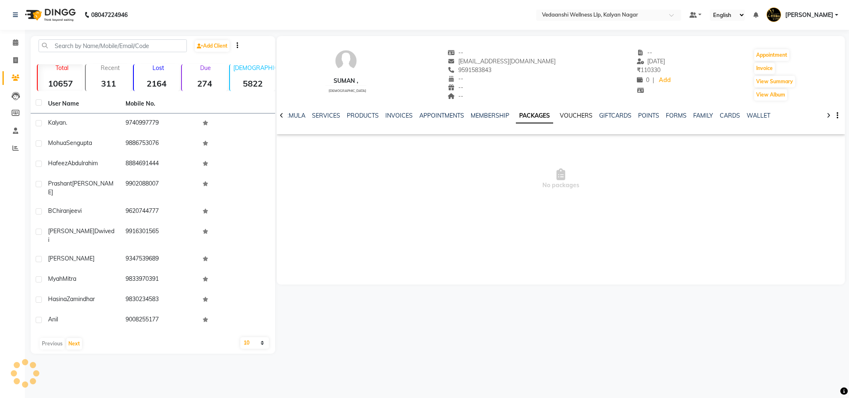
click at [560, 112] on link "VOUCHERS" at bounding box center [576, 115] width 33 height 7
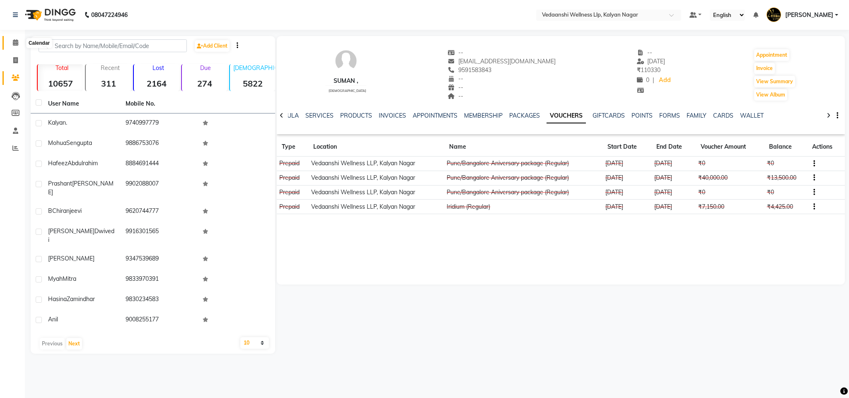
click at [18, 44] on icon at bounding box center [15, 42] width 5 height 6
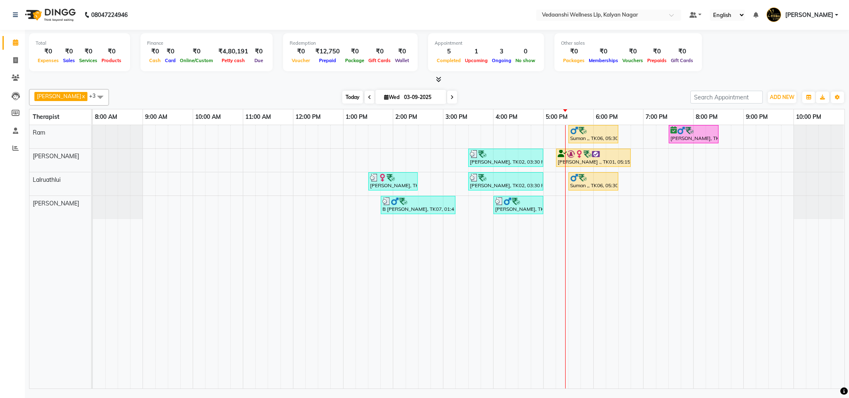
click at [342, 100] on span "Today" at bounding box center [352, 97] width 21 height 13
click at [507, 92] on div "Today Wed 03-09-2025" at bounding box center [399, 97] width 573 height 12
click at [342, 92] on span "Today" at bounding box center [352, 97] width 21 height 13
click at [511, 85] on div "Total ₹0 Expenses ₹0 Sales ₹0 Services ₹0 Products Finance ₹0 Cash ₹0 Card ₹0 O…" at bounding box center [437, 210] width 824 height 361
click at [342, 96] on span "Today" at bounding box center [352, 97] width 21 height 13
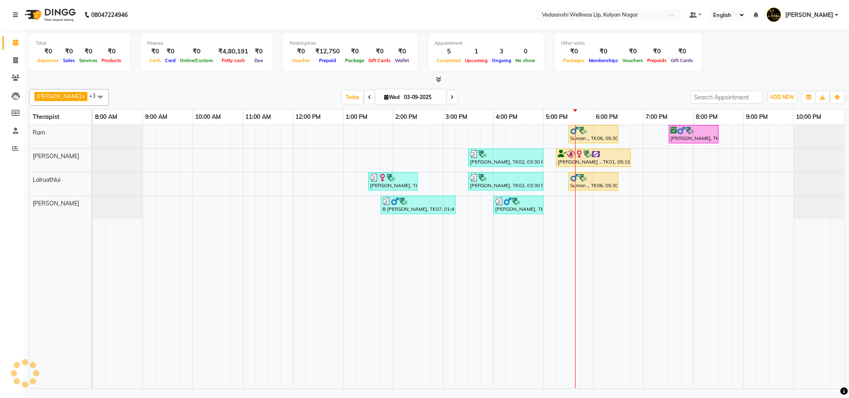
click at [460, 96] on div "Today Wed 03-09-2025" at bounding box center [399, 97] width 573 height 12
click at [342, 94] on span "Today" at bounding box center [352, 97] width 21 height 13
click at [17, 78] on icon at bounding box center [16, 78] width 8 height 6
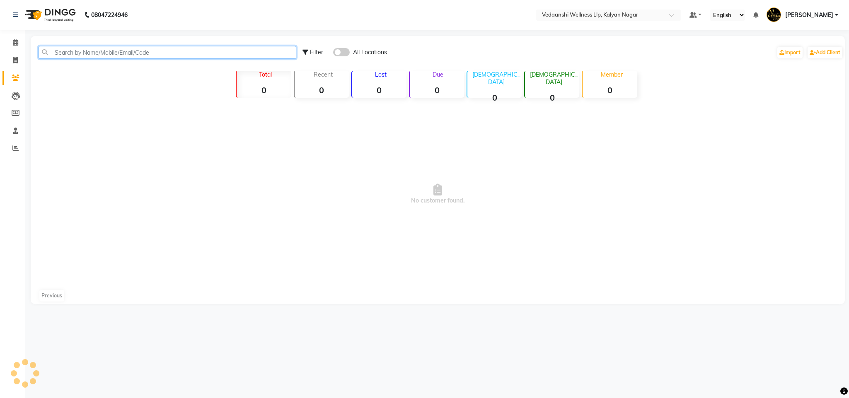
click at [98, 53] on input "text" at bounding box center [168, 52] width 258 height 13
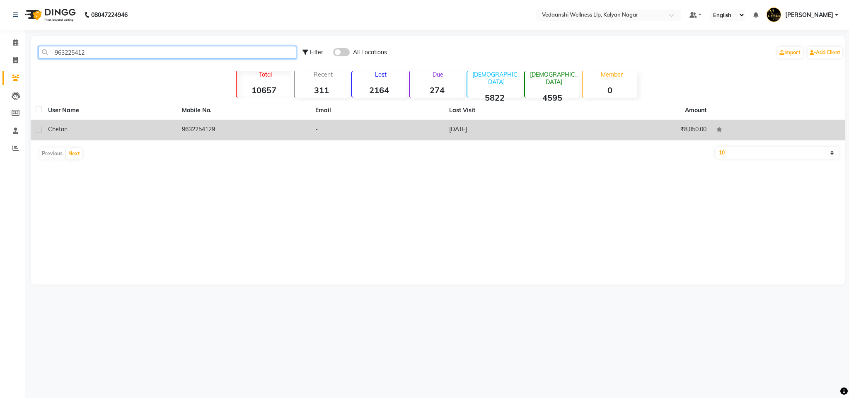
type input "963225412"
click at [196, 136] on td "9632254129" at bounding box center [244, 130] width 134 height 20
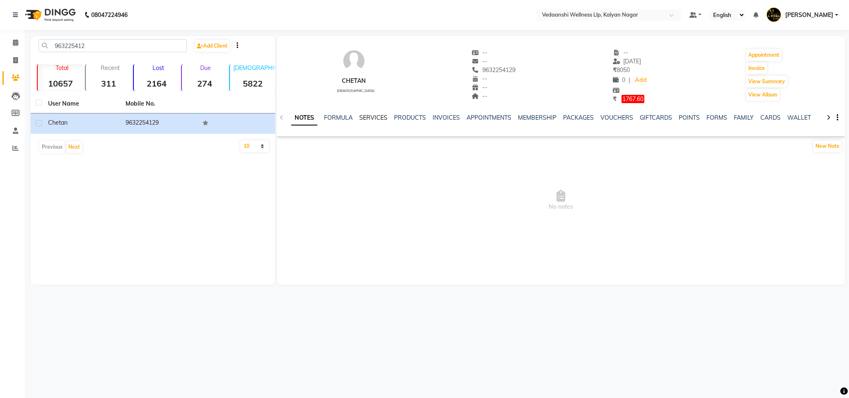
click at [372, 118] on link "SERVICES" at bounding box center [373, 117] width 28 height 7
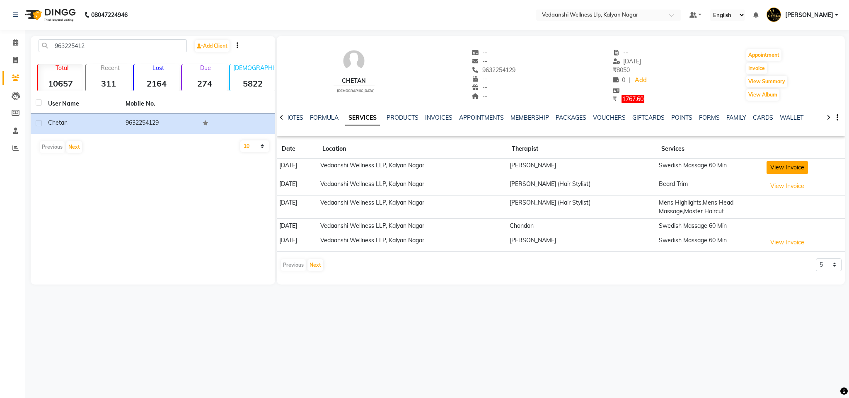
click at [796, 170] on button "View Invoice" at bounding box center [787, 167] width 41 height 13
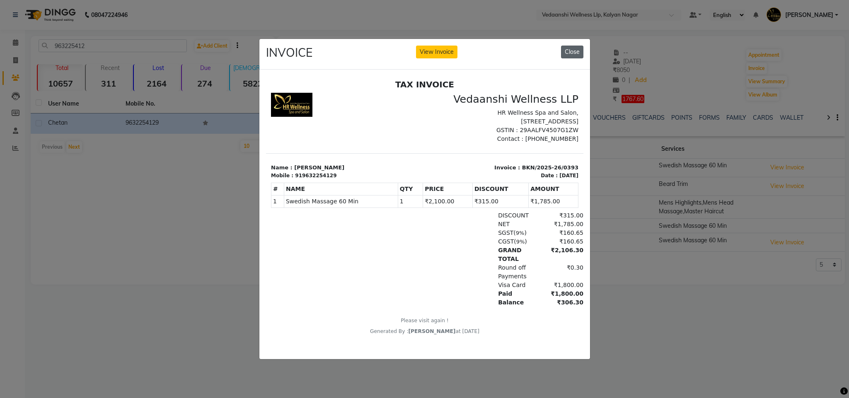
click at [573, 50] on button "Close" at bounding box center [572, 52] width 22 height 13
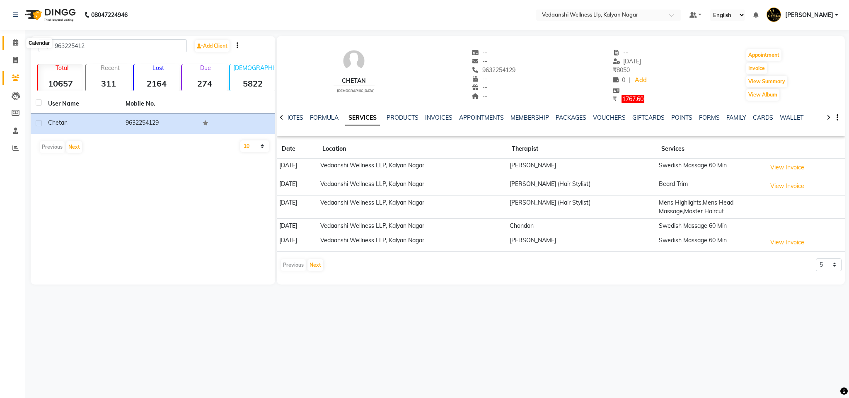
click at [13, 44] on icon at bounding box center [15, 42] width 5 height 6
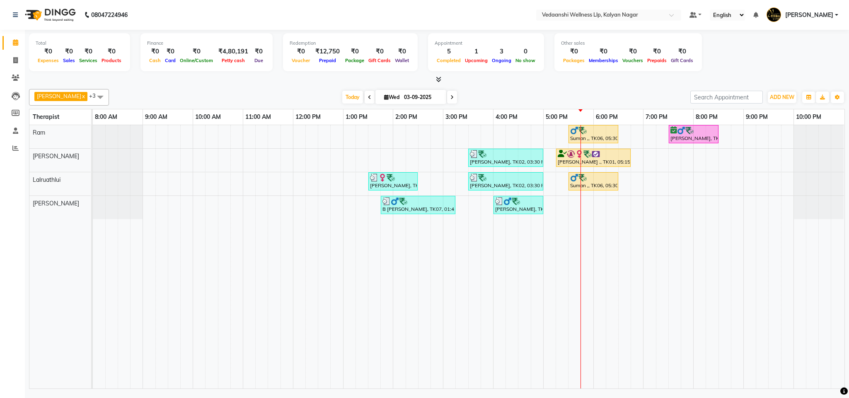
click at [596, 203] on div "Suman ,, TK06, 05:30 PM-06:30 PM, Swedish Massage with Wintergreen, Bayleaf & C…" at bounding box center [469, 257] width 752 height 264
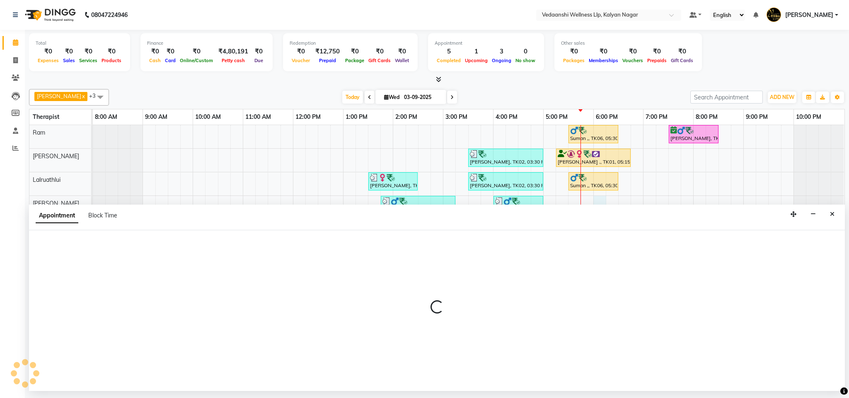
select select "79390"
select select "tentative"
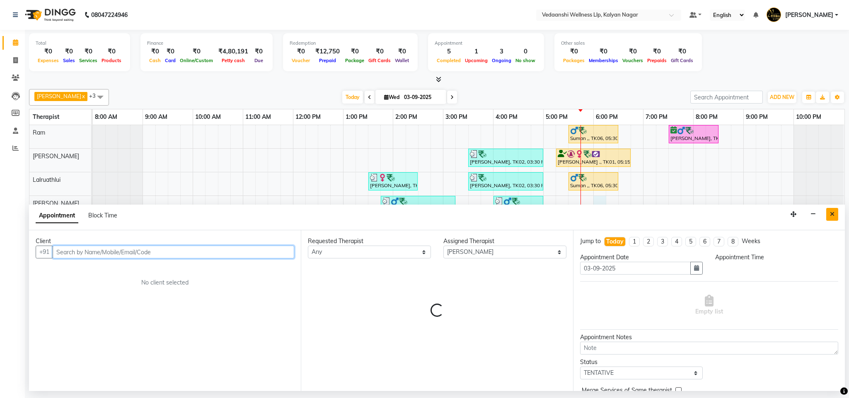
select select "1080"
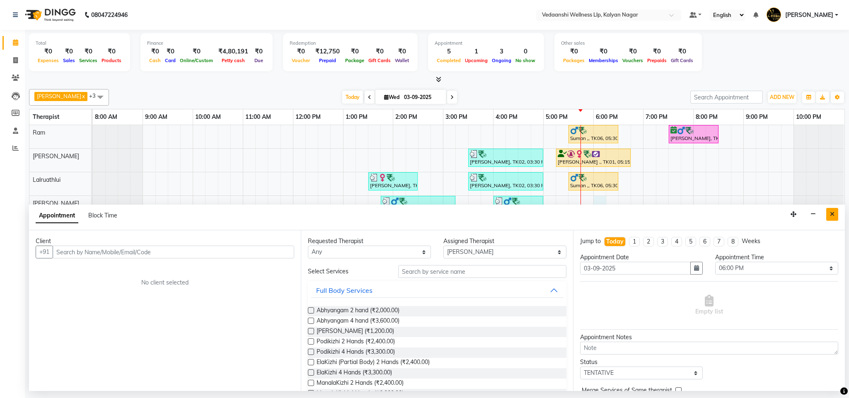
click at [828, 213] on button "Close" at bounding box center [832, 214] width 12 height 13
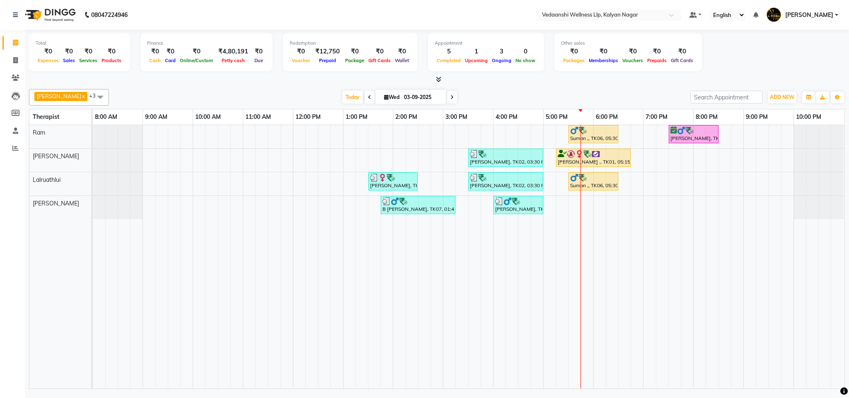
click at [597, 201] on div "Suman ,, TK06, 05:30 PM-06:30 PM, Swedish Massage with Wintergreen, Bayleaf & C…" at bounding box center [469, 257] width 752 height 264
select select "79390"
select select "tentative"
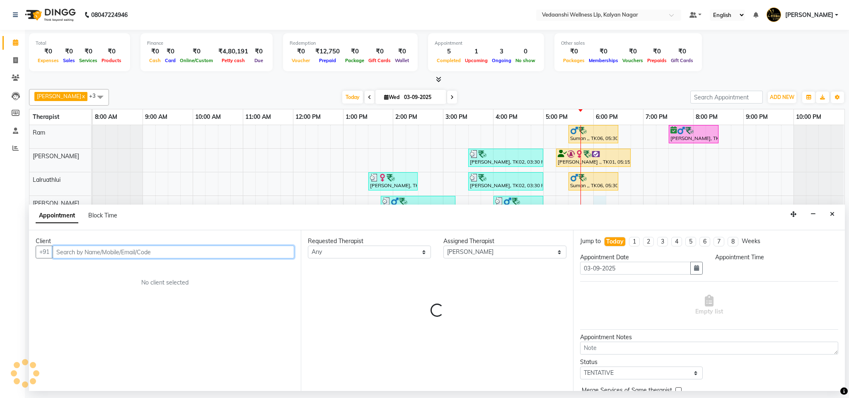
select select "1080"
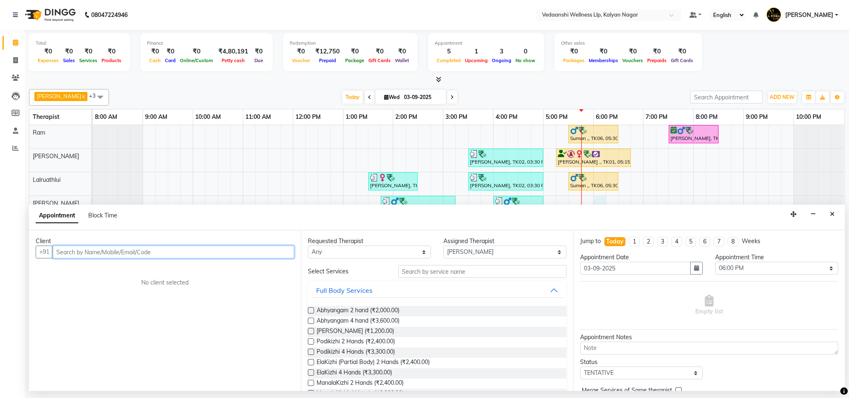
click at [204, 256] on input "text" at bounding box center [174, 252] width 242 height 13
paste input "9591583843"
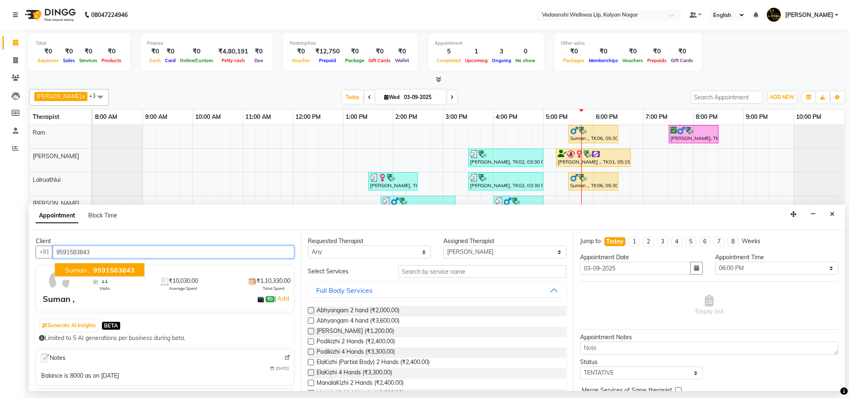
click at [86, 250] on input "9591583843" at bounding box center [174, 252] width 242 height 13
type input "9591583843"
click at [835, 218] on button "Close" at bounding box center [832, 214] width 12 height 13
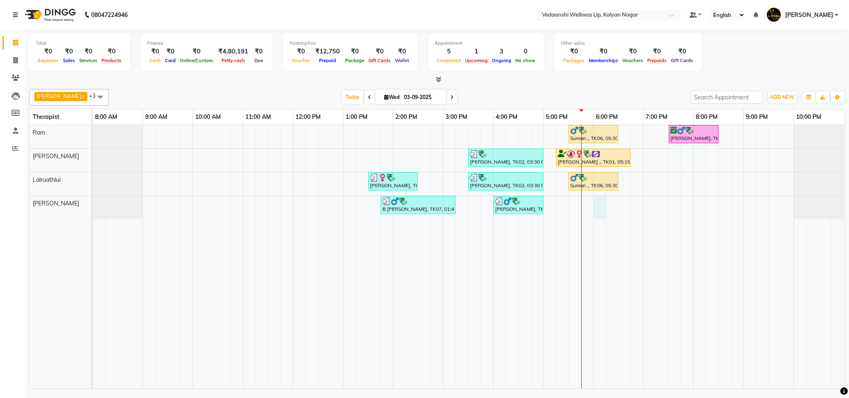
click at [599, 202] on div "Suman ,, TK06, 05:30 PM-06:30 PM, Swedish Massage with Wintergreen, Bayleaf & C…" at bounding box center [469, 257] width 752 height 264
select select "79390"
select select "1080"
select select "tentative"
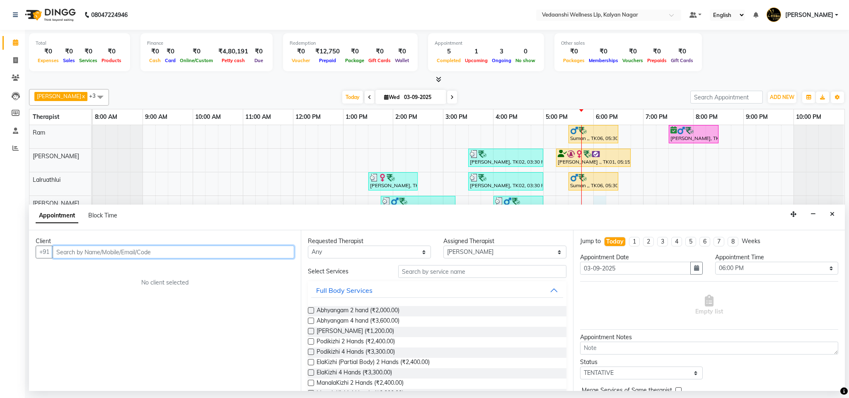
click at [204, 255] on input "text" at bounding box center [174, 252] width 242 height 13
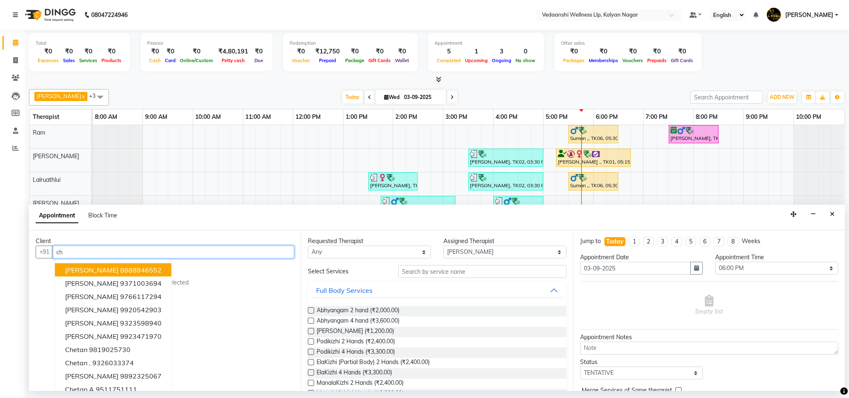
type input "c"
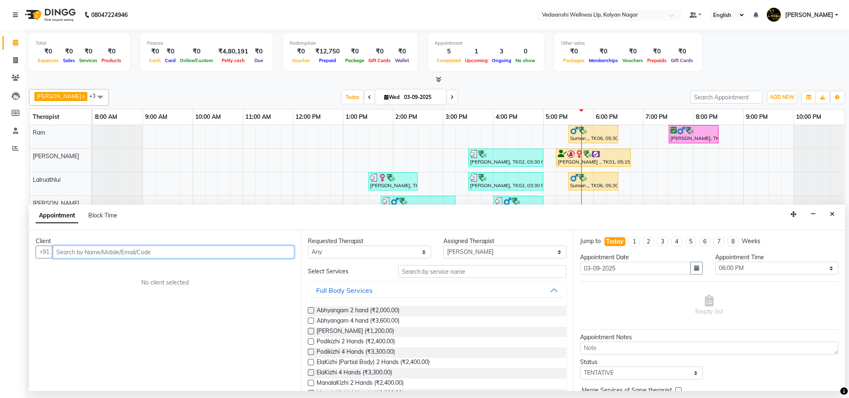
click at [204, 255] on input "text" at bounding box center [174, 252] width 242 height 13
click at [834, 218] on button "Close" at bounding box center [832, 214] width 12 height 13
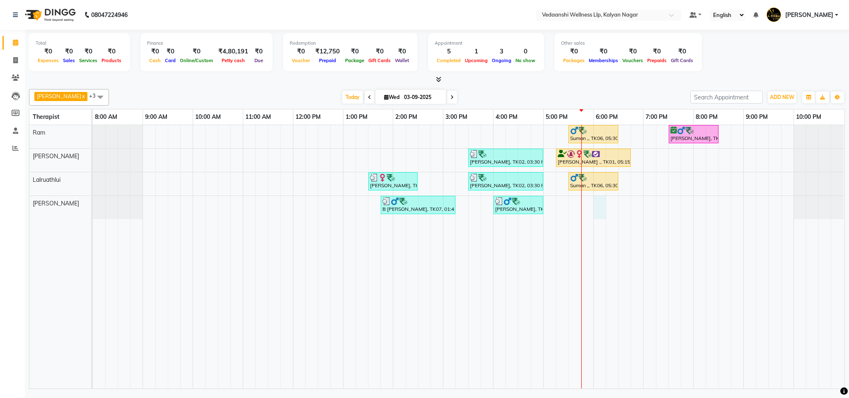
click at [597, 201] on div "Suman ,, TK06, 05:30 PM-06:30 PM, Swedish Massage with Wintergreen, Bayleaf & C…" at bounding box center [469, 257] width 752 height 264
select select "79390"
select select "tentative"
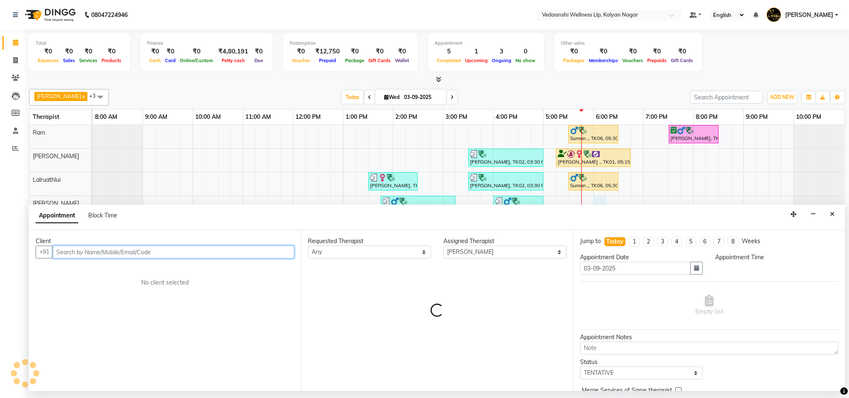
select select "1080"
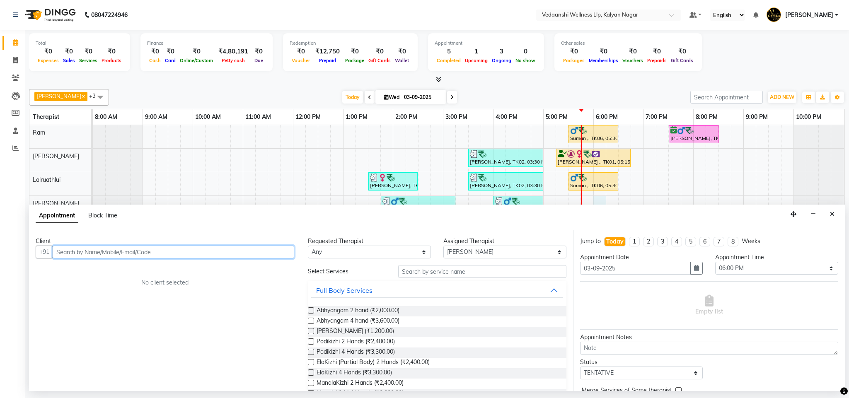
click at [89, 252] on input "text" at bounding box center [174, 252] width 242 height 13
click at [112, 270] on span "96322541" at bounding box center [107, 270] width 33 height 8
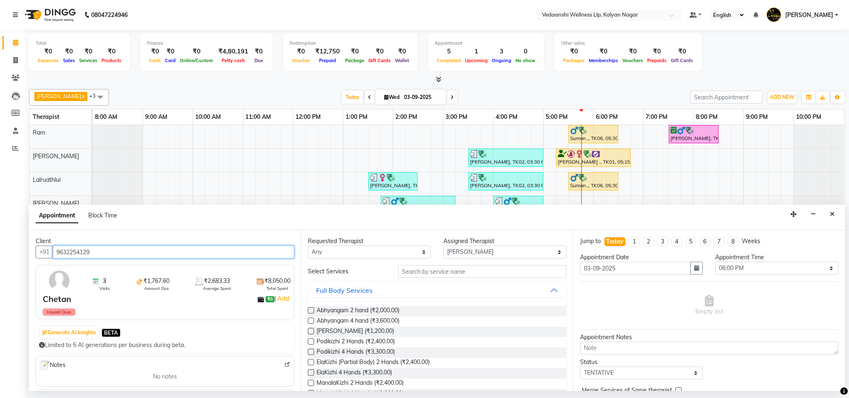
type input "9632254129"
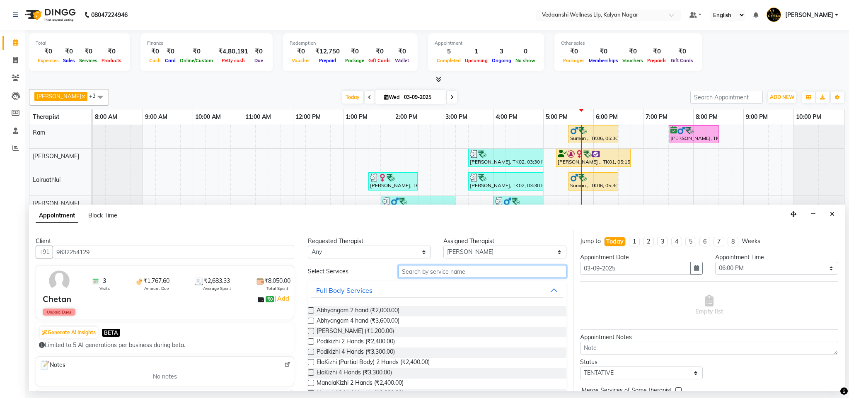
click at [425, 274] on input "text" at bounding box center [482, 271] width 168 height 13
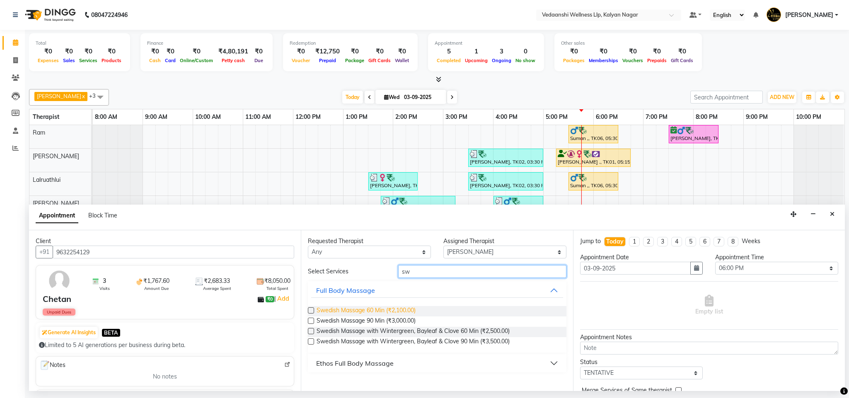
type input "sw"
click at [402, 311] on span "Swedish Massage 60 Min (₹2,100.00)" at bounding box center [366, 311] width 99 height 10
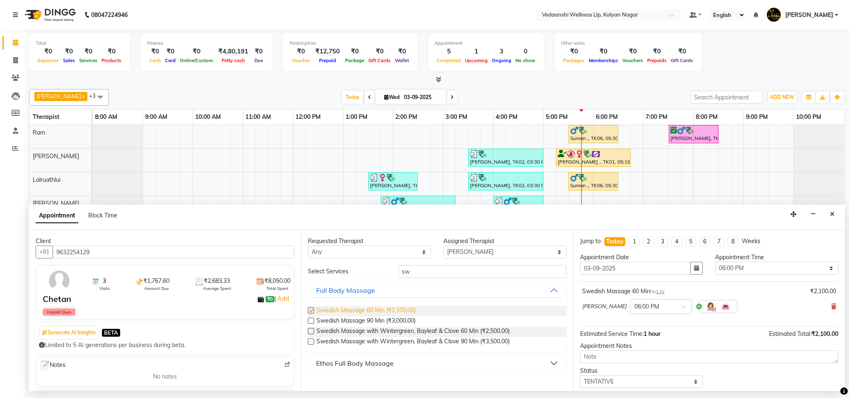
checkbox input "false"
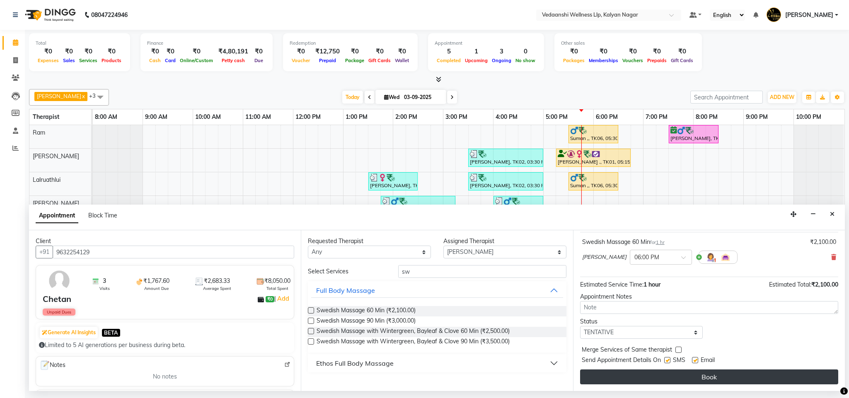
click at [647, 372] on button "Book" at bounding box center [709, 377] width 258 height 15
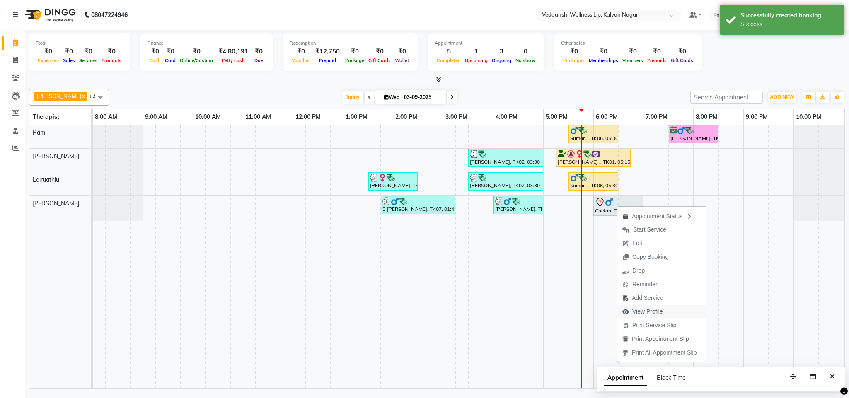
click at [639, 311] on span "View Profile" at bounding box center [647, 312] width 31 height 9
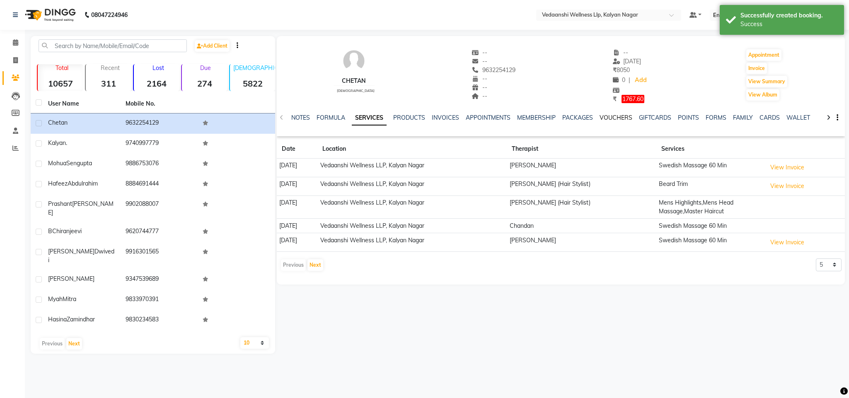
click at [608, 117] on link "VOUCHERS" at bounding box center [616, 117] width 33 height 7
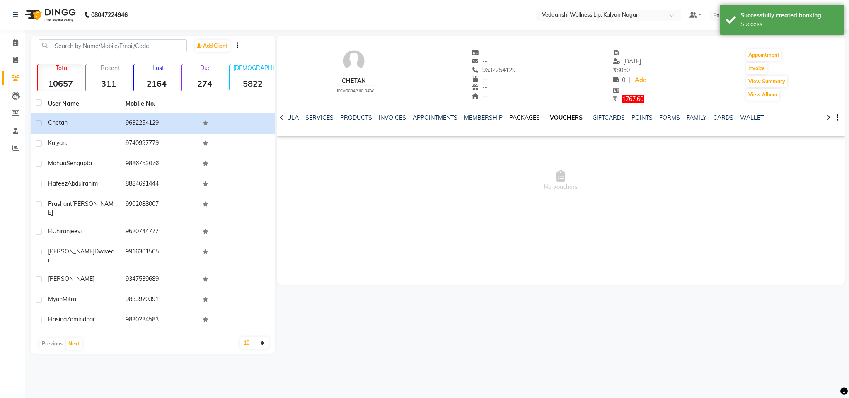
click at [511, 116] on link "PACKAGES" at bounding box center [524, 117] width 31 height 7
click at [19, 44] on span at bounding box center [15, 43] width 15 height 10
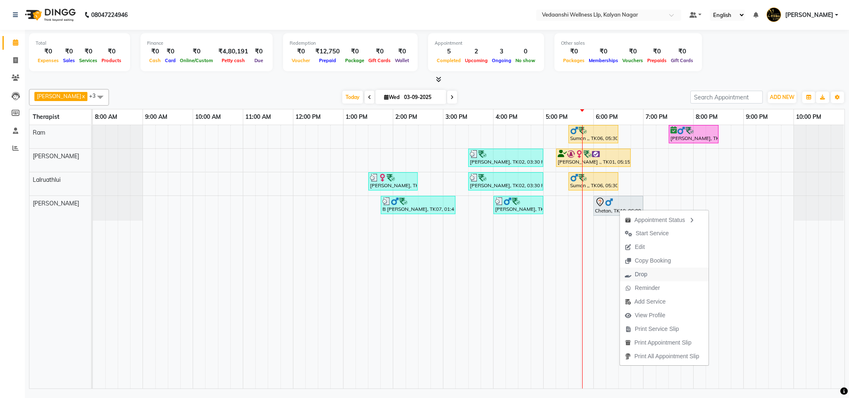
click at [644, 271] on span "Drop" at bounding box center [641, 274] width 12 height 9
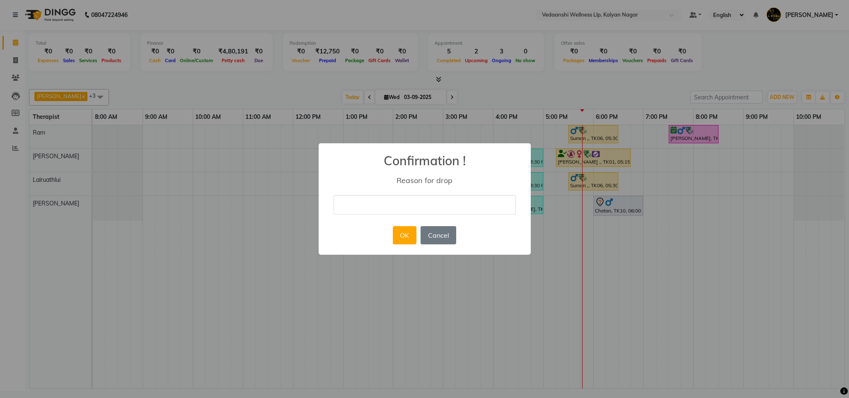
click at [376, 205] on input "text" at bounding box center [425, 204] width 182 height 19
type input "ugy"
click at [398, 236] on button "OK" at bounding box center [405, 235] width 24 height 18
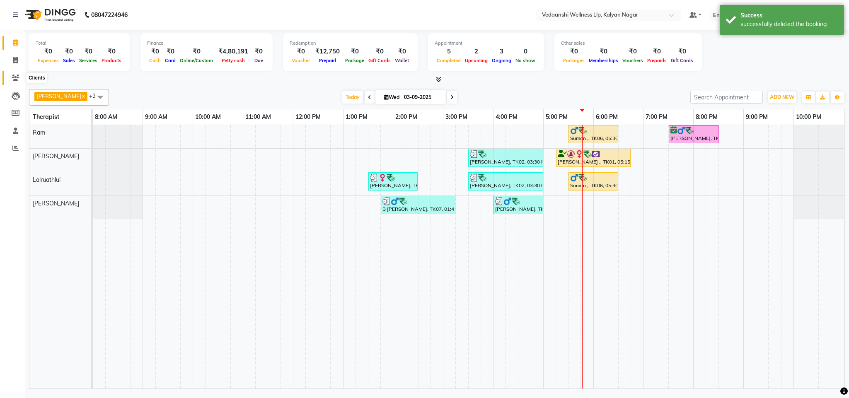
click at [8, 77] on span at bounding box center [15, 78] width 15 height 10
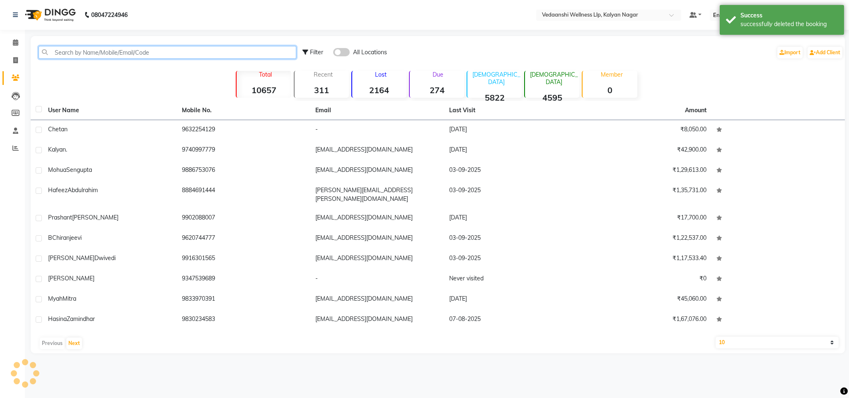
click at [114, 50] on input "text" at bounding box center [168, 52] width 258 height 13
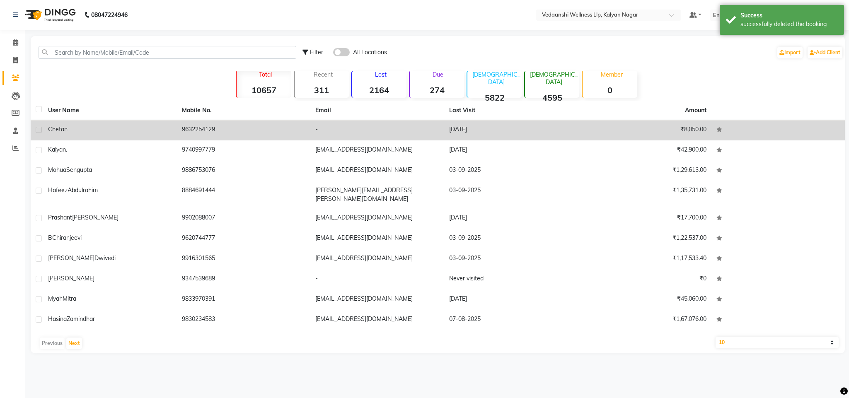
click at [191, 129] on td "9632254129" at bounding box center [244, 130] width 134 height 20
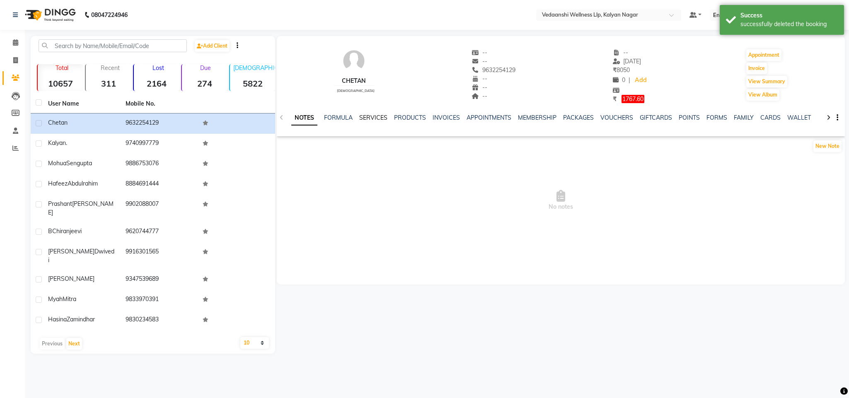
click at [367, 117] on link "SERVICES" at bounding box center [373, 117] width 28 height 7
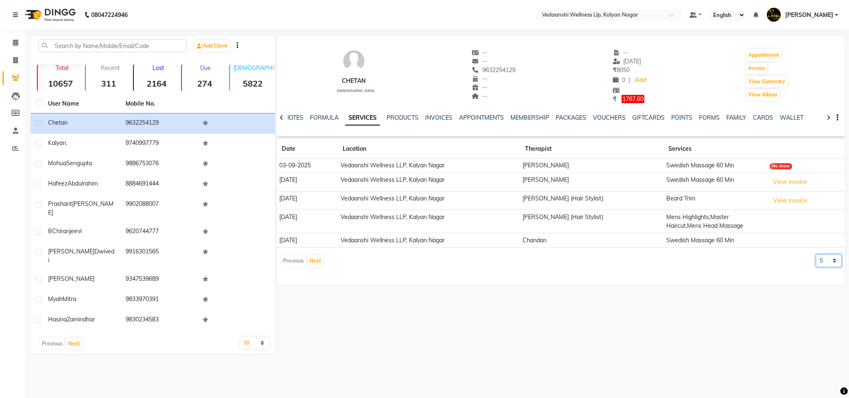
click at [824, 266] on select "5 10 50 100 500" at bounding box center [829, 260] width 26 height 13
select select "500"
click at [816, 256] on select "5 10 50 100 500" at bounding box center [829, 260] width 26 height 13
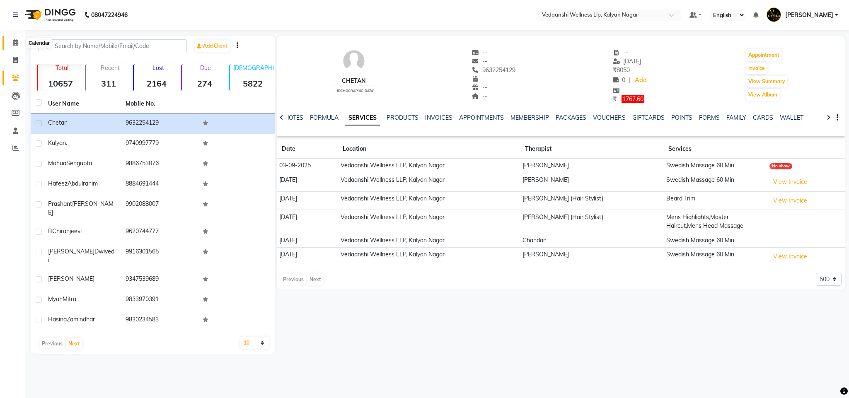
click at [17, 40] on icon at bounding box center [15, 42] width 5 height 6
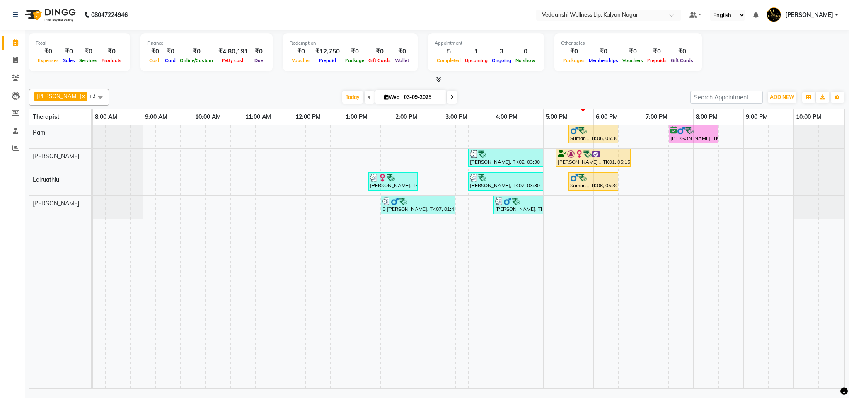
click at [447, 97] on span at bounding box center [452, 97] width 10 height 13
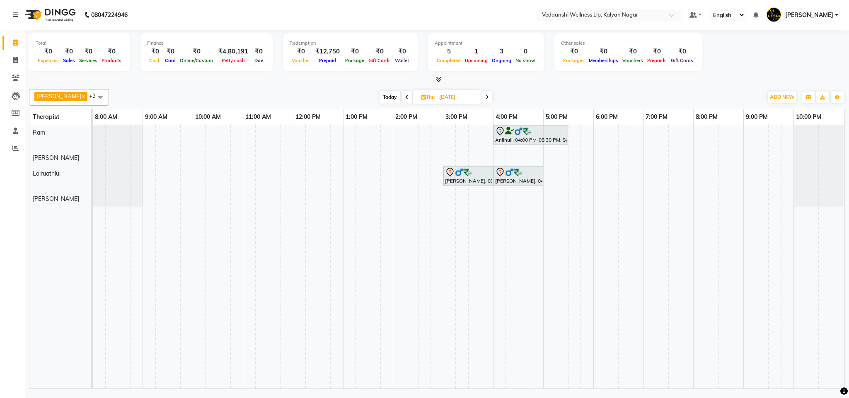
click at [482, 96] on span at bounding box center [487, 97] width 10 height 13
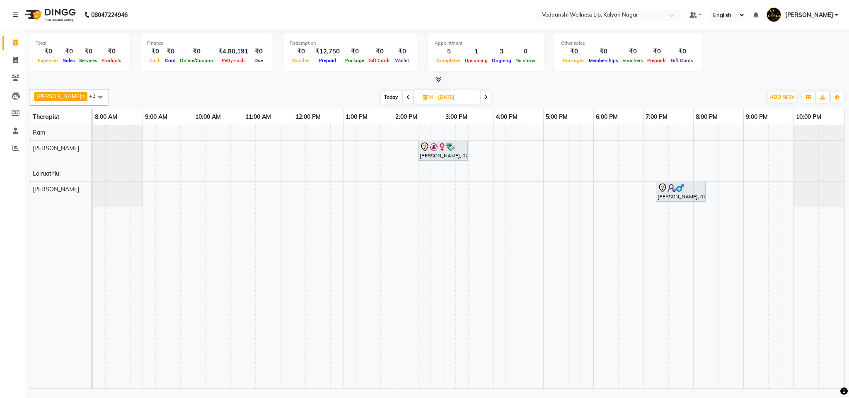
click at [484, 97] on icon at bounding box center [485, 97] width 3 height 5
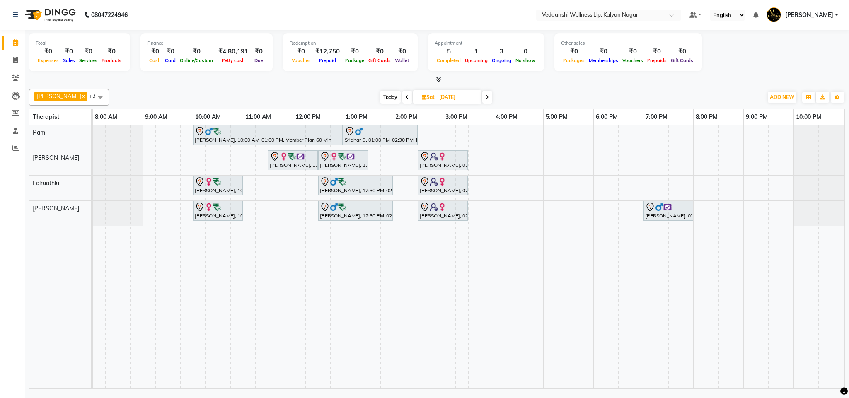
click at [482, 92] on span at bounding box center [487, 97] width 10 height 13
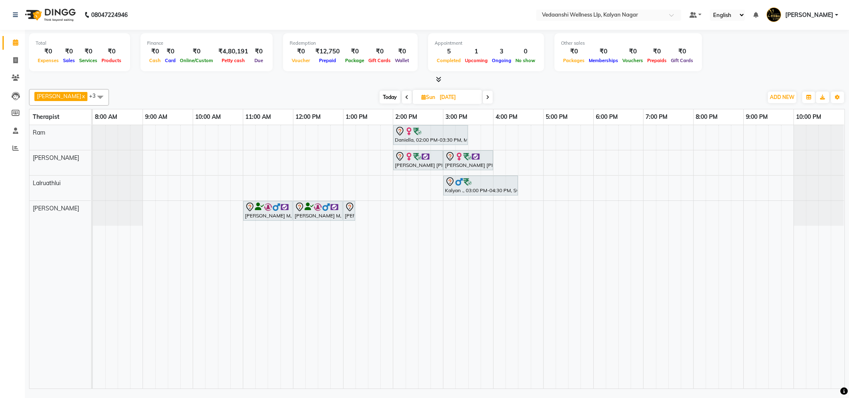
click at [380, 97] on span "Today" at bounding box center [390, 97] width 21 height 13
type input "03-09-2025"
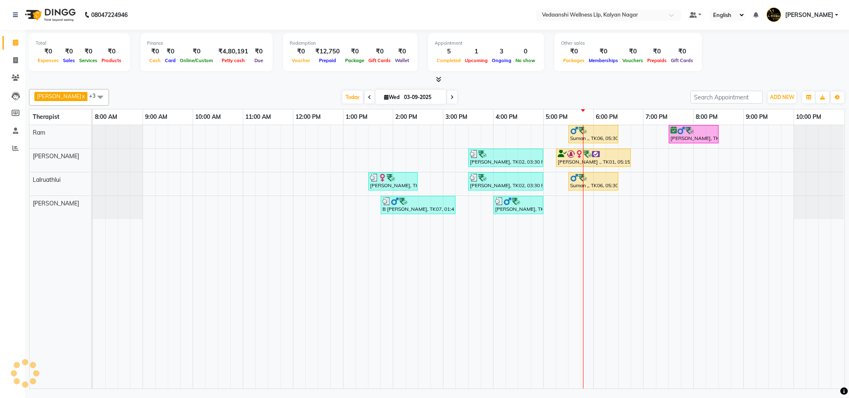
click at [520, 89] on div "Benjamin x Lalruathlui x Ram x Jennifer Zoramsangi x +3 Select All Amos Benjami…" at bounding box center [437, 97] width 816 height 17
click at [630, 94] on div "Today Wed 03-09-2025" at bounding box center [399, 97] width 573 height 12
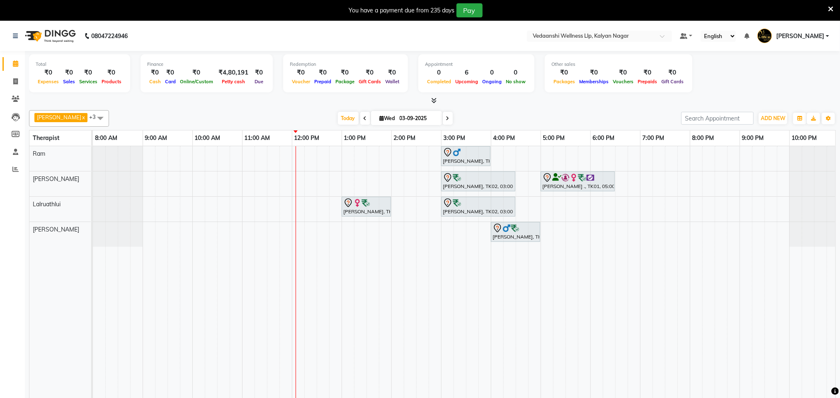
click at [828, 5] on icon at bounding box center [830, 8] width 5 height 7
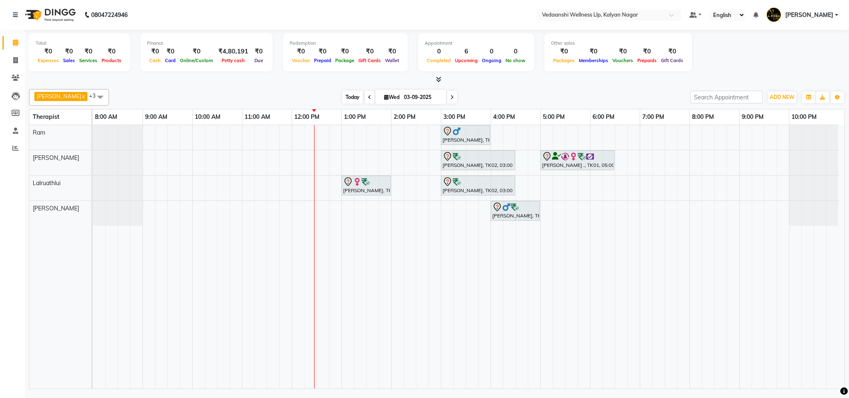
click at [342, 100] on span "Today" at bounding box center [352, 97] width 21 height 13
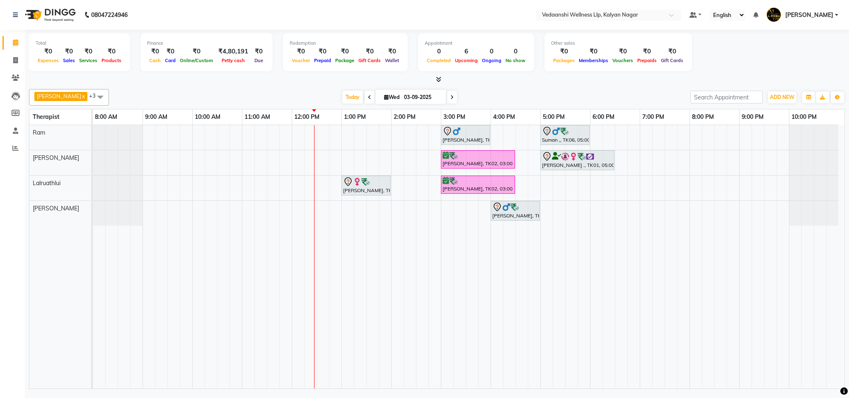
click at [392, 208] on div "Prashant Kumar, TK05, 03:00 PM-04:00 PM, Swedish Massage 60 Min Suman ,, TK06, …" at bounding box center [469, 257] width 752 height 264
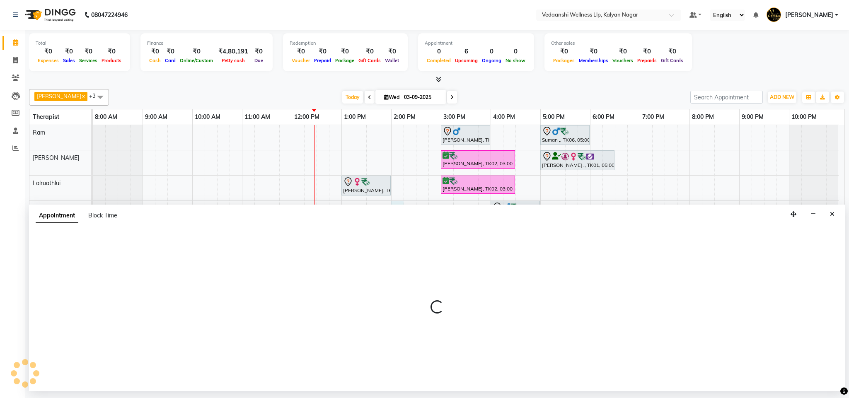
select select "79390"
select select "840"
select select "tentative"
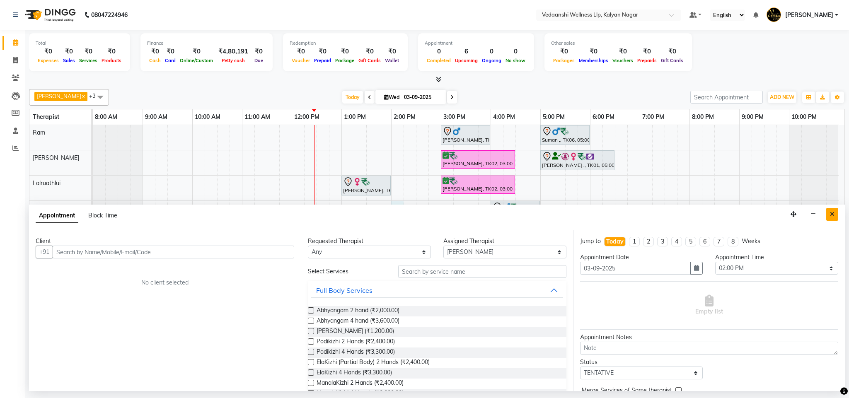
click at [831, 216] on icon "Close" at bounding box center [832, 214] width 5 height 6
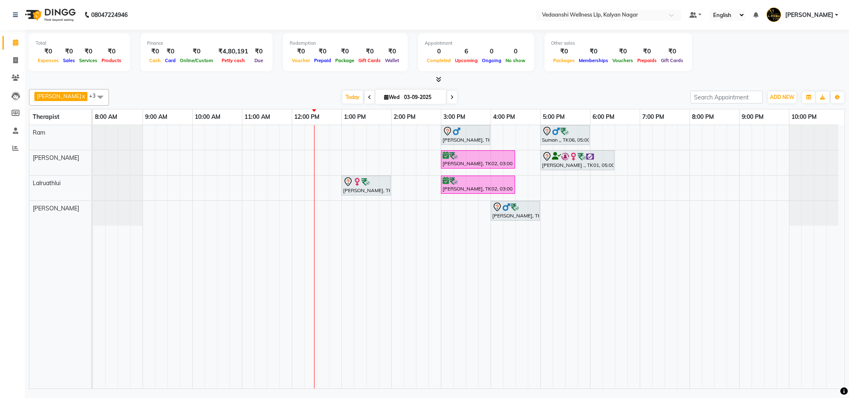
click at [344, 210] on div "Prashant Kumar, TK05, 03:00 PM-04:00 PM, Swedish Massage 60 Min Suman ,, TK06, …" at bounding box center [469, 257] width 752 height 264
select select "79390"
select select "tentative"
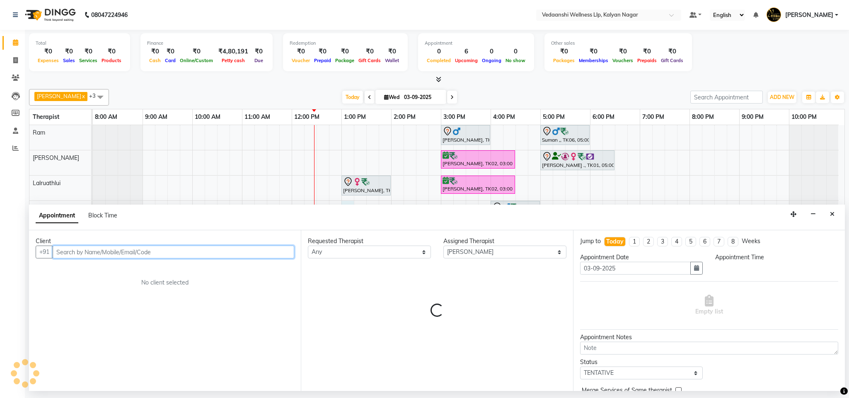
select select "780"
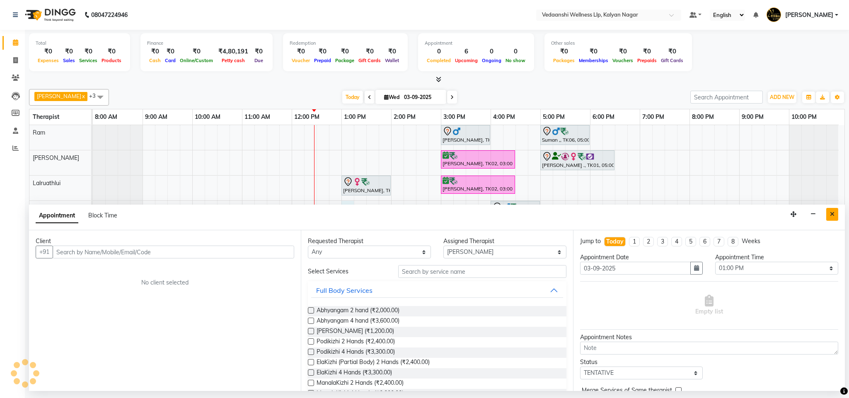
click at [836, 211] on button "Close" at bounding box center [832, 214] width 12 height 13
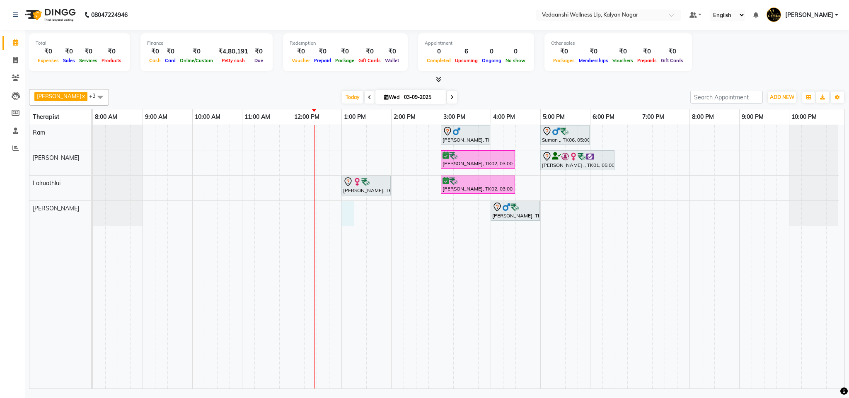
click at [345, 212] on div "Prashant Kumar, TK05, 03:00 PM-04:00 PM, Swedish Massage 60 Min Suman ,, TK06, …" at bounding box center [469, 257] width 752 height 264
select select "79390"
select select "tentative"
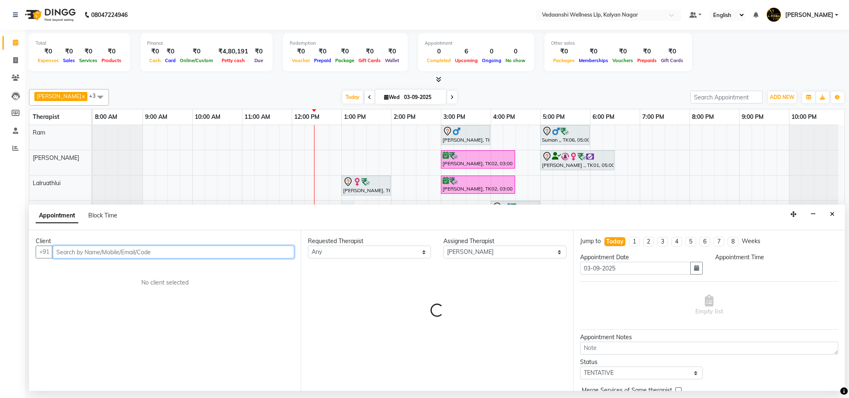
select select "780"
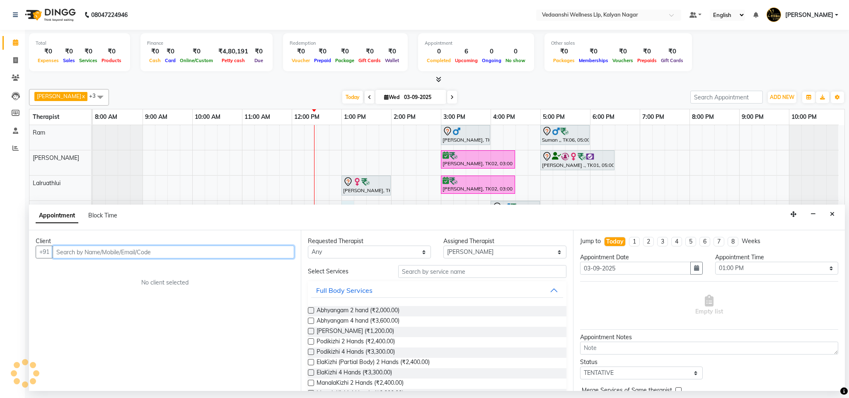
click at [167, 256] on input "text" at bounding box center [174, 252] width 242 height 13
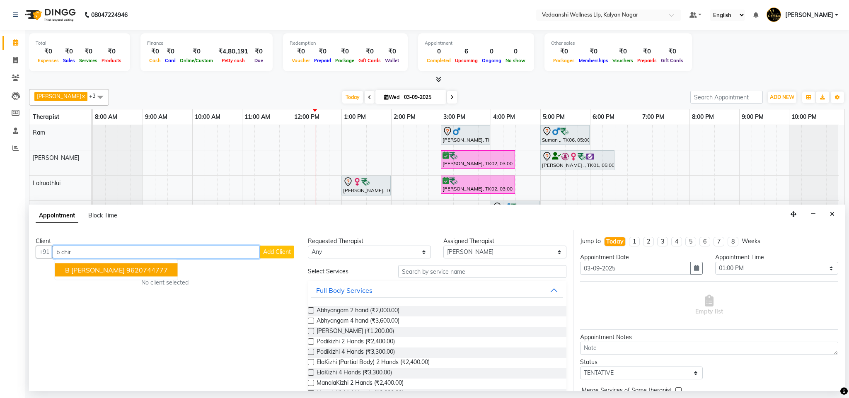
click at [136, 268] on ngb-highlight "9620744777" at bounding box center [146, 270] width 41 height 8
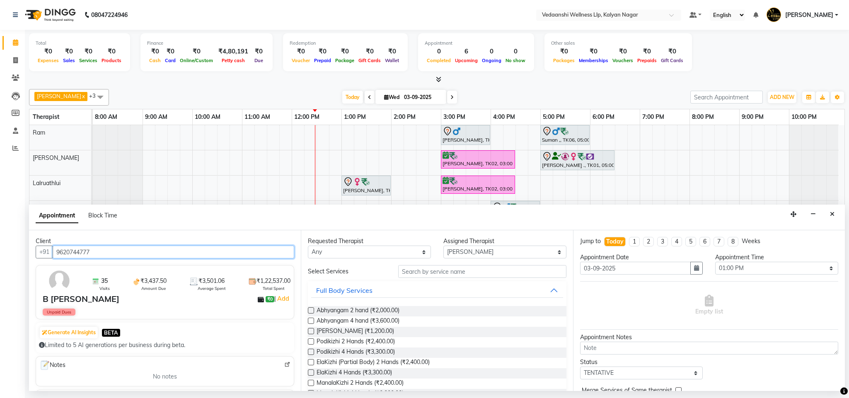
type input "9620744777"
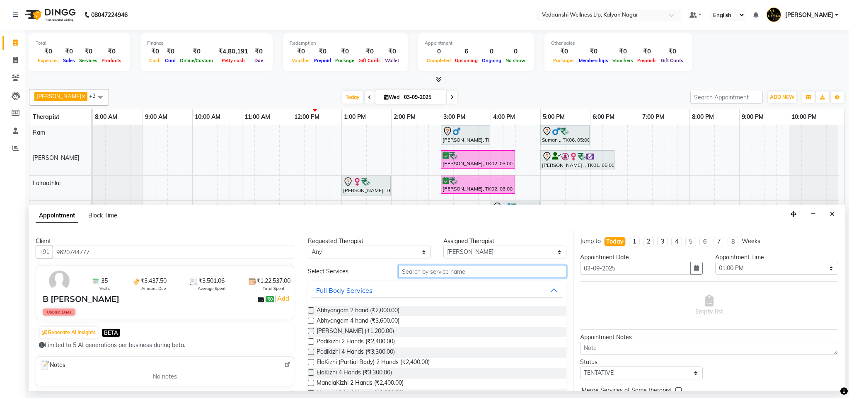
click at [403, 275] on input "text" at bounding box center [482, 271] width 168 height 13
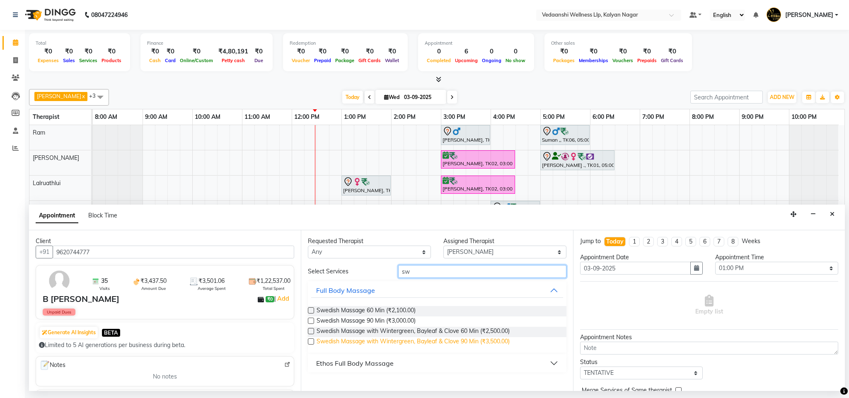
type input "sw"
click at [464, 341] on span "Swedish Massage with Wintergreen, Bayleaf & Clove 90 Min (₹3,500.00)" at bounding box center [413, 342] width 193 height 10
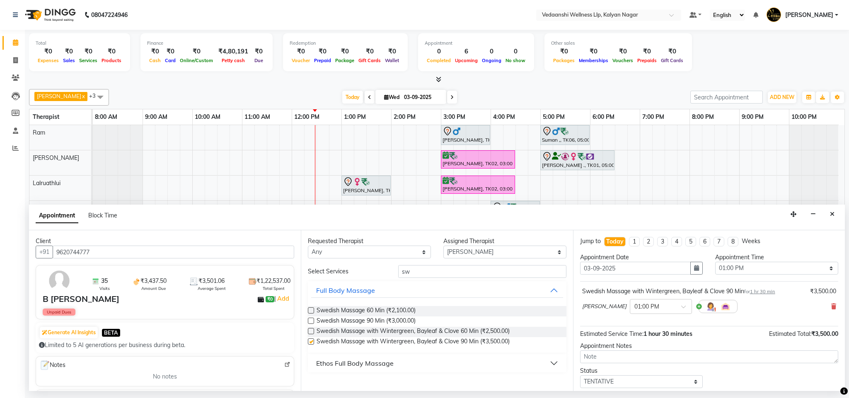
checkbox input "false"
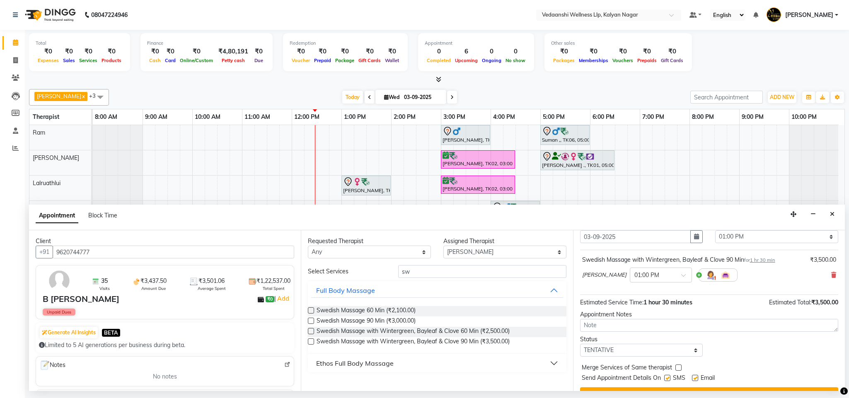
scroll to position [51, 0]
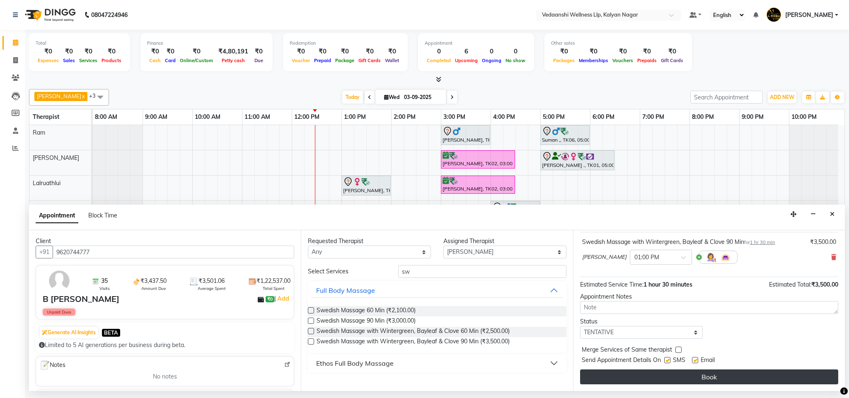
click at [665, 375] on button "Book" at bounding box center [709, 377] width 258 height 15
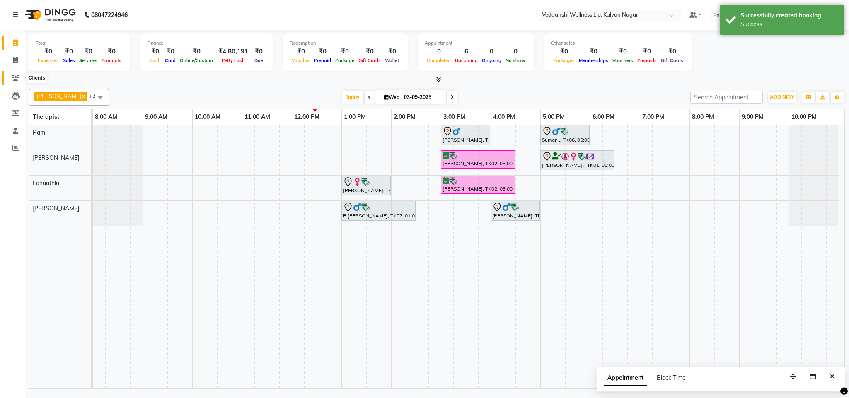
click at [16, 79] on icon at bounding box center [16, 78] width 8 height 6
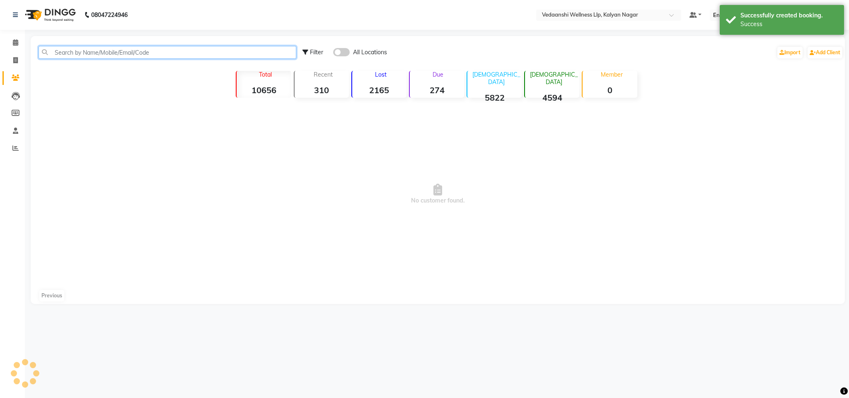
click at [71, 52] on input "text" at bounding box center [168, 52] width 258 height 13
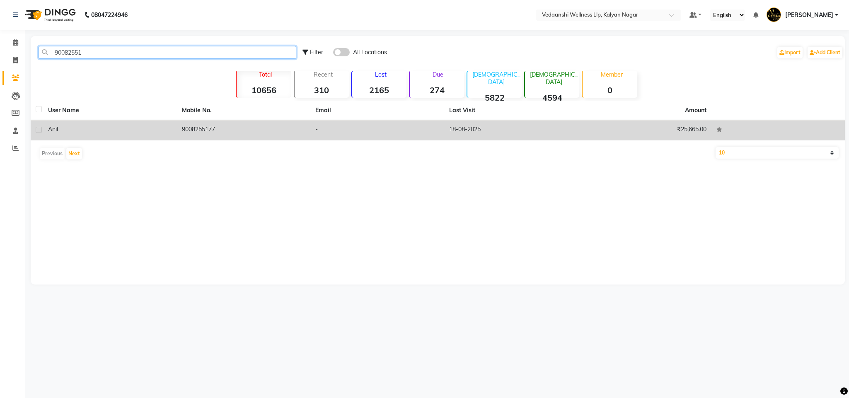
type input "90082551"
click at [197, 132] on td "9008255177" at bounding box center [244, 130] width 134 height 20
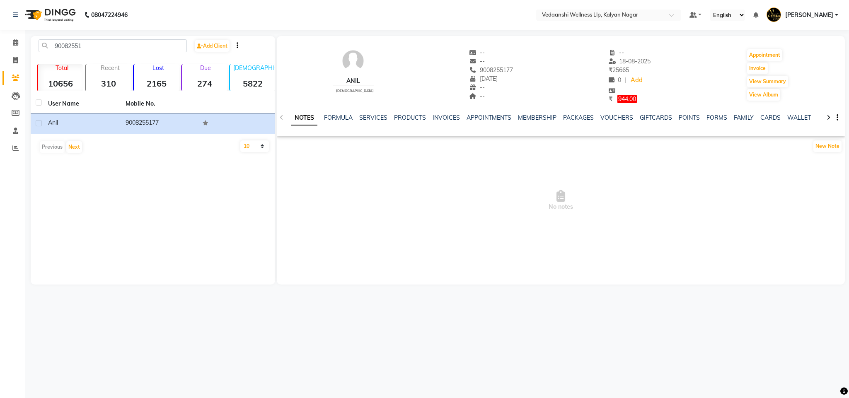
click at [569, 112] on div "NOTES FORMULA SERVICES PRODUCTS INVOICES APPOINTMENTS MEMBERSHIP PACKAGES VOUCH…" at bounding box center [561, 118] width 569 height 29
click at [571, 115] on link "PACKAGES" at bounding box center [578, 117] width 31 height 7
click at [576, 117] on link "VOUCHERS" at bounding box center [576, 117] width 33 height 7
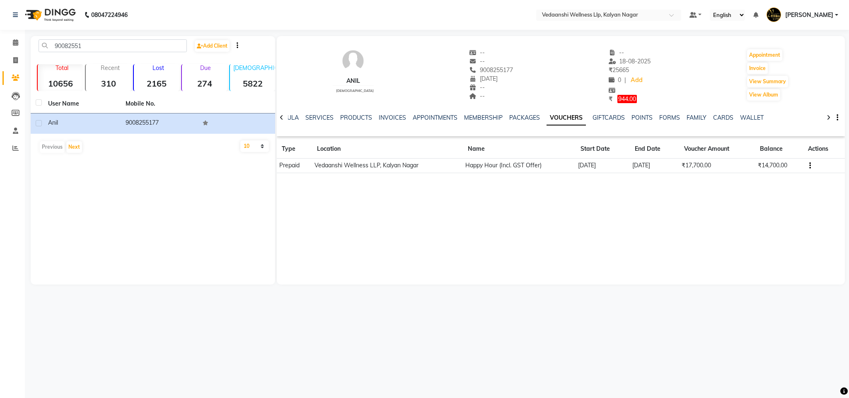
drag, startPoint x: 467, startPoint y: 70, endPoint x: 506, endPoint y: 71, distance: 39.4
click at [506, 71] on div "Anil male -- -- 9008255177 Mobile No. 08-11-2000 -- -- -- 18-08-2025 ₹ 25665 0 …" at bounding box center [561, 71] width 569 height 63
copy span "9008255177"
click at [5, 43] on link "Calendar" at bounding box center [12, 43] width 20 height 14
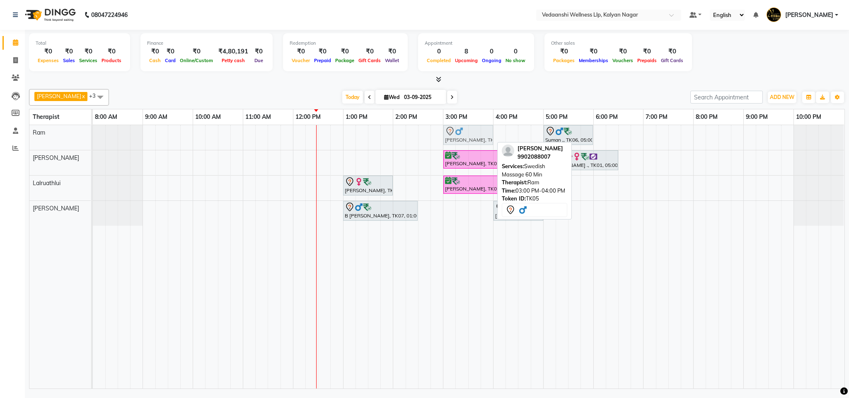
click at [93, 137] on div "Prashant Kumar, TK05, 03:00 PM-04:00 PM, Swedish Massage 60 Min Suman ,, TK06, …" at bounding box center [93, 137] width 0 height 25
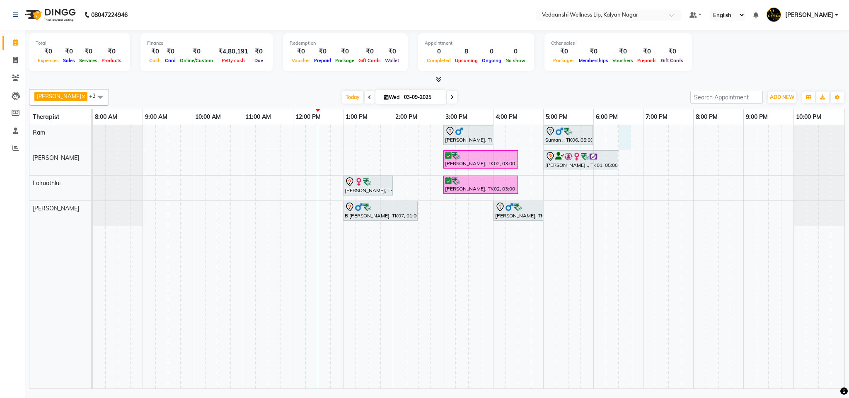
click at [622, 131] on div "Prashant Kumar, TK05, 03:00 PM-04:00 PM, Swedish Massage 60 Min Suman ,, TK06, …" at bounding box center [469, 257] width 752 height 264
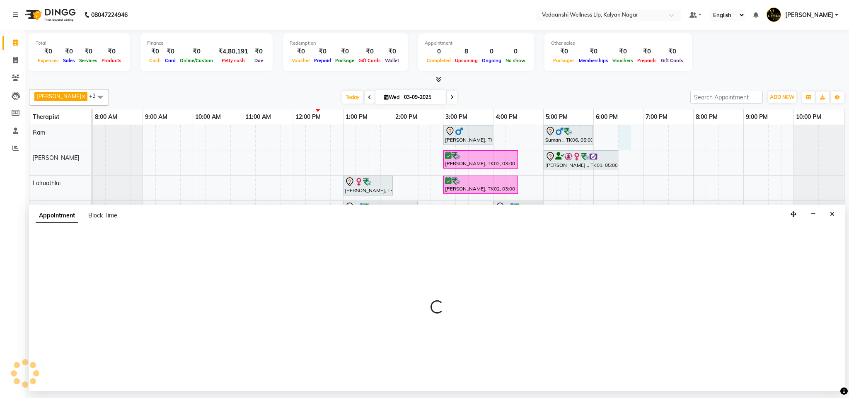
select select "67164"
select select "1110"
select select "tentative"
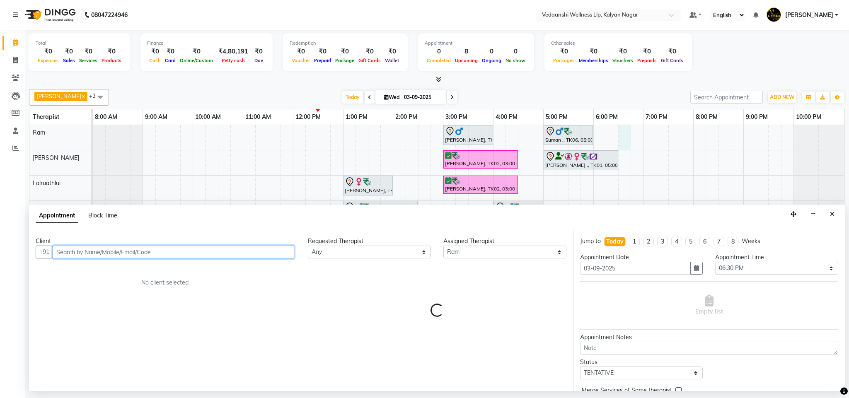
click at [104, 252] on input "text" at bounding box center [174, 252] width 242 height 13
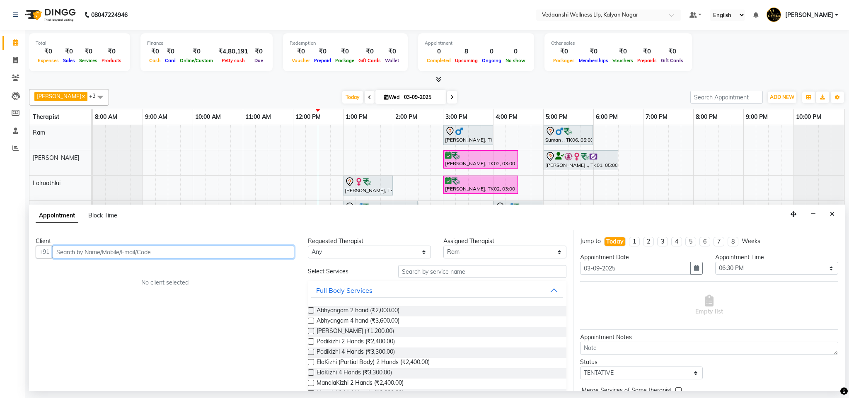
paste input "9008255177"
click at [106, 270] on span "9008255177" at bounding box center [99, 270] width 41 height 8
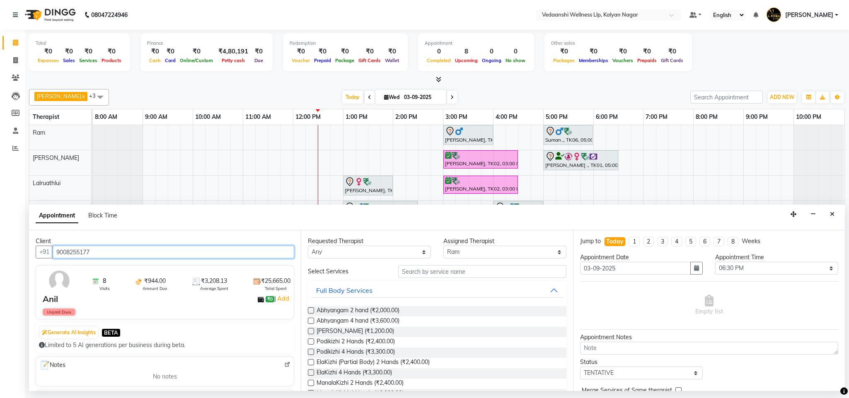
type input "9008255177"
click at [413, 250] on select "Any Amos Benjamin Jennifer Zoramsangi Lalruathlui Ram Rashika Khadse" at bounding box center [369, 252] width 123 height 13
select select "67164"
click at [308, 247] on select "Any Amos Benjamin Jennifer Zoramsangi Lalruathlui Ram Rashika Khadse" at bounding box center [369, 252] width 123 height 13
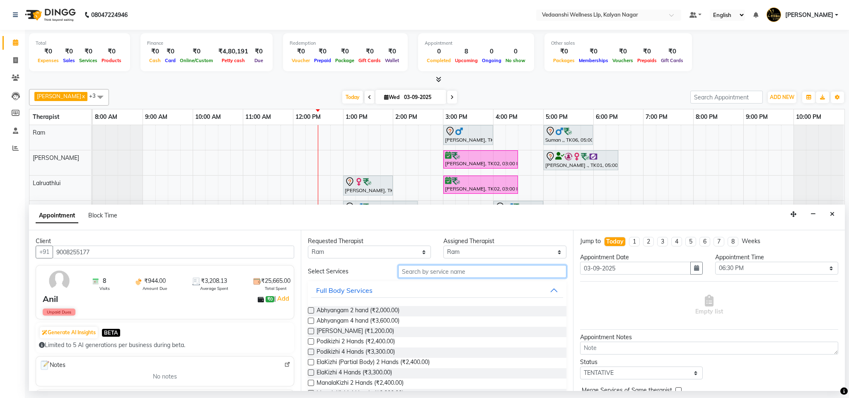
click at [437, 273] on input "text" at bounding box center [482, 271] width 168 height 13
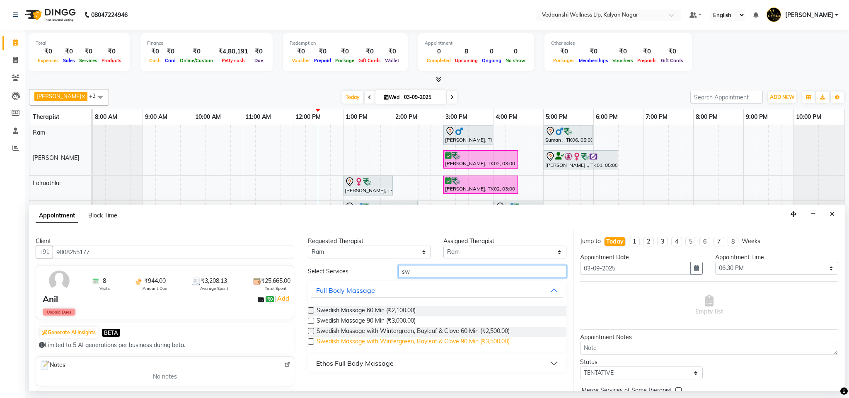
type input "sw"
click at [427, 344] on span "Swedish Massage with Wintergreen, Bayleaf & Clove 90 Min (₹3,500.00)" at bounding box center [413, 342] width 193 height 10
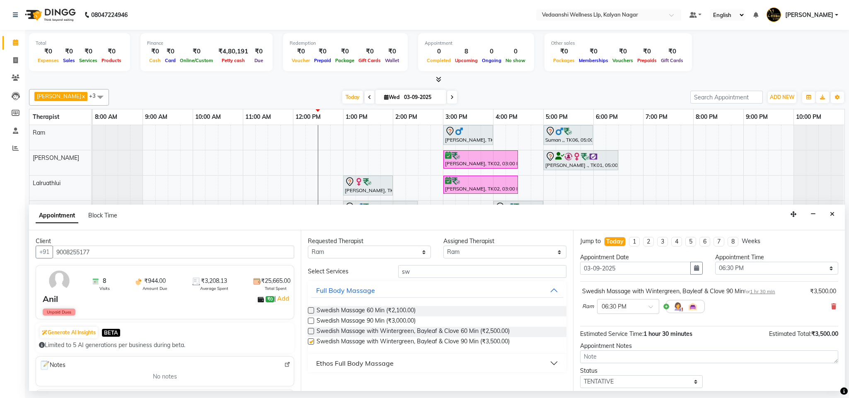
checkbox input "false"
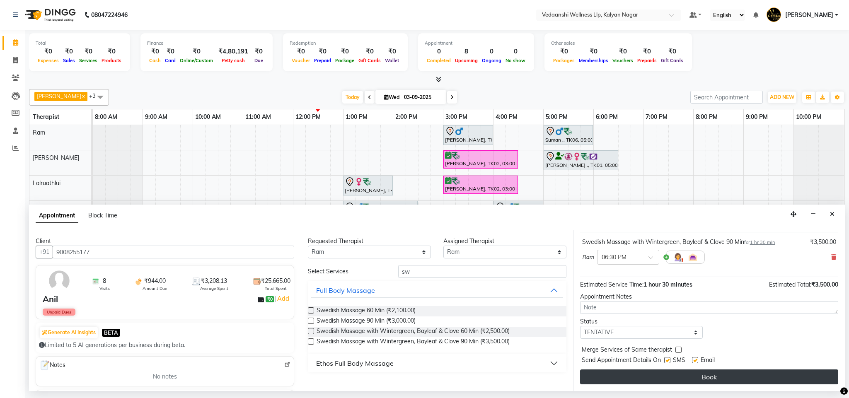
click at [625, 375] on button "Book" at bounding box center [709, 377] width 258 height 15
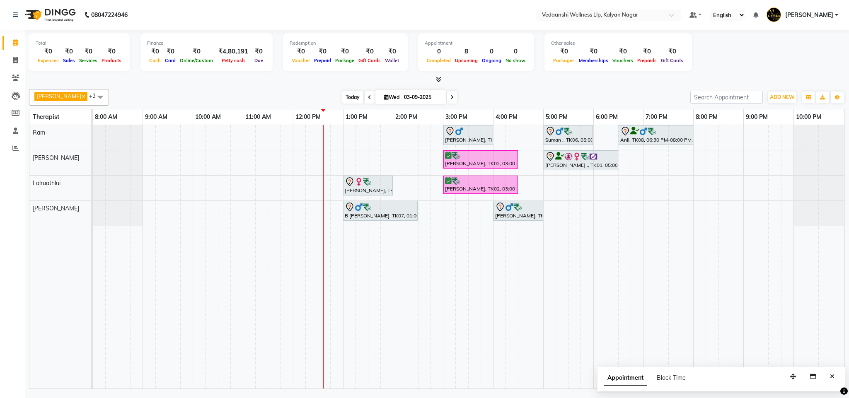
click at [342, 97] on span "Today" at bounding box center [352, 97] width 21 height 13
click at [831, 377] on icon "Close" at bounding box center [832, 377] width 5 height 6
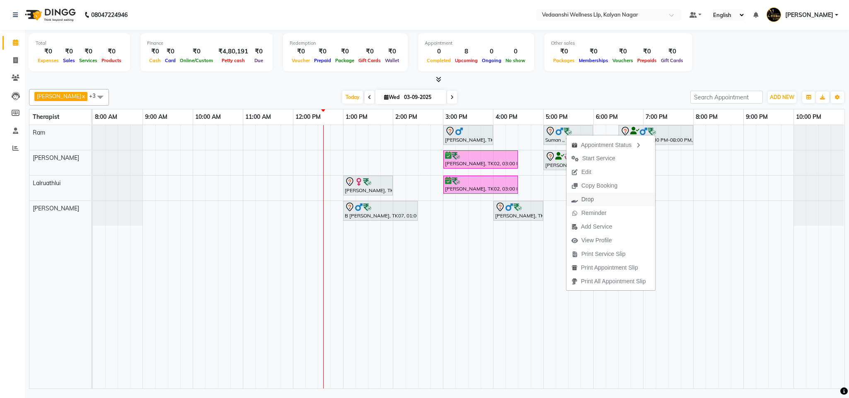
click at [594, 199] on span "Drop" at bounding box center [583, 200] width 32 height 14
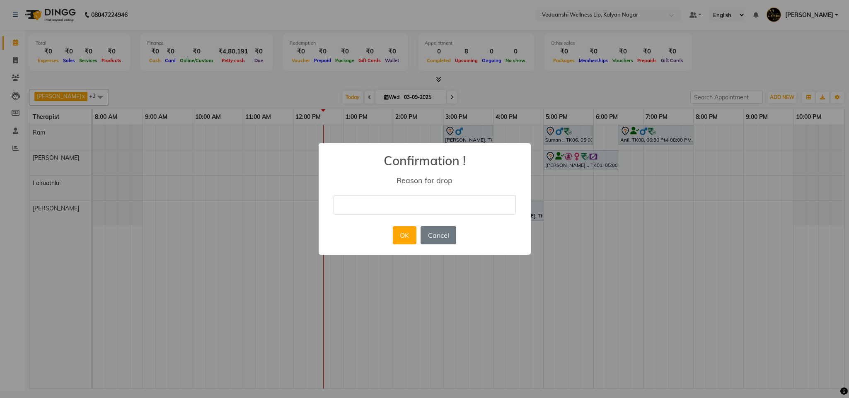
click at [387, 203] on input "text" at bounding box center [425, 204] width 182 height 19
type input "ugy"
click at [438, 230] on button "Cancel" at bounding box center [439, 235] width 36 height 18
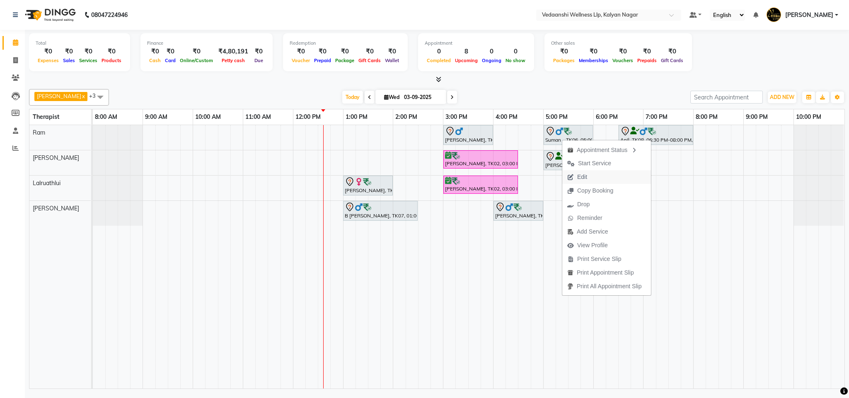
click at [577, 172] on span "Edit" at bounding box center [577, 177] width 30 height 14
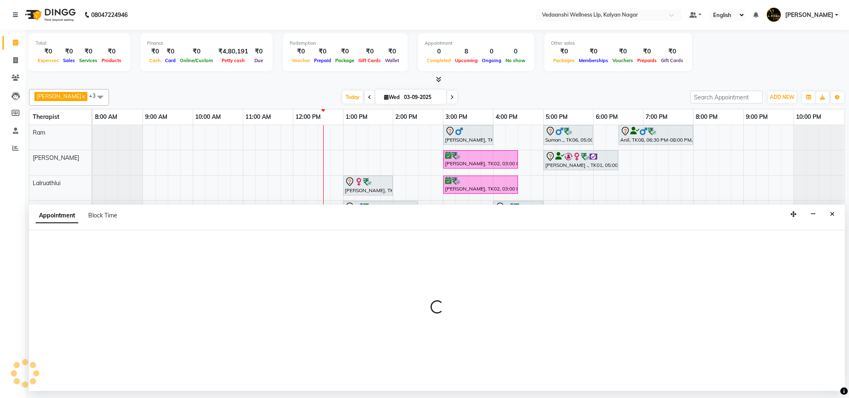
select select "tentative"
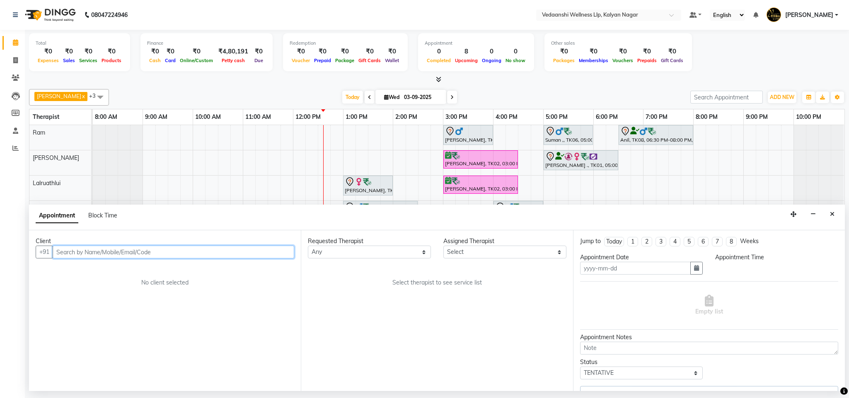
type input "03-09-2025"
select select "1020"
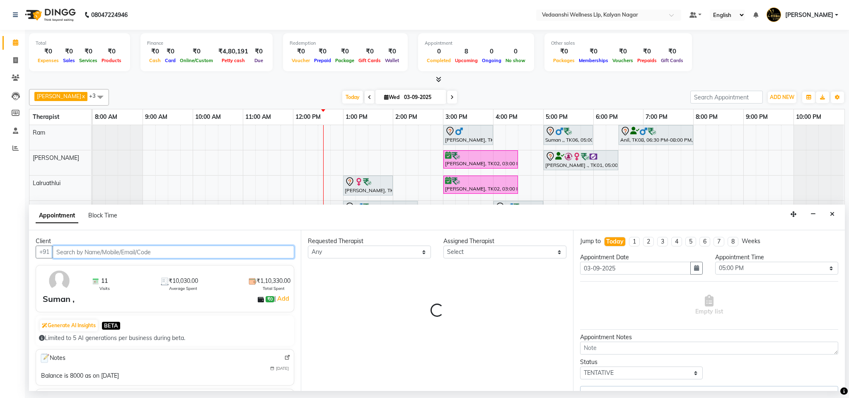
select select "67164"
select select "1336"
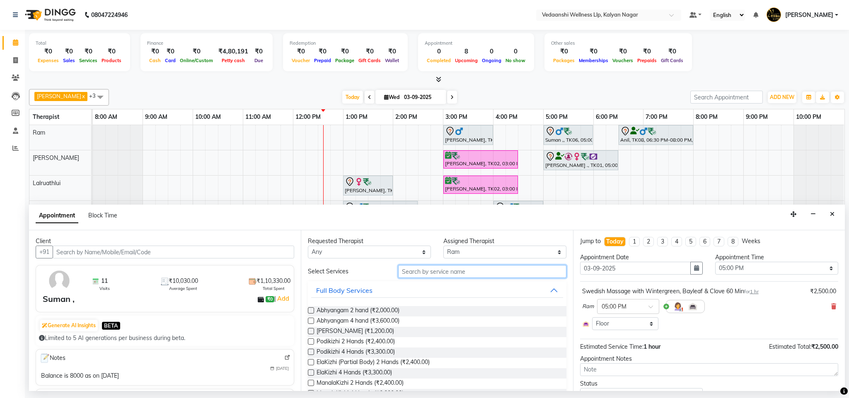
click at [444, 274] on input "text" at bounding box center [482, 271] width 168 height 13
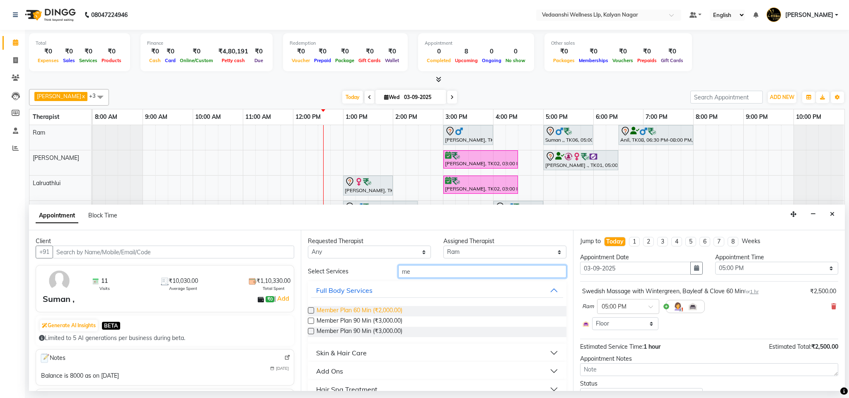
type input "me"
click at [387, 310] on span "Member Plan 60 Min (₹2,000.00)" at bounding box center [360, 311] width 86 height 10
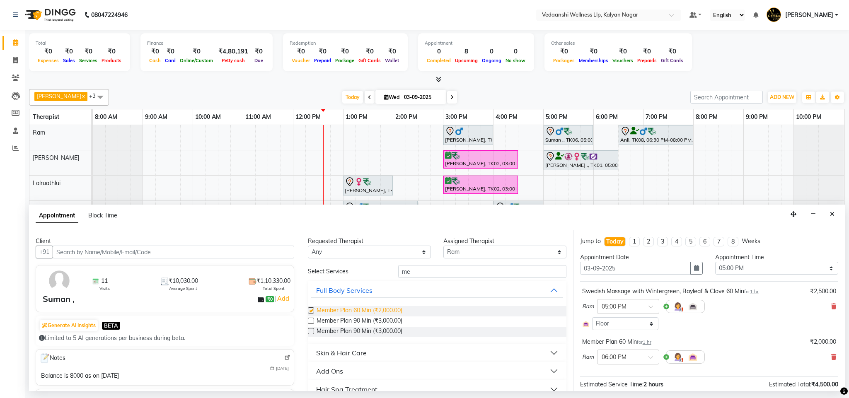
checkbox input "false"
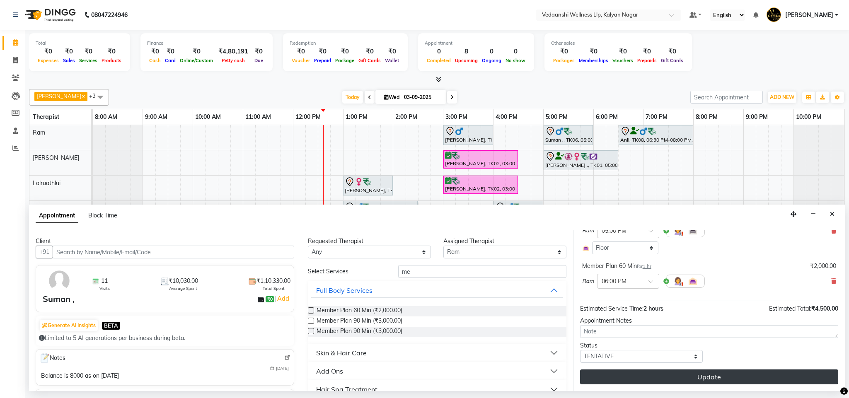
click at [669, 378] on button "Update" at bounding box center [709, 377] width 258 height 15
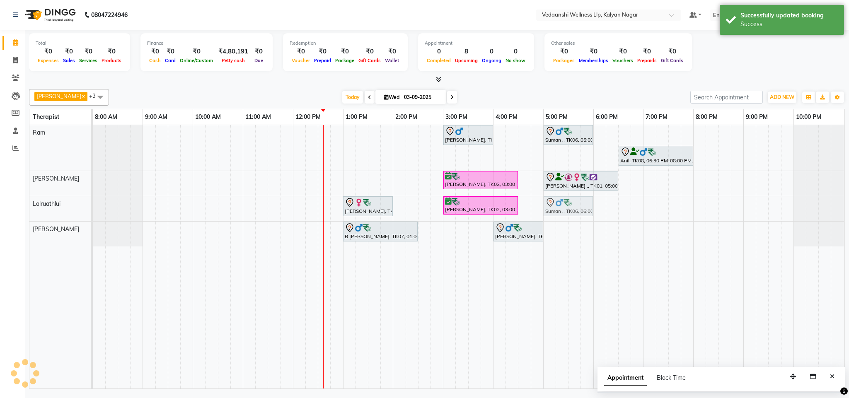
drag, startPoint x: 615, startPoint y: 139, endPoint x: 562, endPoint y: 220, distance: 96.4
click at [562, 220] on div "Prashant Kumar, TK05, 03:00 PM-04:00 PM, Swedish Massage 60 Min Suman ,, TK06, …" at bounding box center [469, 257] width 752 height 264
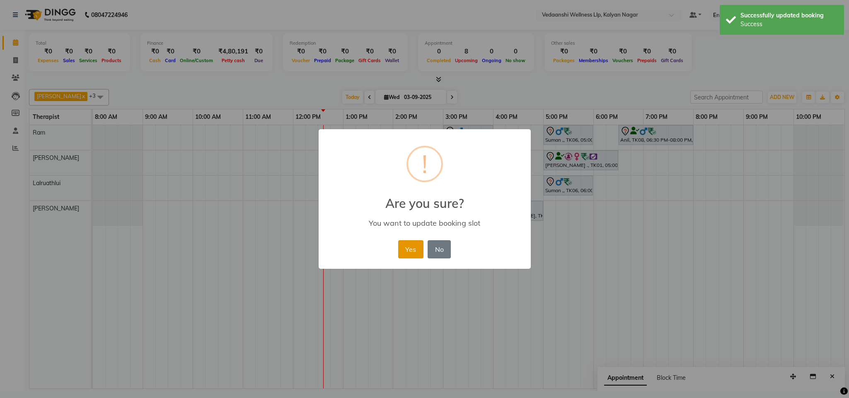
click at [414, 247] on button "Yes" at bounding box center [410, 249] width 25 height 18
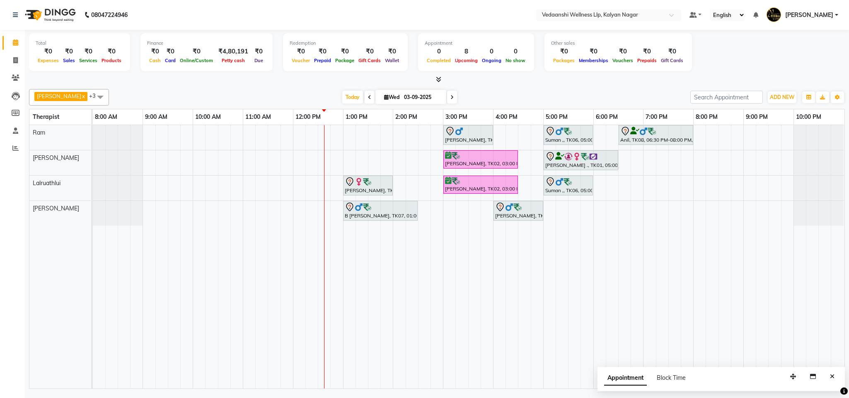
click at [669, 210] on div "Prashant Kumar, TK05, 03:00 PM-04:00 PM, Swedish Massage 60 Min Suman ,, TK06, …" at bounding box center [469, 257] width 752 height 264
select select "79390"
select select "tentative"
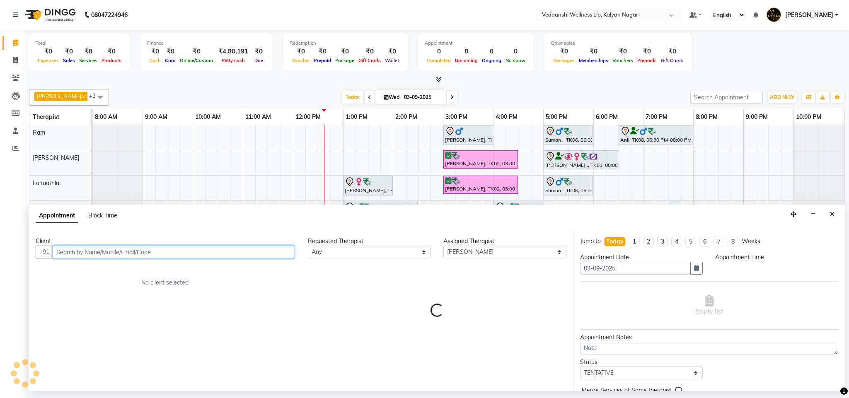
select select "1170"
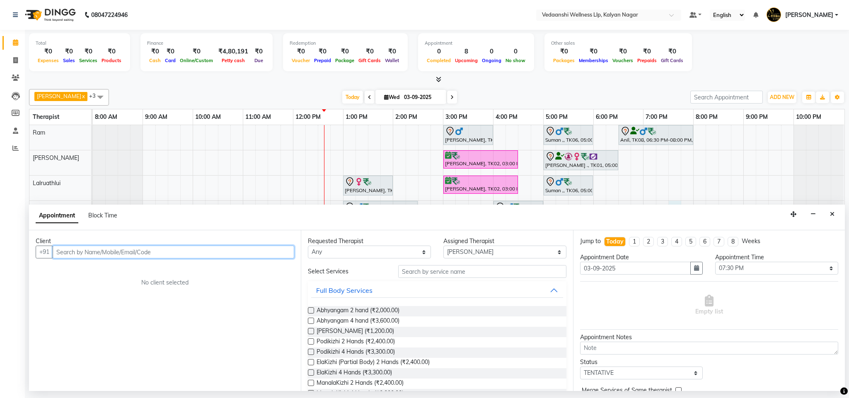
click at [170, 252] on input "text" at bounding box center [174, 252] width 242 height 13
paste input "97898 45958"
click at [80, 250] on input "97898 45958" at bounding box center [156, 252] width 207 height 13
click at [79, 251] on input "97898 45958" at bounding box center [156, 252] width 207 height 13
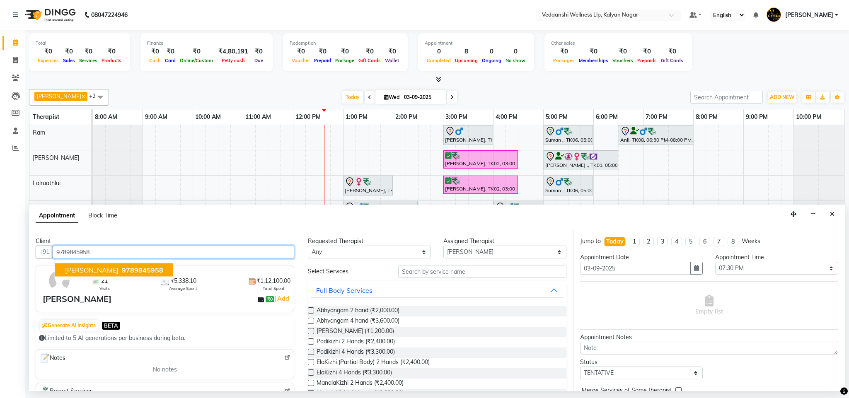
click at [97, 271] on span "[PERSON_NAME]" at bounding box center [91, 270] width 53 height 8
type input "9789845958"
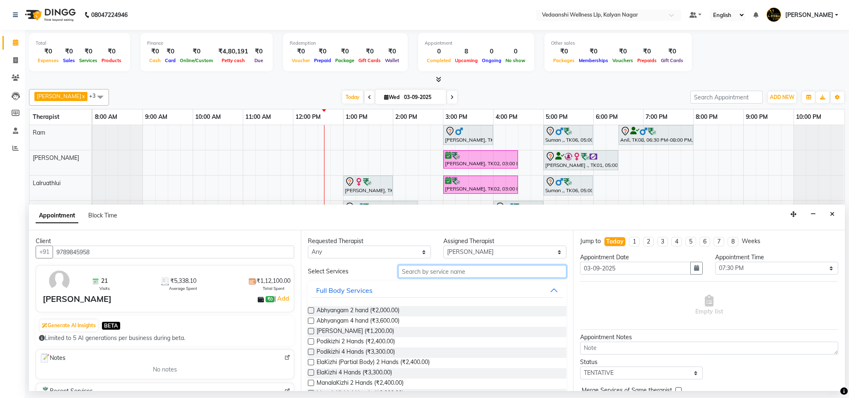
click at [435, 273] on input "text" at bounding box center [482, 271] width 168 height 13
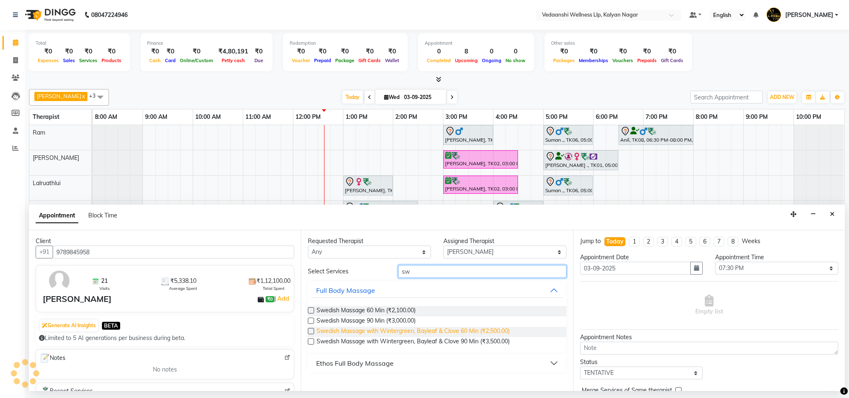
type input "sw"
click at [450, 334] on span "Swedish Massage with Wintergreen, Bayleaf & Clove 60 Min (₹2,500.00)" at bounding box center [413, 332] width 193 height 10
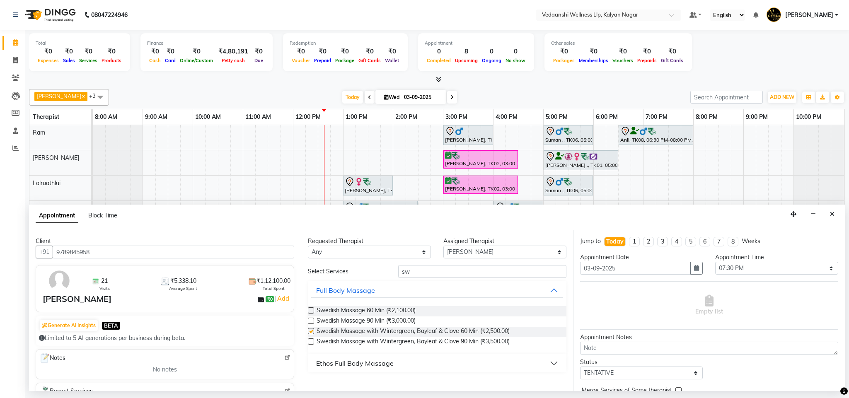
checkbox input "false"
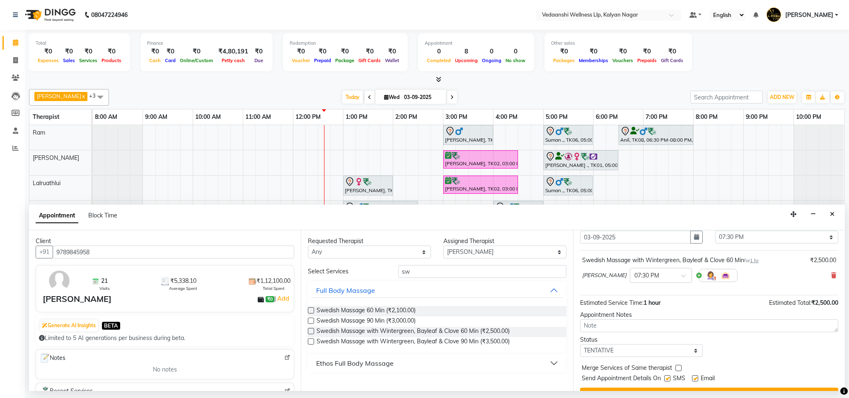
scroll to position [51, 0]
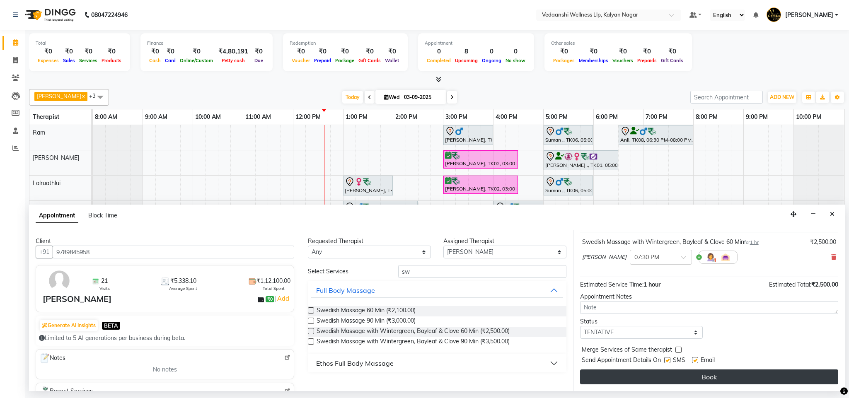
click at [634, 375] on button "Book" at bounding box center [709, 377] width 258 height 15
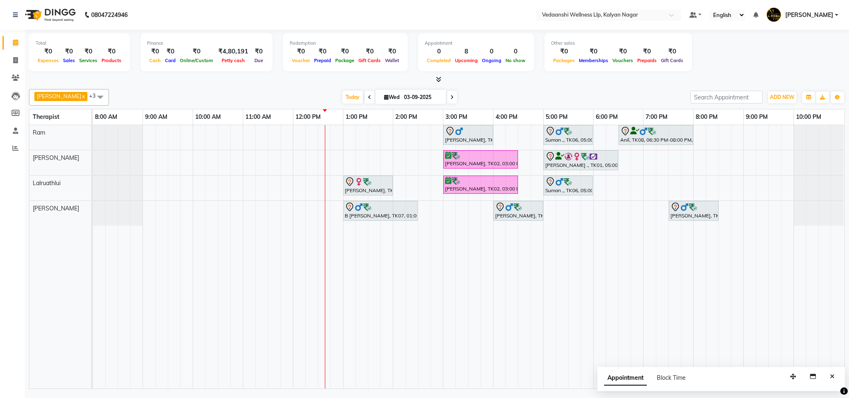
click at [337, 90] on div "Benjamin x Lalruathlui x Ram x Jennifer Zoramsangi x +3 Select All Amos Benjami…" at bounding box center [437, 97] width 816 height 17
click at [342, 93] on span "Today" at bounding box center [352, 97] width 21 height 13
click at [342, 100] on span "Today" at bounding box center [352, 97] width 21 height 13
click at [16, 75] on icon at bounding box center [16, 78] width 8 height 6
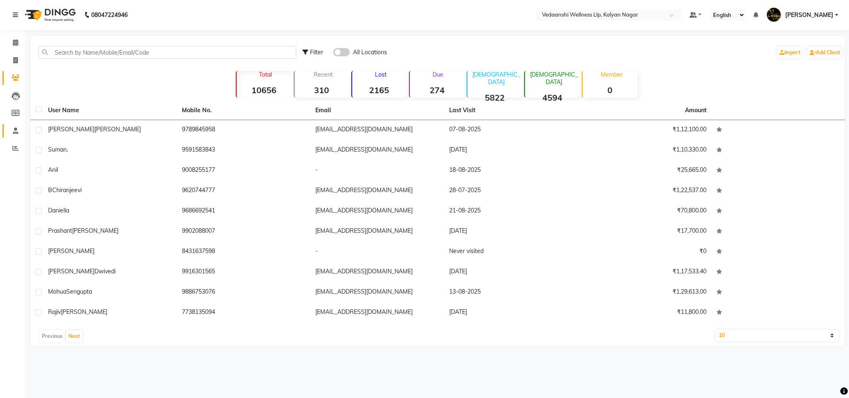
click at [7, 133] on link "Staff" at bounding box center [12, 131] width 20 height 14
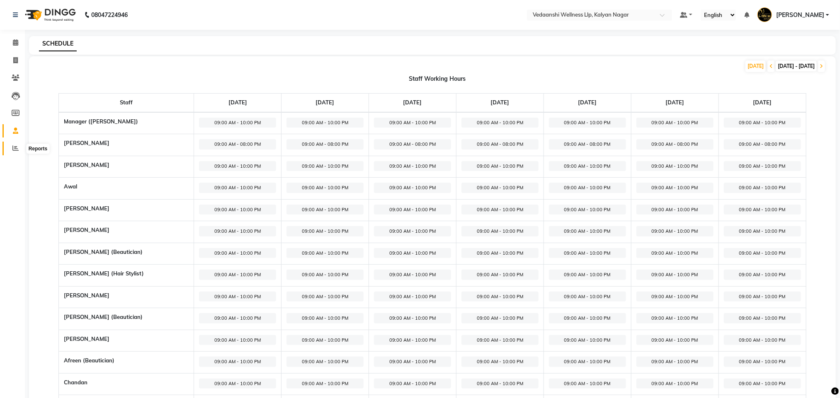
click at [18, 146] on icon at bounding box center [15, 148] width 6 height 6
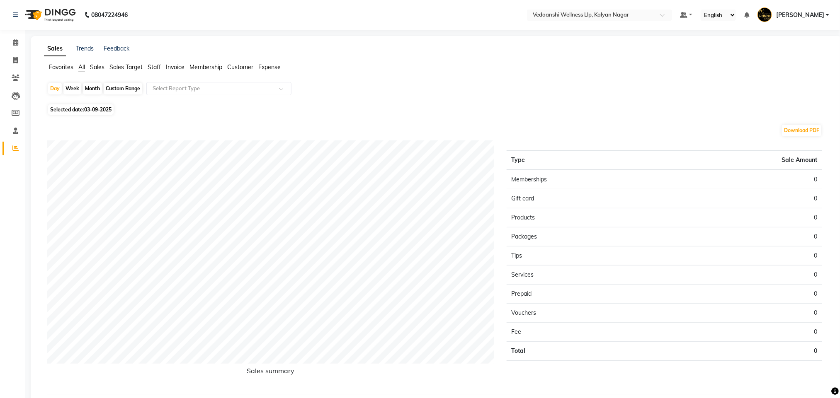
click at [178, 65] on span "Invoice" at bounding box center [175, 66] width 19 height 7
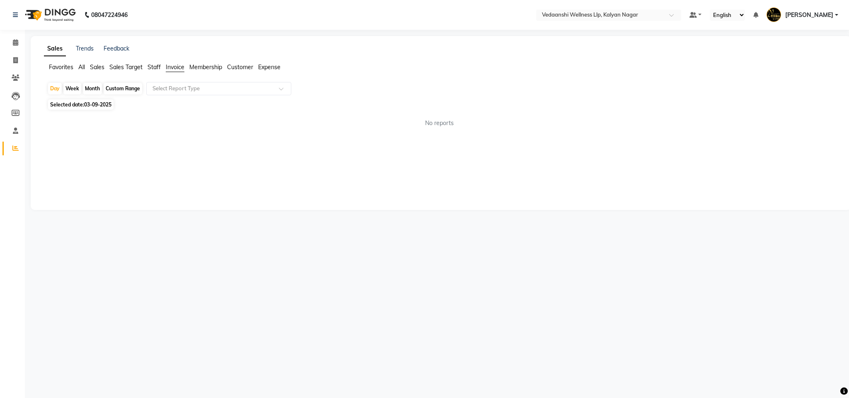
click at [205, 67] on span "Membership" at bounding box center [205, 66] width 33 height 7
click at [95, 65] on span "Sales" at bounding box center [97, 66] width 15 height 7
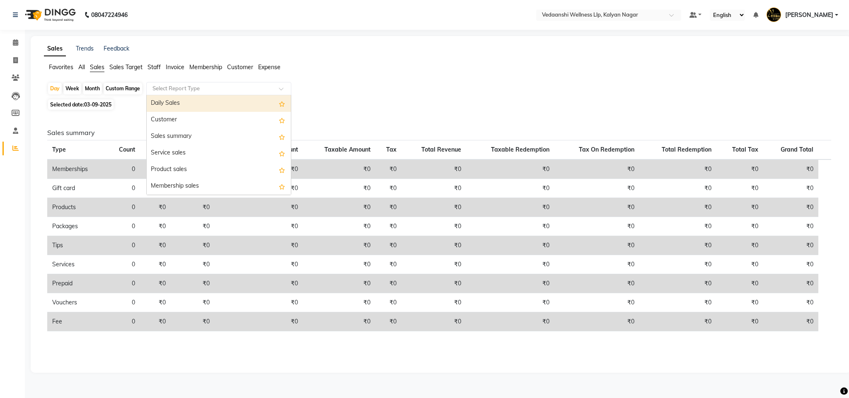
click at [211, 90] on input "text" at bounding box center [210, 89] width 119 height 8
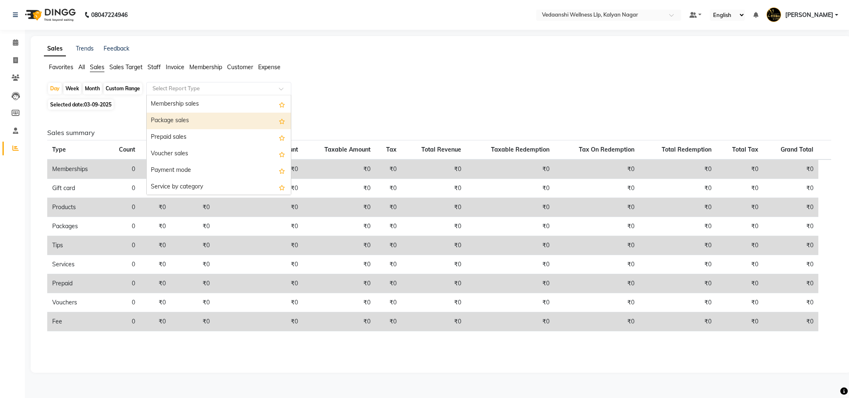
click at [210, 123] on div "Package sales" at bounding box center [219, 121] width 144 height 17
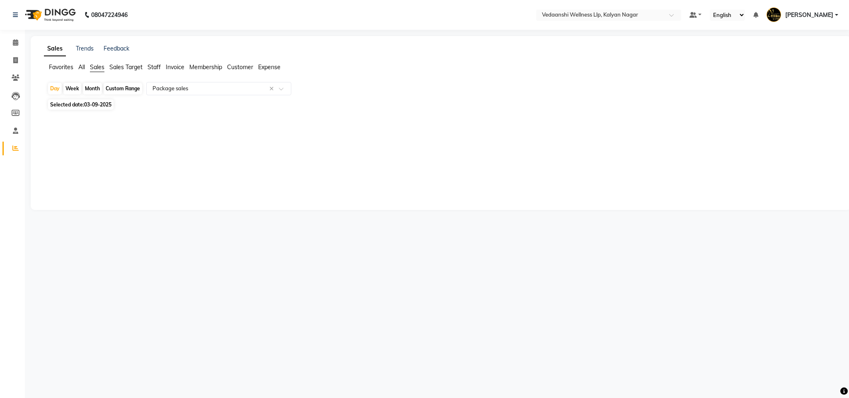
click at [117, 88] on div "Custom Range" at bounding box center [123, 89] width 39 height 12
select select "9"
select select "2025"
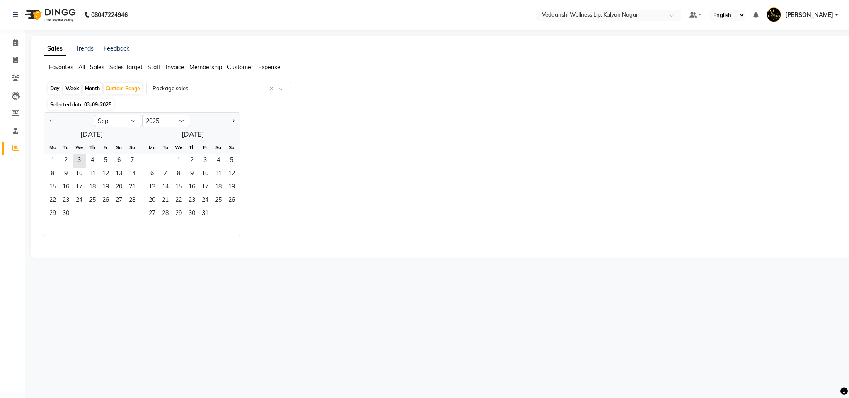
click at [171, 67] on span "Invoice" at bounding box center [175, 66] width 19 height 7
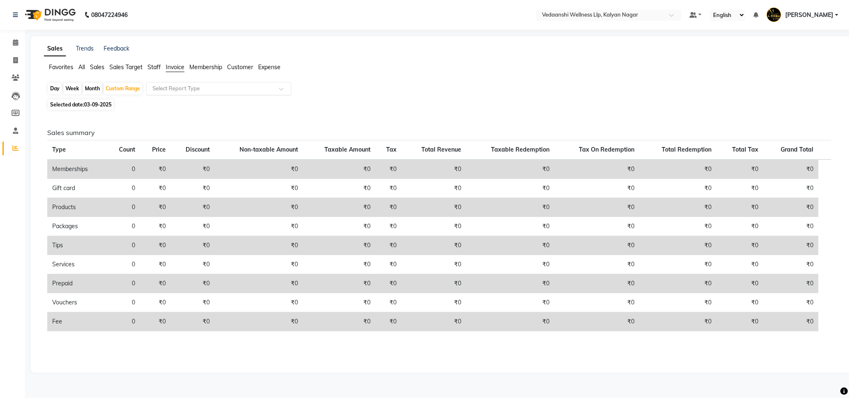
click at [184, 90] on input "text" at bounding box center [210, 89] width 119 height 8
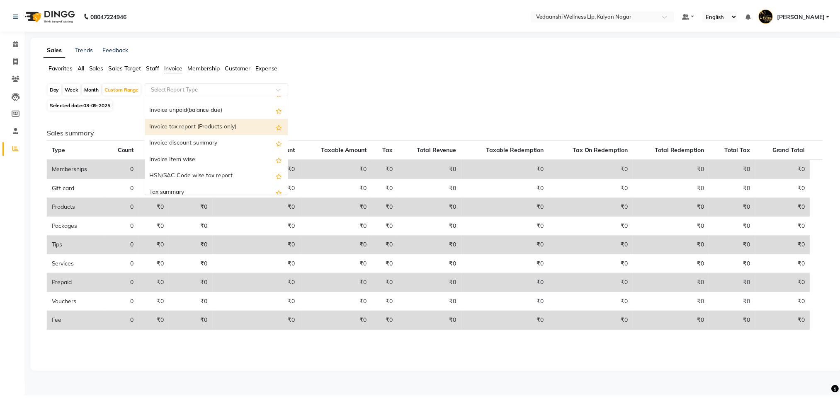
scroll to position [50, 0]
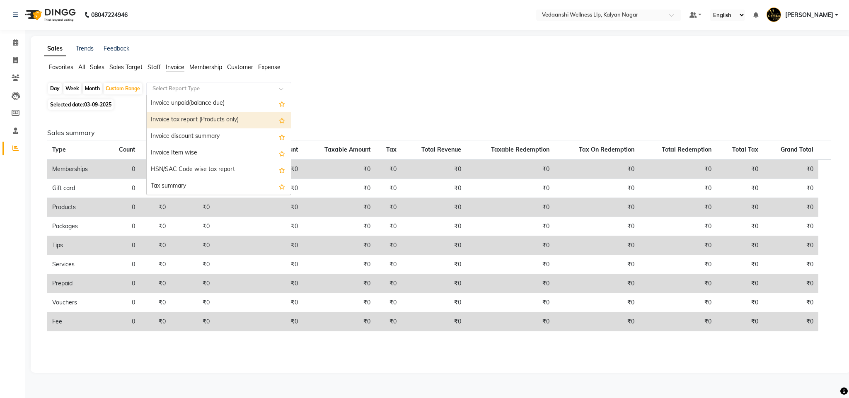
click at [361, 109] on div "Selected date: 03-09-2025" at bounding box center [442, 104] width 791 height 9
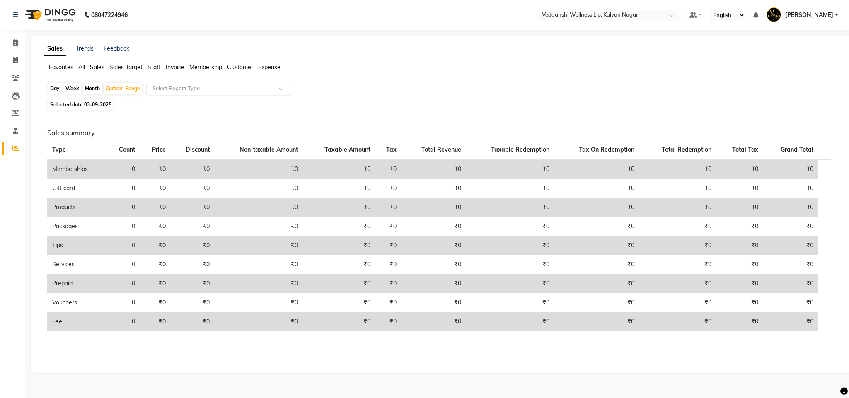
click at [184, 89] on input "text" at bounding box center [210, 89] width 119 height 8
click at [349, 94] on div "Day Week Month Custom Range Select Report Type" at bounding box center [440, 89] width 787 height 15
click at [15, 75] on icon at bounding box center [16, 78] width 8 height 6
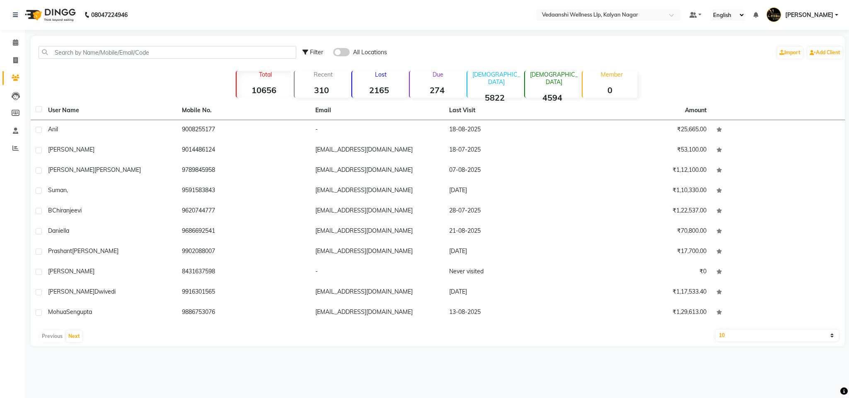
click at [724, 335] on select "10 50 100" at bounding box center [777, 336] width 123 height 12
select select "100"
click at [716, 330] on select "10 50 100" at bounding box center [777, 336] width 123 height 12
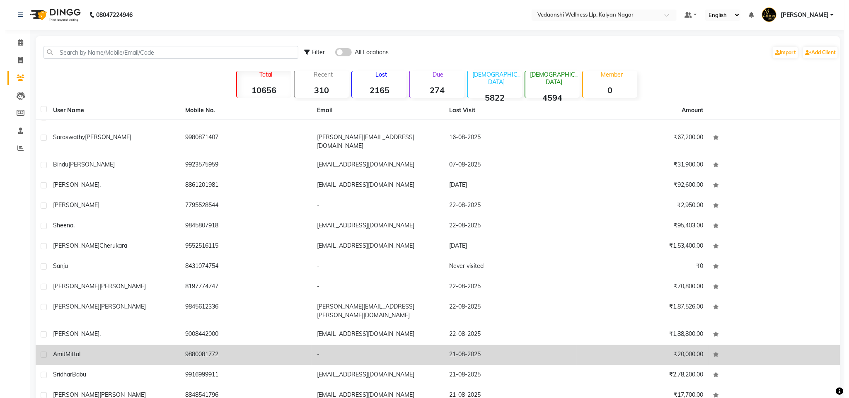
scroll to position [1630, 0]
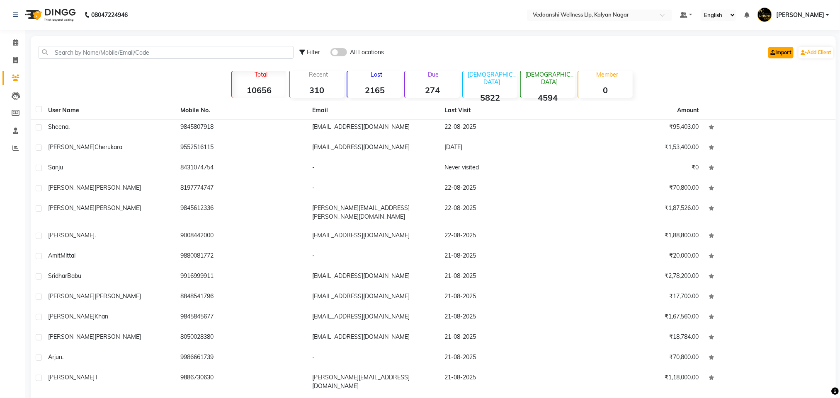
click at [772, 48] on link "Import" at bounding box center [780, 53] width 25 height 12
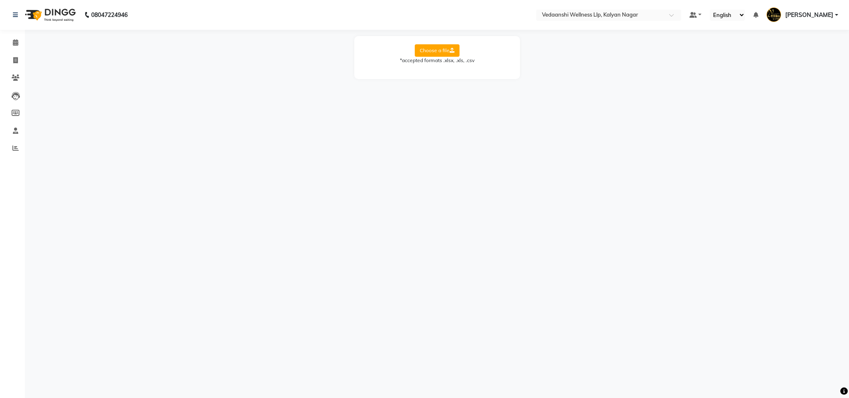
click at [439, 50] on label "Choose a file" at bounding box center [437, 50] width 45 height 12
click at [0, 0] on input "Choose a file" at bounding box center [0, 0] width 0 height 0
click at [455, 51] on label "Choose a file" at bounding box center [437, 50] width 45 height 12
click at [0, 0] on input "Choose a file" at bounding box center [0, 0] width 0 height 0
click at [467, 75] on select "Select Sheet Sheet1 Sheet2 Sheet3" at bounding box center [474, 77] width 62 height 13
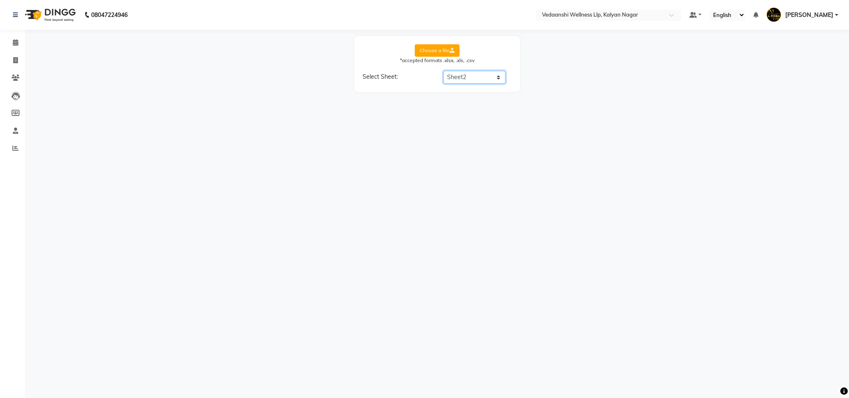
click at [443, 71] on select "Select Sheet Sheet1 Sheet2 Sheet3" at bounding box center [474, 77] width 62 height 13
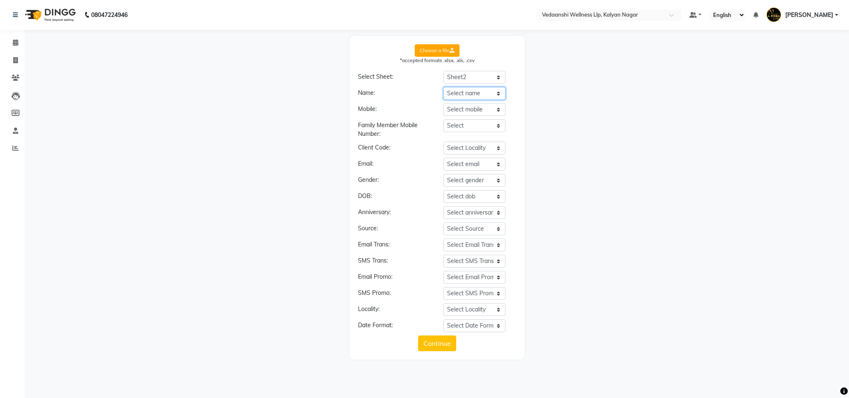
click at [479, 96] on select "Select name" at bounding box center [474, 93] width 62 height 13
click at [469, 112] on select "Select mobile" at bounding box center [474, 109] width 62 height 13
click at [428, 340] on button "Continue" at bounding box center [437, 344] width 38 height 16
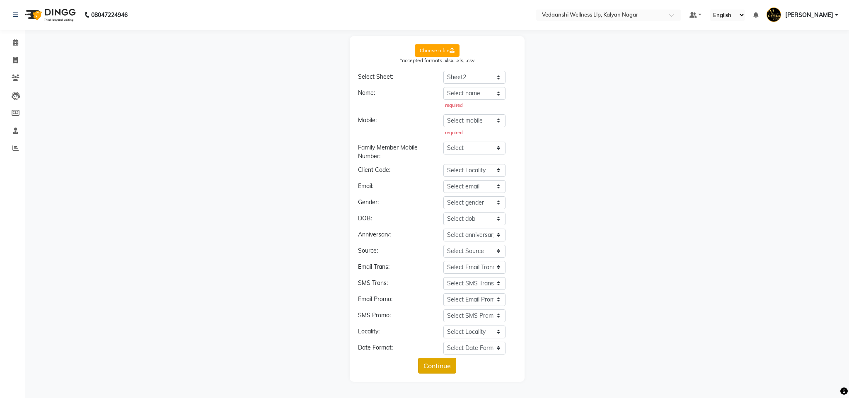
click at [430, 370] on button "Continue" at bounding box center [437, 366] width 38 height 16
click at [485, 96] on select "Select name" at bounding box center [474, 93] width 62 height 13
click at [443, 87] on select "Select name" at bounding box center [474, 93] width 62 height 13
click at [473, 97] on select "Select name" at bounding box center [474, 93] width 62 height 13
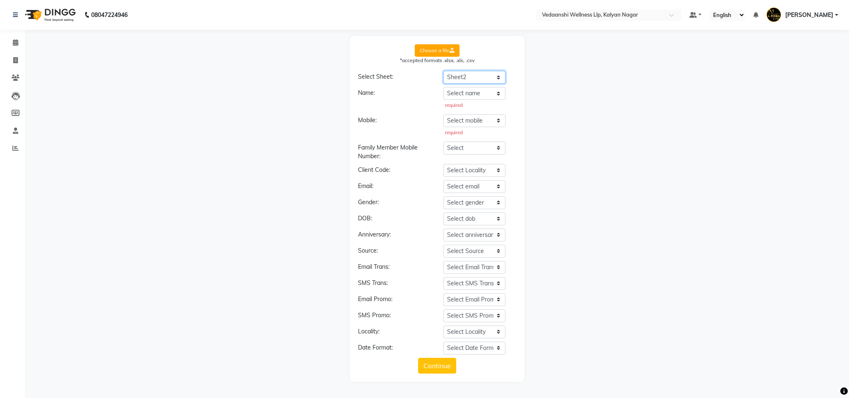
click at [461, 73] on select "Select Sheet Sheet1 Sheet2 Sheet3" at bounding box center [474, 77] width 62 height 13
select select "Sheet1"
click at [443, 71] on select "Select Sheet Sheet1 Sheet2 Sheet3" at bounding box center [474, 77] width 62 height 13
select select
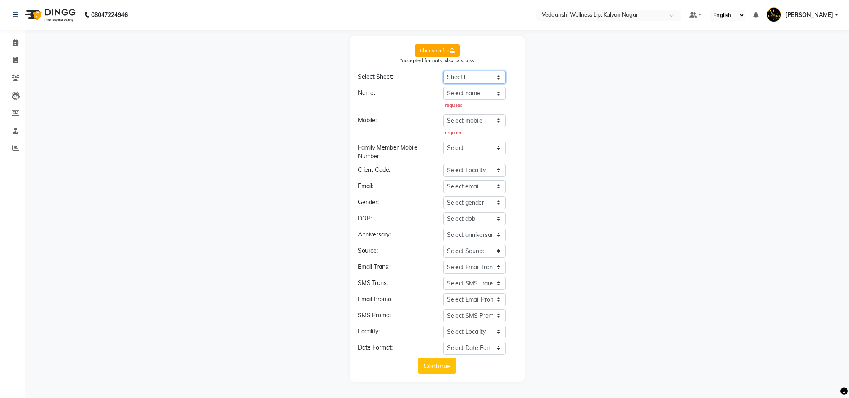
select select
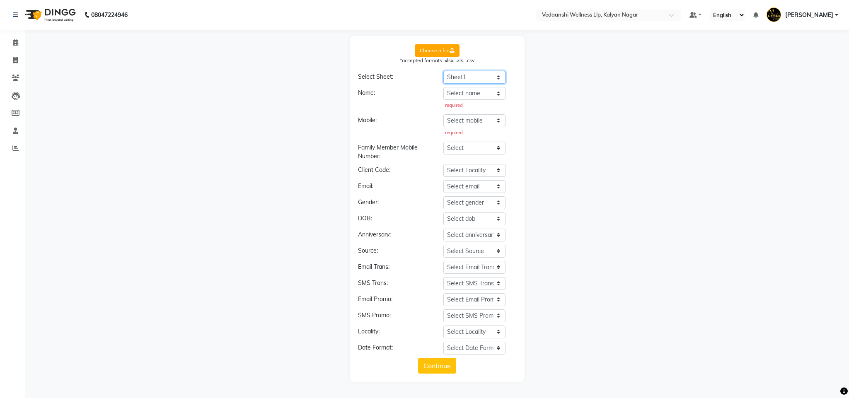
select select
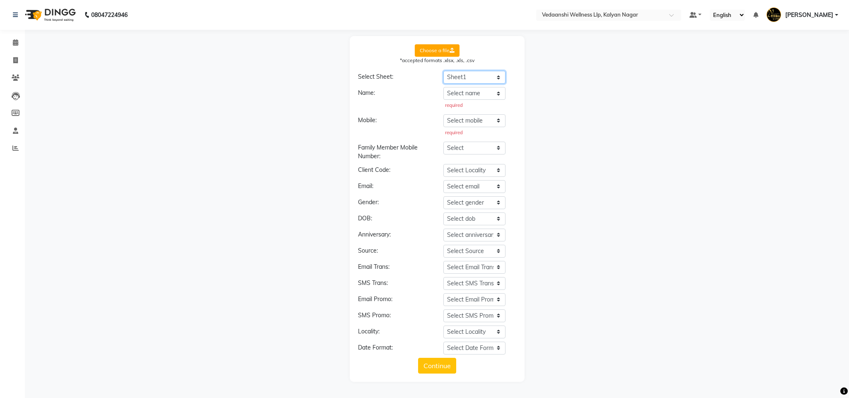
select select
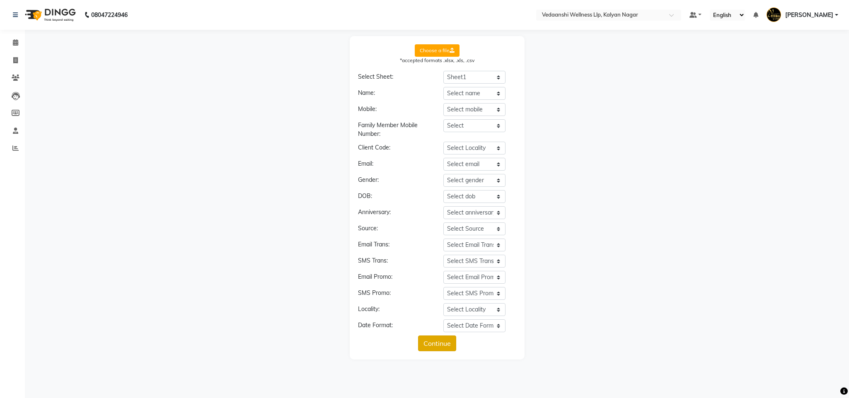
click at [433, 345] on button "Continue" at bounding box center [437, 344] width 38 height 16
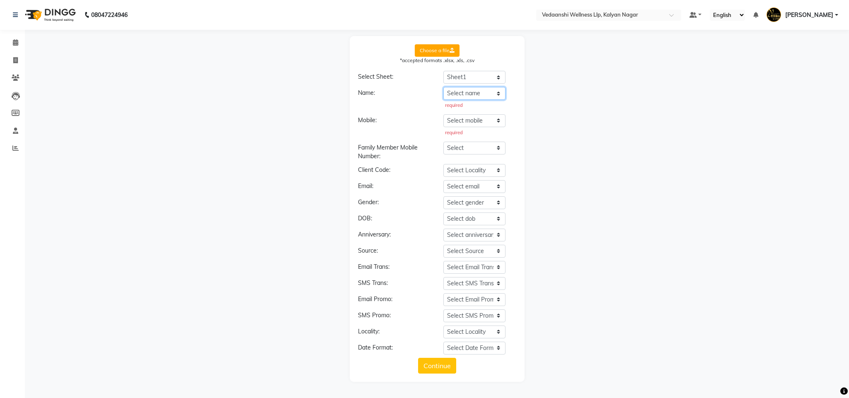
click at [487, 96] on select "Select name Guest Name Mobile No Service Date Service Detials Redaamption Amoun…" at bounding box center [474, 93] width 62 height 13
select select "Guest Name"
click at [443, 87] on select "Select name Guest Name Mobile No Service Date Service Detials Redaamption Amoun…" at bounding box center [474, 93] width 62 height 13
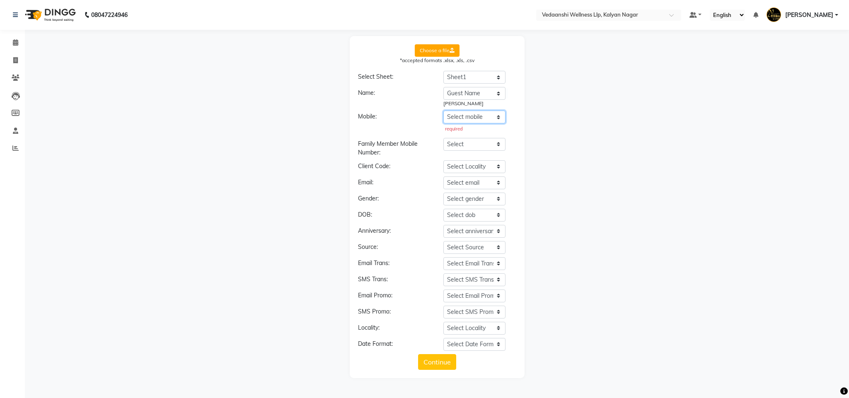
click at [469, 118] on select "Select mobile Guest Name Mobile No Service Date Service Detials Redaamption Amo…" at bounding box center [474, 117] width 62 height 13
click at [443, 111] on select "Select mobile Guest Name Mobile No Service Date Service Detials Redaamption Amo…" at bounding box center [474, 117] width 62 height 13
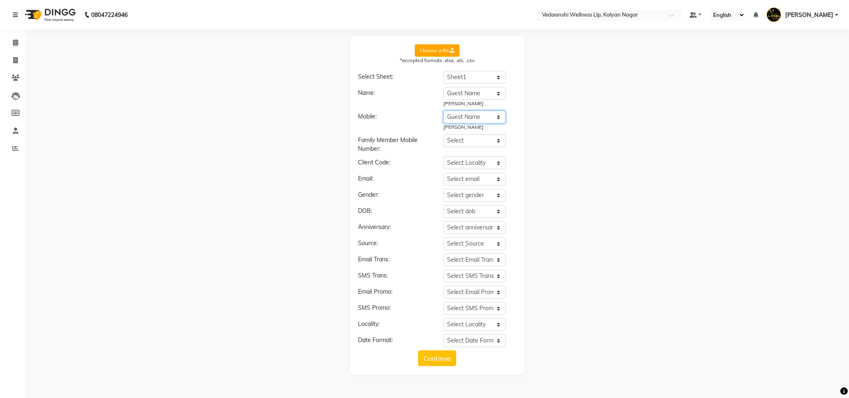
click at [469, 114] on select "Select mobile Guest Name Mobile No Service Date Service Detials Redaamption Amo…" at bounding box center [474, 117] width 62 height 13
select select "Mobile No"
click at [443, 111] on select "Select mobile Guest Name Mobile No Service Date Service Detials Redaamption Amo…" at bounding box center [474, 117] width 62 height 13
click at [464, 139] on select "Select Guest Name Mobile No Service Date Service Detials Redaamption Amount Rem…" at bounding box center [474, 140] width 62 height 13
click at [567, 160] on div "Choose a file *accepted formats .xlsx, .xls, .csv Select Sheet: Select Sheet Sh…" at bounding box center [437, 205] width 816 height 339
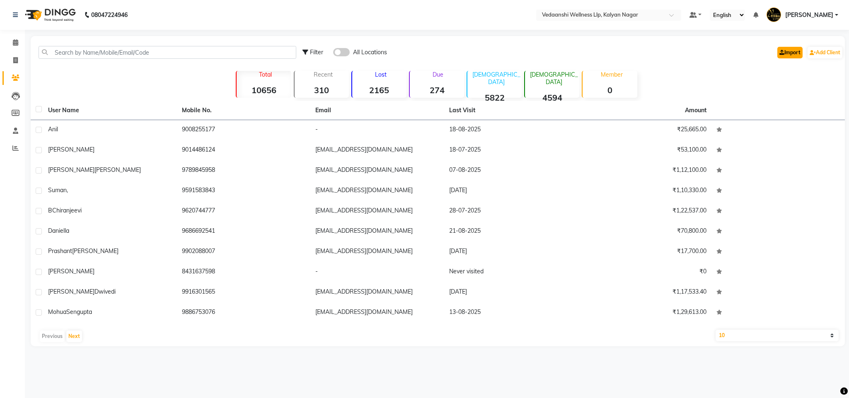
click at [783, 53] on link "Import" at bounding box center [789, 53] width 25 height 12
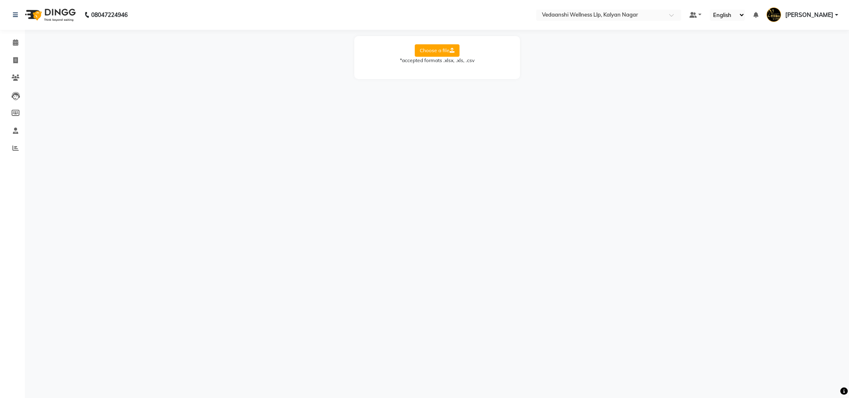
click at [419, 62] on div "*accepted formats .xlsx, .xls, .csv" at bounding box center [437, 60] width 149 height 7
click at [11, 40] on span at bounding box center [15, 43] width 15 height 10
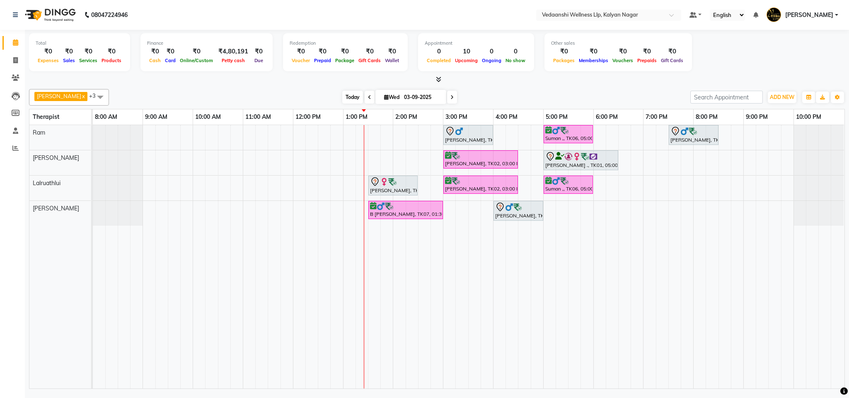
click at [342, 101] on span "Today" at bounding box center [352, 97] width 21 height 13
click at [342, 102] on span "Today" at bounding box center [352, 97] width 21 height 13
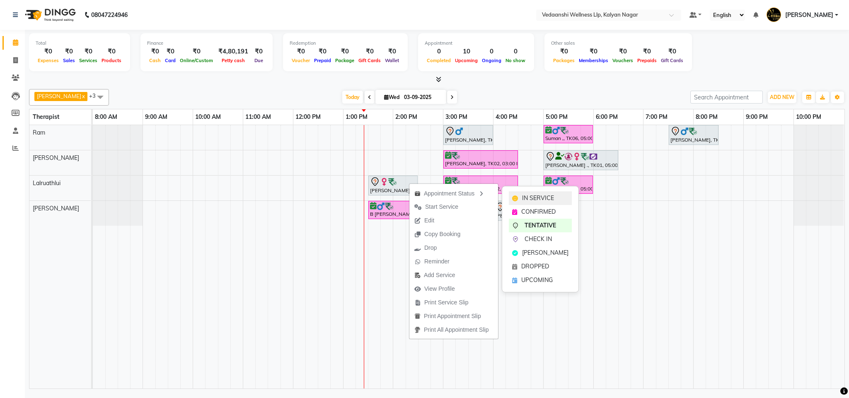
click at [525, 191] on div "IN SERVICE" at bounding box center [540, 198] width 63 height 14
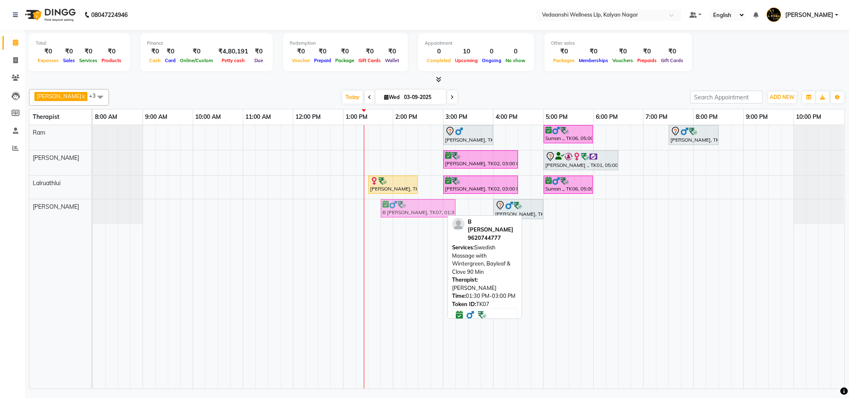
drag, startPoint x: 429, startPoint y: 211, endPoint x: 436, endPoint y: 214, distance: 7.1
click at [93, 214] on div "B Chiranjeevi, TK07, 01:30 PM-03:00 PM, Swedish Massage with Wintergreen, Bayle…" at bounding box center [93, 211] width 0 height 25
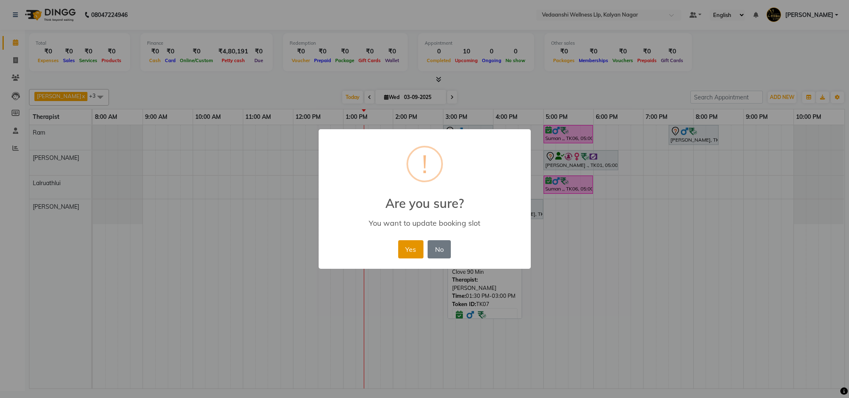
click at [409, 248] on button "Yes" at bounding box center [410, 249] width 25 height 18
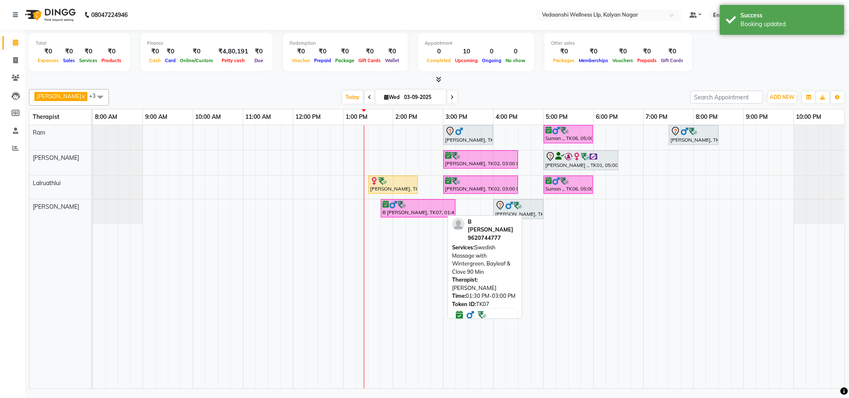
click at [495, 86] on div "Benjamin x Lalruathlui x Ram x Jennifer Zoramsangi x +3 Select All Amos Benjami…" at bounding box center [437, 237] width 816 height 303
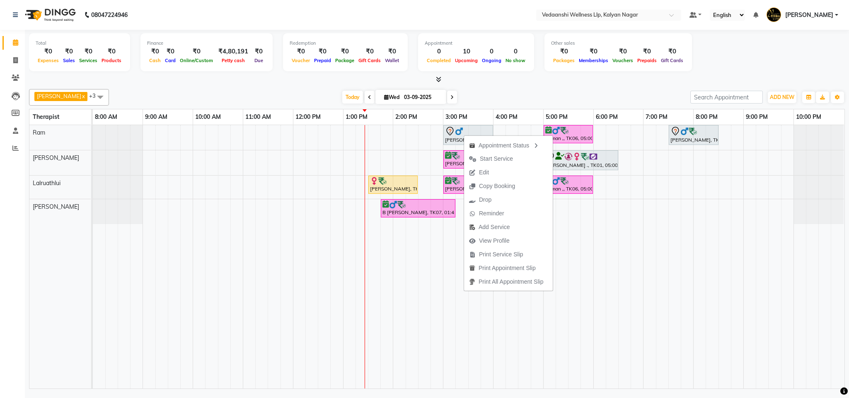
click at [511, 83] on div at bounding box center [437, 79] width 816 height 9
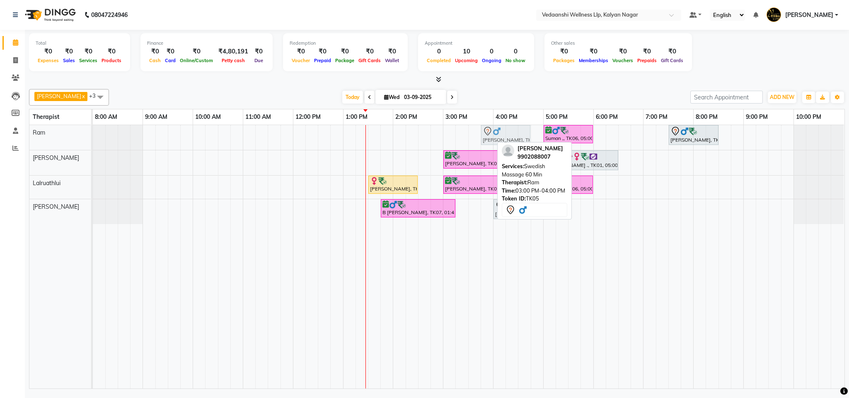
drag, startPoint x: 465, startPoint y: 132, endPoint x: 503, endPoint y: 135, distance: 37.8
click at [93, 135] on div "Prashant Kumar, TK05, 03:00 PM-04:00 PM, Swedish Massage 60 Min Suman ,, TK06, …" at bounding box center [93, 137] width 0 height 25
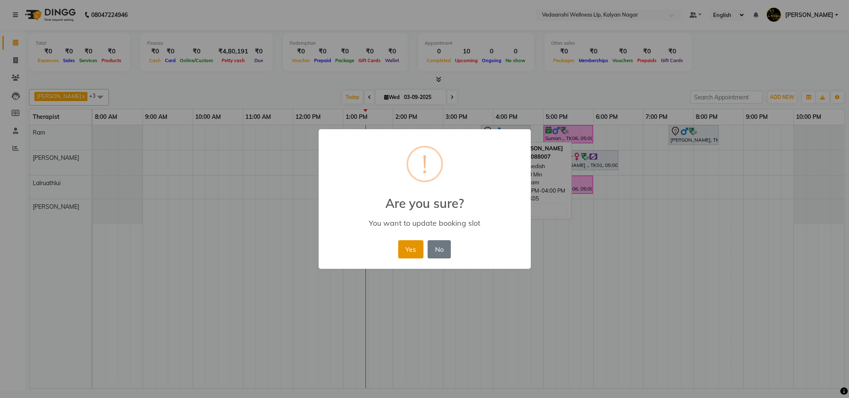
click at [412, 251] on button "Yes" at bounding box center [410, 249] width 25 height 18
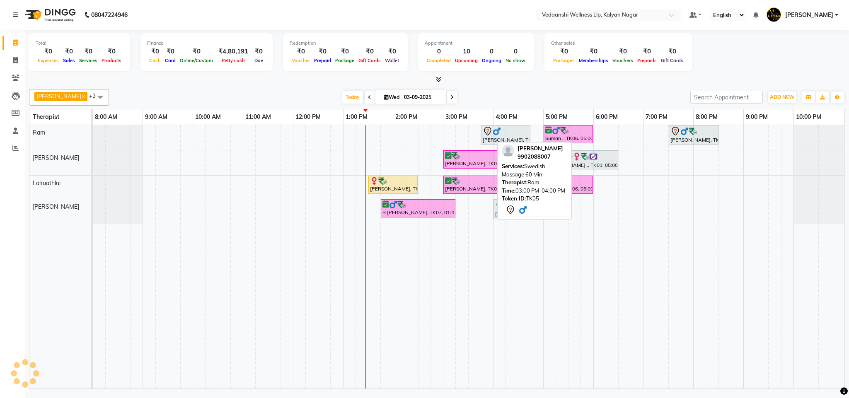
click at [560, 71] on div "Other sales ₹0 Packages ₹0 Memberships ₹0 Vouchers ₹0 Prepaids ₹0 Gift Cards" at bounding box center [619, 52] width 148 height 38
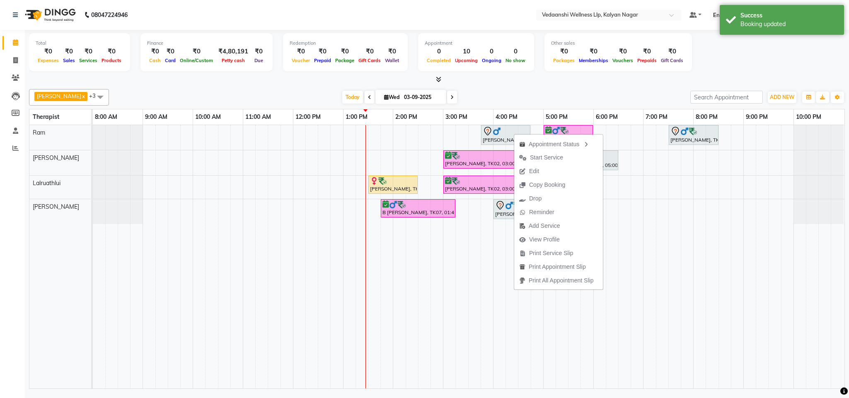
click at [571, 94] on div "Today Wed 03-09-2025" at bounding box center [399, 97] width 573 height 12
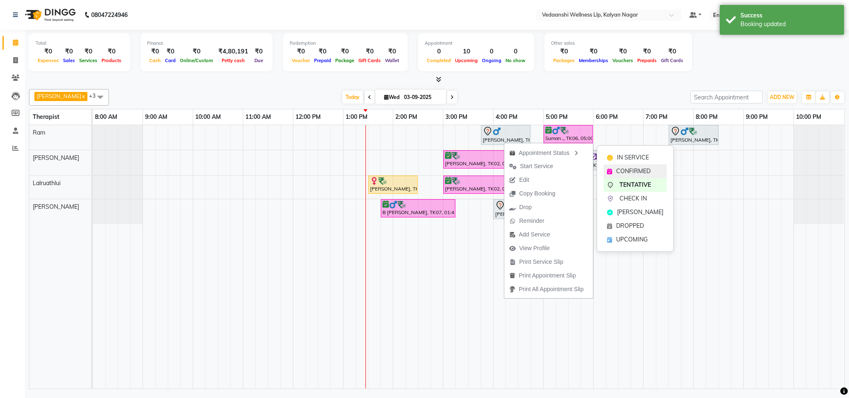
click at [642, 169] on span "CONFIRMED" at bounding box center [633, 171] width 34 height 9
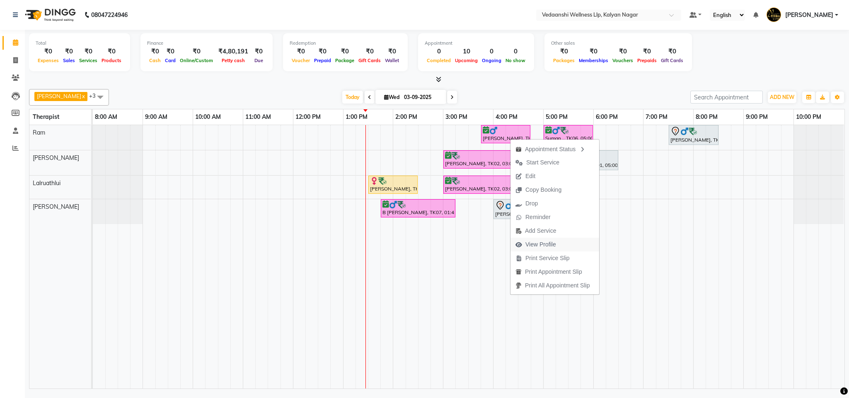
click at [541, 239] on span "View Profile" at bounding box center [536, 245] width 51 height 14
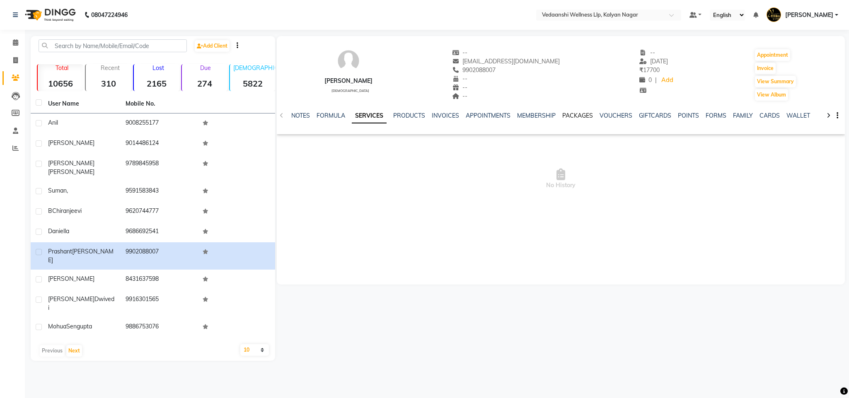
click at [566, 116] on link "PACKAGES" at bounding box center [577, 115] width 31 height 7
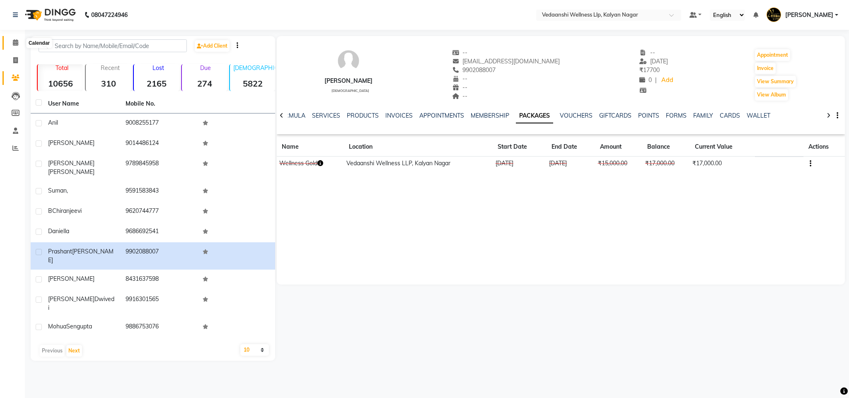
click at [19, 41] on span at bounding box center [15, 43] width 15 height 10
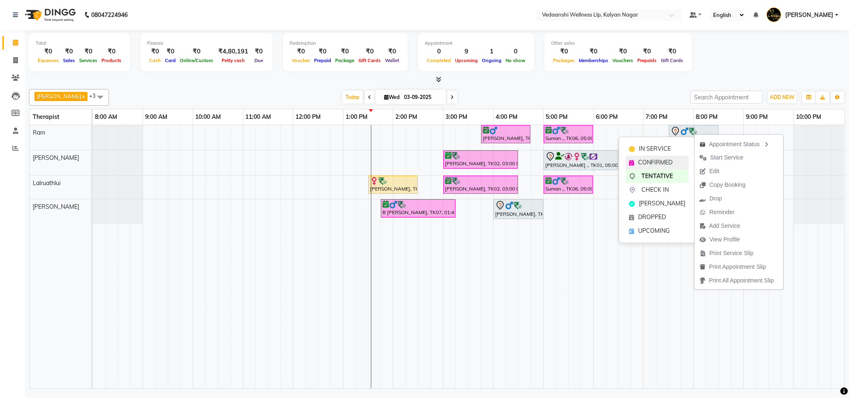
click at [656, 162] on span "CONFIRMED" at bounding box center [655, 162] width 34 height 9
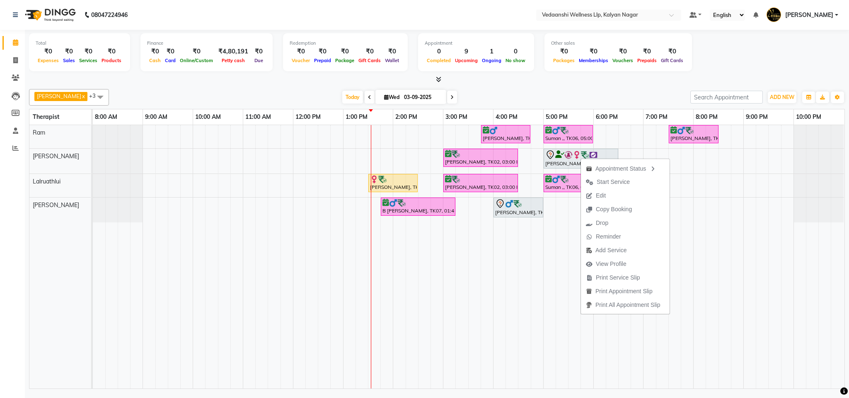
click at [481, 77] on div at bounding box center [437, 79] width 816 height 9
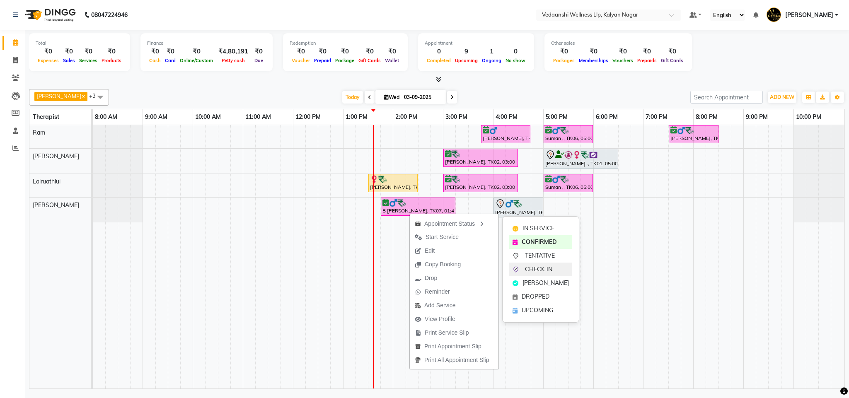
click at [530, 271] on span "CHECK IN" at bounding box center [538, 269] width 27 height 9
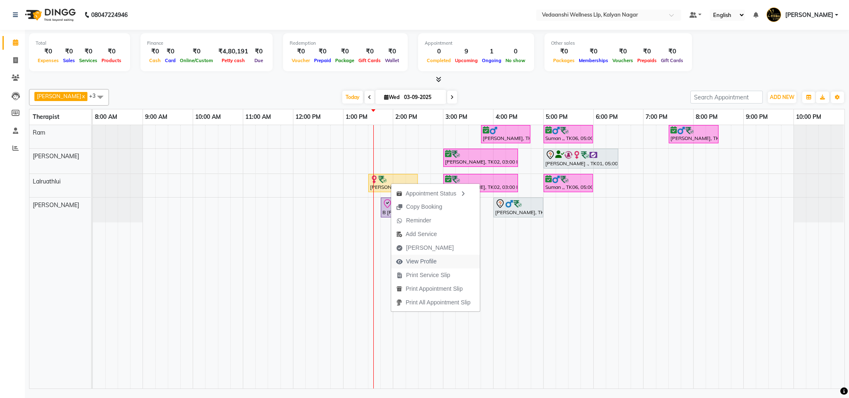
click at [421, 263] on span "View Profile" at bounding box center [421, 261] width 31 height 9
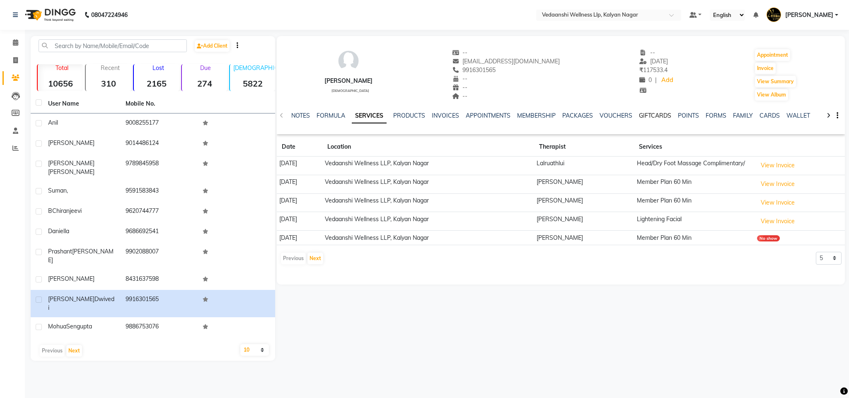
click at [643, 113] on link "GIFTCARDS" at bounding box center [655, 115] width 32 height 7
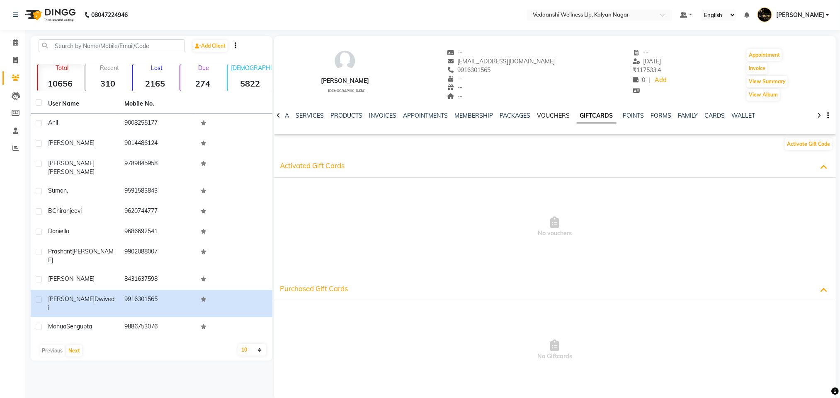
click at [545, 115] on link "VOUCHERS" at bounding box center [553, 115] width 33 height 7
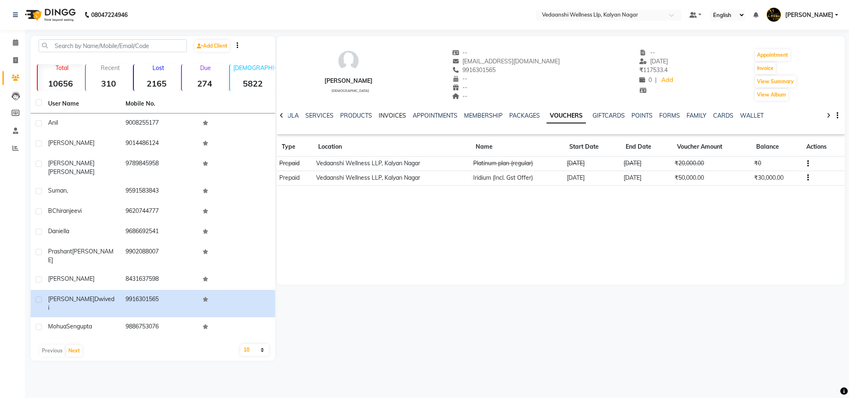
click at [380, 113] on link "INVOICES" at bounding box center [392, 115] width 27 height 7
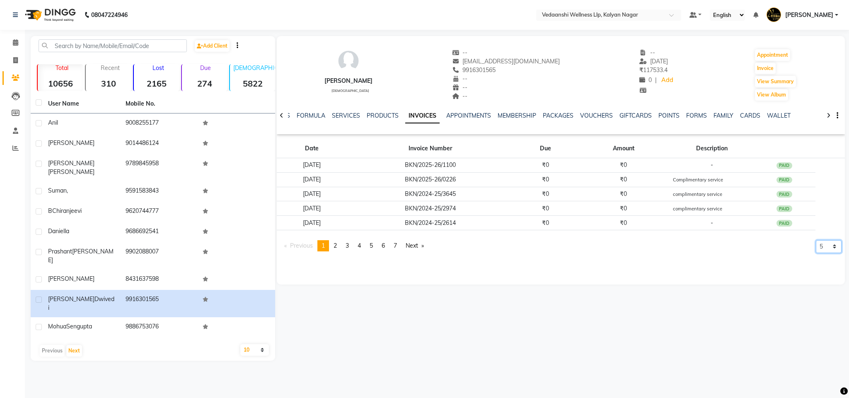
drag, startPoint x: 817, startPoint y: 245, endPoint x: 818, endPoint y: 250, distance: 5.1
click at [817, 245] on select "5 10 50 100 500" at bounding box center [829, 246] width 26 height 13
select select "500"
click at [816, 253] on select "5 10 50 100 500" at bounding box center [829, 246] width 26 height 13
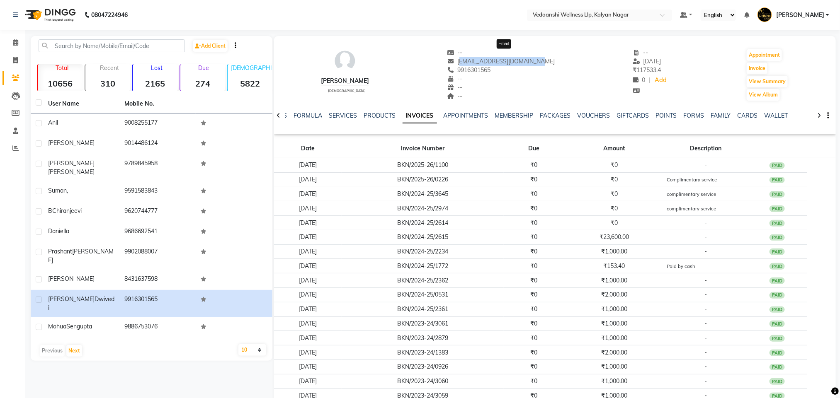
drag, startPoint x: 473, startPoint y: 61, endPoint x: 545, endPoint y: 61, distance: 71.7
click at [545, 61] on span "eshaanushalini@gmail.com" at bounding box center [501, 61] width 108 height 7
drag, startPoint x: 545, startPoint y: 61, endPoint x: 546, endPoint y: 67, distance: 5.9
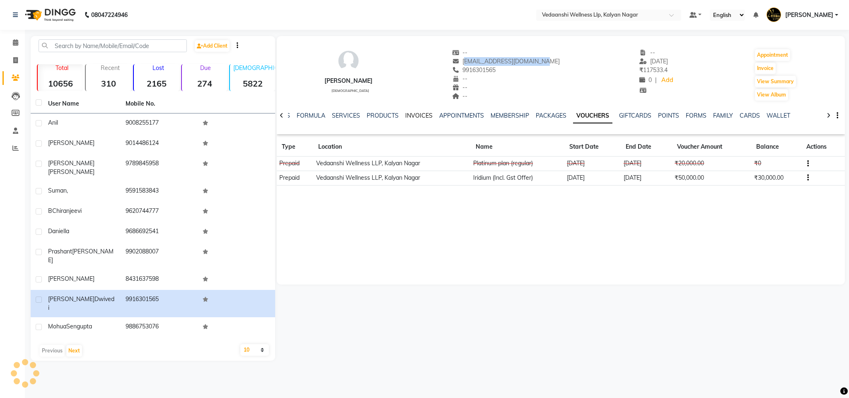
click at [409, 116] on link "INVOICES" at bounding box center [418, 115] width 27 height 7
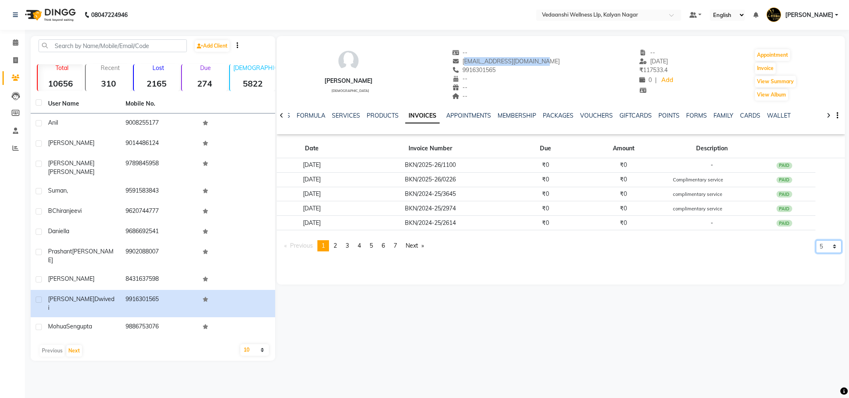
click at [831, 253] on select "5 10 50 100 500" at bounding box center [829, 246] width 26 height 13
select select "500"
click at [816, 253] on select "5 10 50 100 500" at bounding box center [829, 246] width 26 height 13
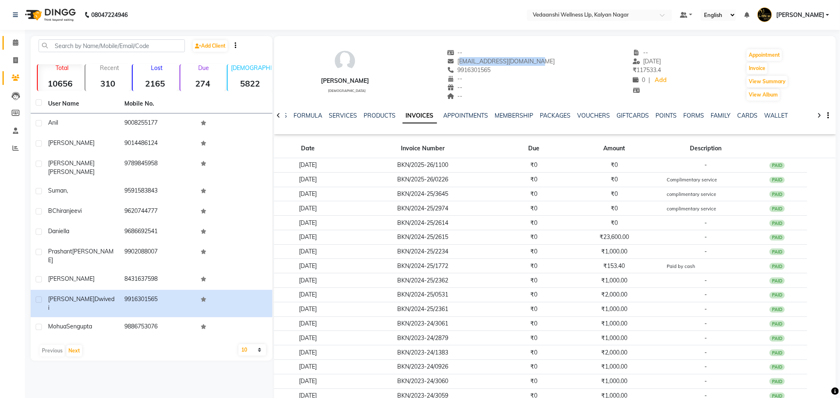
click at [16, 37] on link "Calendar" at bounding box center [12, 43] width 20 height 14
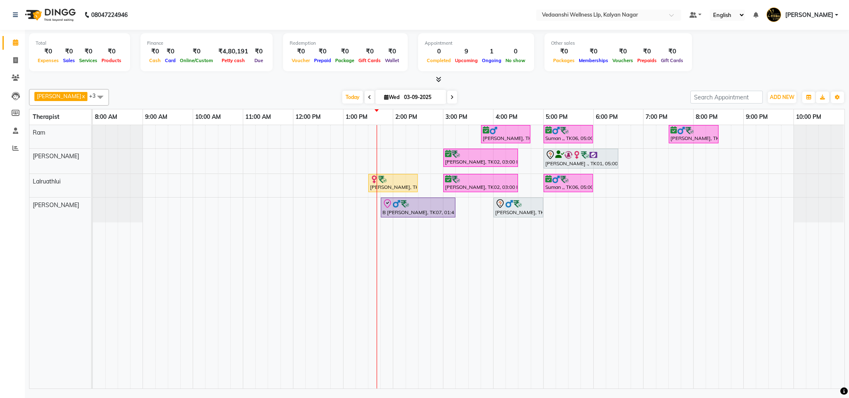
click at [569, 91] on div "Today Wed 03-09-2025" at bounding box center [399, 97] width 573 height 12
click at [402, 92] on input "03-09-2025" at bounding box center [422, 97] width 41 height 12
select select "9"
select select "2025"
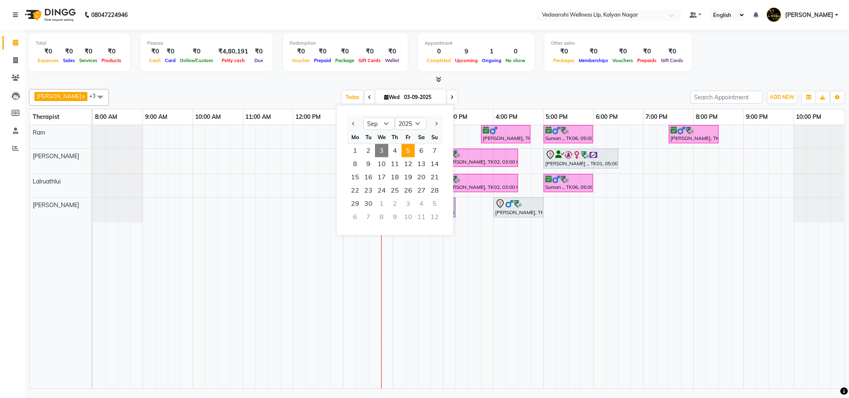
click at [410, 148] on span "5" at bounding box center [408, 150] width 13 height 13
type input "05-09-2025"
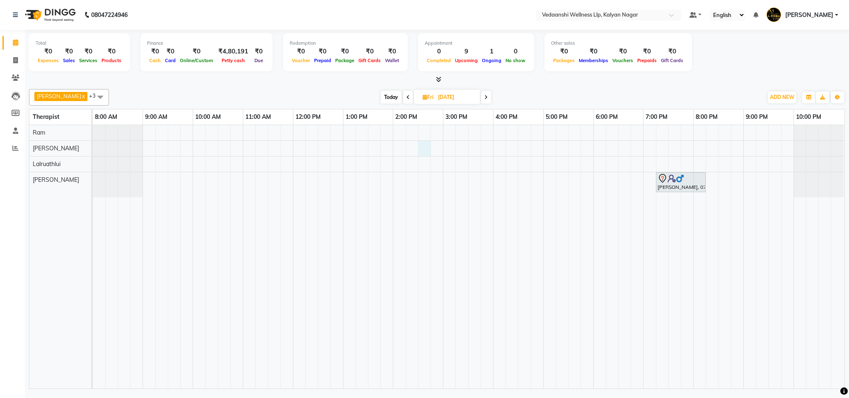
click at [423, 151] on div "Rakshit, 07:15 PM-08:15 PM, Swedish Massage 60 Min" at bounding box center [469, 257] width 752 height 264
select select "67322"
select select "870"
select select "tentative"
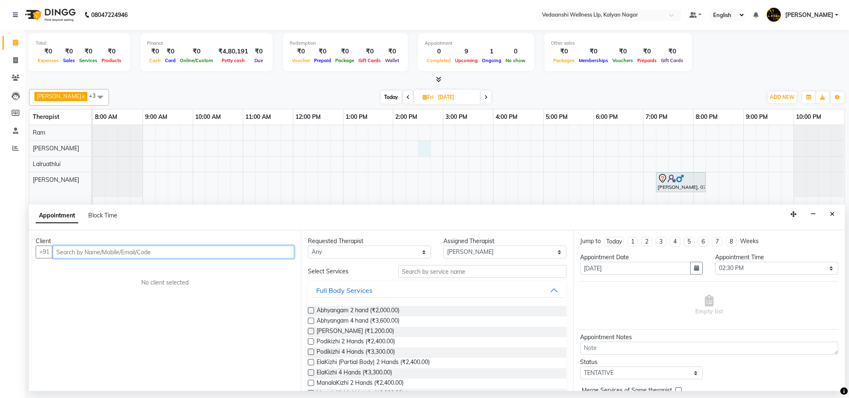
click at [86, 254] on input "text" at bounding box center [174, 252] width 242 height 13
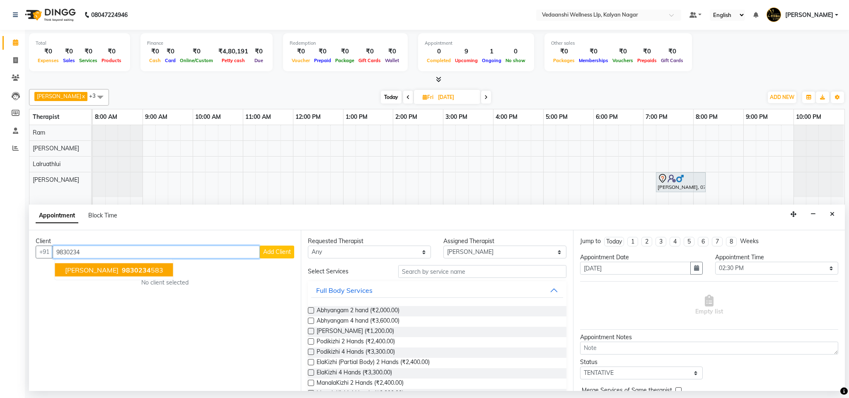
click at [135, 276] on button "Hasina Zamindhar 9830234 583" at bounding box center [114, 270] width 118 height 13
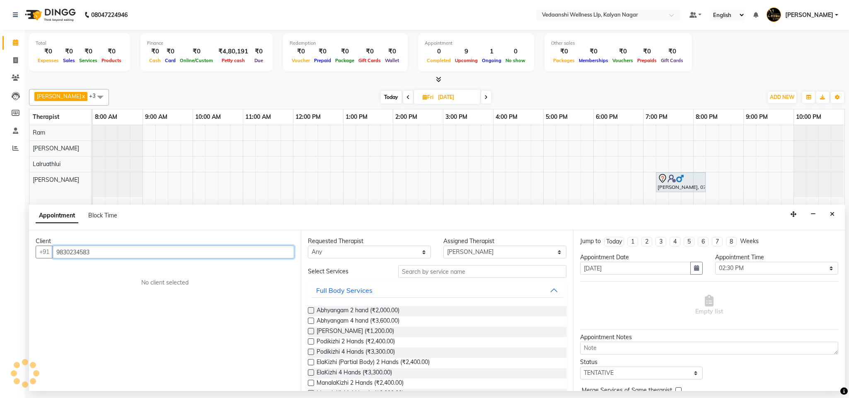
type input "9830234583"
click at [401, 253] on select "Any Amos Benjamin Jennifer Zoramsangi Lalruathlui Ram Rashika Khadse" at bounding box center [369, 252] width 123 height 13
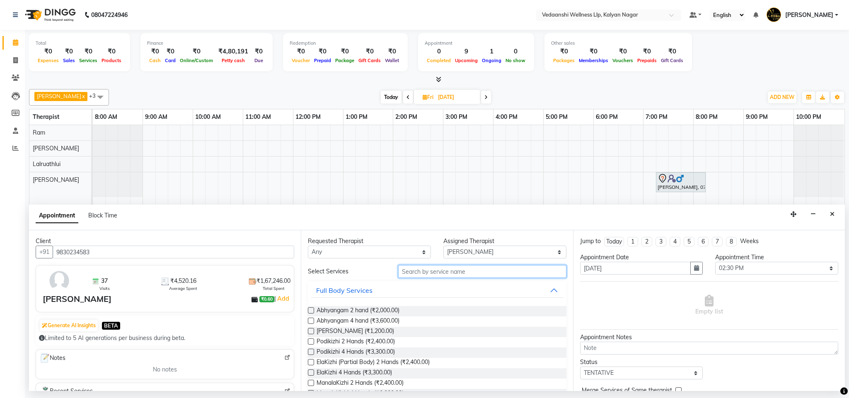
click at [454, 270] on input "text" at bounding box center [482, 271] width 168 height 13
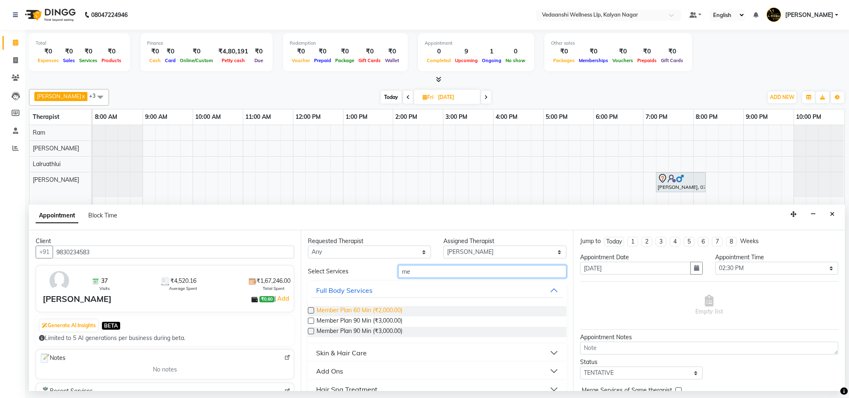
type input "me"
click at [393, 309] on span "Member Plan 60 Min (₹2,000.00)" at bounding box center [360, 311] width 86 height 10
checkbox input "false"
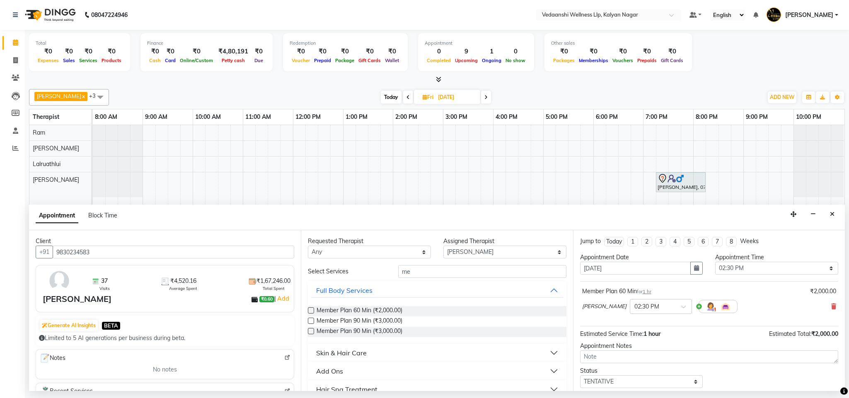
scroll to position [51, 0]
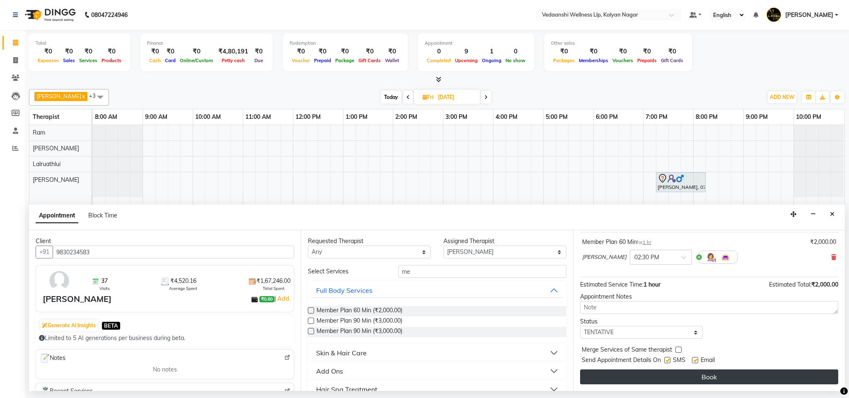
click at [659, 375] on button "Book" at bounding box center [709, 377] width 258 height 15
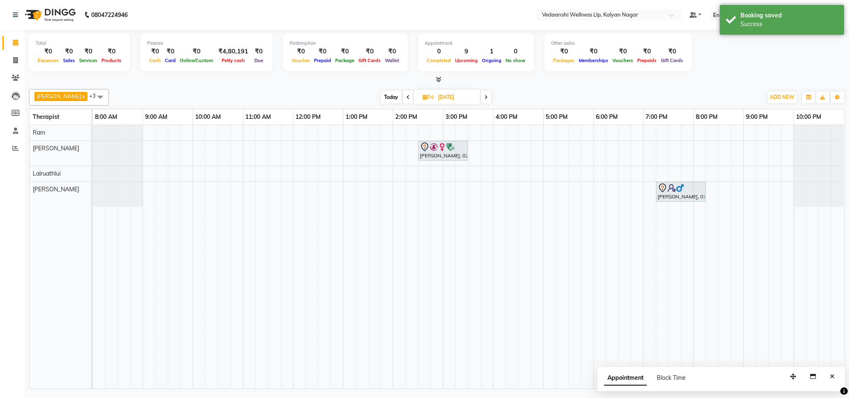
click at [381, 98] on span "Today" at bounding box center [391, 97] width 21 height 13
type input "03-09-2025"
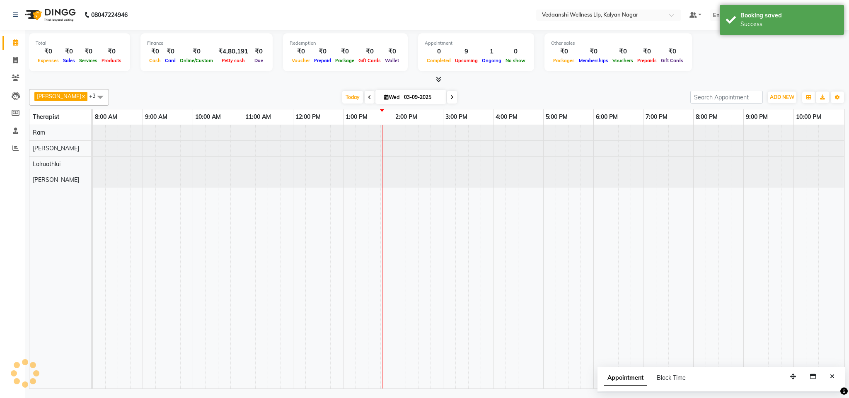
click at [523, 92] on div "Today Wed 03-09-2025" at bounding box center [399, 97] width 573 height 12
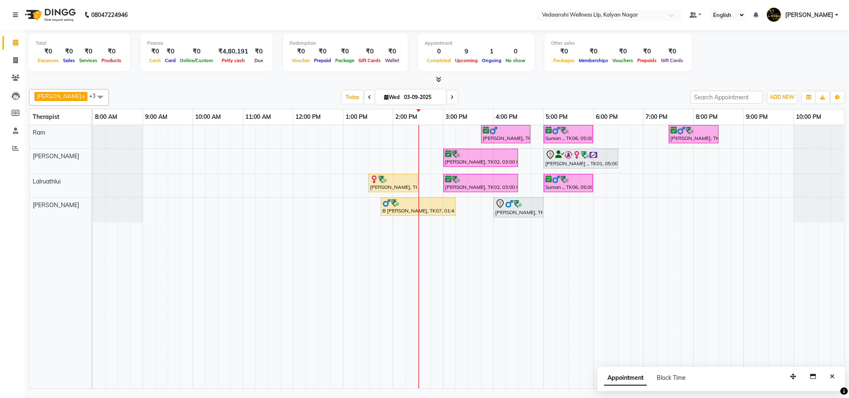
click at [402, 101] on input "03-09-2025" at bounding box center [422, 97] width 41 height 12
select select "9"
select select "2025"
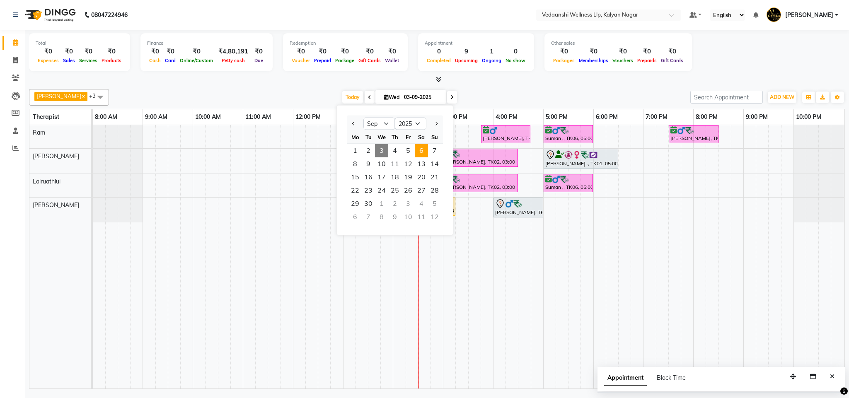
click at [426, 149] on span "6" at bounding box center [421, 150] width 13 height 13
type input "[DATE]"
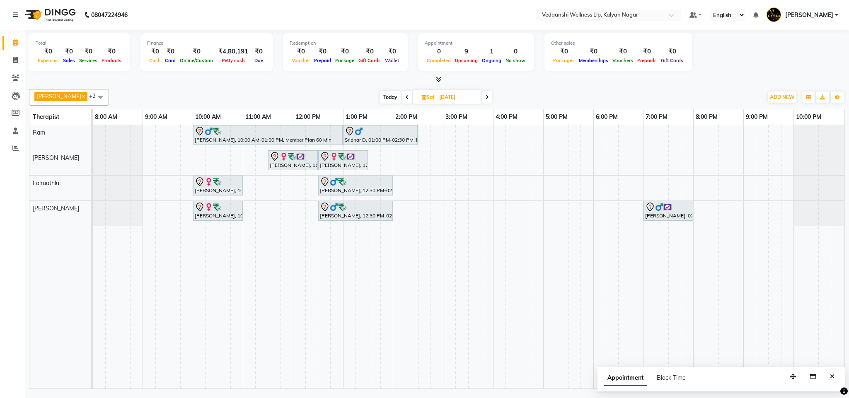
click at [562, 83] on div at bounding box center [437, 79] width 816 height 9
click at [423, 159] on div "[PERSON_NAME], 10:00 AM-01:00 PM, Member Plan 60 [PERSON_NAME] D, 01:00 PM-02:3…" at bounding box center [469, 257] width 752 height 264
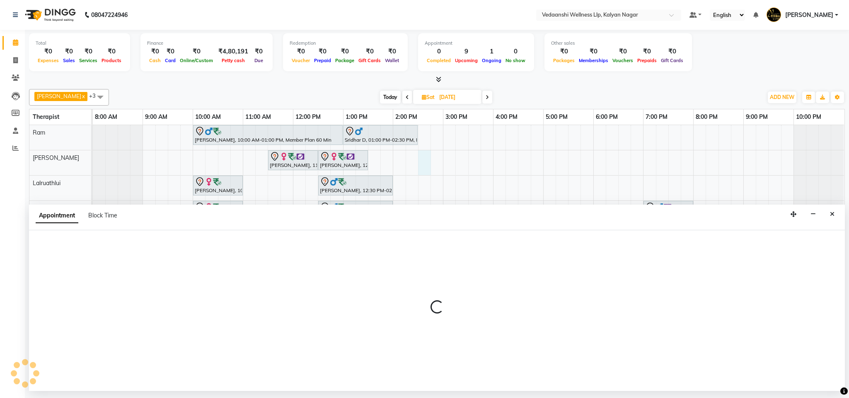
select select "67322"
select select "tentative"
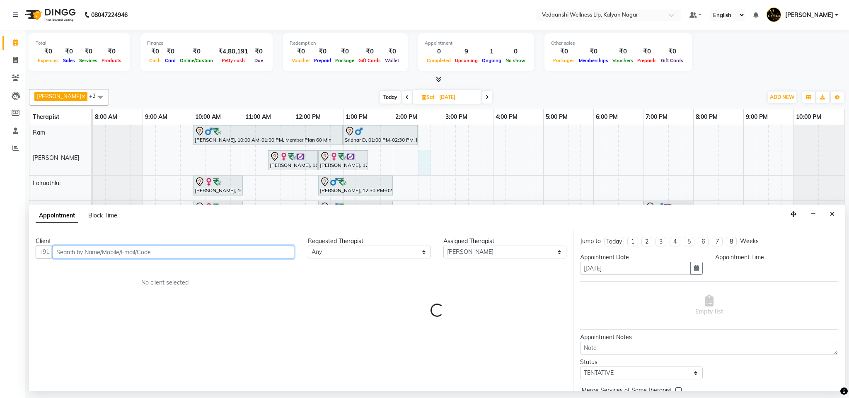
select select "870"
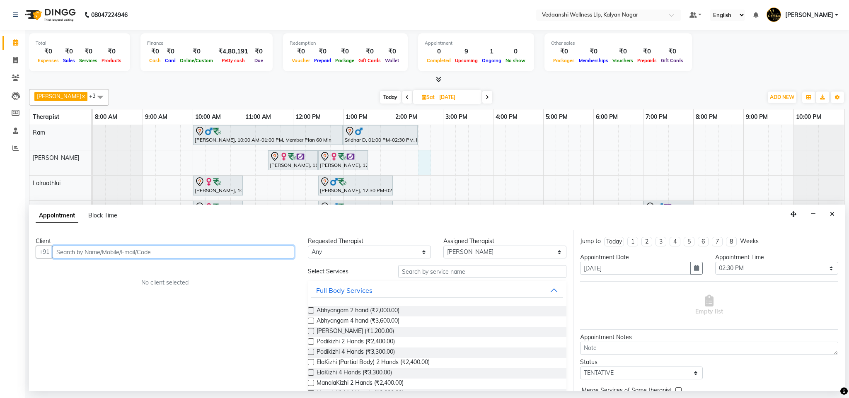
click at [102, 249] on input "text" at bounding box center [174, 252] width 242 height 13
type input "9347539689"
click at [279, 249] on button "Add Client" at bounding box center [277, 252] width 34 height 13
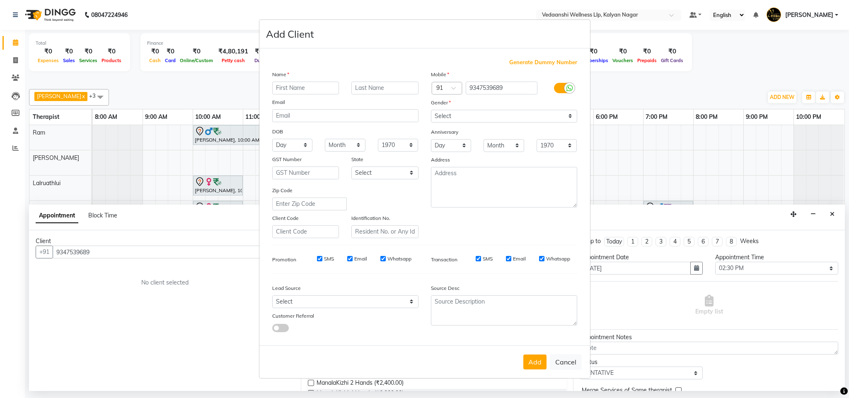
click at [326, 87] on input "text" at bounding box center [305, 88] width 67 height 13
type input "[PERSON_NAME]"
click at [472, 117] on select "Select [DEMOGRAPHIC_DATA] [DEMOGRAPHIC_DATA] Other Prefer Not To Say" at bounding box center [504, 116] width 146 height 13
select select "[DEMOGRAPHIC_DATA]"
click at [431, 110] on select "Select [DEMOGRAPHIC_DATA] [DEMOGRAPHIC_DATA] Other Prefer Not To Say" at bounding box center [504, 116] width 146 height 13
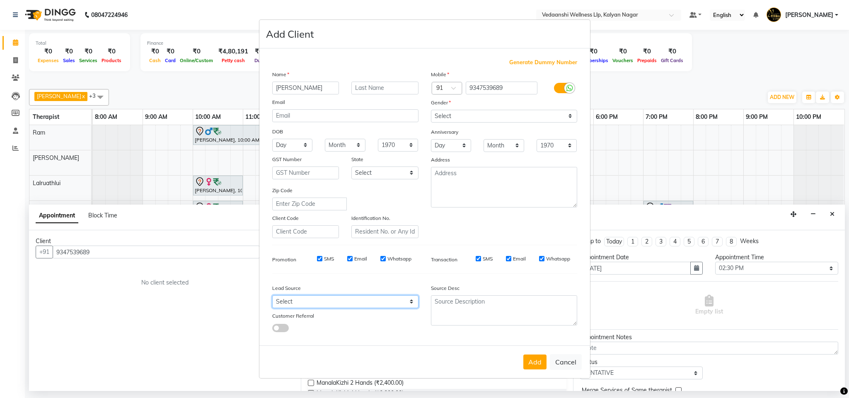
click at [344, 301] on select "Select Walk-in Referral Internet Friend Word of Mouth Advertisement Facebook Ju…" at bounding box center [345, 301] width 146 height 13
select select "25584"
click at [272, 295] on select "Select Walk-in Referral Internet Friend Word of Mouth Advertisement Facebook Ju…" at bounding box center [345, 301] width 146 height 13
click at [531, 361] on button "Add" at bounding box center [534, 362] width 23 height 15
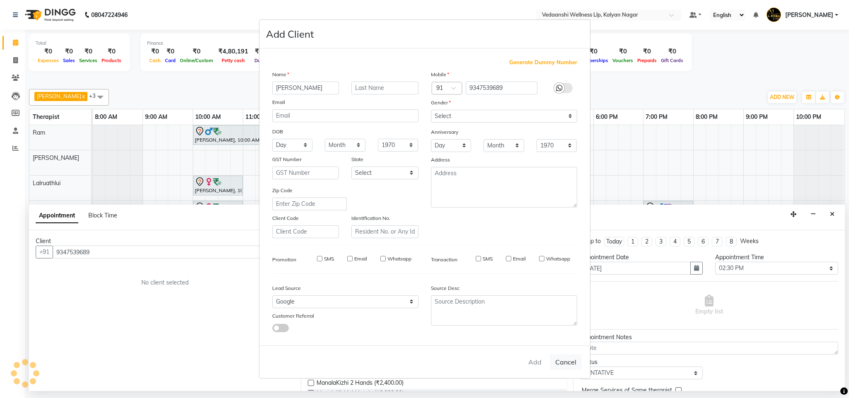
select select
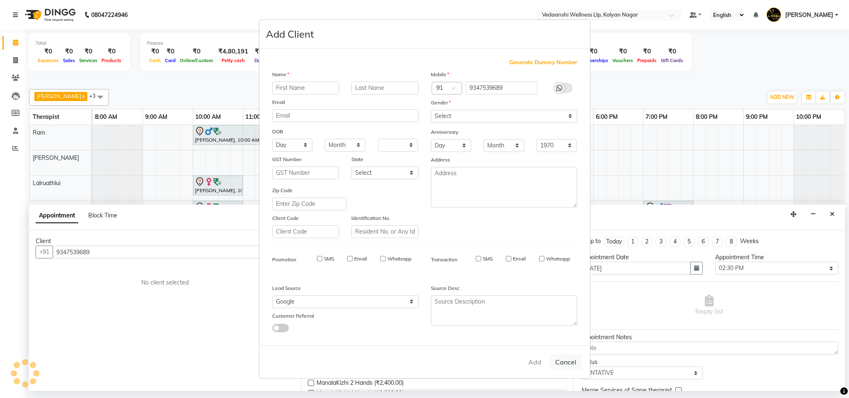
select select
checkbox input "false"
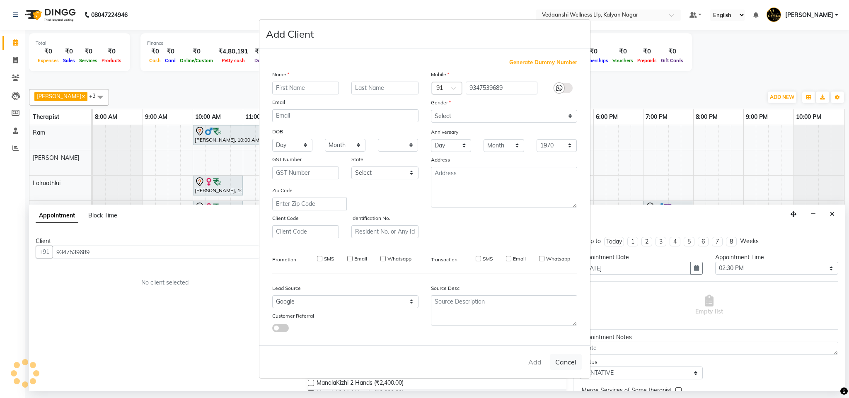
checkbox input "false"
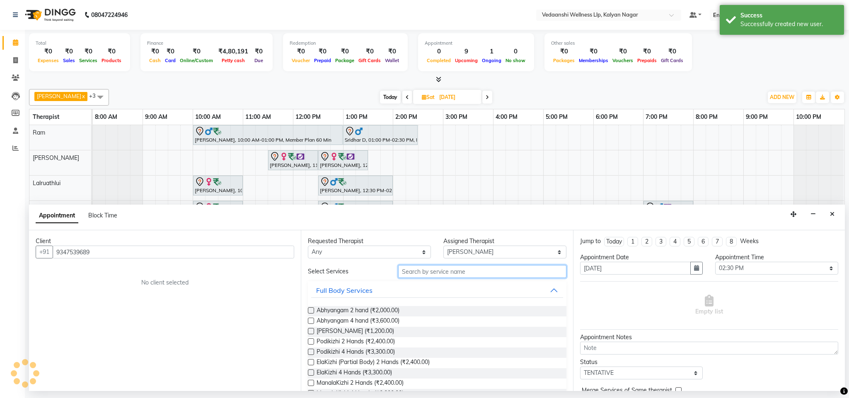
click at [424, 271] on input "text" at bounding box center [482, 271] width 168 height 13
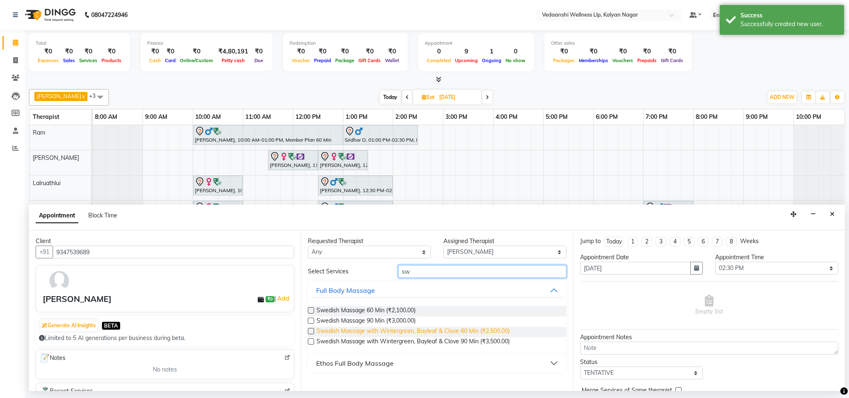
type input "sw"
click at [441, 329] on span "Swedish Massage with Wintergreen, Bayleaf & Clove 60 Min (₹2,500.00)" at bounding box center [413, 332] width 193 height 10
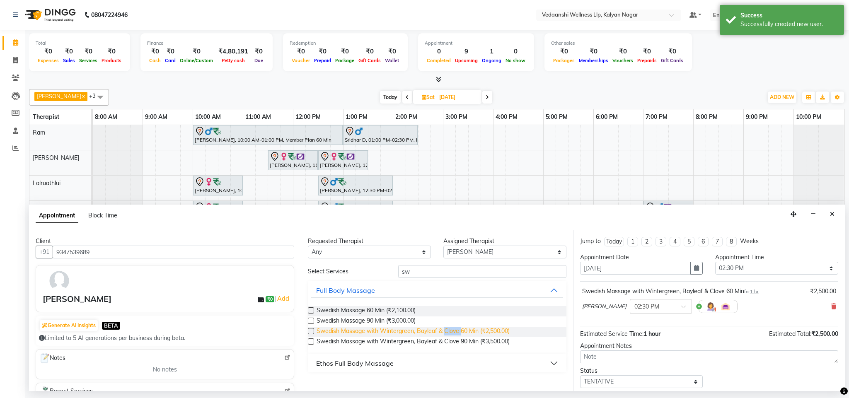
click at [441, 329] on span "Swedish Massage with Wintergreen, Bayleaf & Clove 60 Min (₹2,500.00)" at bounding box center [413, 332] width 193 height 10
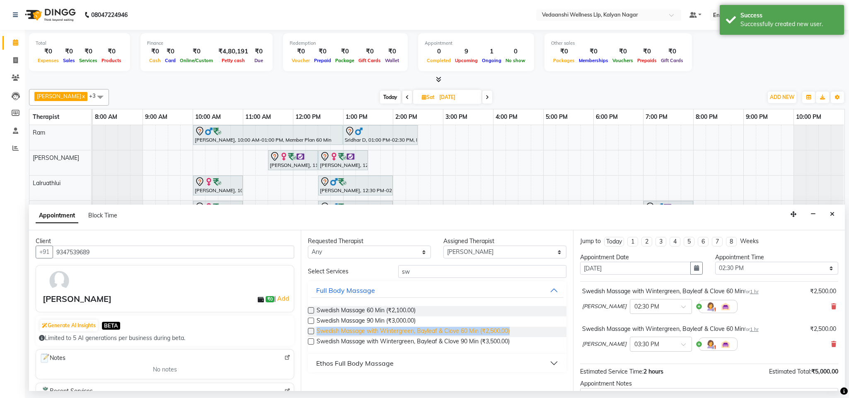
click at [441, 329] on span "Swedish Massage with Wintergreen, Bayleaf & Clove 60 Min (₹2,500.00)" at bounding box center [413, 332] width 193 height 10
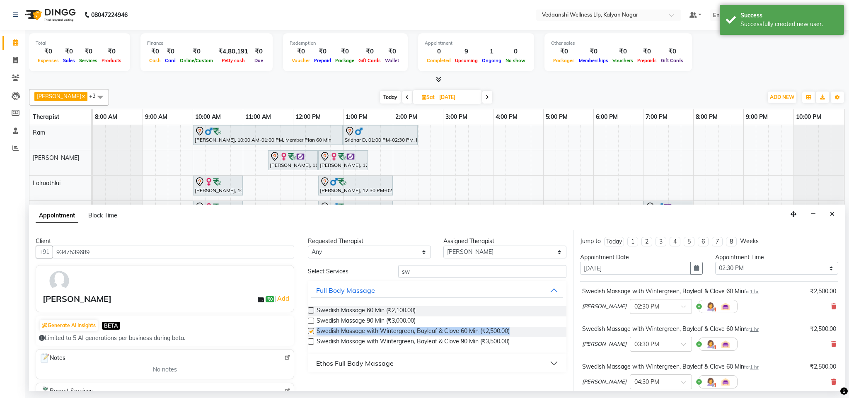
checkbox input "false"
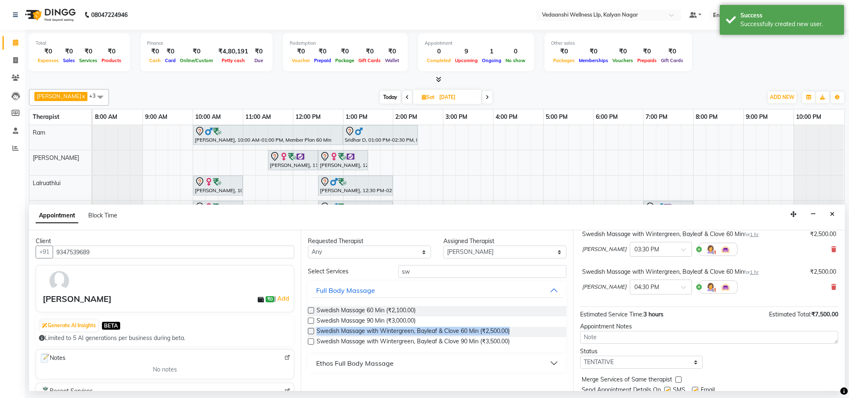
scroll to position [126, 0]
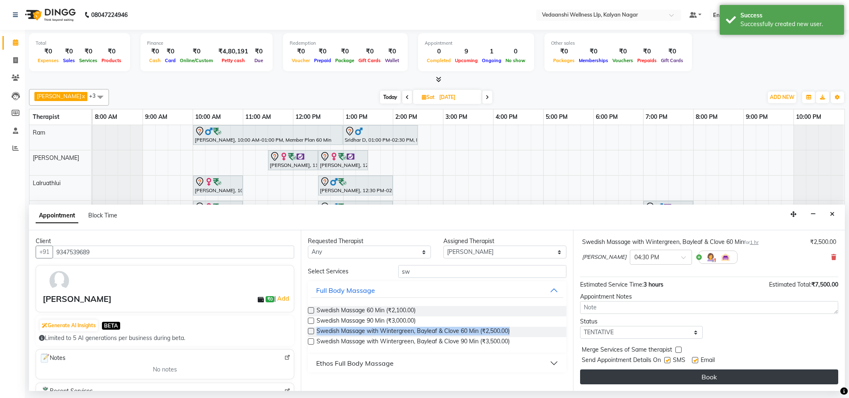
click at [646, 378] on button "Book" at bounding box center [709, 377] width 258 height 15
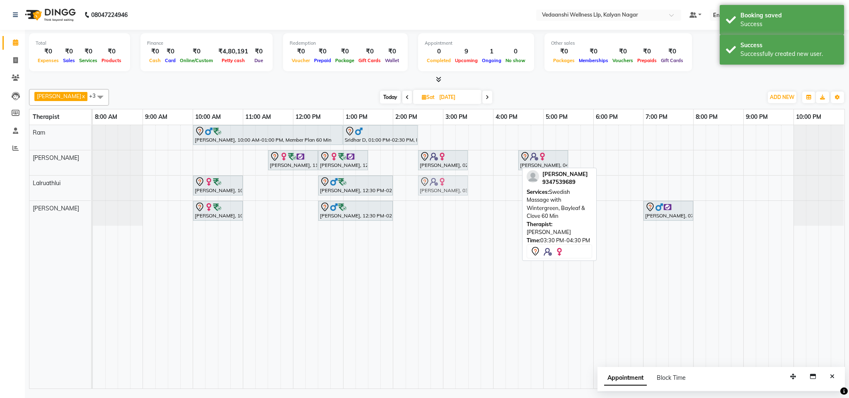
drag, startPoint x: 480, startPoint y: 160, endPoint x: 433, endPoint y: 194, distance: 58.4
click at [433, 194] on tbody "Daniel Manuel, 10:00 AM-01:00 PM, Member Plan 60 Min Sridhar D, 01:00 PM-02:30 …" at bounding box center [468, 175] width 751 height 101
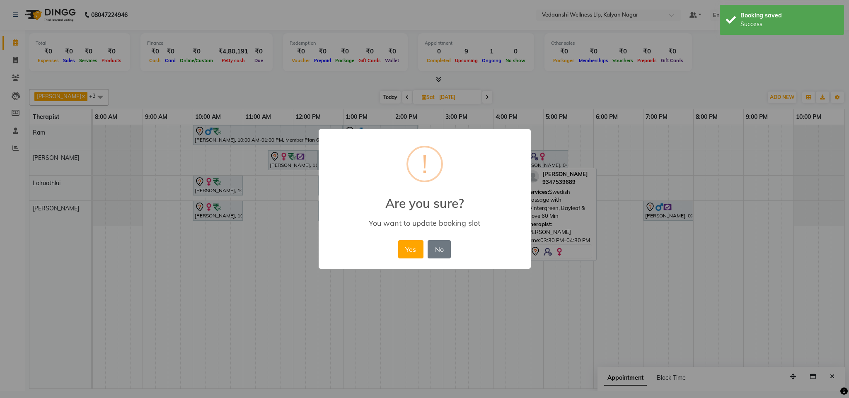
click at [395, 247] on div "× ! Are you sure? You want to update booking slot Yes No No" at bounding box center [425, 199] width 212 height 140
click at [407, 248] on button "Yes" at bounding box center [410, 249] width 25 height 18
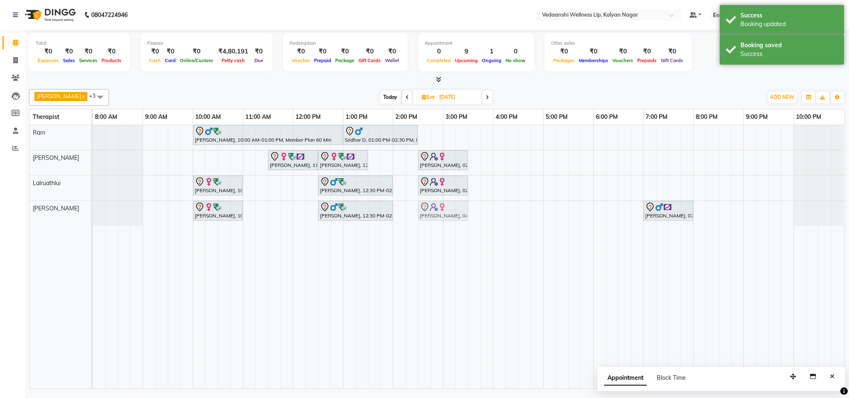
drag, startPoint x: 533, startPoint y: 163, endPoint x: 433, endPoint y: 206, distance: 109.3
click at [433, 206] on tbody "Daniel Manuel, 10:00 AM-01:00 PM, Member Plan 60 Min Sridhar D, 01:00 PM-02:30 …" at bounding box center [468, 175] width 751 height 101
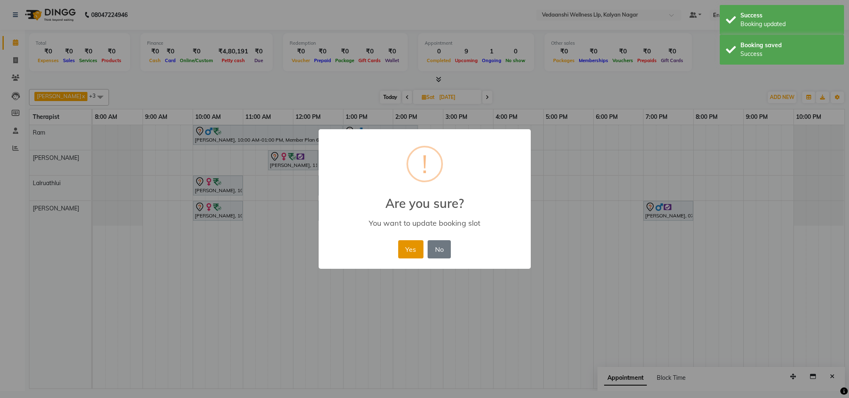
click at [413, 246] on button "Yes" at bounding box center [410, 249] width 25 height 18
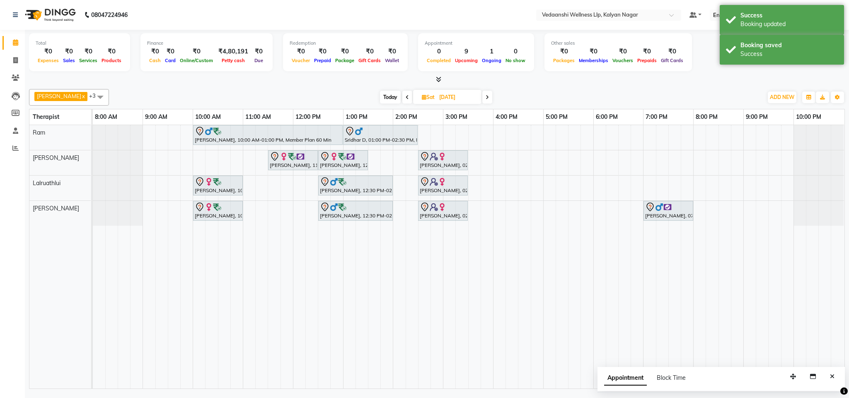
click at [380, 99] on span "Today" at bounding box center [390, 97] width 21 height 13
type input "03-09-2025"
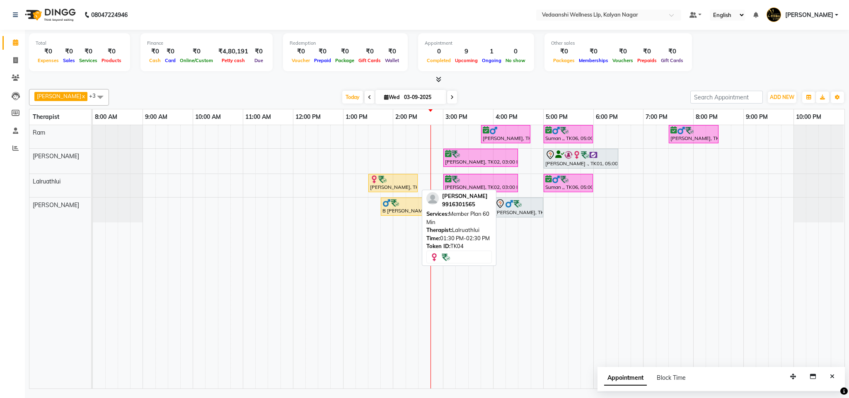
click at [401, 181] on div at bounding box center [393, 179] width 46 height 8
click at [406, 177] on div at bounding box center [393, 179] width 46 height 8
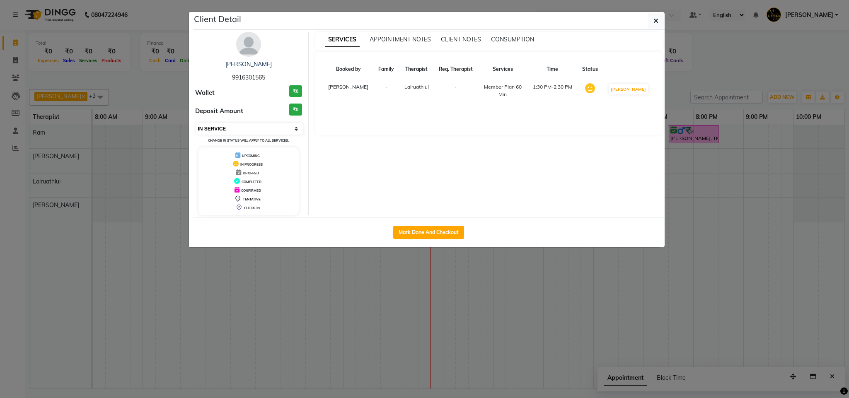
click at [249, 129] on select "Select IN SERVICE CONFIRMED TENTATIVE CHECK IN MARK DONE DROPPED UPCOMING" at bounding box center [249, 129] width 107 height 12
select select "3"
click at [196, 123] on select "Select IN SERVICE CONFIRMED TENTATIVE CHECK IN MARK DONE DROPPED UPCOMING" at bounding box center [249, 129] width 107 height 12
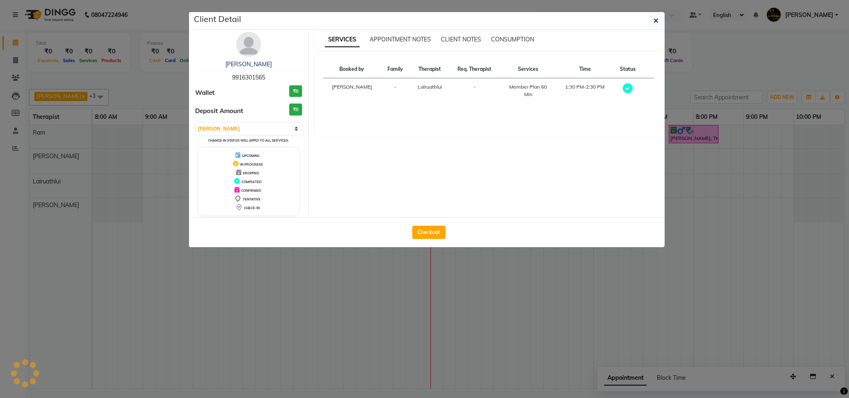
click at [436, 231] on button "Checkout" at bounding box center [428, 232] width 33 height 13
select select "service"
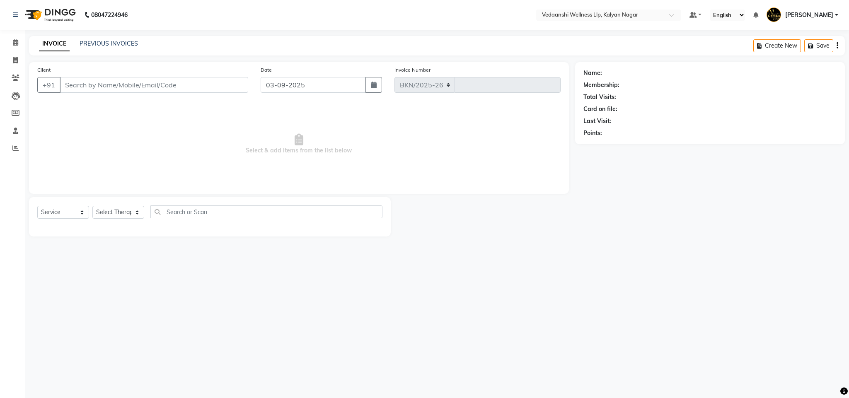
select select "4293"
type input "1267"
type input "9916301565"
select select "67323"
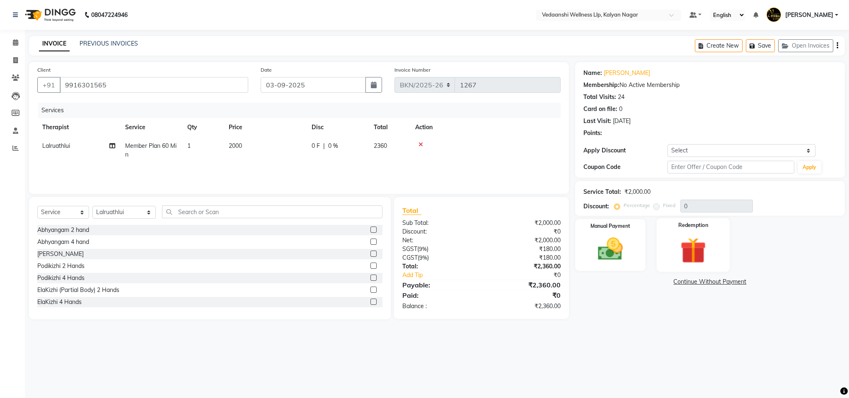
click at [704, 246] on img at bounding box center [693, 251] width 42 height 32
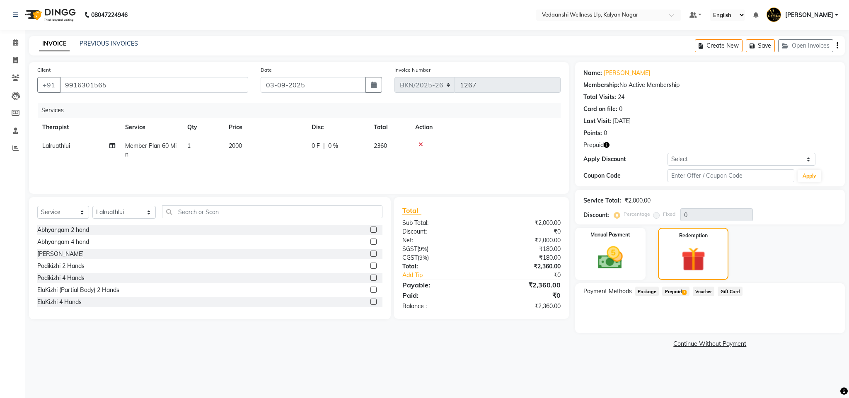
click at [673, 290] on span "Prepaid 1" at bounding box center [675, 292] width 27 height 10
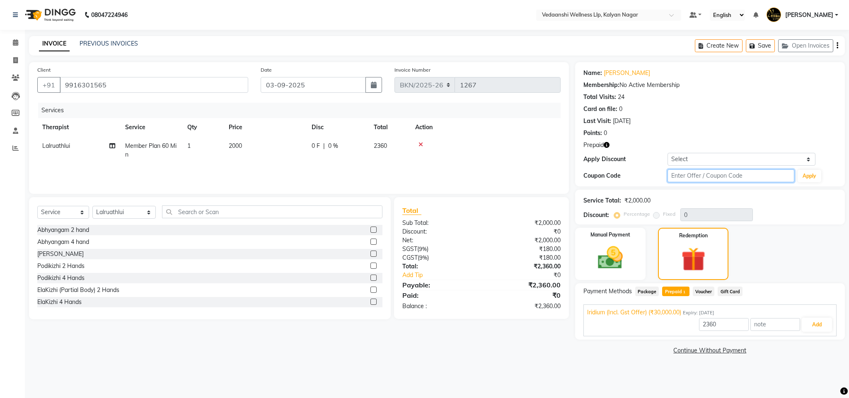
click at [679, 172] on input "text" at bounding box center [731, 176] width 127 height 13
type input "d50%"
click at [811, 177] on button "Apply" at bounding box center [810, 176] width 24 height 12
type input "50"
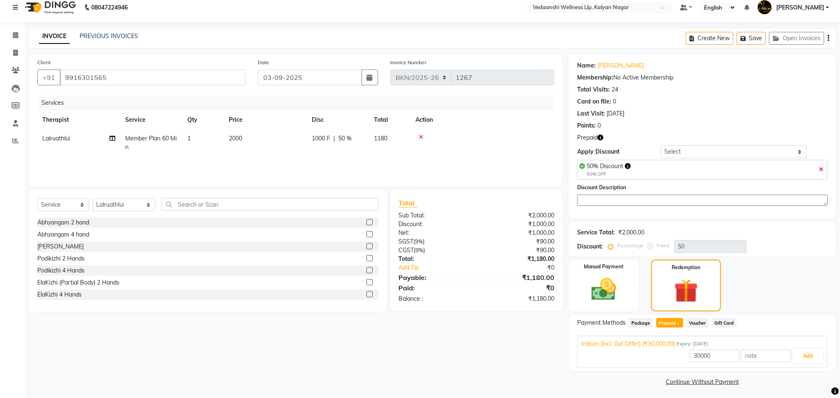
scroll to position [10, 0]
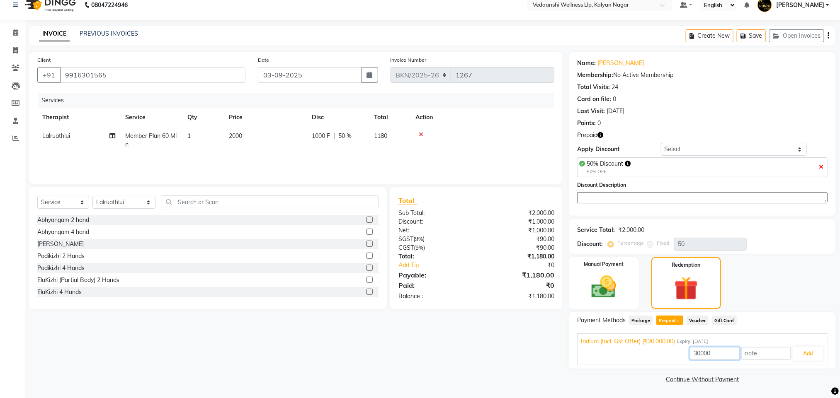
click at [699, 353] on input "30000" at bounding box center [715, 353] width 50 height 13
type input "1000"
click at [820, 352] on button "Add" at bounding box center [807, 354] width 30 height 14
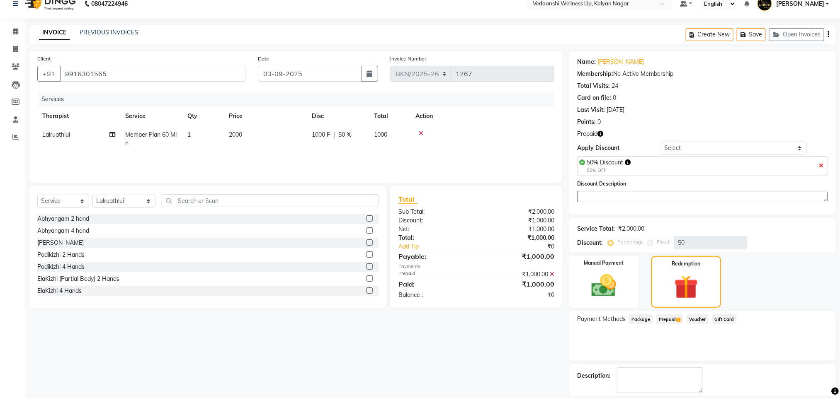
scroll to position [51, 0]
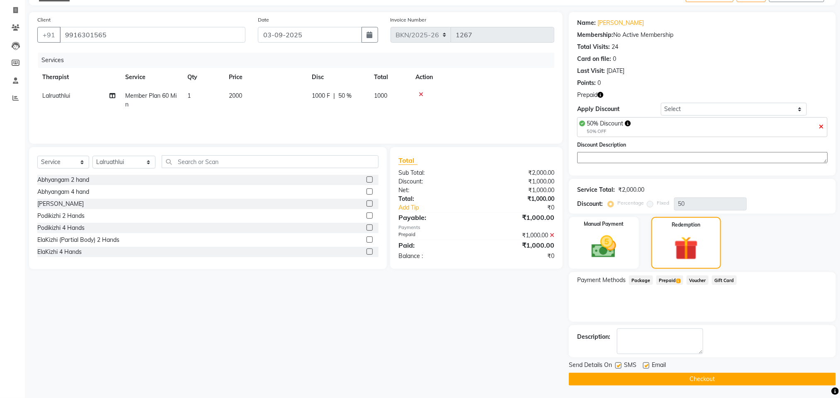
click at [735, 374] on button "Checkout" at bounding box center [702, 379] width 267 height 13
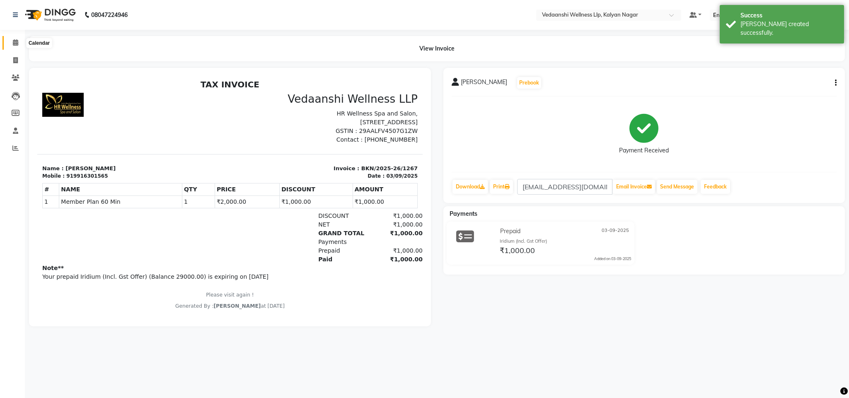
click at [16, 41] on icon at bounding box center [15, 42] width 5 height 6
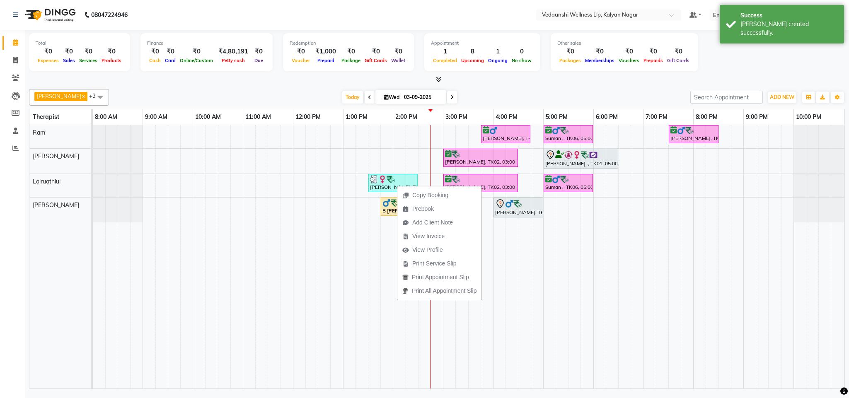
drag, startPoint x: 397, startPoint y: 185, endPoint x: 285, endPoint y: 99, distance: 141.0
click at [285, 99] on div "[DATE] [DATE]" at bounding box center [399, 97] width 573 height 12
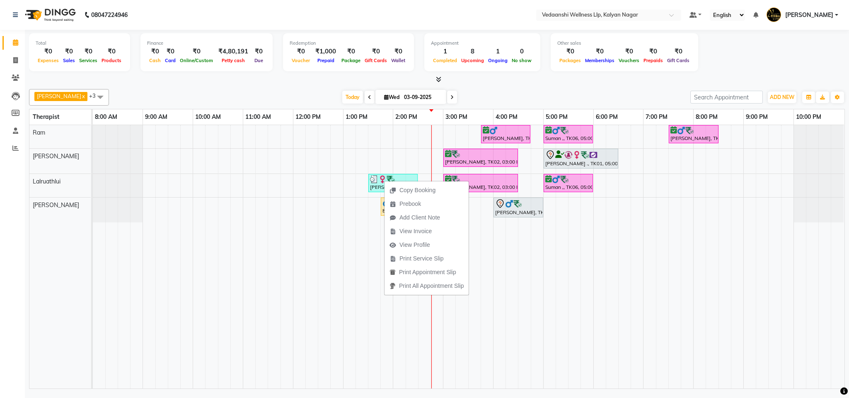
click at [555, 81] on div at bounding box center [437, 79] width 816 height 9
click at [425, 249] on span "View Profile" at bounding box center [425, 249] width 31 height 9
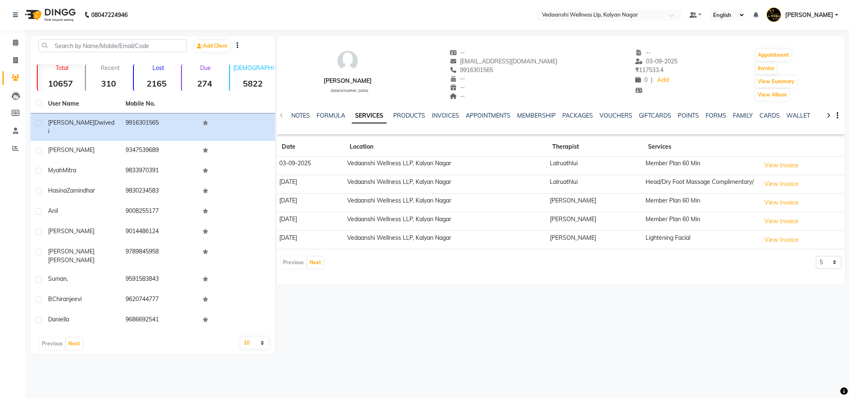
click at [444, 110] on div "NOTES FORMULA SERVICES PRODUCTS INVOICES APPOINTMENTS MEMBERSHIP PACKAGES VOUCH…" at bounding box center [561, 116] width 569 height 29
click at [440, 116] on link "INVOICES" at bounding box center [445, 115] width 27 height 7
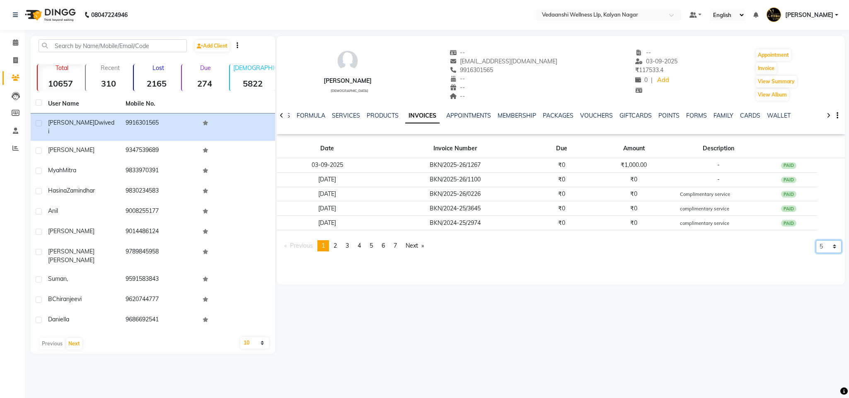
click at [828, 253] on select "5 10 50 100 500" at bounding box center [829, 246] width 26 height 13
select select "500"
click at [816, 253] on select "5 10 50 100 500" at bounding box center [829, 246] width 26 height 13
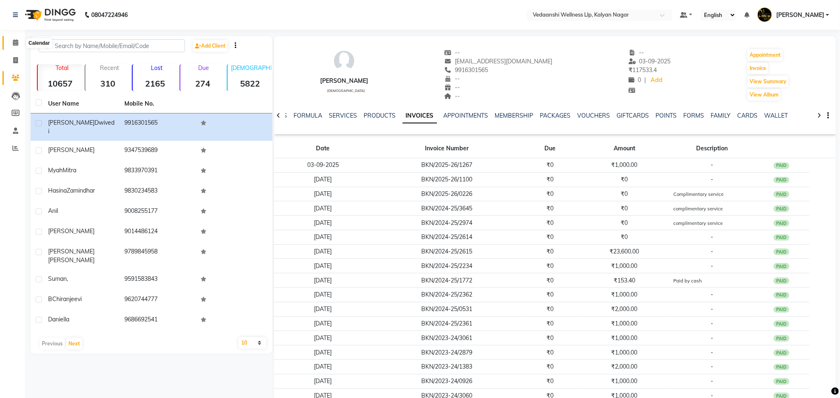
click at [20, 41] on span at bounding box center [15, 43] width 15 height 10
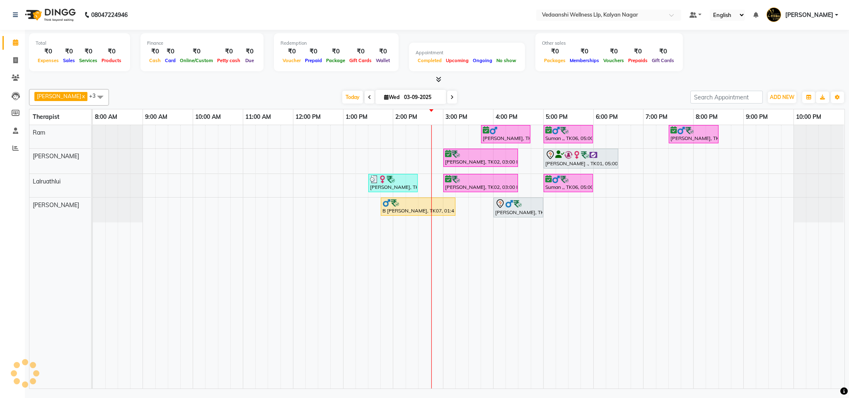
click at [511, 96] on div "[DATE] [DATE]" at bounding box center [399, 97] width 573 height 12
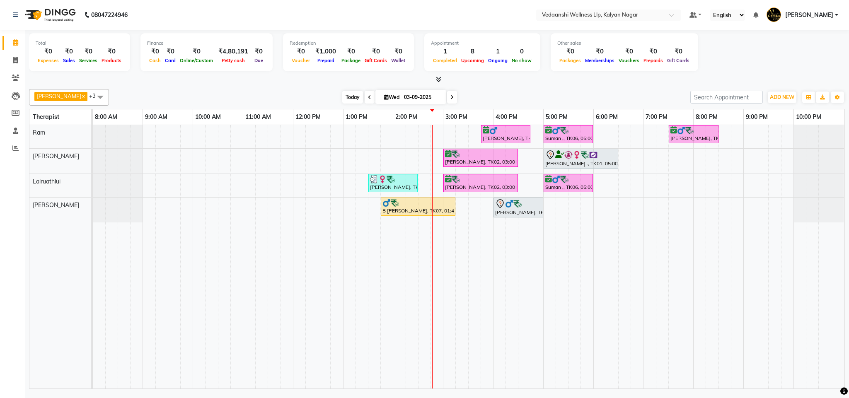
click at [342, 95] on span "Today" at bounding box center [352, 97] width 21 height 13
click at [538, 82] on div at bounding box center [437, 79] width 816 height 9
click at [342, 97] on span "Today" at bounding box center [352, 97] width 21 height 13
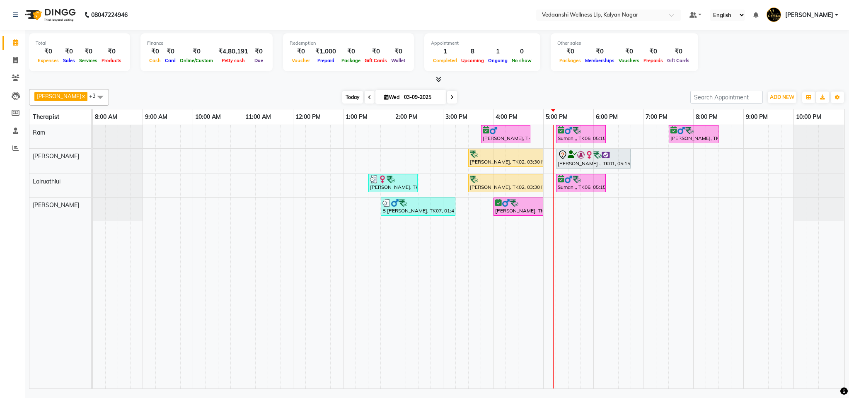
click at [342, 99] on span "Today" at bounding box center [352, 97] width 21 height 13
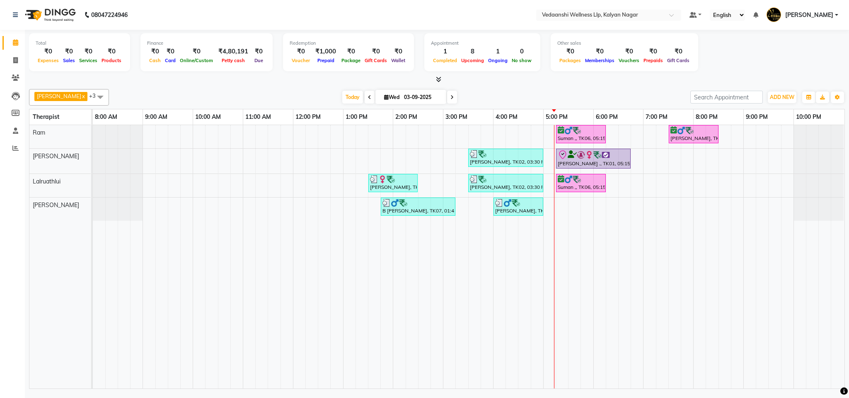
click at [574, 90] on div "[PERSON_NAME] x Lalruathlui x Ram x [PERSON_NAME] x +3 Select All [PERSON_NAME]…" at bounding box center [437, 97] width 816 height 17
click at [342, 99] on span "Today" at bounding box center [352, 97] width 21 height 13
click at [521, 82] on div at bounding box center [437, 79] width 816 height 9
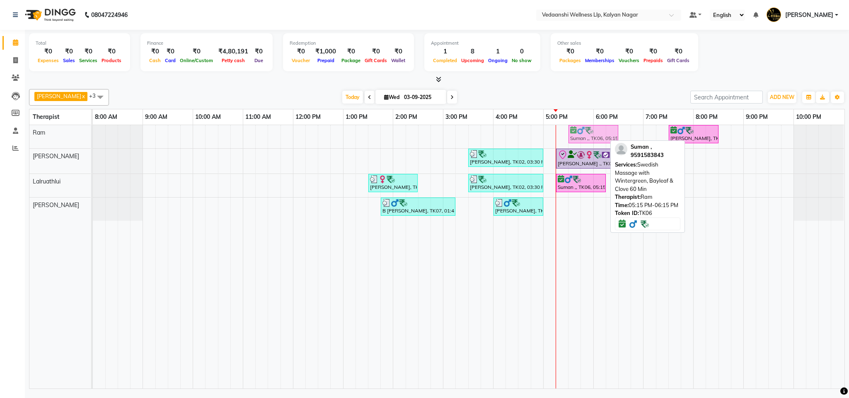
drag, startPoint x: 587, startPoint y: 138, endPoint x: 594, endPoint y: 137, distance: 7.6
click at [93, 137] on div "Suman ,, TK06, 05:15 PM-06:15 PM, Swedish Massage with Wintergreen, Bayleaf & C…" at bounding box center [93, 136] width 0 height 23
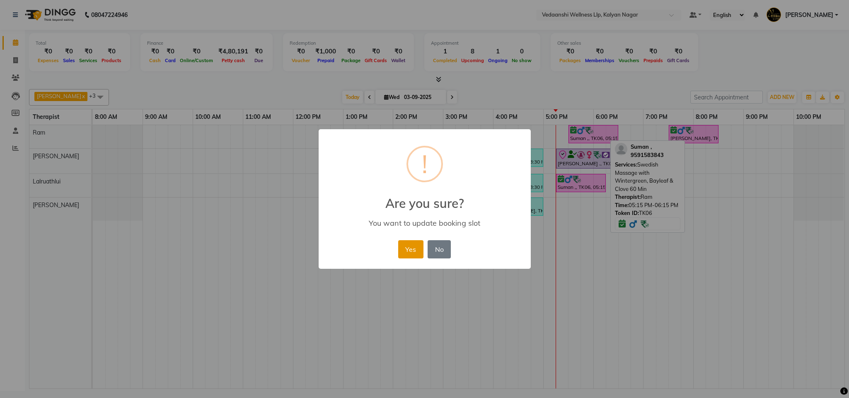
click at [410, 246] on button "Yes" at bounding box center [410, 249] width 25 height 18
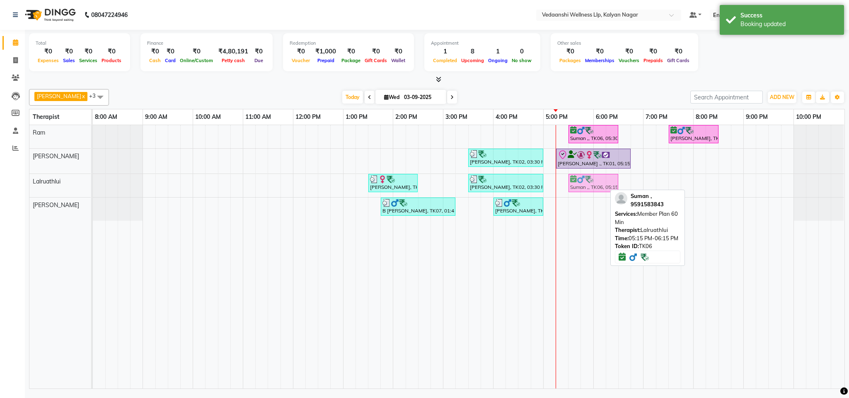
drag, startPoint x: 574, startPoint y: 185, endPoint x: 587, endPoint y: 185, distance: 12.4
click at [93, 185] on div "[PERSON_NAME], TK04, 01:30 PM-02:30 PM, Member Plan 60 [PERSON_NAME], TK02, 03:…" at bounding box center [93, 185] width 0 height 23
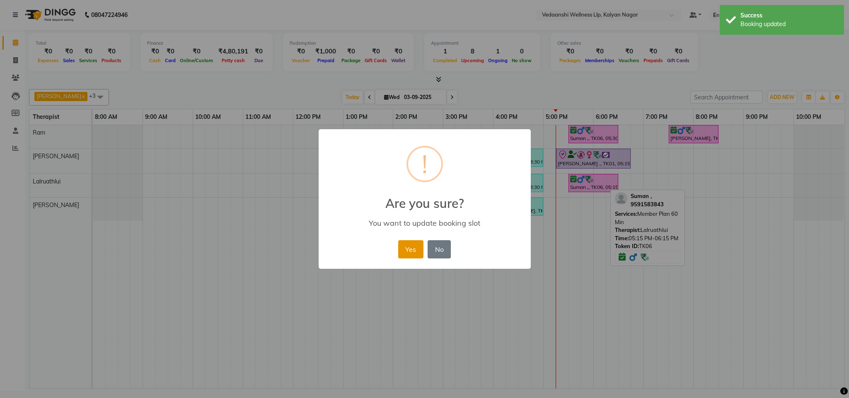
click at [420, 248] on button "Yes" at bounding box center [410, 249] width 25 height 18
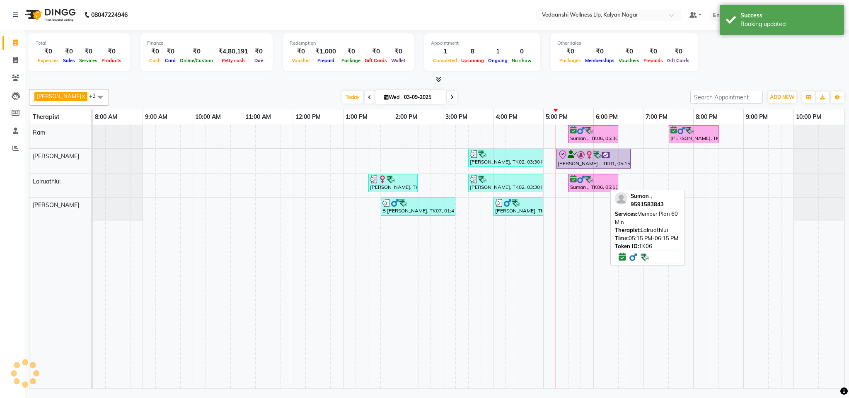
click at [508, 76] on div at bounding box center [437, 79] width 816 height 9
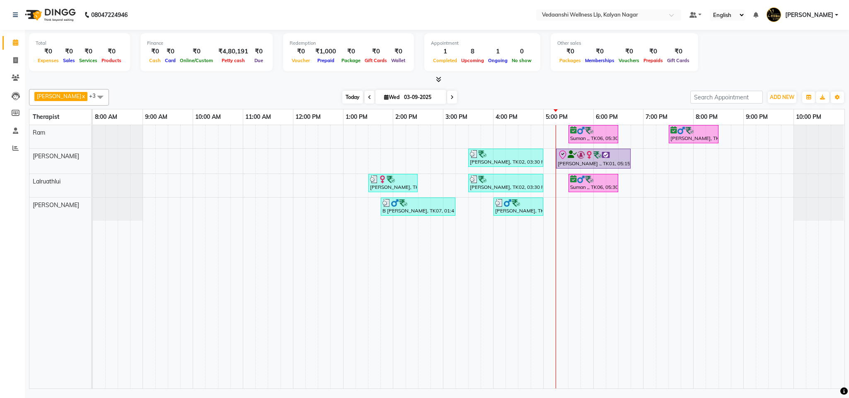
click at [342, 101] on span "Today" at bounding box center [352, 97] width 21 height 13
click at [474, 86] on div "[PERSON_NAME] x Lalruathlui x Ram x [PERSON_NAME] x +3 Select All [PERSON_NAME]…" at bounding box center [437, 237] width 816 height 303
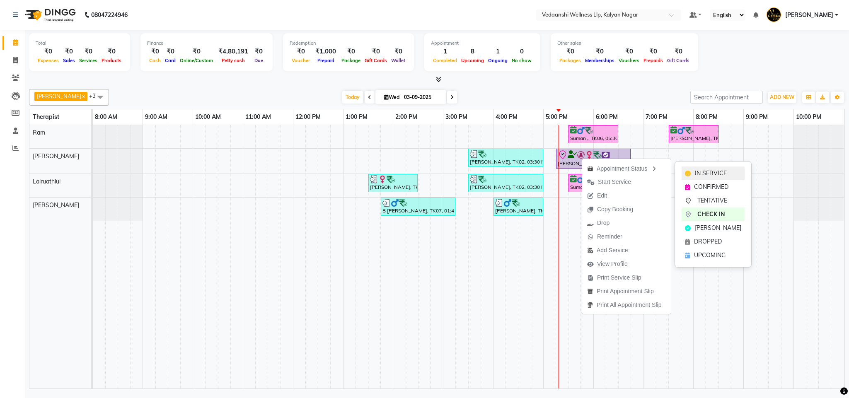
click at [704, 170] on span "IN SERVICE" at bounding box center [711, 173] width 32 height 9
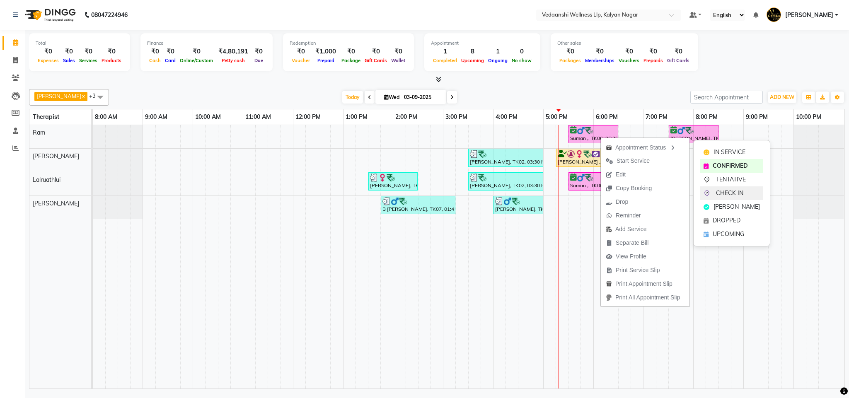
click at [724, 191] on span "CHECK IN" at bounding box center [729, 193] width 27 height 9
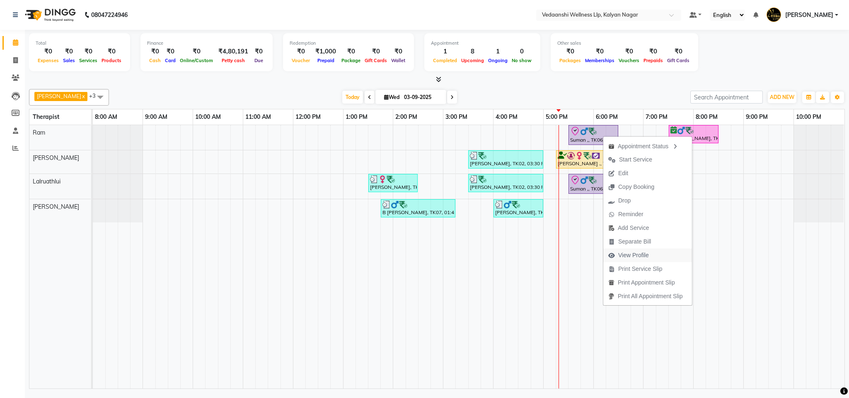
click at [630, 253] on span "View Profile" at bounding box center [633, 255] width 31 height 9
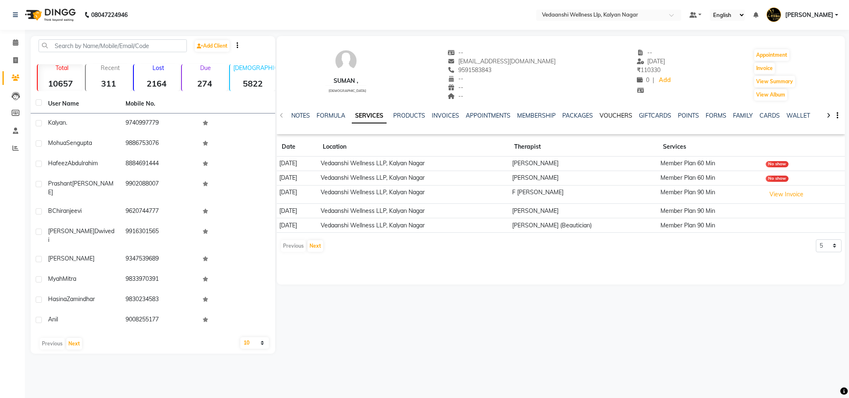
click at [609, 114] on link "VOUCHERS" at bounding box center [616, 115] width 33 height 7
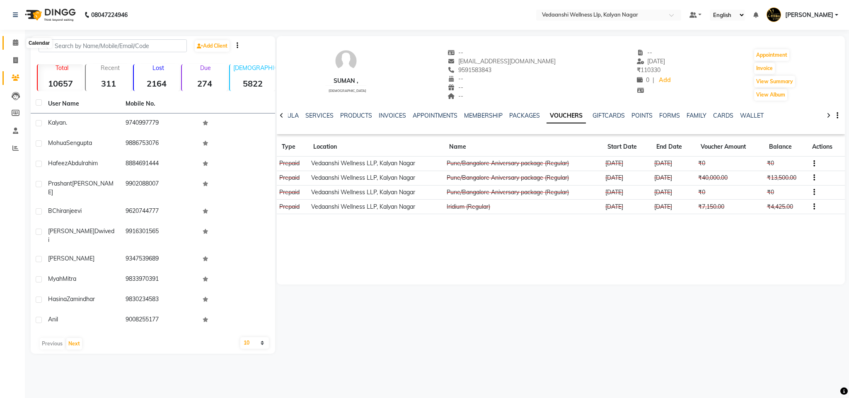
click at [17, 43] on icon at bounding box center [15, 42] width 5 height 6
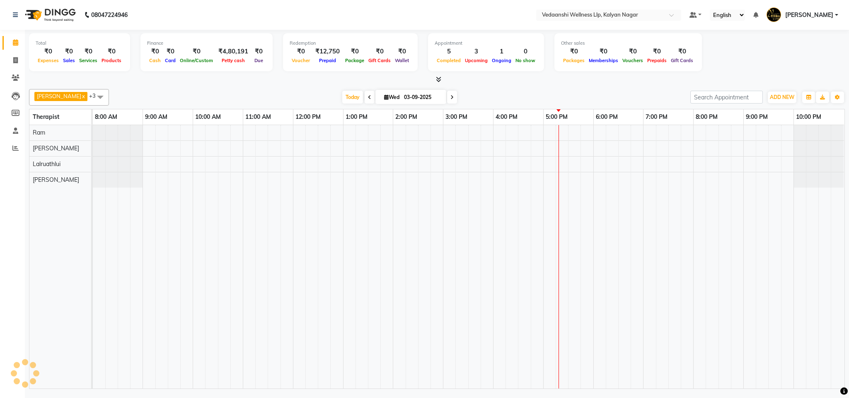
click at [563, 86] on div "[PERSON_NAME] x Lalruathlui x Ram x [PERSON_NAME] x +3 Select All [PERSON_NAME]…" at bounding box center [437, 237] width 816 height 303
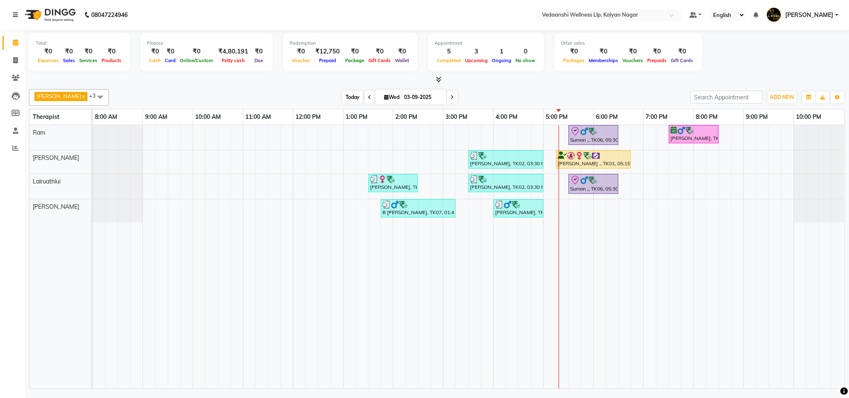
click at [342, 93] on span "Today" at bounding box center [352, 97] width 21 height 13
click at [447, 99] on span at bounding box center [452, 97] width 10 height 13
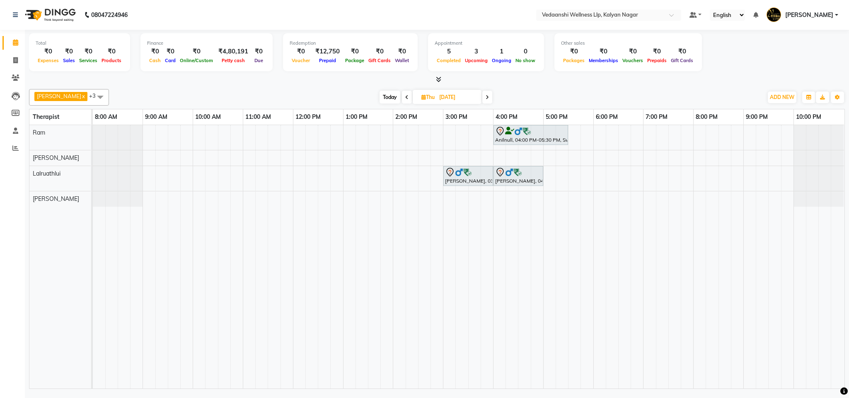
click at [385, 96] on span "Today" at bounding box center [390, 97] width 21 height 13
type input "03-09-2025"
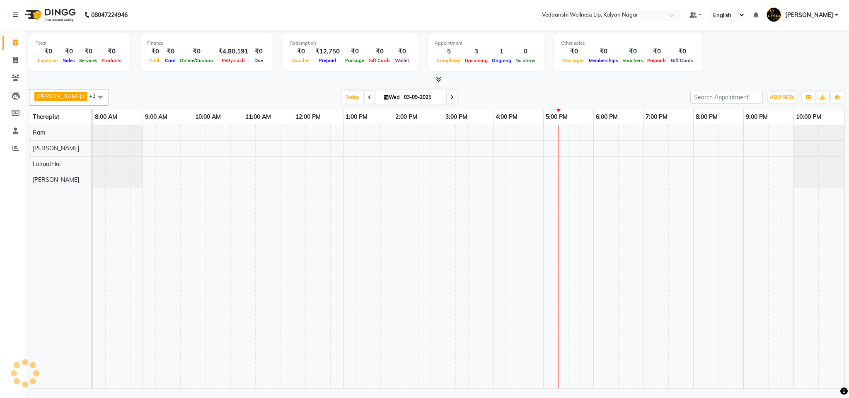
click at [557, 94] on div "[DATE] [DATE]" at bounding box center [399, 97] width 573 height 12
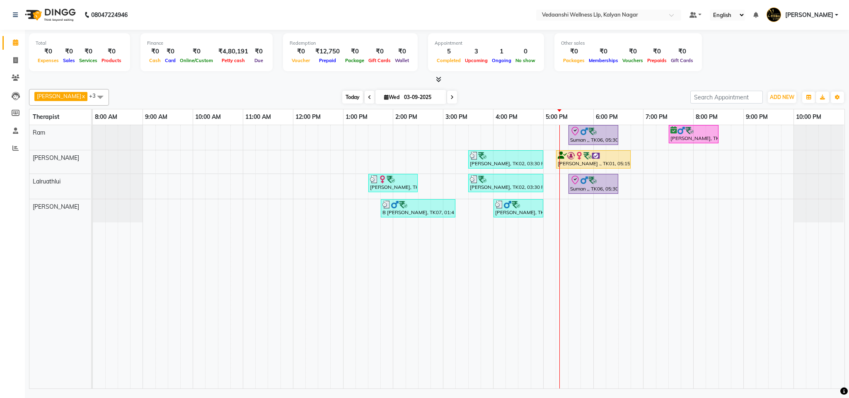
click at [342, 91] on span "Today" at bounding box center [352, 97] width 21 height 13
click at [651, 100] on div "[DATE] [DATE]" at bounding box center [399, 97] width 573 height 12
click at [547, 87] on div "[PERSON_NAME] x Lalruathlui x Ram x [PERSON_NAME] x +3 Select All [PERSON_NAME]…" at bounding box center [437, 237] width 816 height 303
click at [342, 94] on span "Today" at bounding box center [352, 97] width 21 height 13
click at [520, 91] on div "[PERSON_NAME] x Lalruathlui x Ram x [PERSON_NAME] x +3 Select All [PERSON_NAME]…" at bounding box center [437, 97] width 816 height 17
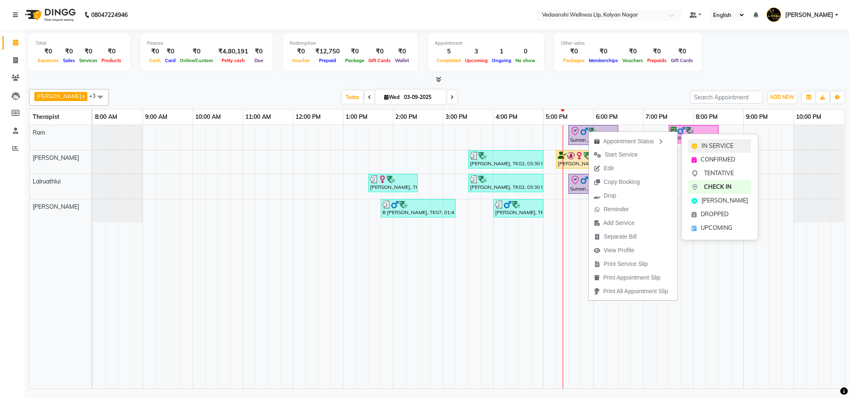
click at [699, 142] on div "IN SERVICE" at bounding box center [719, 146] width 63 height 14
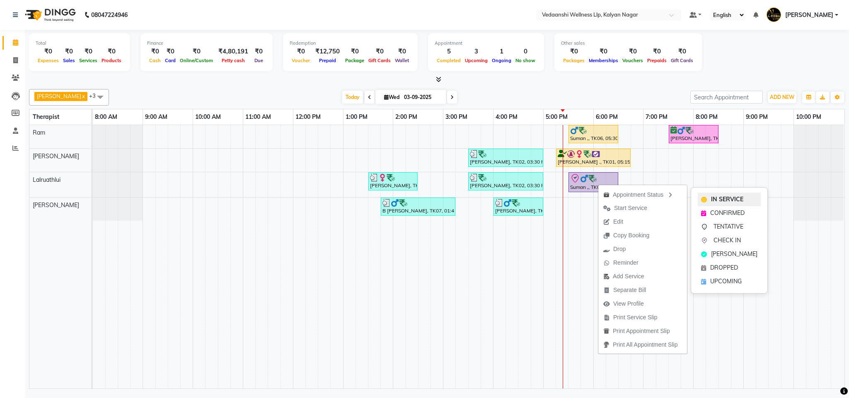
click at [725, 197] on span "IN SERVICE" at bounding box center [727, 199] width 32 height 9
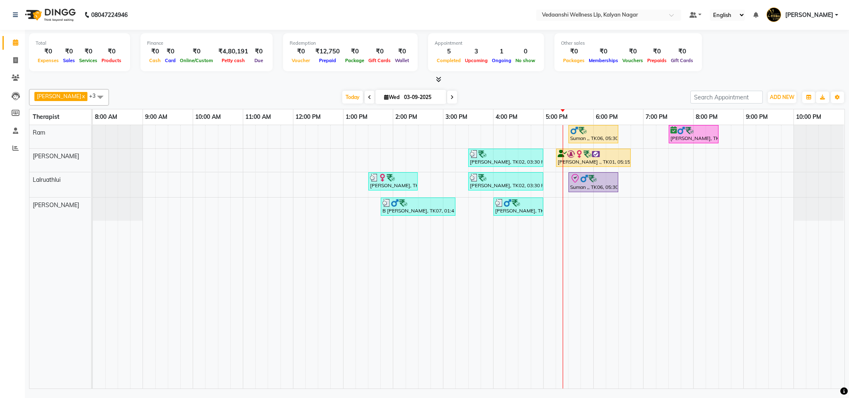
click at [607, 87] on div "[PERSON_NAME] x Lalruathlui x Ram x [PERSON_NAME] x +3 Select All [PERSON_NAME]…" at bounding box center [437, 237] width 816 height 303
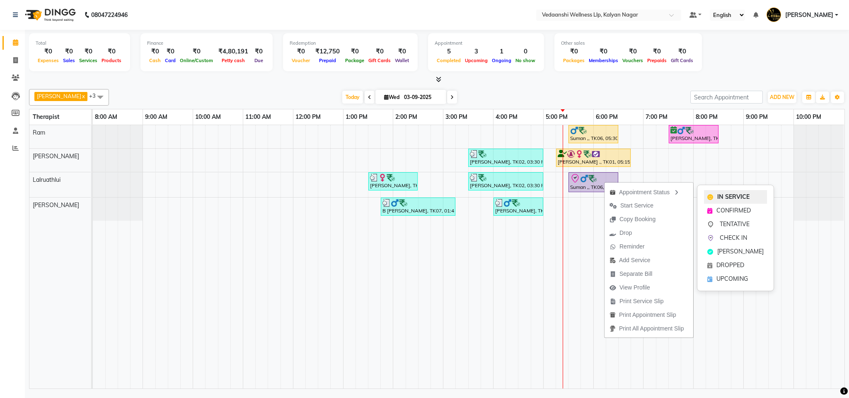
click at [729, 198] on span "IN SERVICE" at bounding box center [733, 197] width 32 height 9
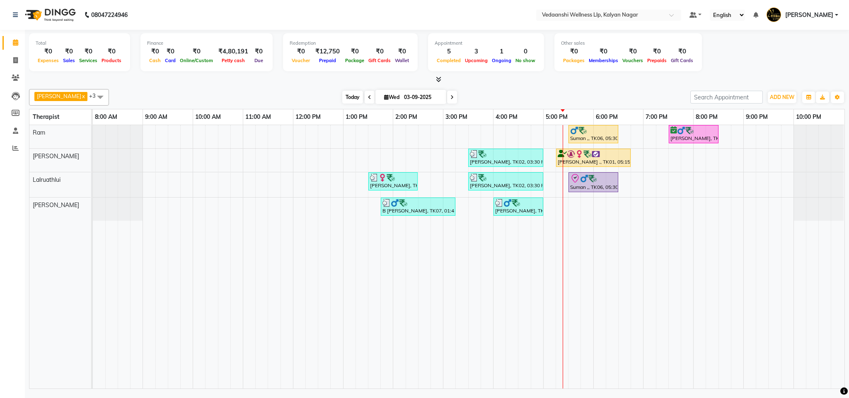
click at [346, 97] on span "Today" at bounding box center [352, 97] width 21 height 13
click at [569, 90] on div "[PERSON_NAME] x Lalruathlui x Ram x [PERSON_NAME] x +3 Select All [PERSON_NAME]…" at bounding box center [437, 97] width 816 height 17
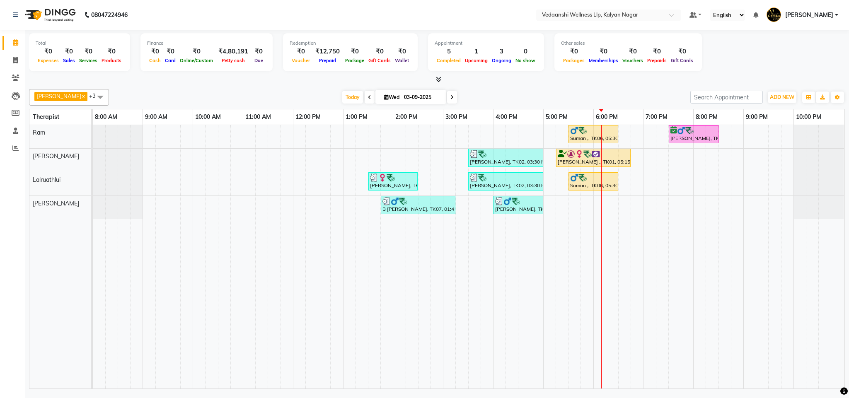
click at [447, 92] on span at bounding box center [452, 97] width 10 height 13
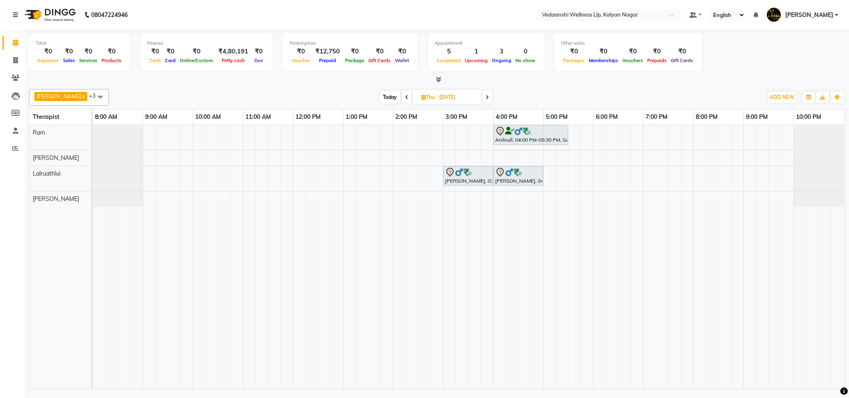
click at [383, 97] on span "Today" at bounding box center [390, 97] width 21 height 13
type input "03-09-2025"
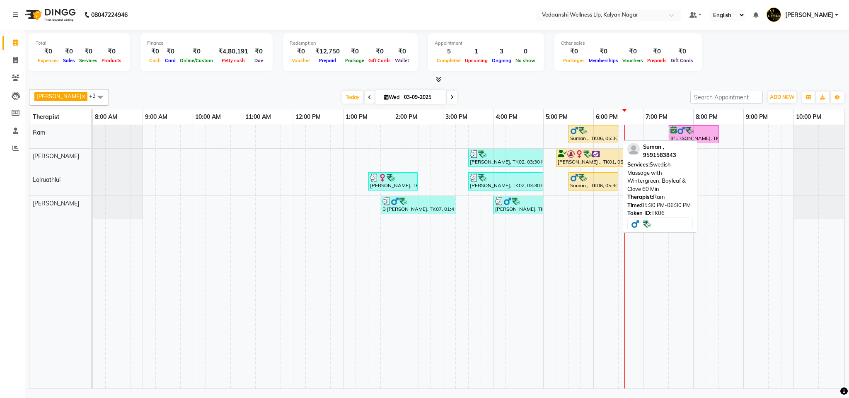
click at [582, 138] on div "Suman ,, TK06, 05:30 PM-06:30 PM, Swedish Massage with Wintergreen, Bayleaf & C…" at bounding box center [593, 134] width 48 height 16
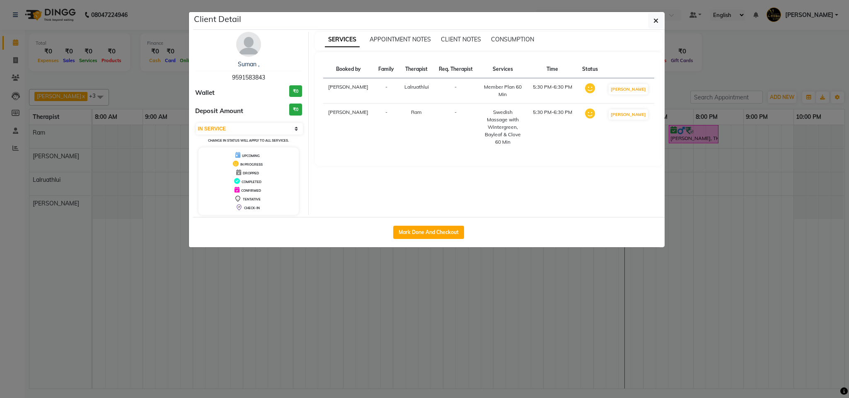
click at [257, 137] on div "Select IN SERVICE CONFIRMED TENTATIVE CHECK IN MARK DONE DROPPED UPCOMING Chang…" at bounding box center [248, 133] width 107 height 22
click at [256, 129] on select "Select IN SERVICE CONFIRMED TENTATIVE CHECK IN MARK DONE DROPPED UPCOMING" at bounding box center [249, 129] width 107 height 12
select select "3"
click at [196, 123] on select "Select IN SERVICE CONFIRMED TENTATIVE CHECK IN MARK DONE DROPPED UPCOMING" at bounding box center [249, 129] width 107 height 12
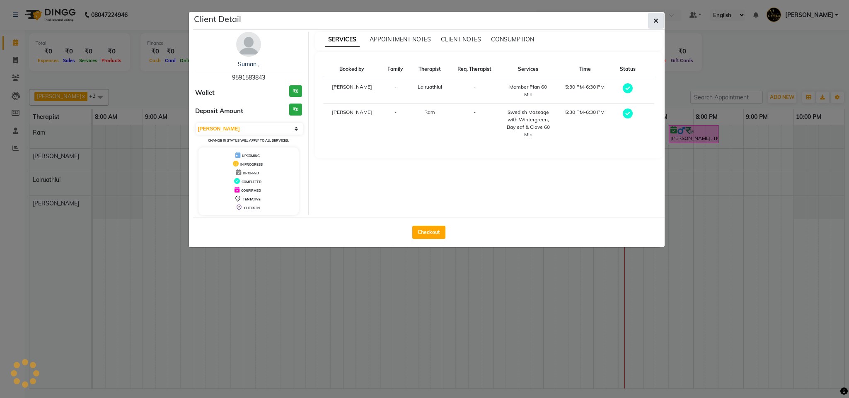
click at [658, 22] on button "button" at bounding box center [656, 21] width 16 height 16
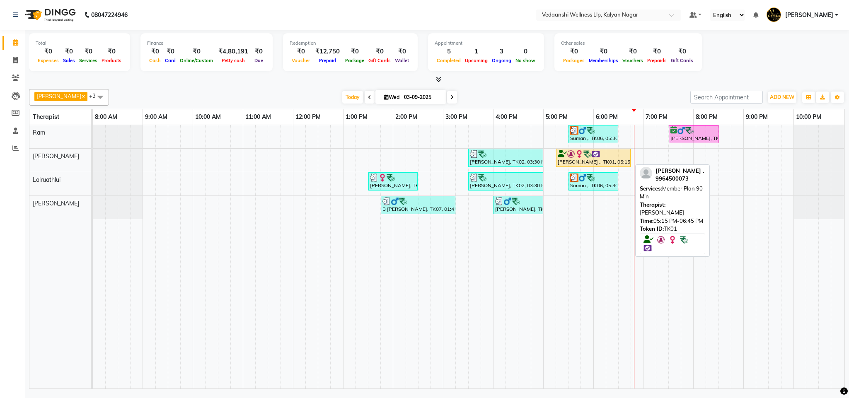
click at [570, 160] on div "[PERSON_NAME] ., TK01, 05:15 PM-06:45 PM, Member Plan 90 Min" at bounding box center [593, 158] width 73 height 16
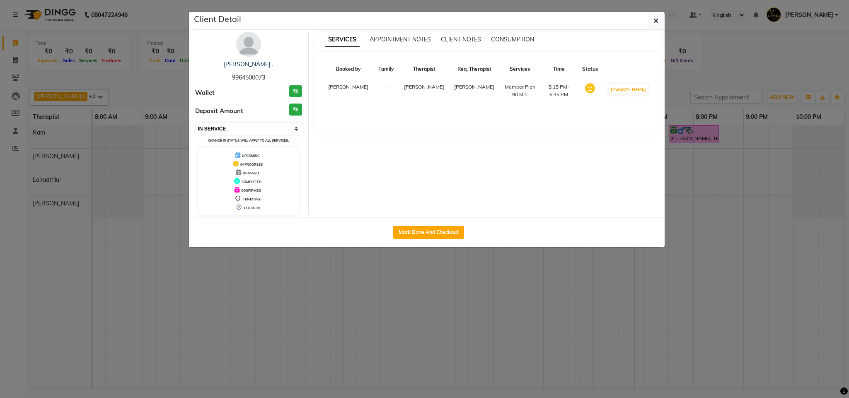
click at [233, 132] on select "Select IN SERVICE CONFIRMED TENTATIVE CHECK IN MARK DONE DROPPED UPCOMING" at bounding box center [249, 129] width 107 height 12
select select "3"
click at [196, 123] on select "Select IN SERVICE CONFIRMED TENTATIVE CHECK IN MARK DONE DROPPED UPCOMING" at bounding box center [249, 129] width 107 height 12
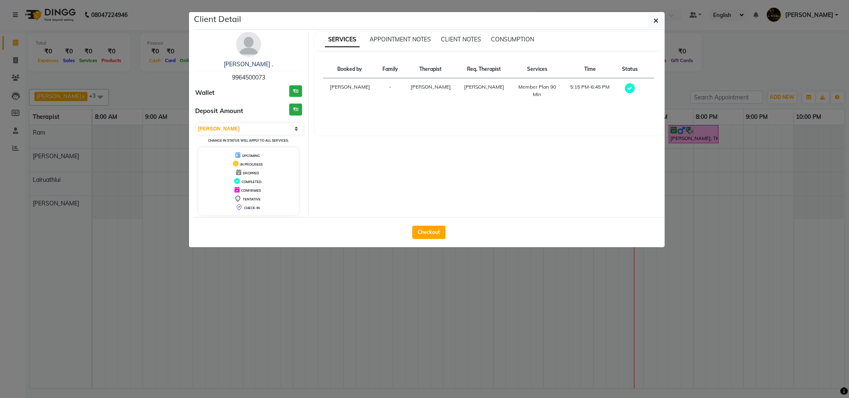
click at [645, 22] on div "Client Detail" at bounding box center [429, 21] width 472 height 18
click at [654, 22] on icon "button" at bounding box center [656, 20] width 5 height 7
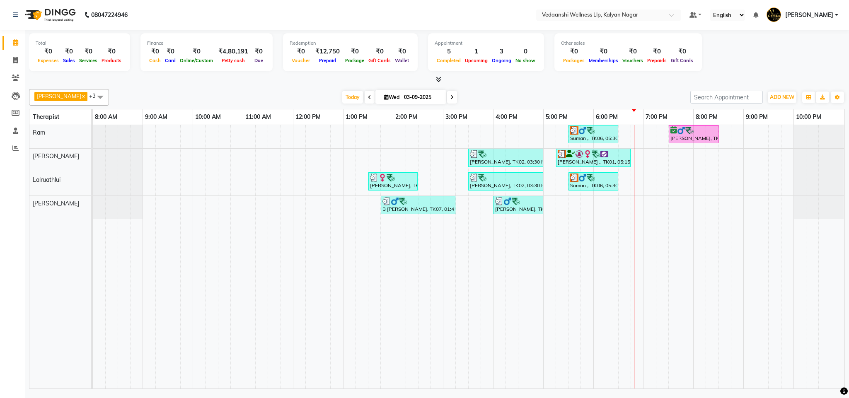
click at [569, 81] on div at bounding box center [437, 79] width 816 height 9
click at [342, 102] on span "Today" at bounding box center [352, 97] width 21 height 13
click at [496, 102] on div "Today Wed 03-09-2025" at bounding box center [399, 97] width 573 height 12
click at [402, 92] on input "03-09-2025" at bounding box center [422, 97] width 41 height 12
select select "9"
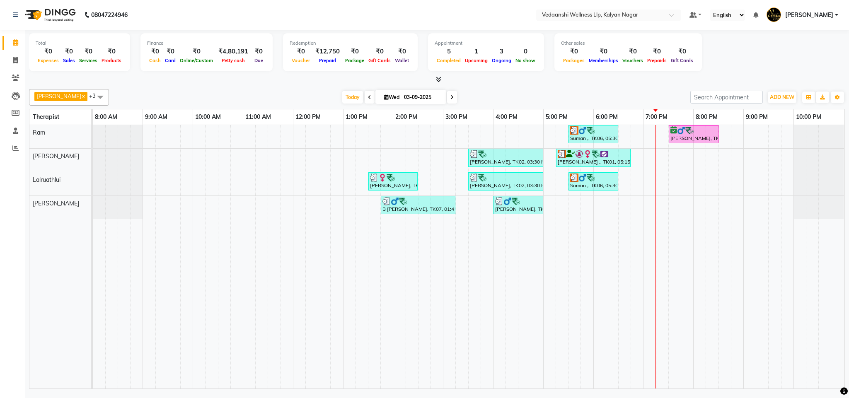
select select "2025"
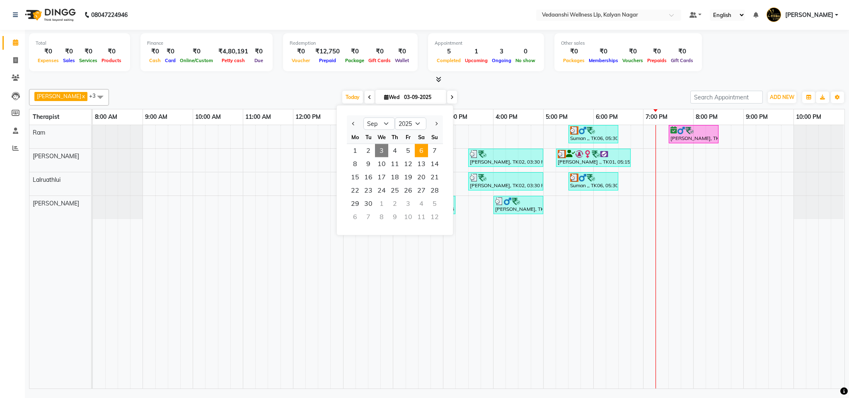
click at [418, 150] on span "6" at bounding box center [421, 150] width 13 height 13
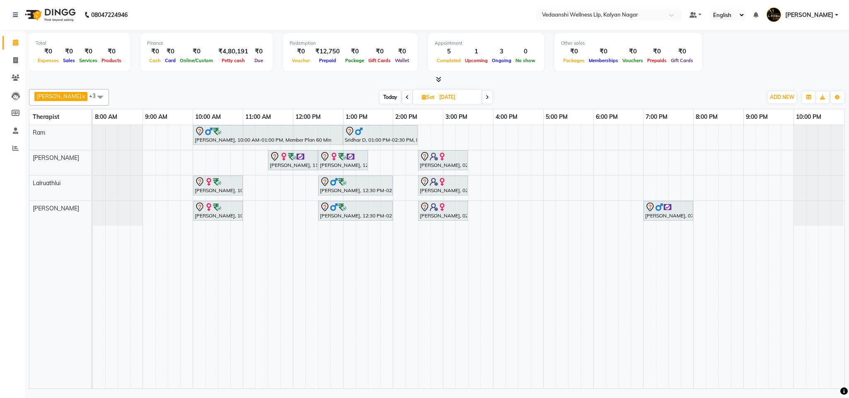
click at [406, 99] on icon at bounding box center [407, 97] width 3 height 5
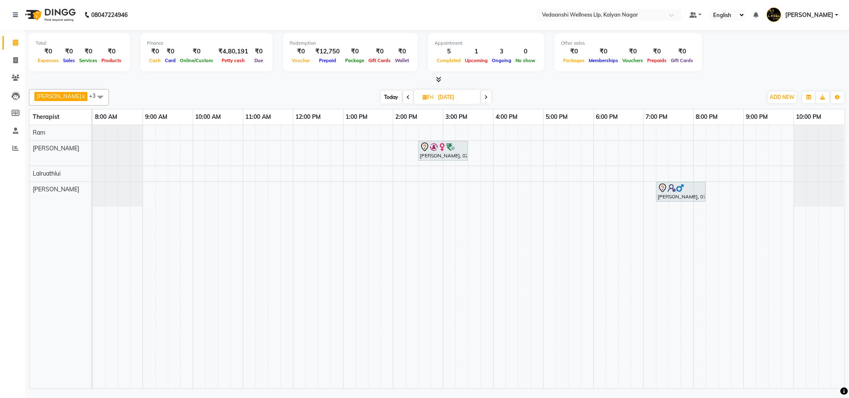
click at [381, 98] on span "Today" at bounding box center [391, 97] width 21 height 13
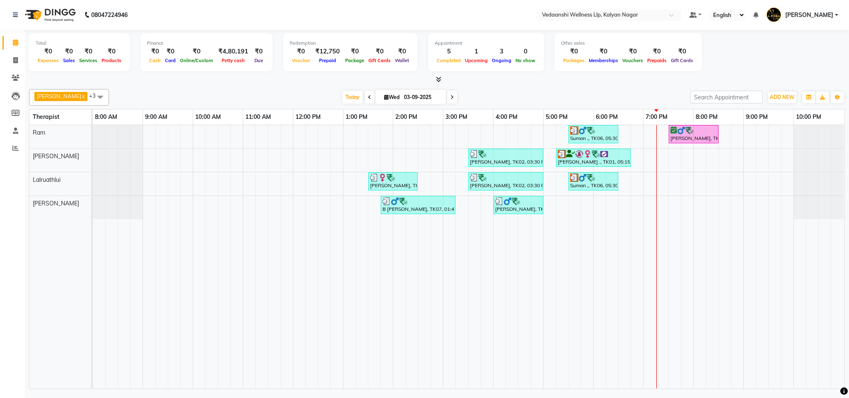
click at [447, 96] on span at bounding box center [452, 97] width 10 height 13
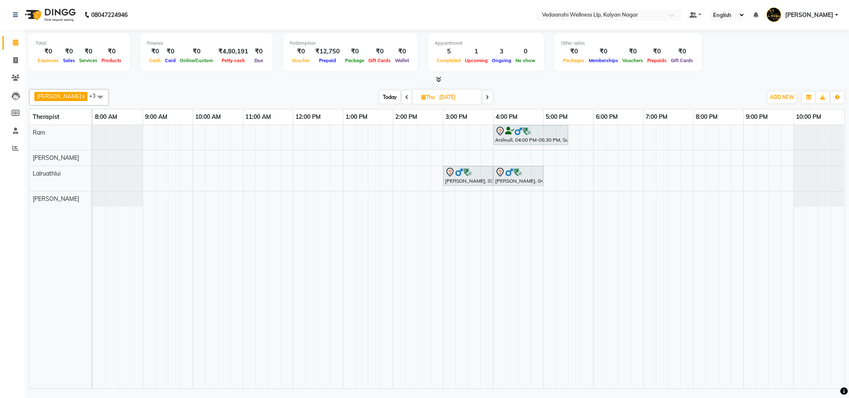
click at [386, 93] on span "Today" at bounding box center [390, 97] width 21 height 13
type input "03-09-2025"
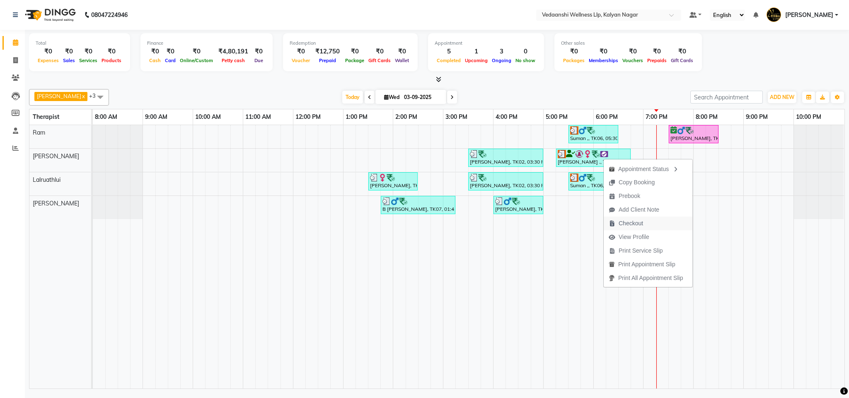
click at [630, 224] on span "Checkout" at bounding box center [631, 223] width 24 height 9
select select "service"
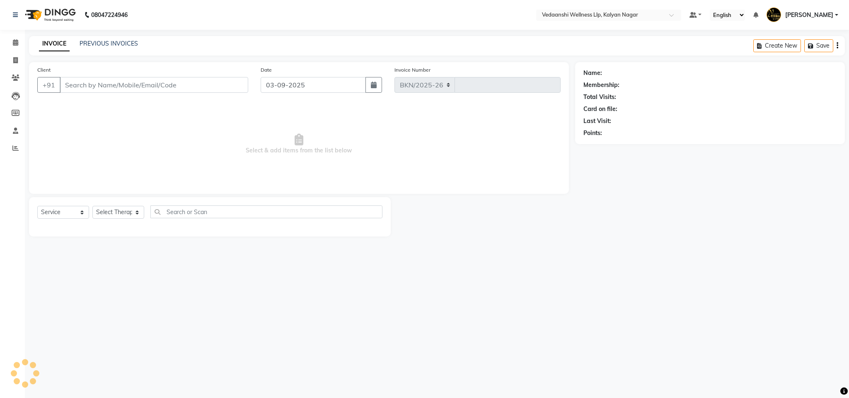
select select "4293"
type input "1271"
type input "9964500073"
select select "67322"
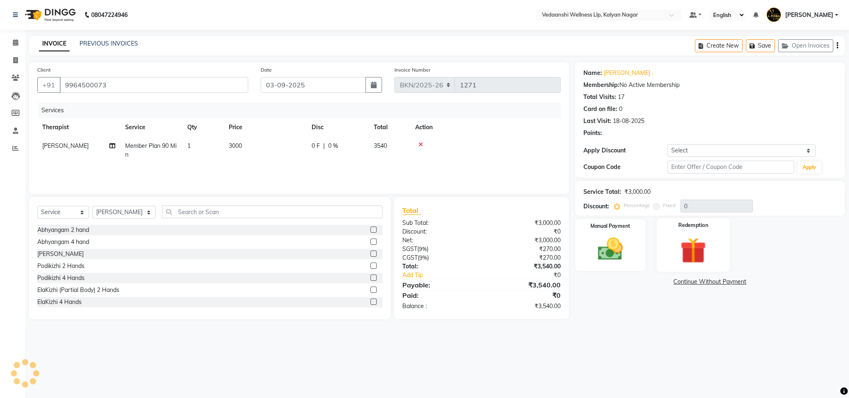
click at [700, 247] on img at bounding box center [693, 251] width 42 height 32
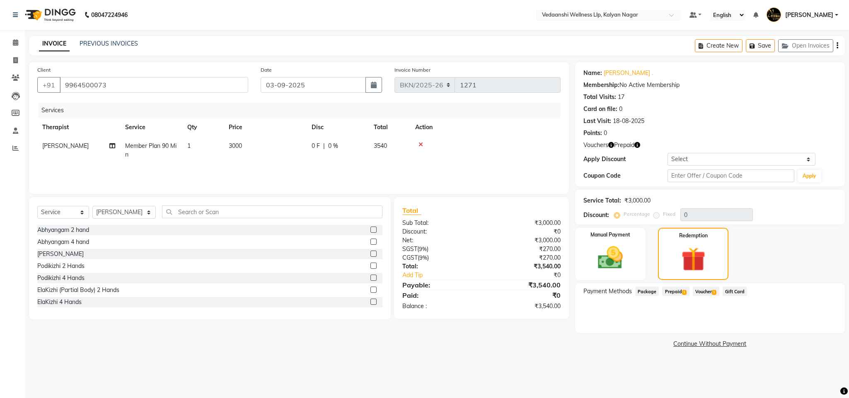
click at [700, 291] on span "Voucher 1" at bounding box center [706, 292] width 27 height 10
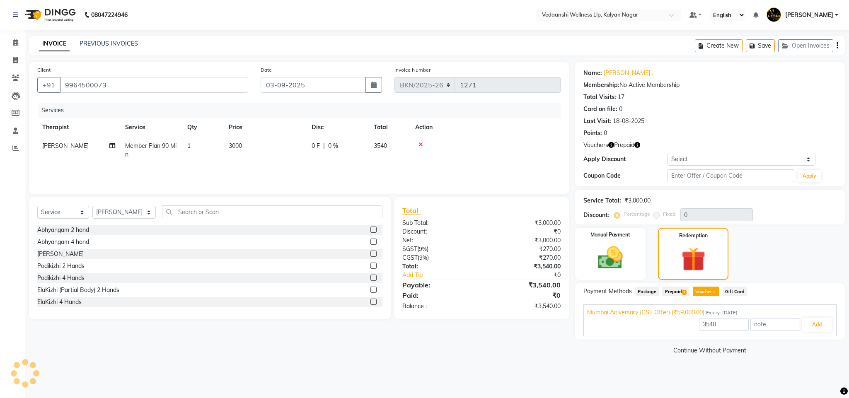
click at [679, 295] on span "Prepaid 1" at bounding box center [675, 292] width 27 height 10
click at [697, 179] on input "text" at bounding box center [731, 176] width 127 height 13
type input "d50%"
click at [811, 179] on button "Apply" at bounding box center [810, 176] width 24 height 12
type input "50"
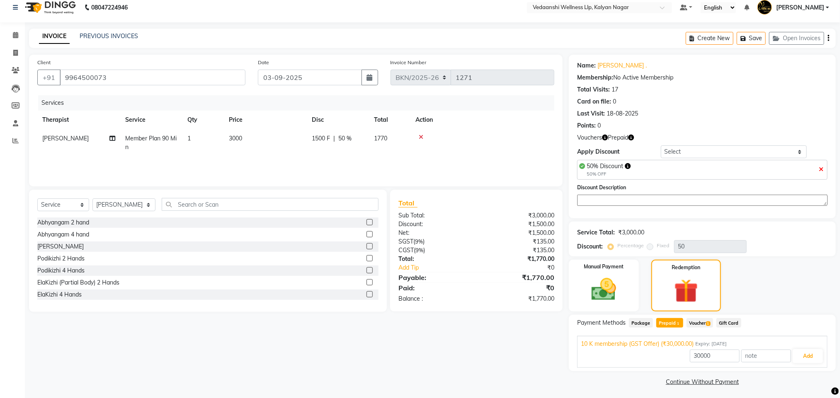
scroll to position [10, 0]
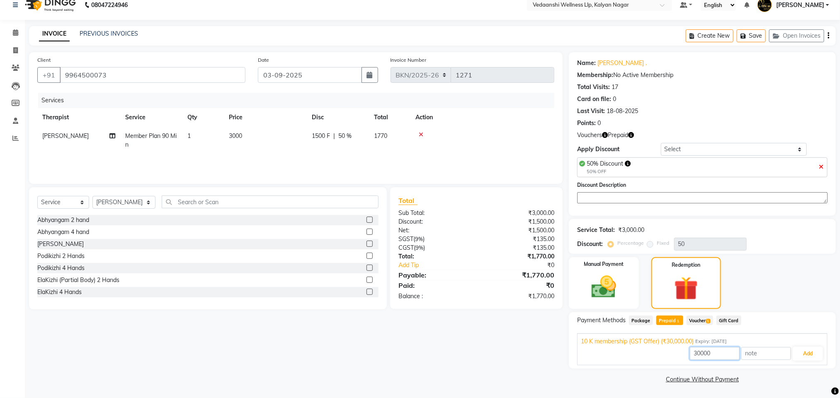
click at [705, 347] on input "30000" at bounding box center [715, 353] width 50 height 13
type input "1500"
click at [799, 347] on button "Add" at bounding box center [807, 354] width 30 height 14
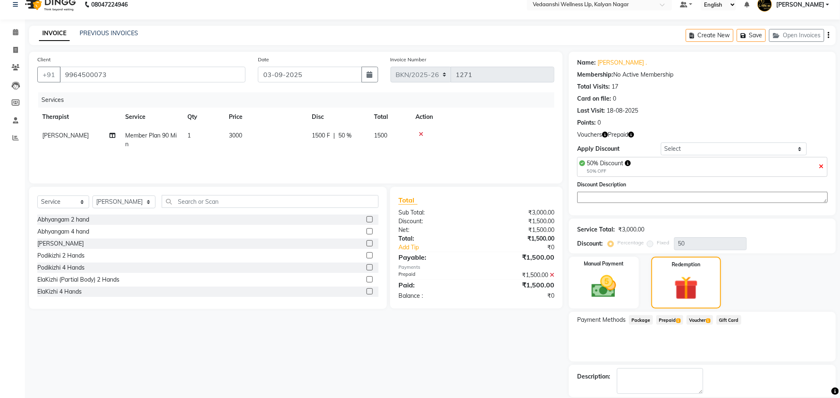
scroll to position [51, 0]
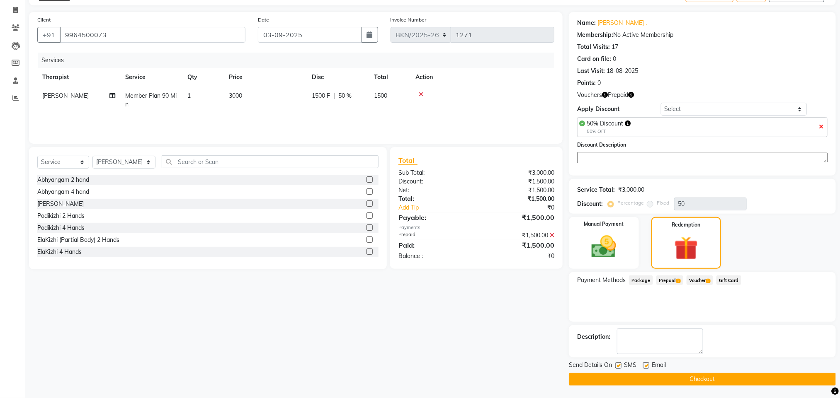
click at [690, 380] on button "Checkout" at bounding box center [702, 379] width 267 height 13
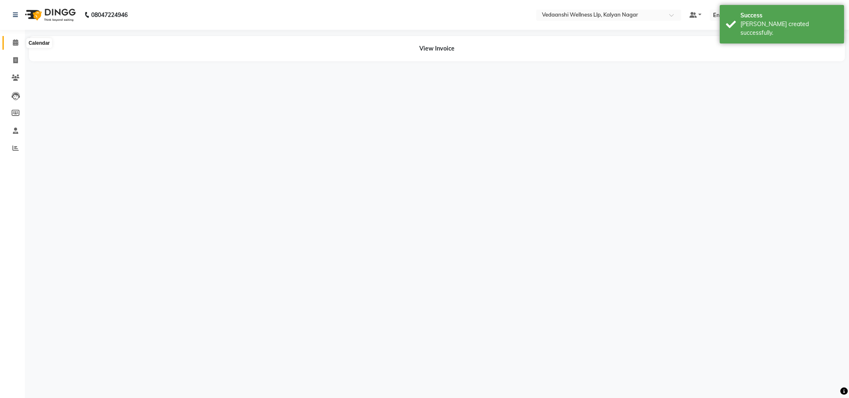
click at [10, 44] on span at bounding box center [15, 43] width 15 height 10
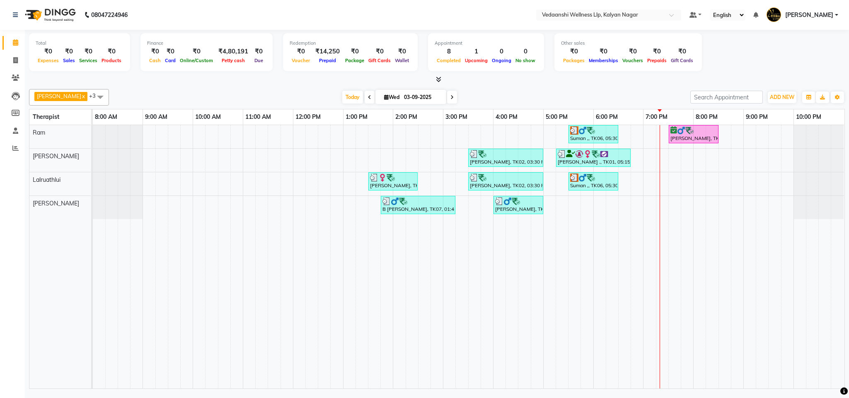
click at [402, 93] on input "03-09-2025" at bounding box center [422, 97] width 41 height 12
select select "9"
select select "2025"
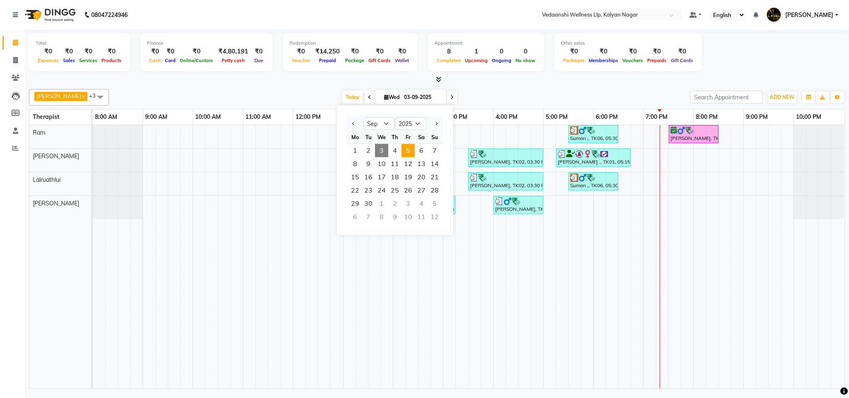
click at [407, 152] on span "5" at bounding box center [408, 150] width 13 height 13
type input "05-09-2025"
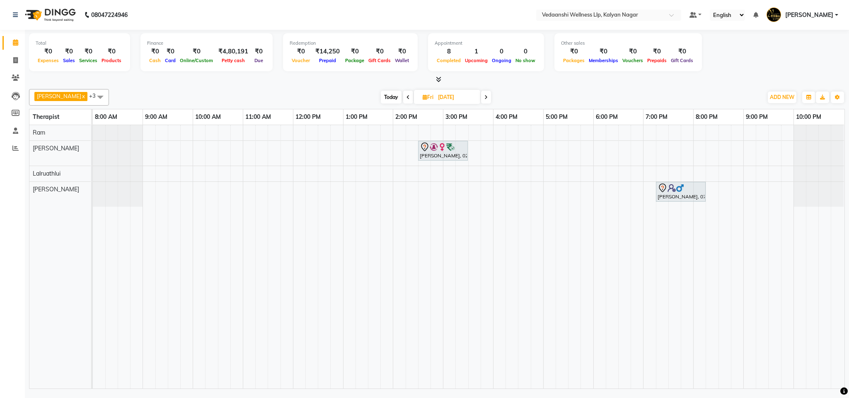
click at [548, 153] on div "Hasina Zamindhar, 02:30 PM-03:30 PM, Member Plan 60 Min Rakshit, 07:15 PM-08:15…" at bounding box center [469, 257] width 752 height 264
select select "67322"
select select "tentative"
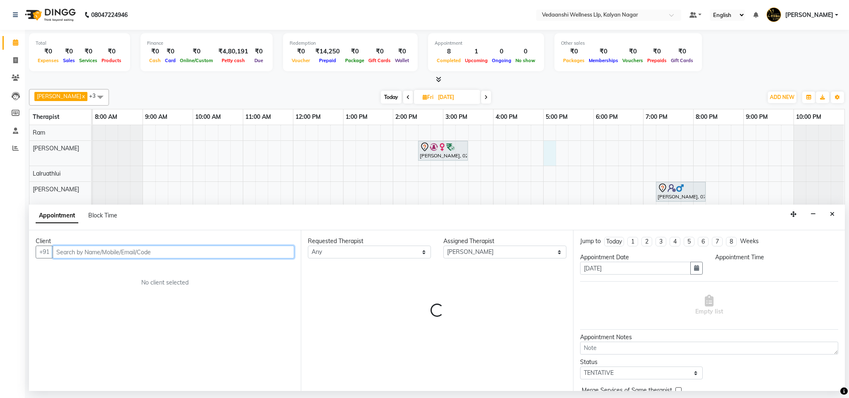
select select "1020"
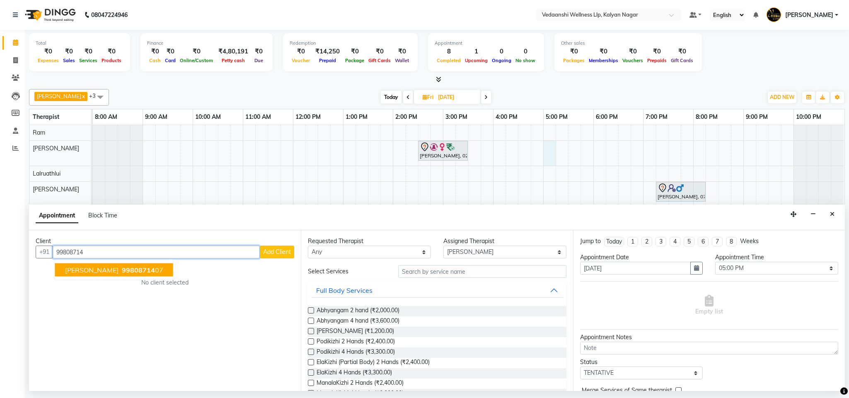
click at [111, 266] on button "Saraswathy Ramanathan 99808714 07" at bounding box center [114, 270] width 118 height 13
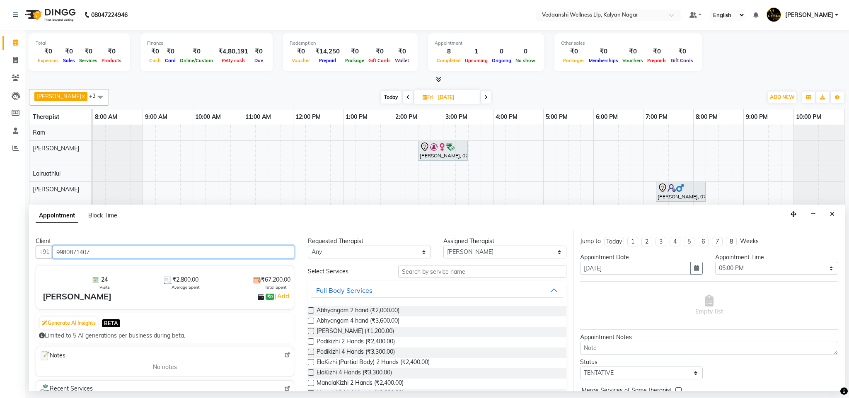
type input "9980871407"
drag, startPoint x: 341, startPoint y: 253, endPoint x: 347, endPoint y: 259, distance: 9.1
click at [341, 253] on select "Any Amos Benjamin Jennifer Zoramsangi Lalruathlui Ram Rashika Khadse" at bounding box center [369, 252] width 123 height 13
select select "67322"
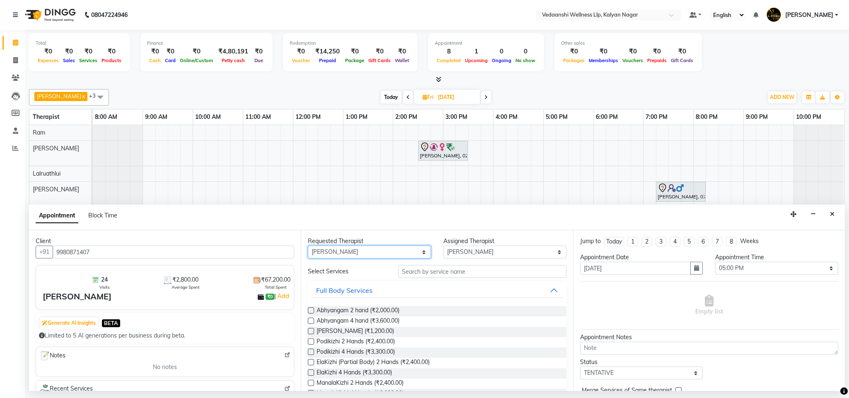
click at [308, 247] on select "Any Amos Benjamin Jennifer Zoramsangi Lalruathlui Ram Rashika Khadse" at bounding box center [369, 252] width 123 height 13
click at [433, 269] on input "text" at bounding box center [482, 271] width 168 height 13
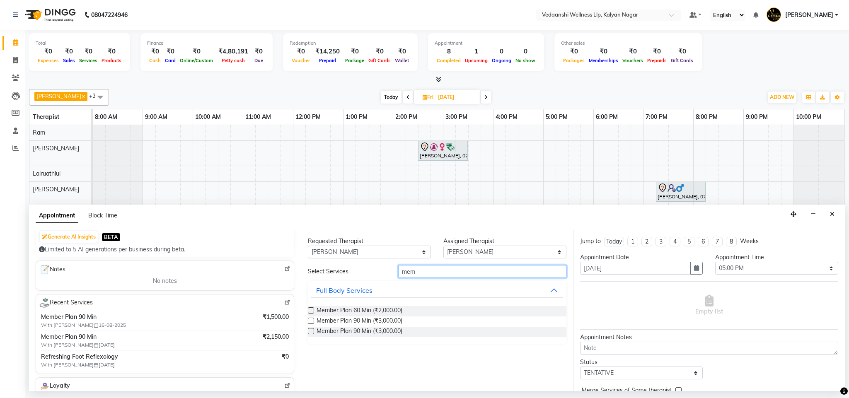
scroll to position [2, 0]
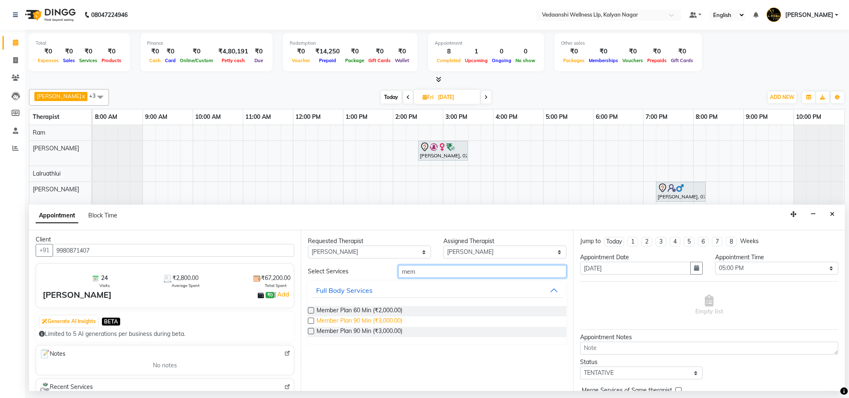
type input "mem"
click at [358, 321] on span "Member Plan 90 Min (₹3,000.00)" at bounding box center [360, 322] width 86 height 10
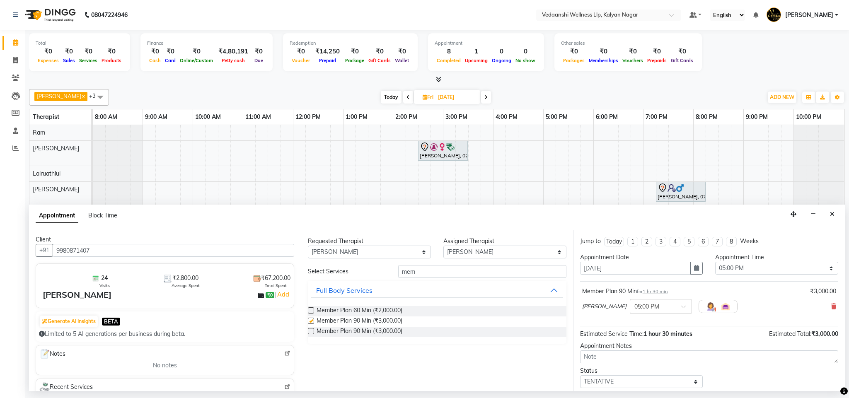
checkbox input "false"
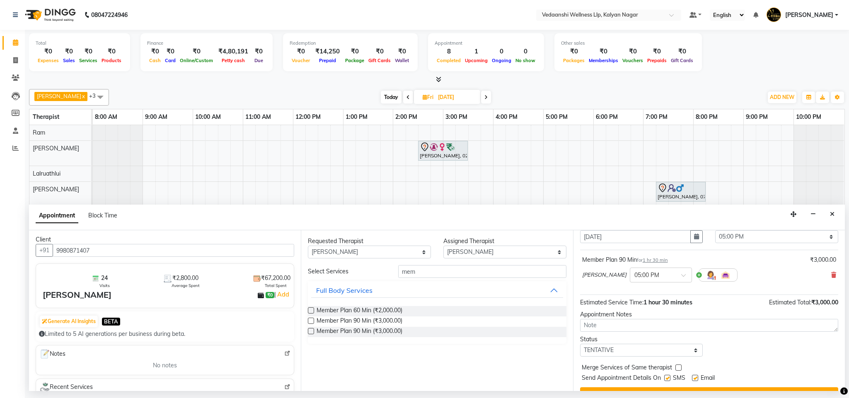
scroll to position [51, 0]
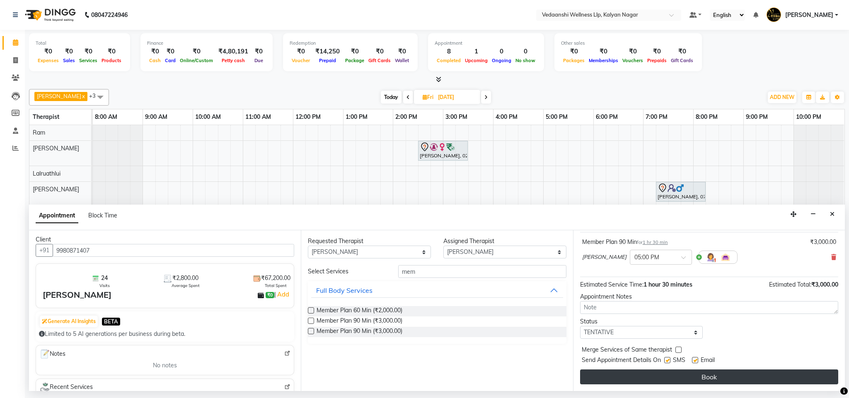
click at [669, 378] on button "Book" at bounding box center [709, 377] width 258 height 15
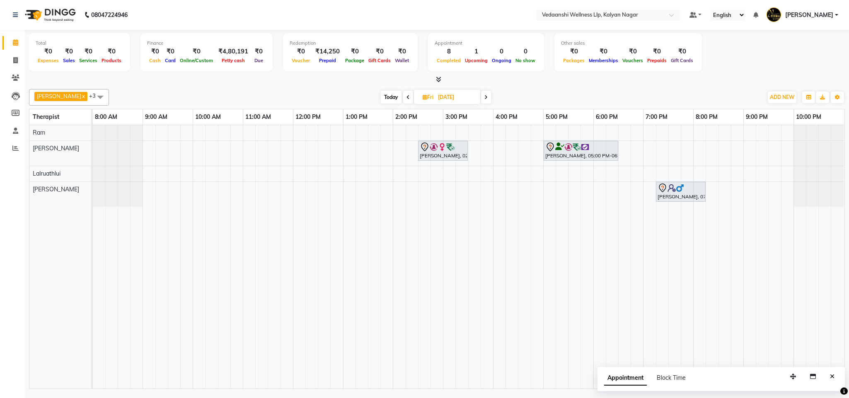
click at [381, 97] on span "Today" at bounding box center [391, 97] width 21 height 13
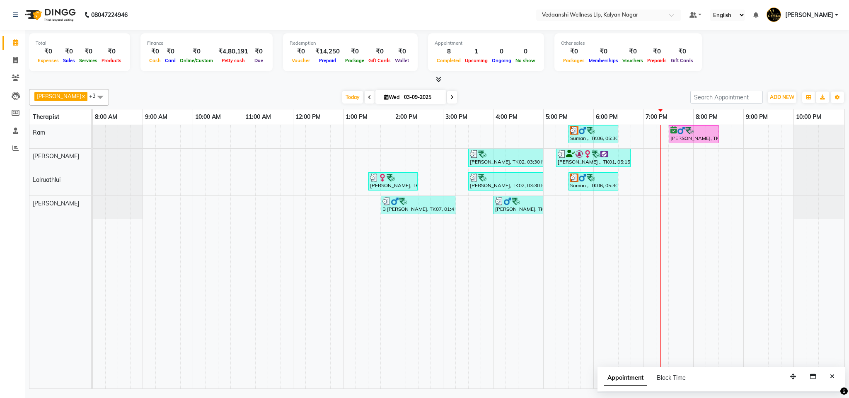
click at [329, 90] on div "Benjamin x Lalruathlui x Ram x Jennifer Zoramsangi x +3 Select All Amos Benjami…" at bounding box center [437, 97] width 816 height 17
click at [342, 94] on span "Today" at bounding box center [352, 97] width 21 height 13
click at [484, 97] on div "Today Wed 03-09-2025" at bounding box center [399, 97] width 573 height 12
click at [450, 96] on icon at bounding box center [451, 97] width 3 height 5
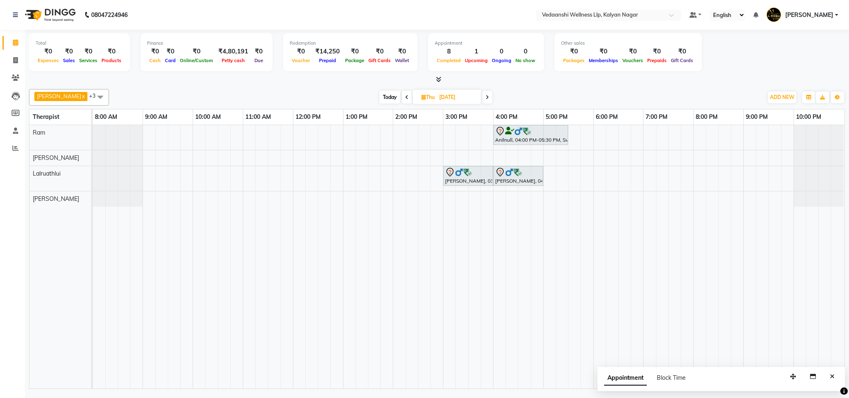
click at [380, 99] on span "Today" at bounding box center [390, 97] width 21 height 13
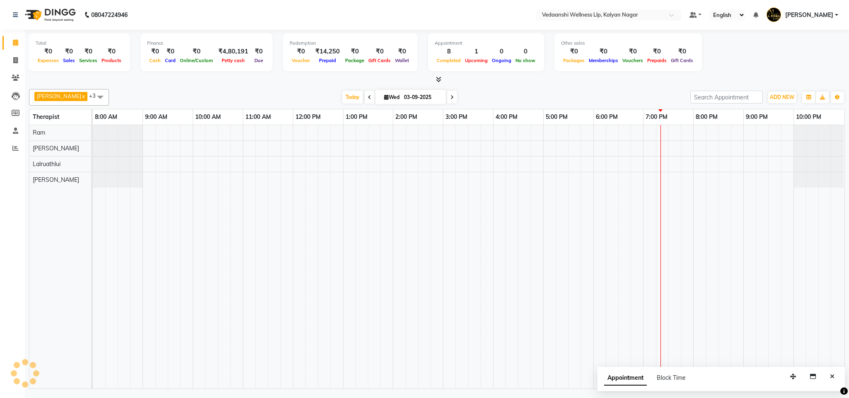
click at [540, 86] on div "Benjamin x Lalruathlui x Ram x Jennifer Zoramsangi x +3 Select All Amos Benjami…" at bounding box center [437, 237] width 816 height 303
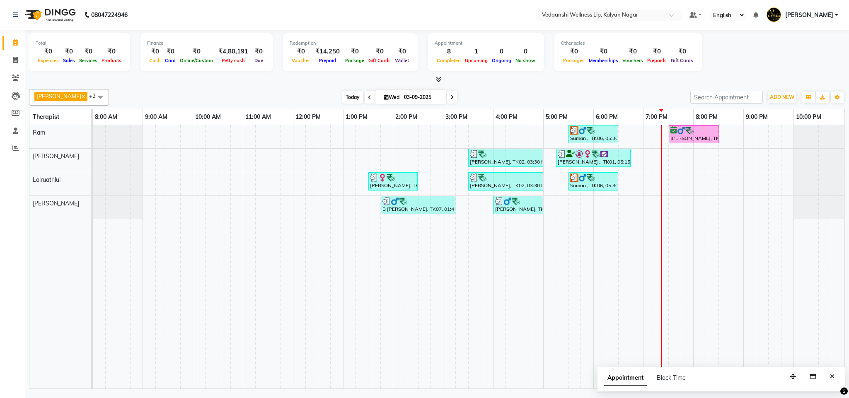
click at [342, 93] on span "Today" at bounding box center [352, 97] width 21 height 13
click at [478, 95] on div "Today Wed 03-09-2025" at bounding box center [399, 97] width 573 height 12
click at [343, 94] on span "Today" at bounding box center [352, 97] width 21 height 13
click at [477, 94] on div "Today Wed 03-09-2025" at bounding box center [399, 97] width 573 height 12
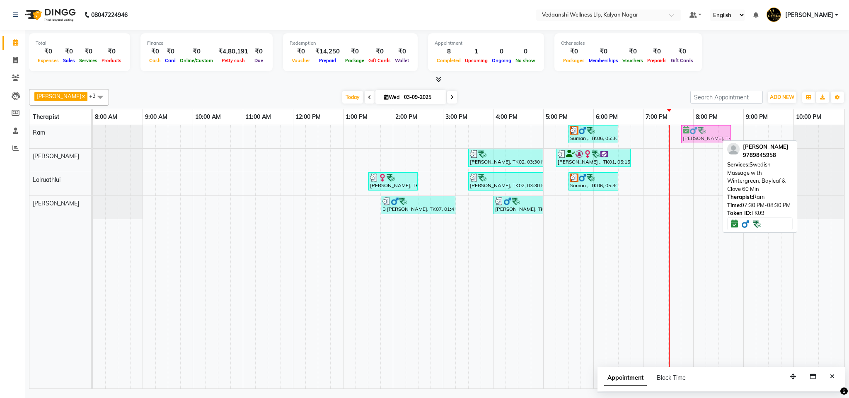
drag, startPoint x: 684, startPoint y: 134, endPoint x: 692, endPoint y: 134, distance: 7.5
click at [93, 134] on div "Suman ,, TK06, 05:30 PM-06:30 PM, Swedish Massage with Wintergreen, Bayleaf & C…" at bounding box center [93, 136] width 0 height 23
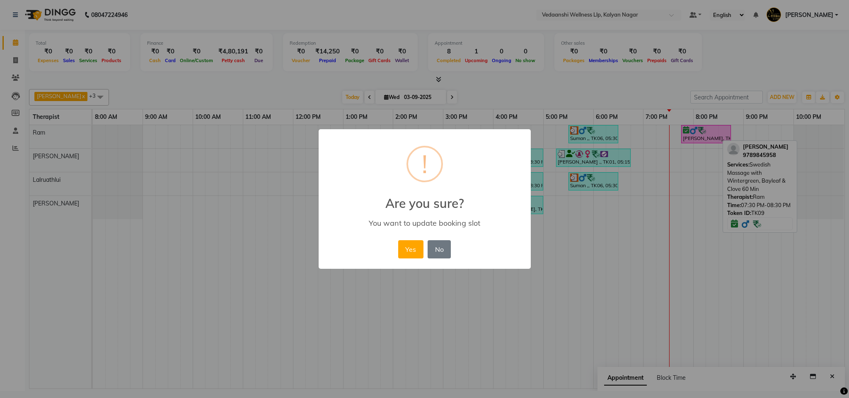
click at [407, 248] on button "Yes" at bounding box center [410, 249] width 25 height 18
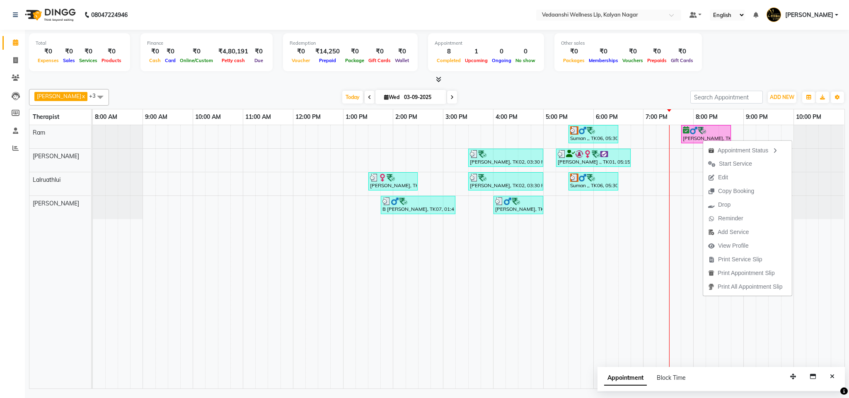
click at [654, 96] on div "Today Wed 03-09-2025" at bounding box center [399, 97] width 573 height 12
click at [450, 97] on icon at bounding box center [451, 97] width 3 height 5
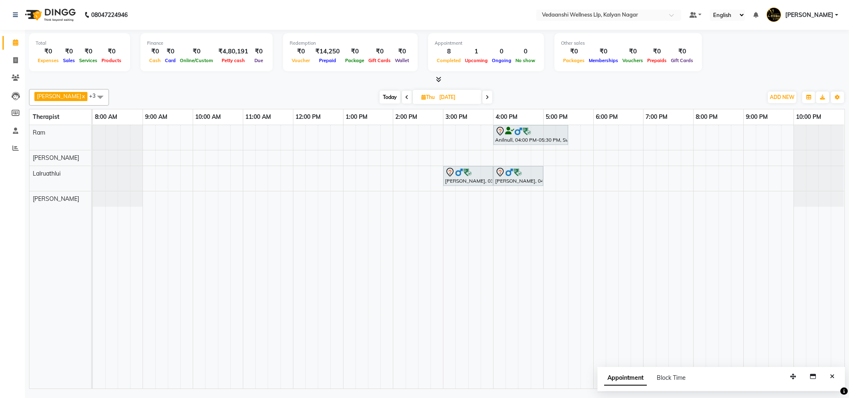
click at [380, 95] on span "Today" at bounding box center [390, 97] width 21 height 13
type input "03-09-2025"
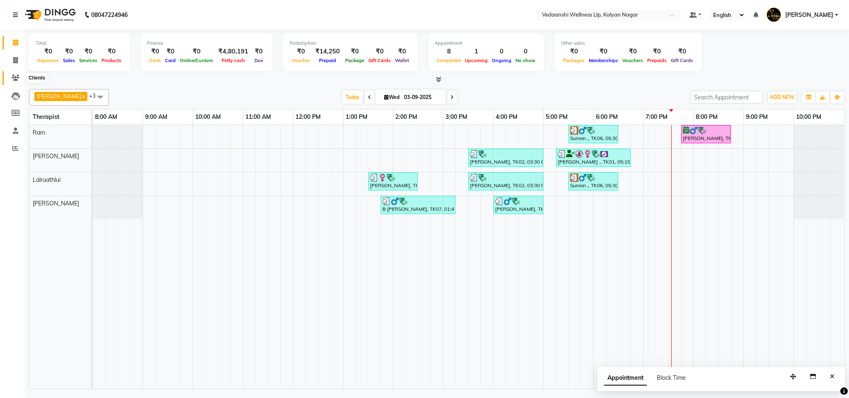
click at [16, 76] on icon at bounding box center [16, 78] width 8 height 6
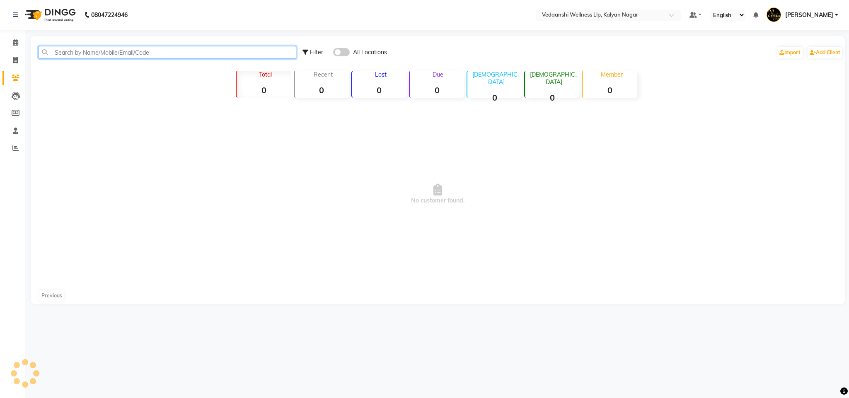
click at [88, 51] on input "text" at bounding box center [168, 52] width 258 height 13
click at [81, 51] on input "8762796059" at bounding box center [168, 52] width 258 height 13
type input "8762796059"
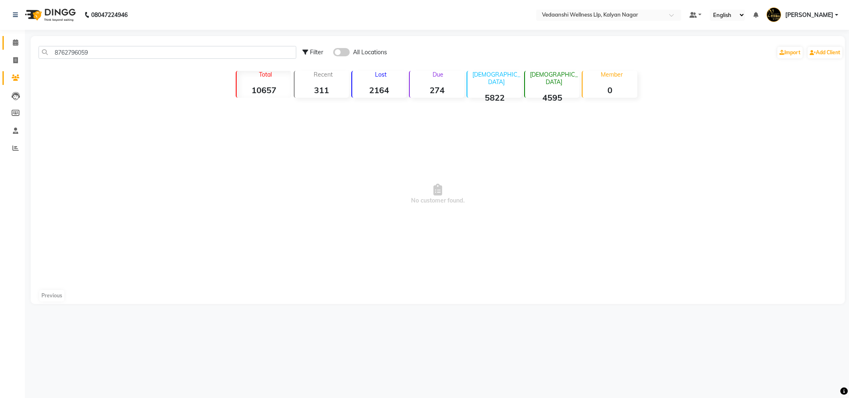
click at [10, 49] on link "Calendar" at bounding box center [12, 43] width 20 height 14
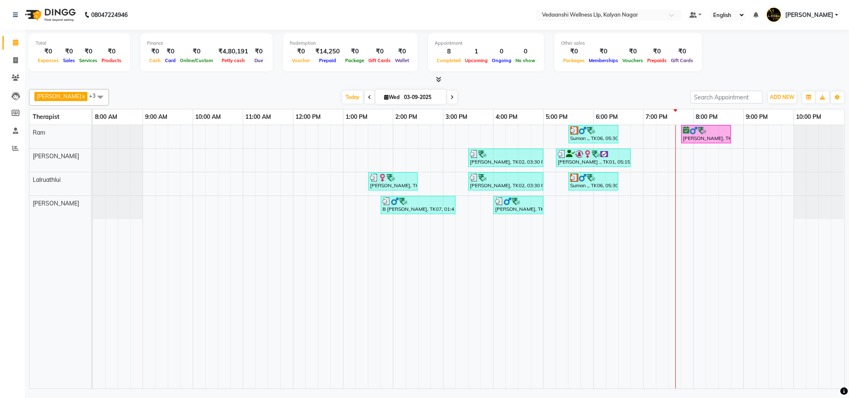
click at [447, 95] on span at bounding box center [452, 97] width 10 height 13
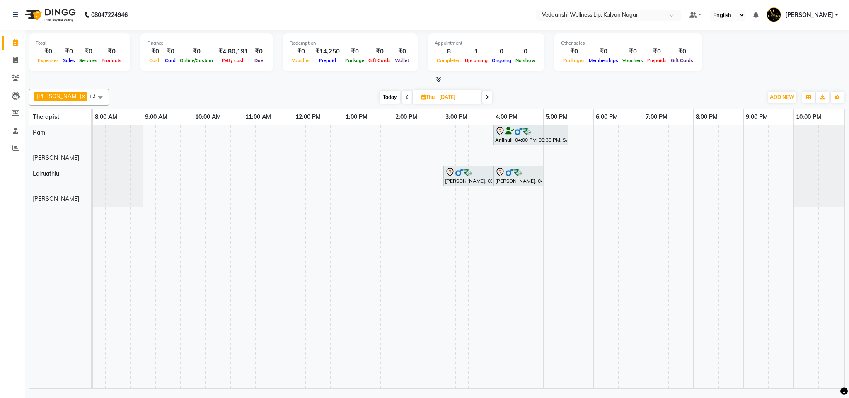
click at [380, 95] on span "Today" at bounding box center [390, 97] width 21 height 13
type input "03-09-2025"
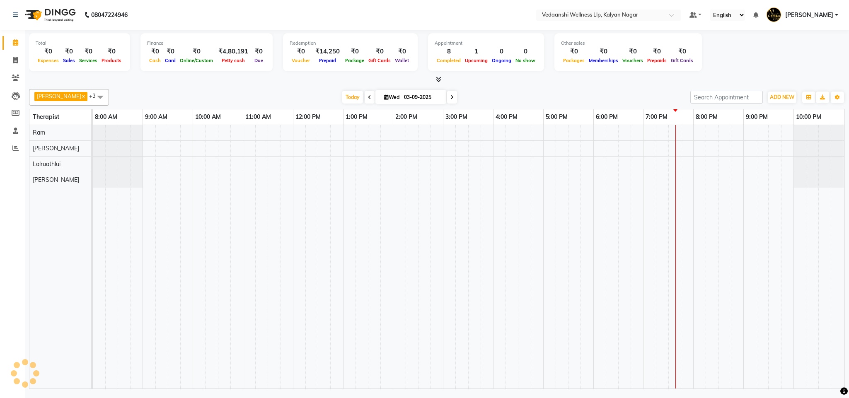
click at [501, 90] on div "Benjamin x Lalruathlui x Ram x Jennifer Zoramsangi x +3 Select All Amos Benjami…" at bounding box center [437, 97] width 816 height 17
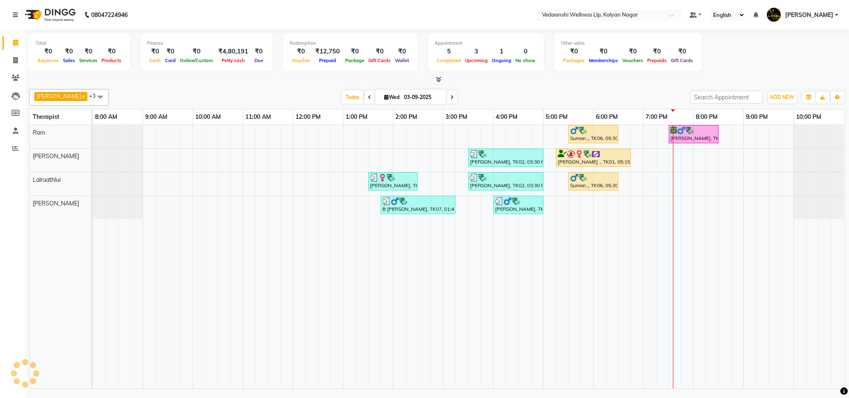
click at [93, 137] on div "Suman ,, TK06, 05:30 PM-06:30 PM, Swedish Massage with Wintergreen, Bayleaf & C…" at bounding box center [93, 136] width 0 height 23
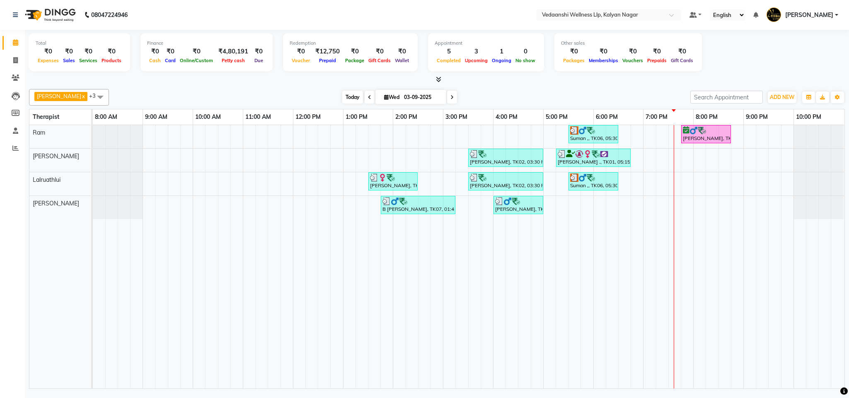
click at [342, 95] on span "Today" at bounding box center [352, 97] width 21 height 13
click at [718, 172] on span "Edit" at bounding box center [720, 174] width 30 height 14
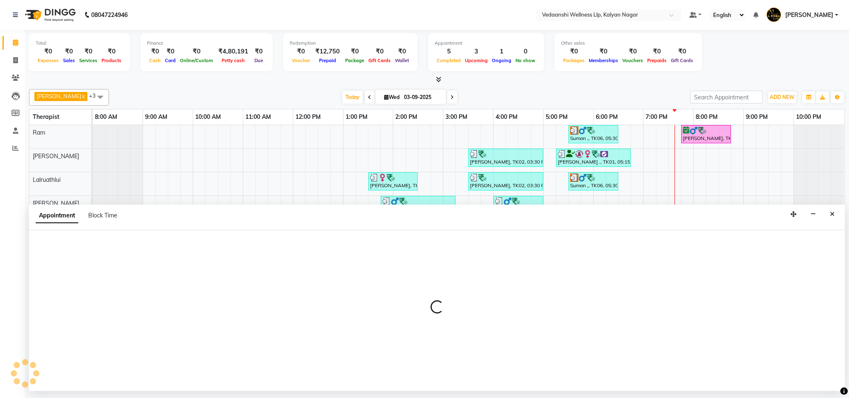
select select "tentative"
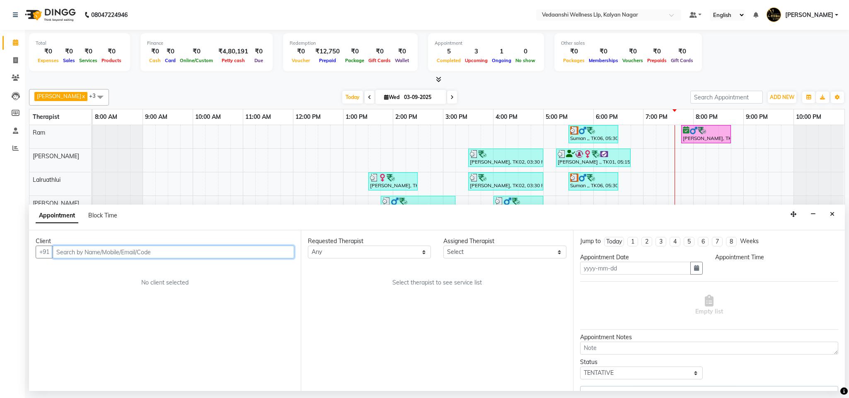
type input "03-09-2025"
select select "confirm booking"
select select "1185"
select select "67164"
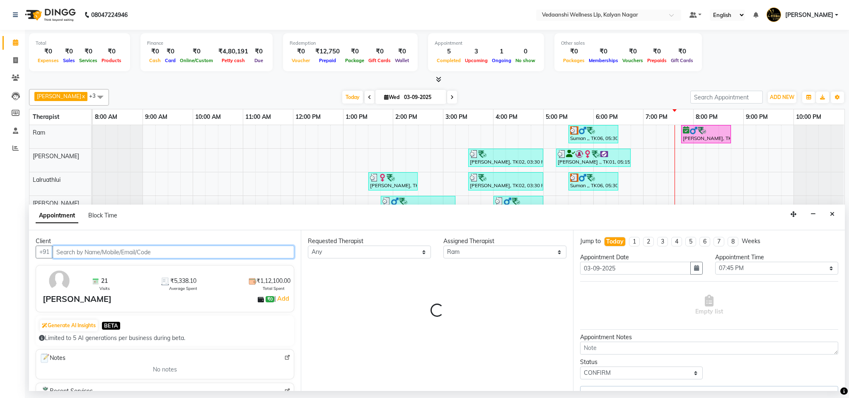
select select "1336"
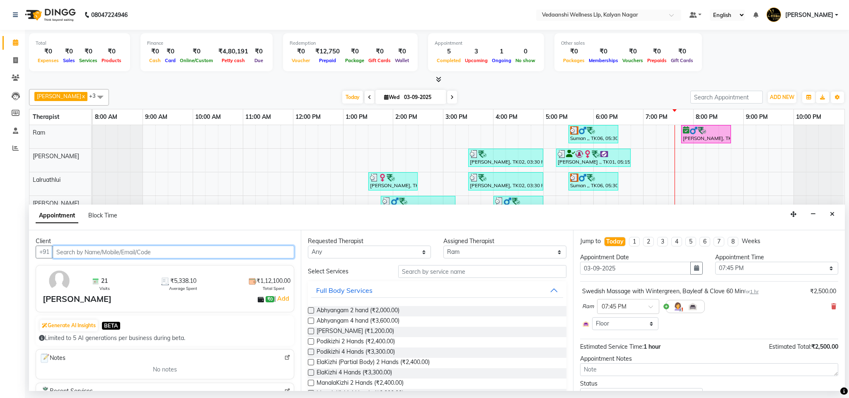
scroll to position [40, 0]
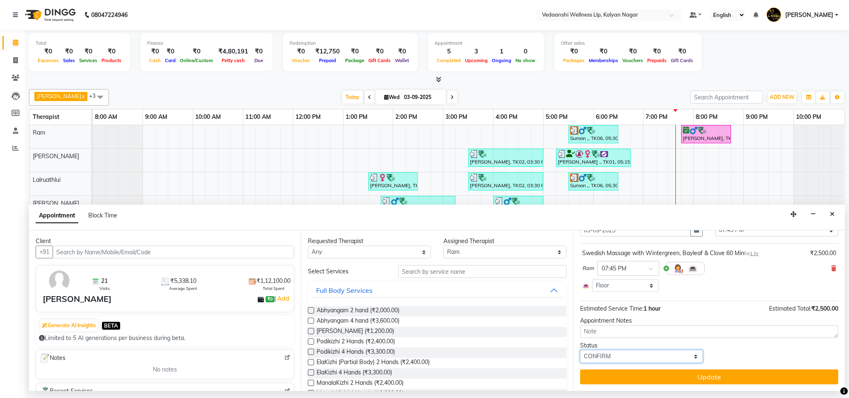
drag, startPoint x: 641, startPoint y: 357, endPoint x: 634, endPoint y: 351, distance: 8.5
click at [641, 357] on select "Select TENTATIVE CONFIRM CHECK-IN UPCOMING" at bounding box center [641, 356] width 123 height 13
select select "check-in"
click at [580, 351] on select "Select TENTATIVE CONFIRM CHECK-IN UPCOMING" at bounding box center [641, 356] width 123 height 13
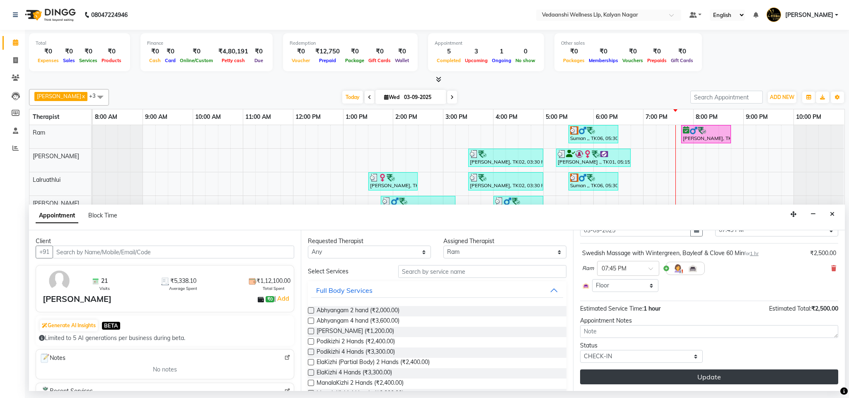
click at [629, 379] on button "Update" at bounding box center [709, 377] width 258 height 15
